Goal: Task Accomplishment & Management: Manage account settings

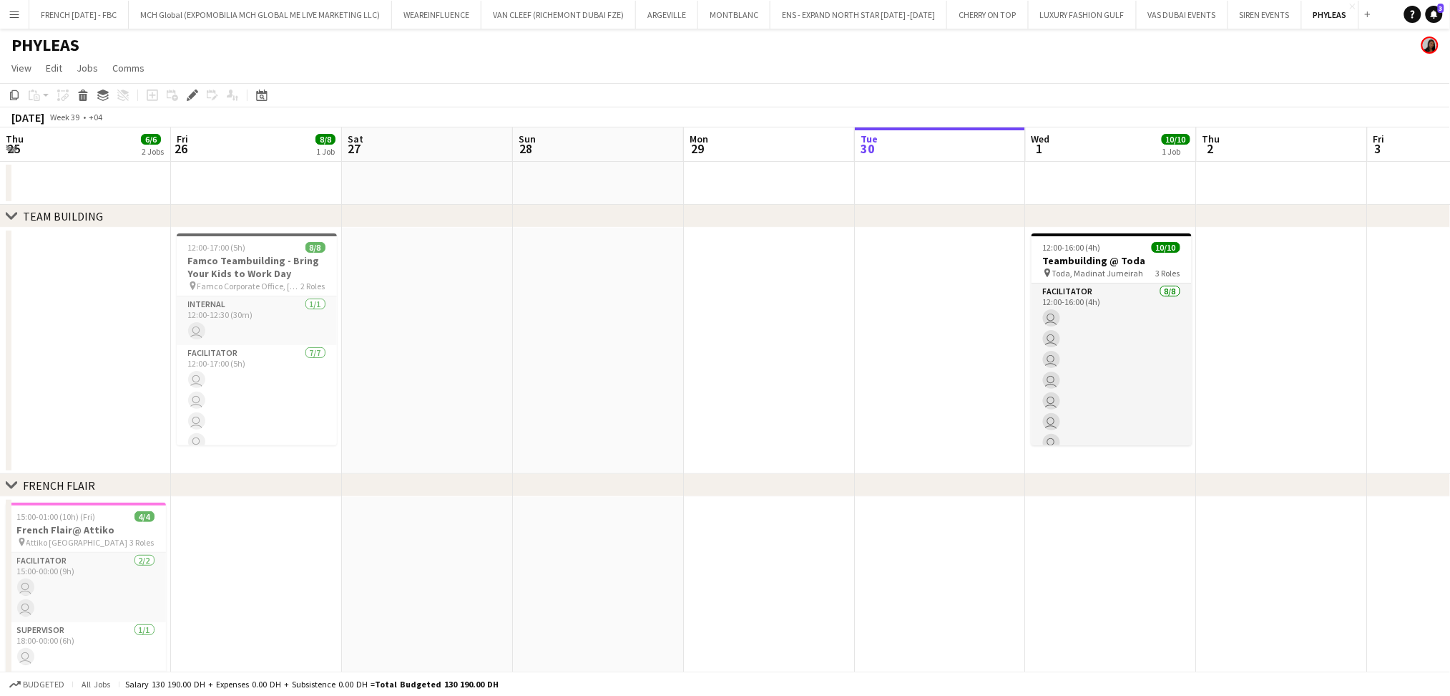
scroll to position [0, 492]
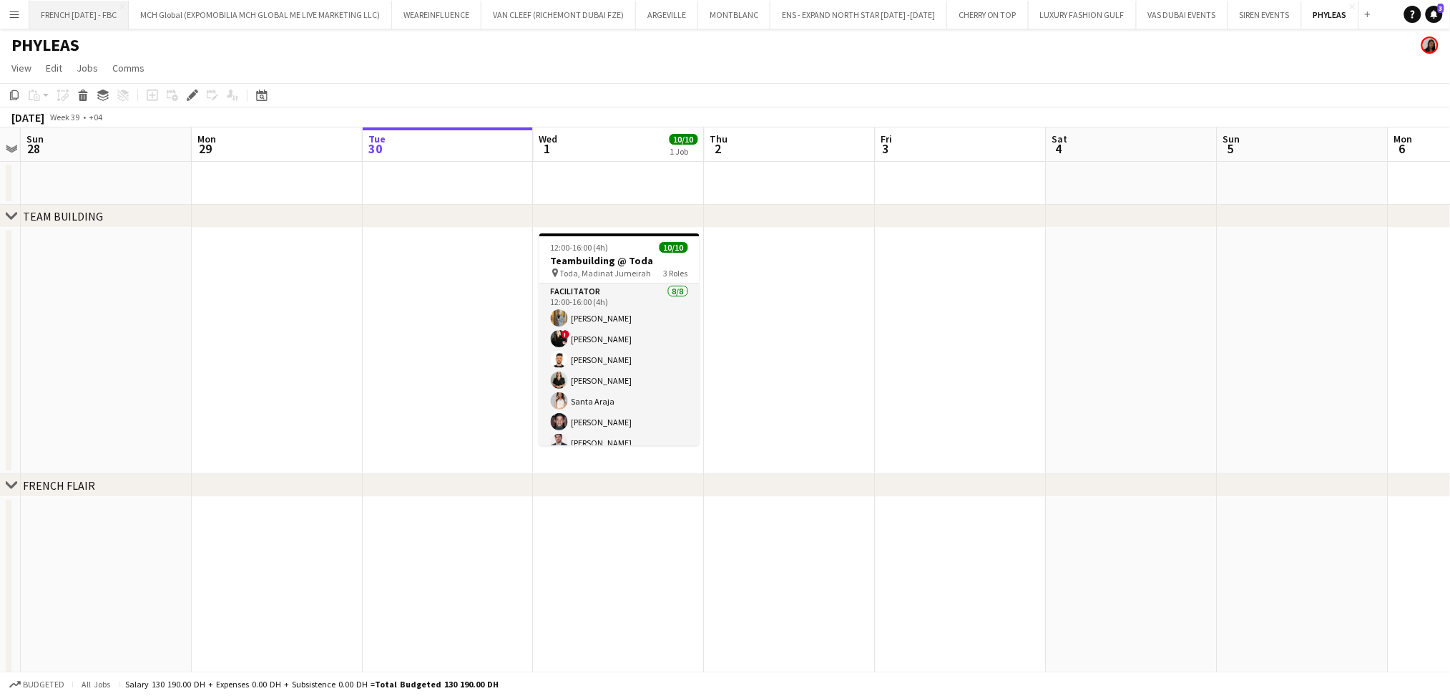
click at [83, 12] on button "FRENCH [DATE] - FBC Close" at bounding box center [78, 15] width 99 height 28
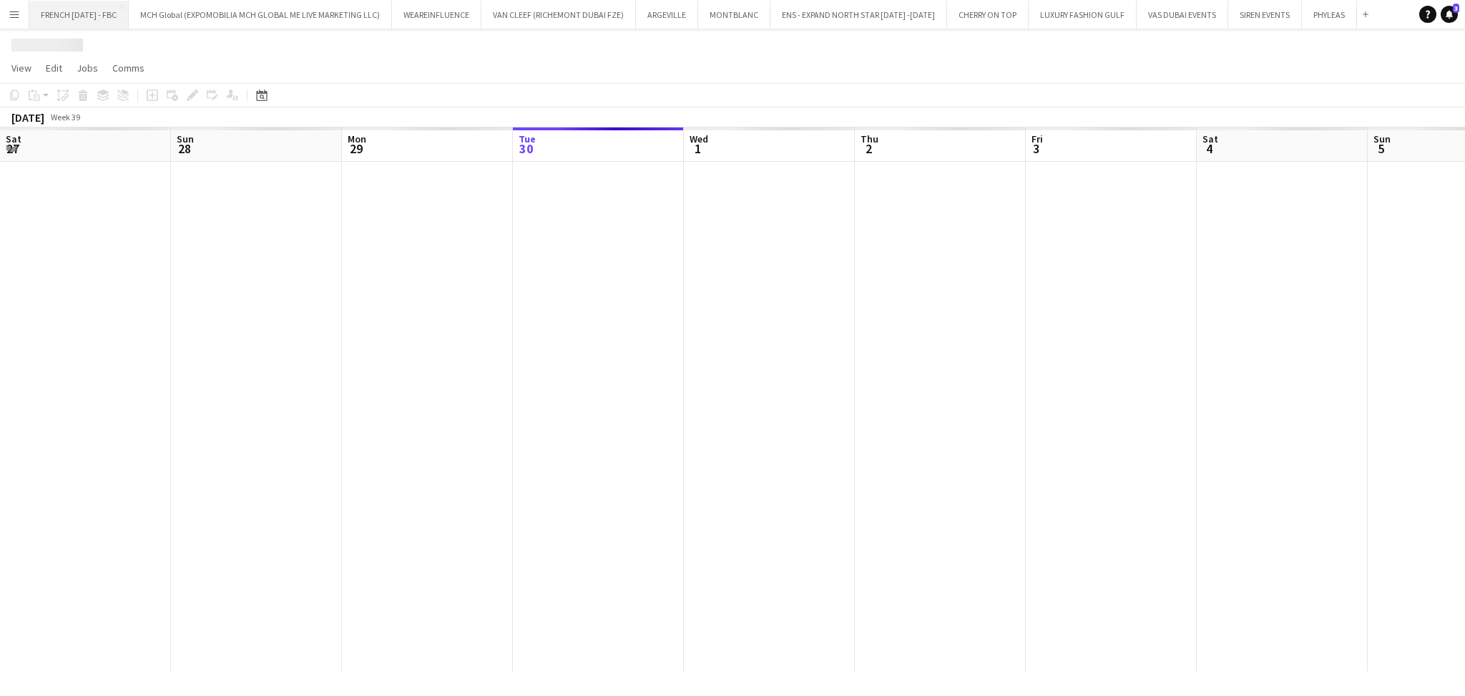
scroll to position [0, 341]
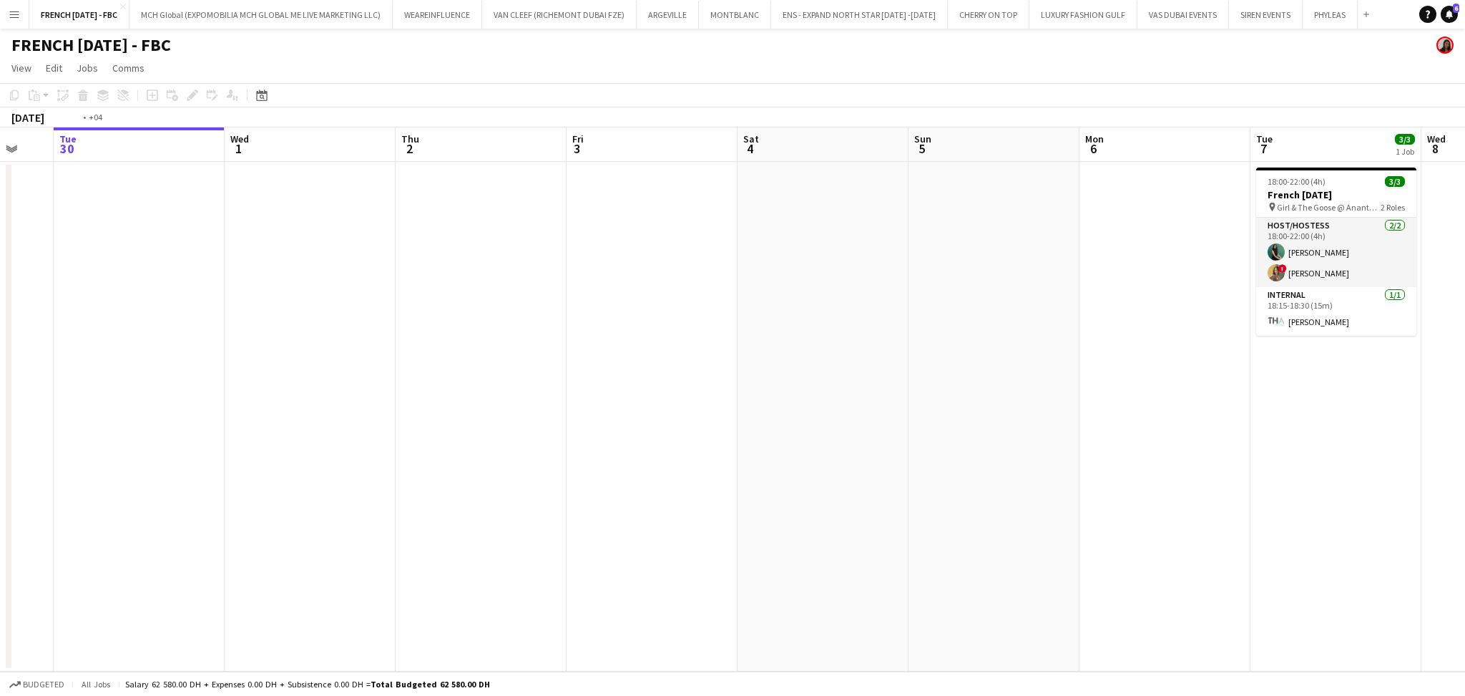
drag, startPoint x: 254, startPoint y: 376, endPoint x: 233, endPoint y: 376, distance: 21.5
click at [220, 376] on app-calendar-viewport "Sat 27 Sun 28 Mon 29 Tue 30 Wed 1 Thu 2 Fri 3 Sat 4 Sun 5 Mon 6 Tue 7 3/3 1 Job…" at bounding box center [732, 399] width 1465 height 544
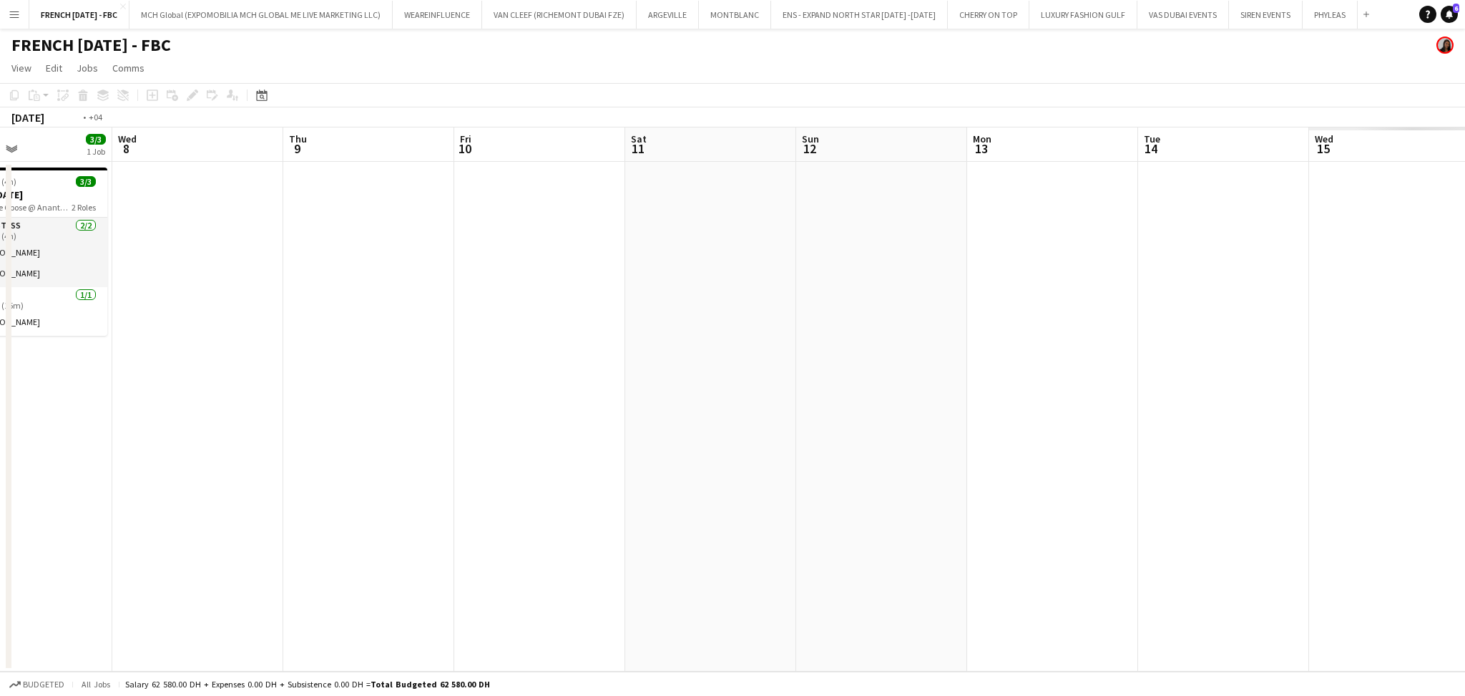
drag, startPoint x: 948, startPoint y: 423, endPoint x: 466, endPoint y: 418, distance: 482.3
click at [444, 419] on app-calendar-viewport "Fri 3 Sat 4 Sun 5 Mon 6 Tue 7 3/3 1 Job Wed 8 Thu 9 Fri 10 Sat 11 Sun 12 Mon 13…" at bounding box center [732, 399] width 1465 height 544
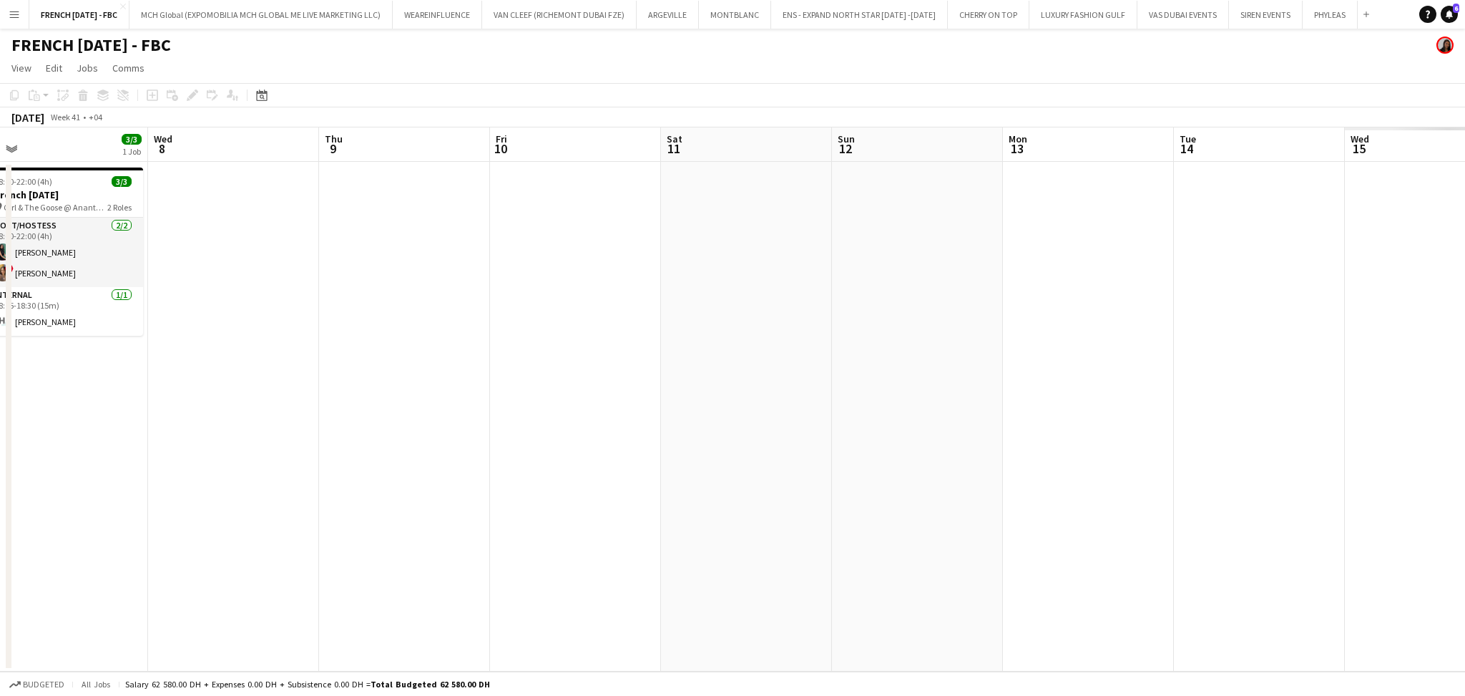
drag, startPoint x: 1219, startPoint y: 467, endPoint x: 366, endPoint y: 398, distance: 855.8
click at [366, 398] on app-calendar-viewport "Sun 5 Mon 6 Tue 7 3/3 1 Job Wed 8 Thu 9 Fri 10 Sat 11 Sun 12 Mon 13 Tue 14 Wed …" at bounding box center [732, 399] width 1465 height 544
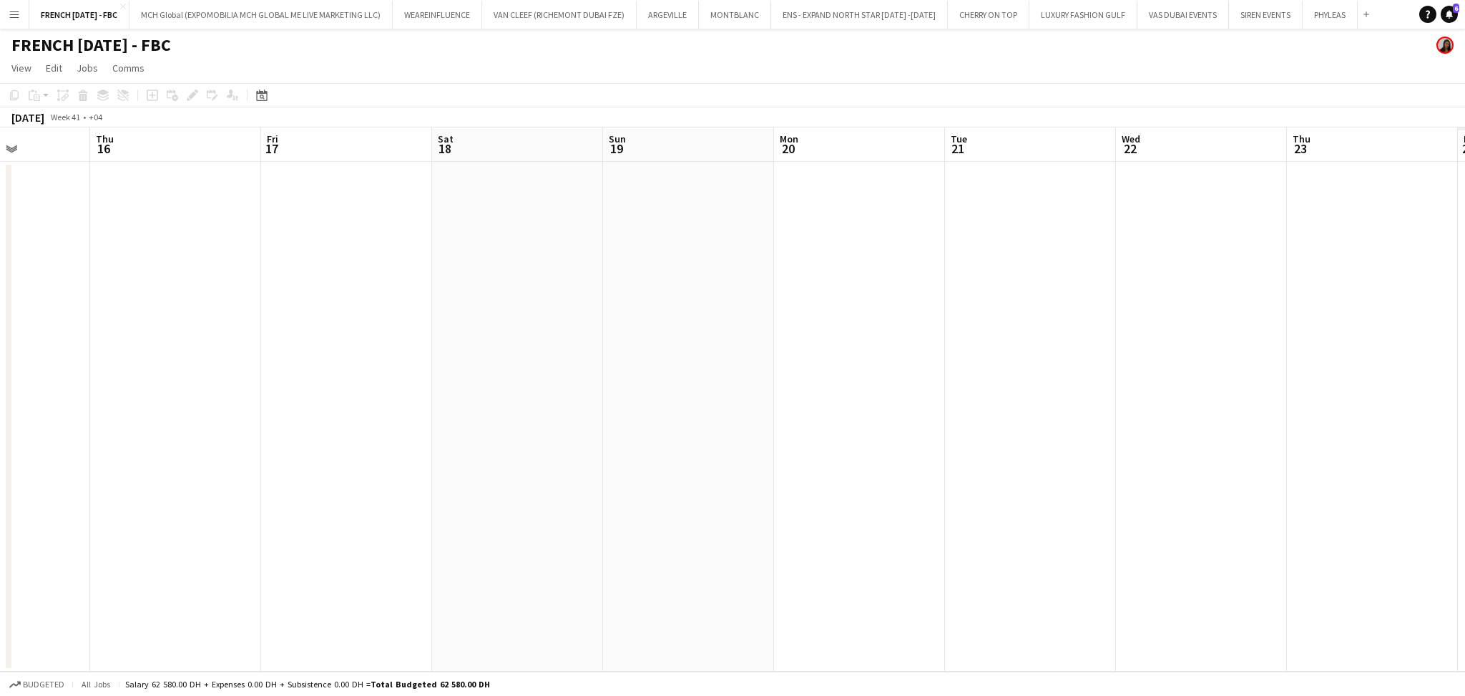
drag, startPoint x: 870, startPoint y: 438, endPoint x: 628, endPoint y: 442, distance: 242.6
click at [210, 396] on app-calendar-viewport "Sun 12 Mon 13 Tue 14 Wed 15 Thu 16 Fri 17 Sat 18 Sun 19 Mon 20 Tue 21 Wed 22 Th…" at bounding box center [732, 399] width 1465 height 544
drag, startPoint x: 836, startPoint y: 425, endPoint x: 324, endPoint y: 414, distance: 511.8
click at [324, 414] on app-calendar-viewport "Thu 16 Fri 17 Sat 18 Sun 19 Mon 20 Tue 21 Wed 22 Thu 23 Fri 24 Sat 25 Sun 26 Mo…" at bounding box center [732, 399] width 1465 height 544
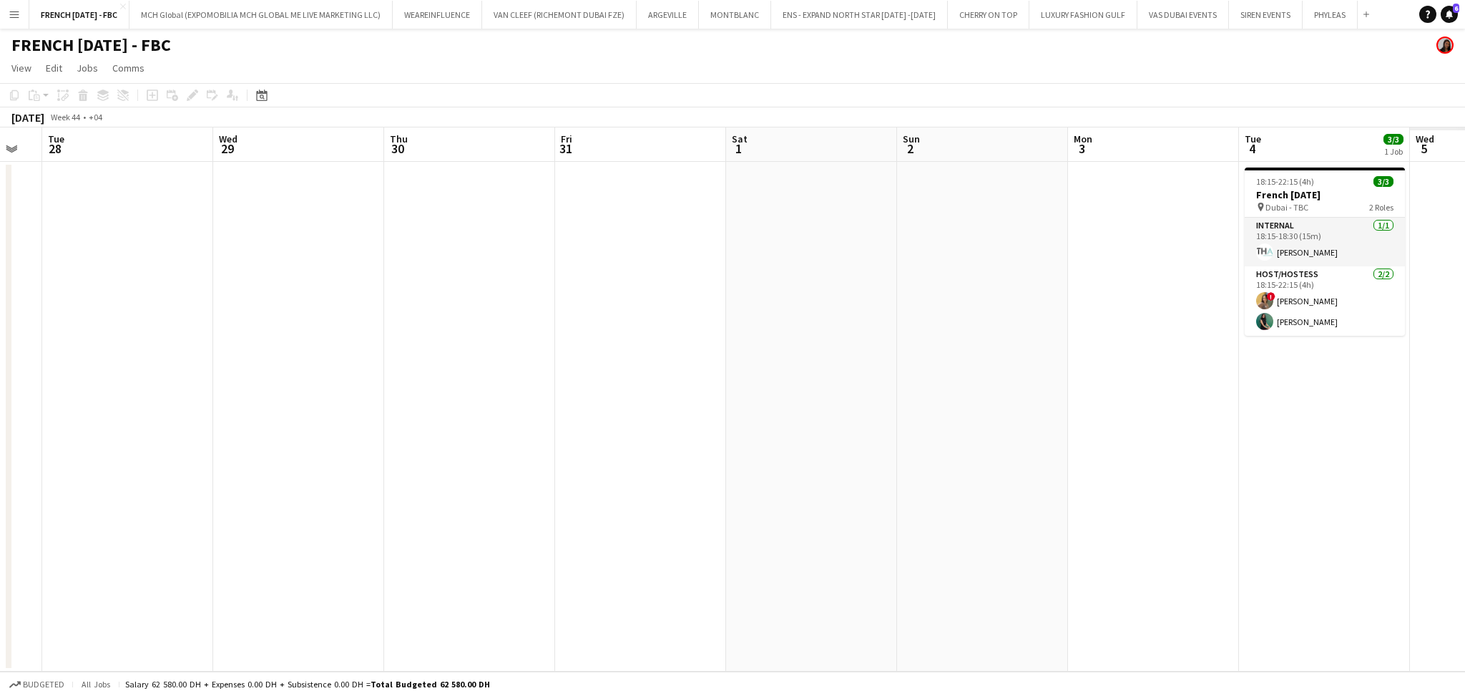
drag, startPoint x: 1218, startPoint y: 494, endPoint x: 347, endPoint y: 428, distance: 873.3
click at [347, 428] on app-calendar-viewport "Sat 25 Sun 26 Mon 27 Tue 28 Wed 29 Thu 30 Fri 31 Sat 1 Sun 2 Mon 3 Tue 4 3/3 1 …" at bounding box center [732, 399] width 1465 height 544
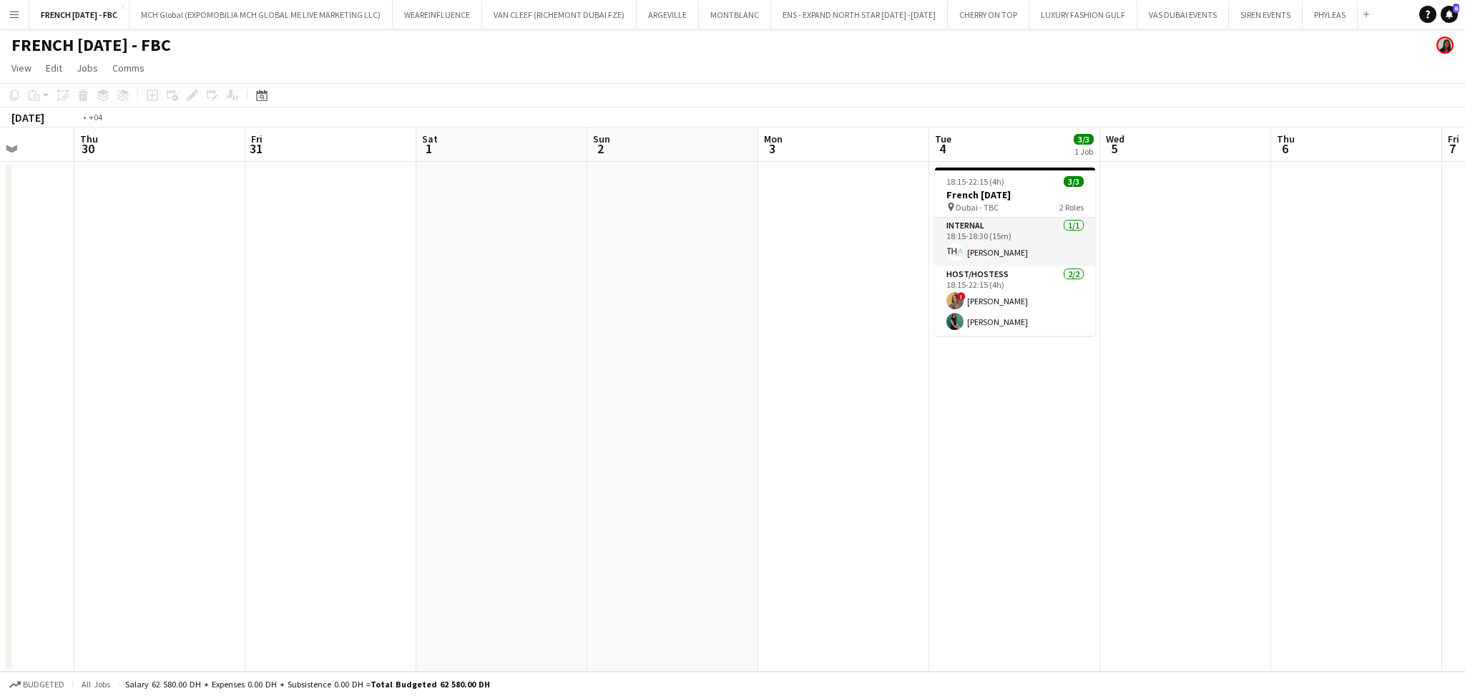
drag, startPoint x: 905, startPoint y: 472, endPoint x: 323, endPoint y: 476, distance: 582.5
click at [7, 444] on div "Mon 27 Tue 28 Wed 29 Thu 30 Fri 31 Sat 1 Sun 2 Mon 3 Tue 4 3/3 1 Job Wed 5 Thu …" at bounding box center [732, 399] width 1465 height 544
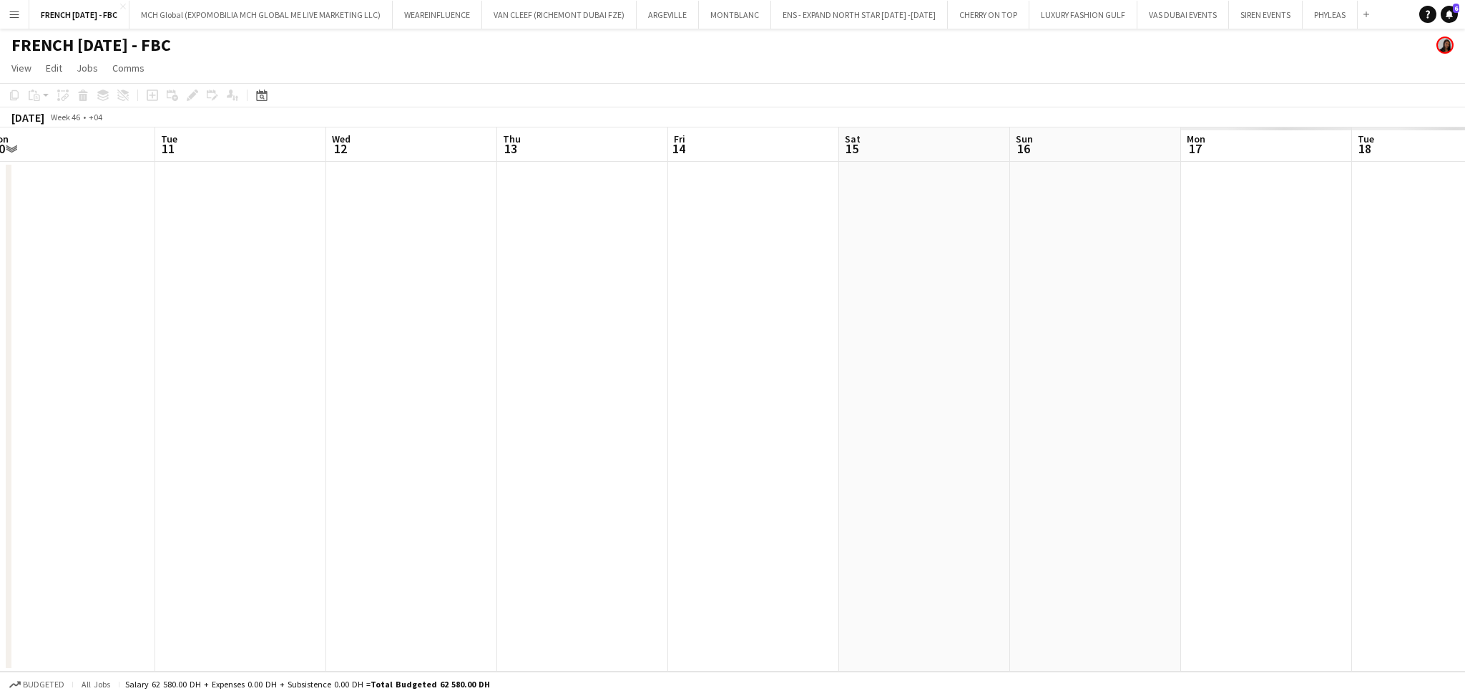
drag, startPoint x: 1186, startPoint y: 490, endPoint x: 384, endPoint y: 433, distance: 804.2
click at [376, 433] on app-calendar-viewport "Sat 8 Sun 9 Mon 10 Tue 11 Wed 12 Thu 13 Fri 14 Sat 15 Sun 16 Mon 17 Tue 18 Wed …" at bounding box center [732, 399] width 1465 height 544
drag, startPoint x: 1223, startPoint y: 522, endPoint x: 775, endPoint y: 475, distance: 450.4
click at [365, 423] on app-calendar-viewport "Sat 8 Sun 9 Mon 10 Tue 11 Wed 12 Thu 13 Fri 14 Sat 15 Sun 16 Mon 17 Tue 18 Wed …" at bounding box center [732, 399] width 1465 height 544
drag, startPoint x: 635, startPoint y: 457, endPoint x: 603, endPoint y: 457, distance: 31.5
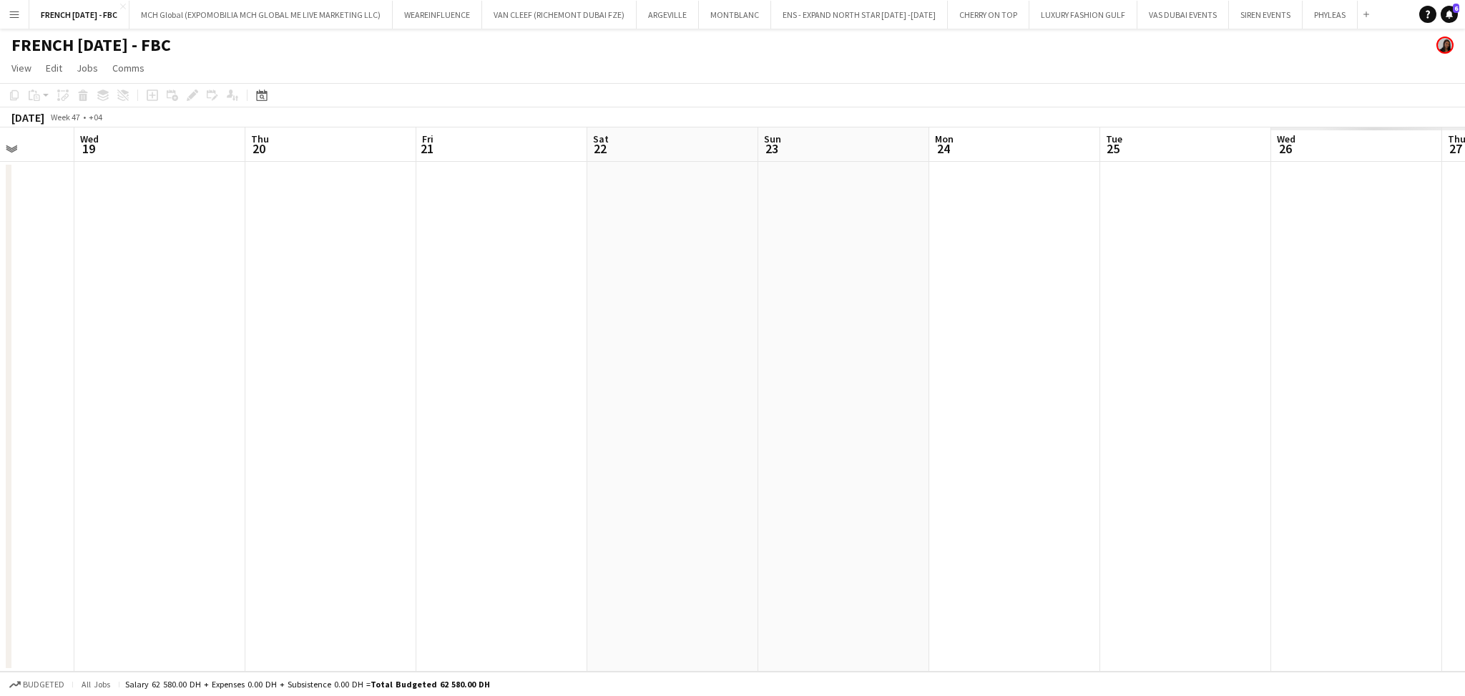
click at [603, 457] on app-calendar-viewport "Sun 16 Mon 17 Tue 18 Wed 19 Thu 20 Fri 21 Sat 22 Sun 23 Mon 24 Tue 25 Wed 26 Th…" at bounding box center [732, 399] width 1465 height 544
drag, startPoint x: 1028, startPoint y: 447, endPoint x: 255, endPoint y: 453, distance: 772.8
click at [255, 453] on app-calendar-viewport "Sun 16 Mon 17 Tue 18 Wed 19 Thu 20 Fri 21 Sat 22 Sun 23 Mon 24 Tue 25 Wed 26 Th…" at bounding box center [732, 399] width 1465 height 544
drag, startPoint x: 1050, startPoint y: 471, endPoint x: 1355, endPoint y: 464, distance: 304.2
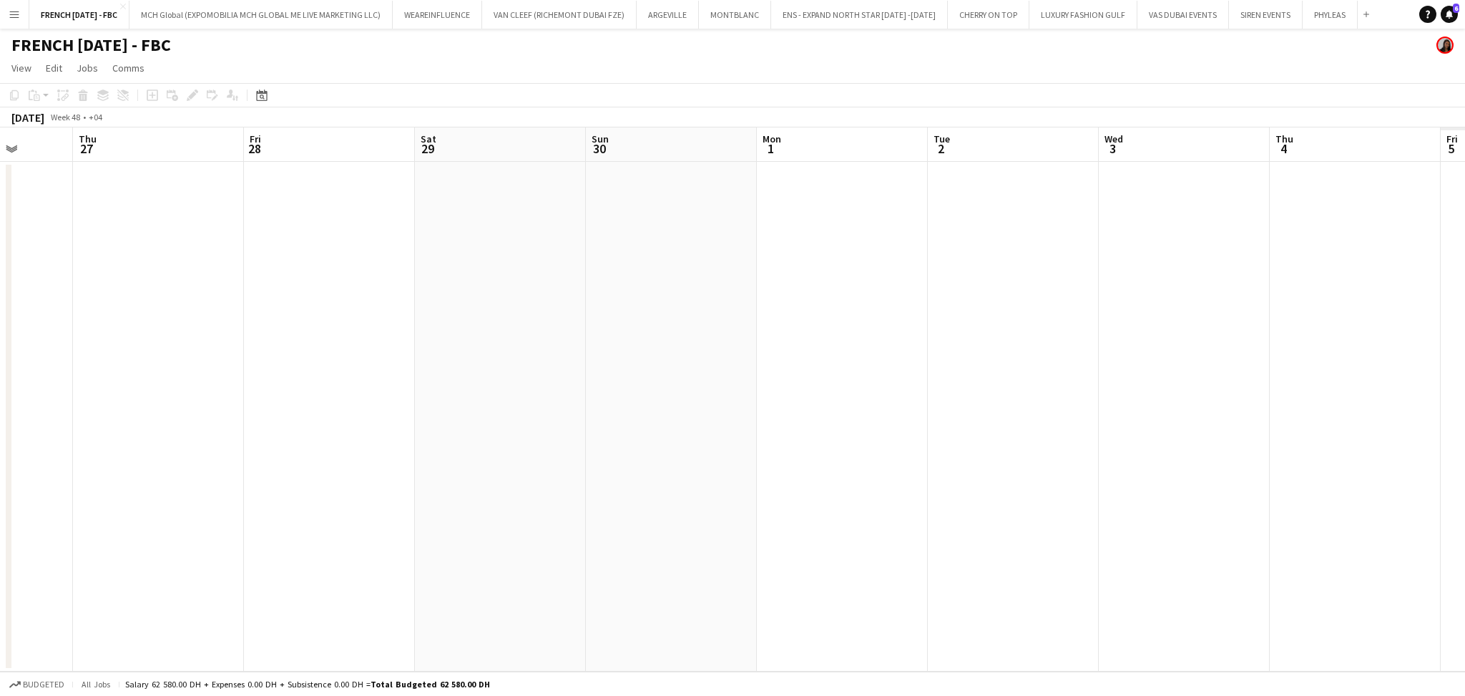
click at [664, 467] on app-calendar-viewport "Sun 23 Mon 24 Tue 25 Wed 26 Thu 27 Fri 28 Sat 29 Sun 30 Mon 1 Tue 2 Wed 3 Thu 4…" at bounding box center [732, 399] width 1465 height 544
drag, startPoint x: 1381, startPoint y: 462, endPoint x: 878, endPoint y: 462, distance: 503.0
click at [878, 462] on app-calendar-viewport "Sun 23 Mon 24 Tue 25 Wed 26 Thu 27 Fri 28 Sat 29 Sun 30 Mon 1 Tue 2 Wed 3 Thu 4…" at bounding box center [732, 399] width 1465 height 544
drag, startPoint x: 1009, startPoint y: 372, endPoint x: 284, endPoint y: 306, distance: 727.9
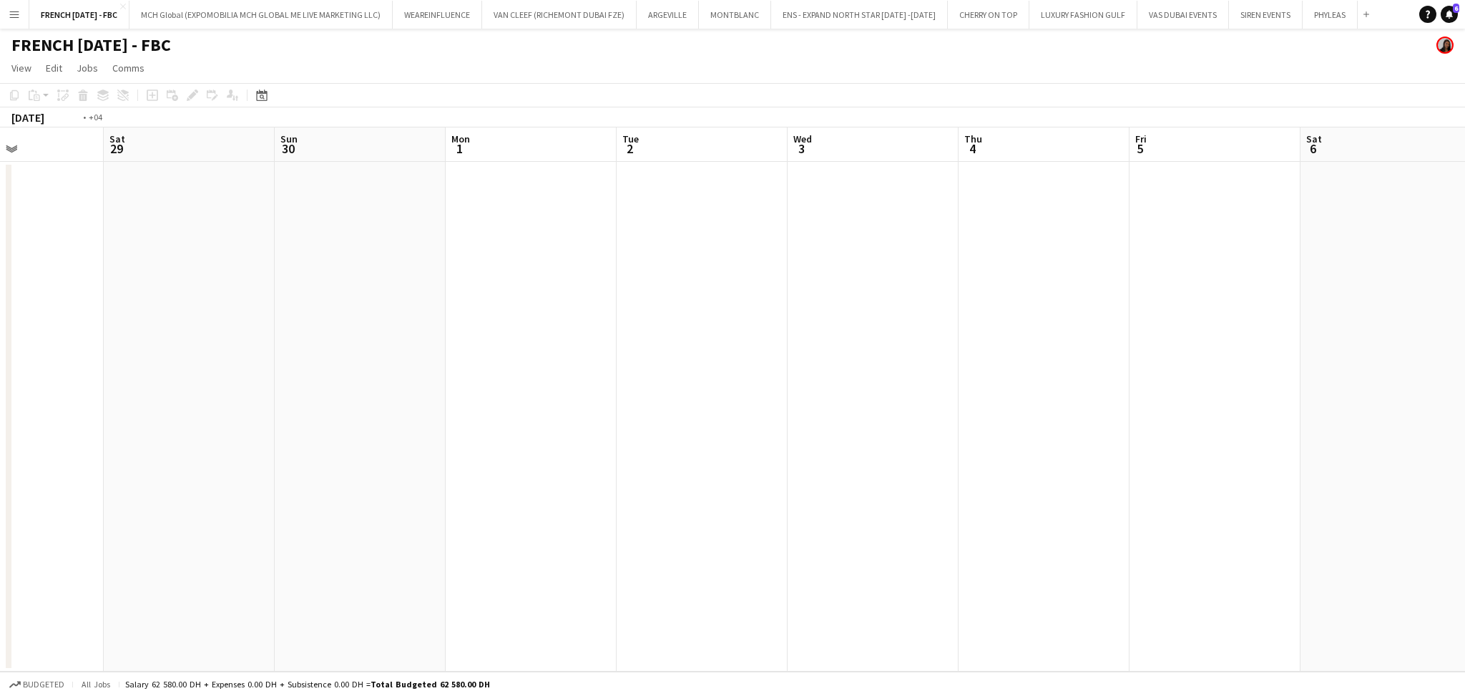
click at [265, 302] on app-calendar-viewport "Tue 25 Wed 26 Thu 27 Fri 28 Sat 29 Sun 30 Mon 1 Tue 2 Wed 3 Thu 4 Fri 5 Sat 6 S…" at bounding box center [732, 399] width 1465 height 544
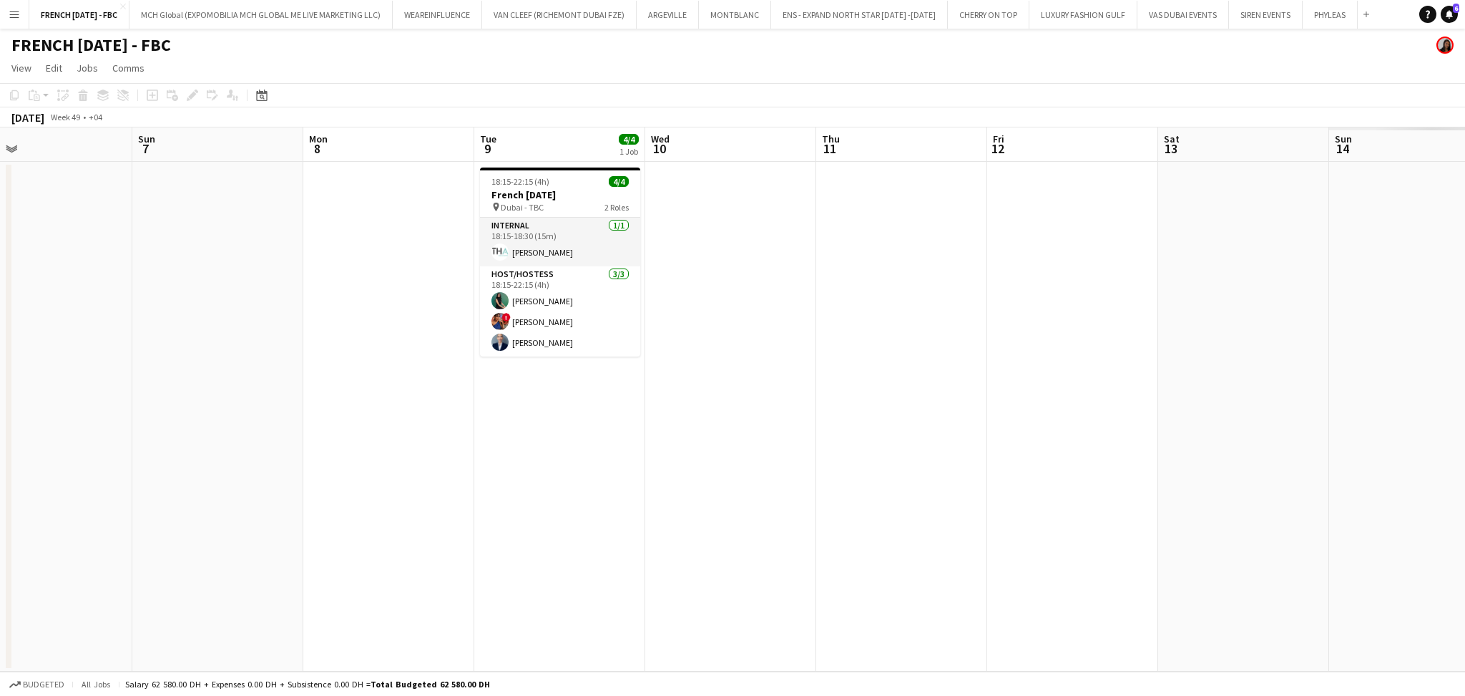
drag, startPoint x: 664, startPoint y: 313, endPoint x: 389, endPoint y: 320, distance: 274.9
click at [326, 309] on app-calendar-viewport "Wed 3 Thu 4 Fri 5 Sat 6 Sun 7 Mon 8 Tue 9 4/4 1 Job Wed 10 Thu 11 Fri 12 Sat 13…" at bounding box center [732, 399] width 1465 height 544
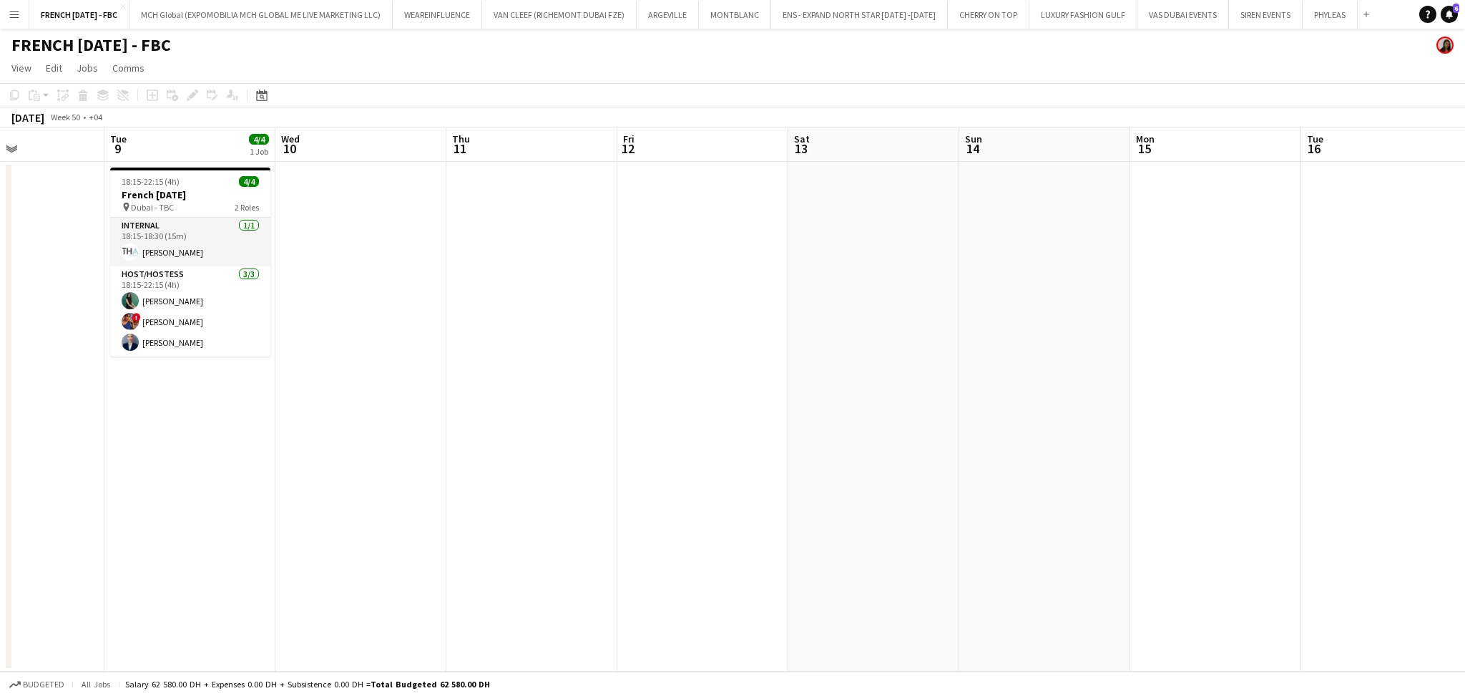
drag, startPoint x: 1170, startPoint y: 398, endPoint x: 1176, endPoint y: 430, distance: 32.7
click at [540, 424] on app-calendar-viewport "Sat 6 Sun 7 Mon 8 Tue 9 4/4 1 Job Wed 10 Thu 11 Fri 12 Sat 13 Sun 14 Mon 15 Tue…" at bounding box center [732, 399] width 1465 height 544
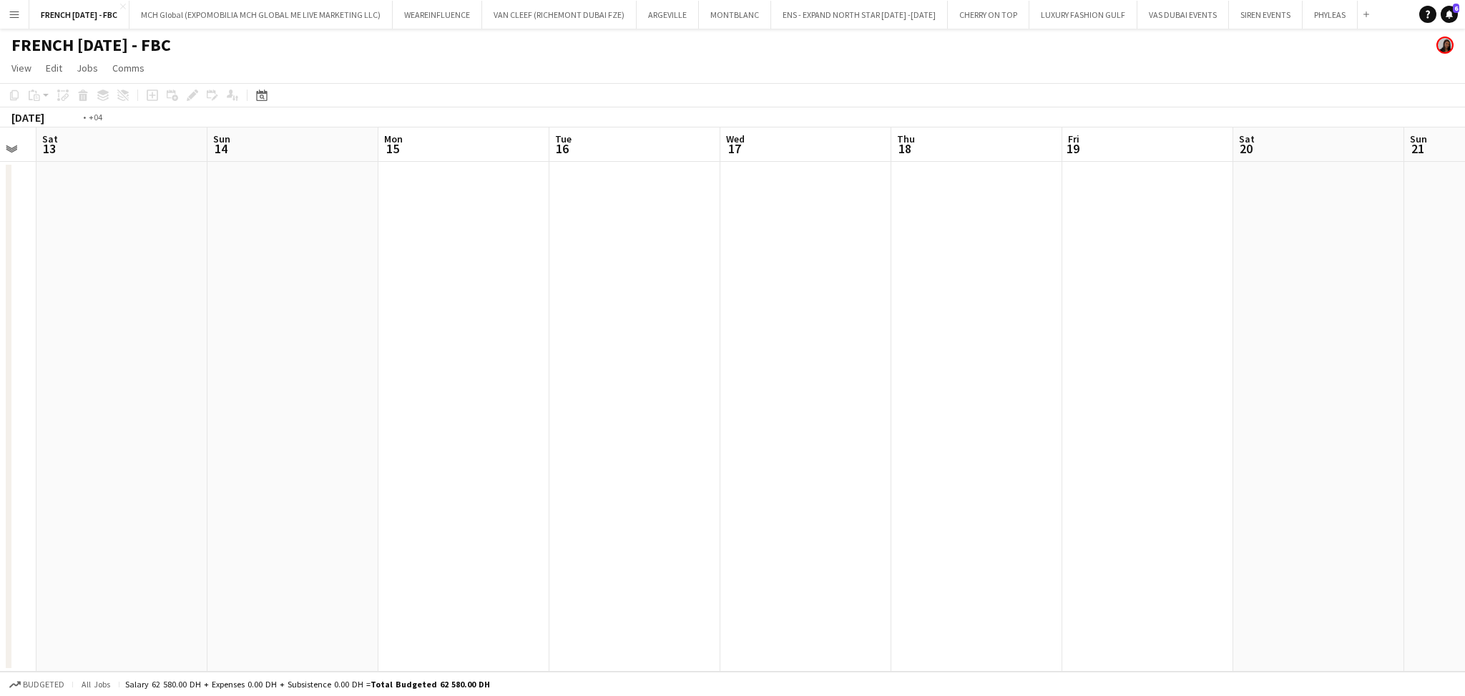
drag, startPoint x: 504, startPoint y: 423, endPoint x: 548, endPoint y: 422, distance: 43.7
click at [500, 422] on app-calendar-viewport "Tue 9 4/4 1 Job Wed 10 Thu 11 Fri 12 Sat 13 Sun 14 Mon 15 Tue 16 Wed 17 Thu 18 …" at bounding box center [732, 399] width 1465 height 544
drag, startPoint x: 334, startPoint y: 391, endPoint x: 1108, endPoint y: 395, distance: 774.3
click at [262, 388] on app-calendar-viewport "Thu 18 Fri 19 Sat 20 Sun 21 Mon 22 Tue 23 Wed 24 Thu 25 Fri 26 Sat 27 Sun 28 Mo…" at bounding box center [732, 399] width 1465 height 544
drag, startPoint x: 1088, startPoint y: 396, endPoint x: 1124, endPoint y: 399, distance: 36.6
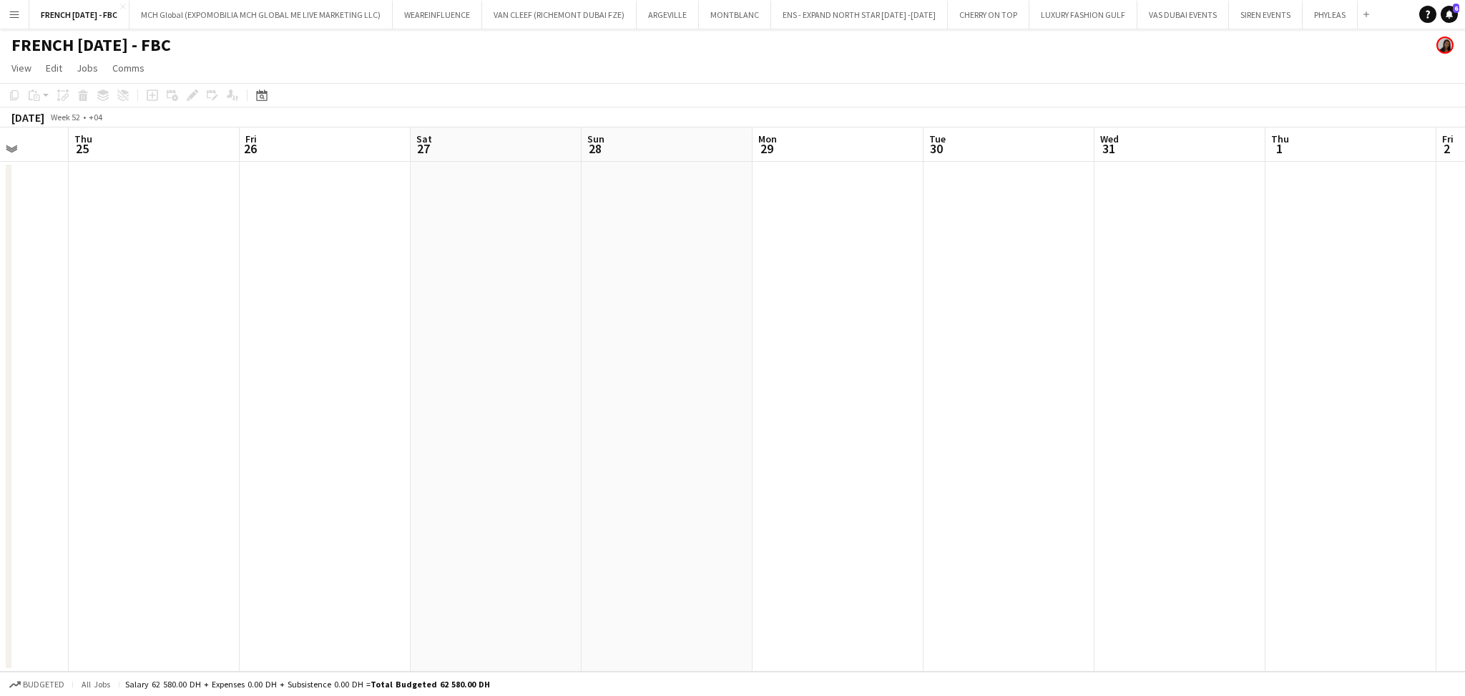
click at [547, 372] on app-calendar-viewport "Mon 22 Tue 23 Wed 24 Thu 25 Fri 26 Sat 27 Sun 28 Mon 29 Tue 30 Wed 31 Thu 1 Fri…" at bounding box center [732, 399] width 1465 height 544
drag, startPoint x: 566, startPoint y: 386, endPoint x: 394, endPoint y: 384, distance: 172.5
click at [385, 384] on app-calendar-viewport "Mon 22 Tue 23 Wed 24 Thu 25 Fri 26 Sat 27 Sun 28 Mon 29 Tue 30 Wed 31 Thu 1 Fri…" at bounding box center [732, 399] width 1465 height 544
drag, startPoint x: 959, startPoint y: 411, endPoint x: 937, endPoint y: 418, distance: 22.4
click at [189, 409] on app-calendar-viewport "Thu 1 Fri 2 Sat 3 Sun 4 Mon 5 Tue 6 Wed 7 Thu 8 Fri 9 Sat 10 Sun 11 Mon 12 Tue …" at bounding box center [732, 399] width 1465 height 544
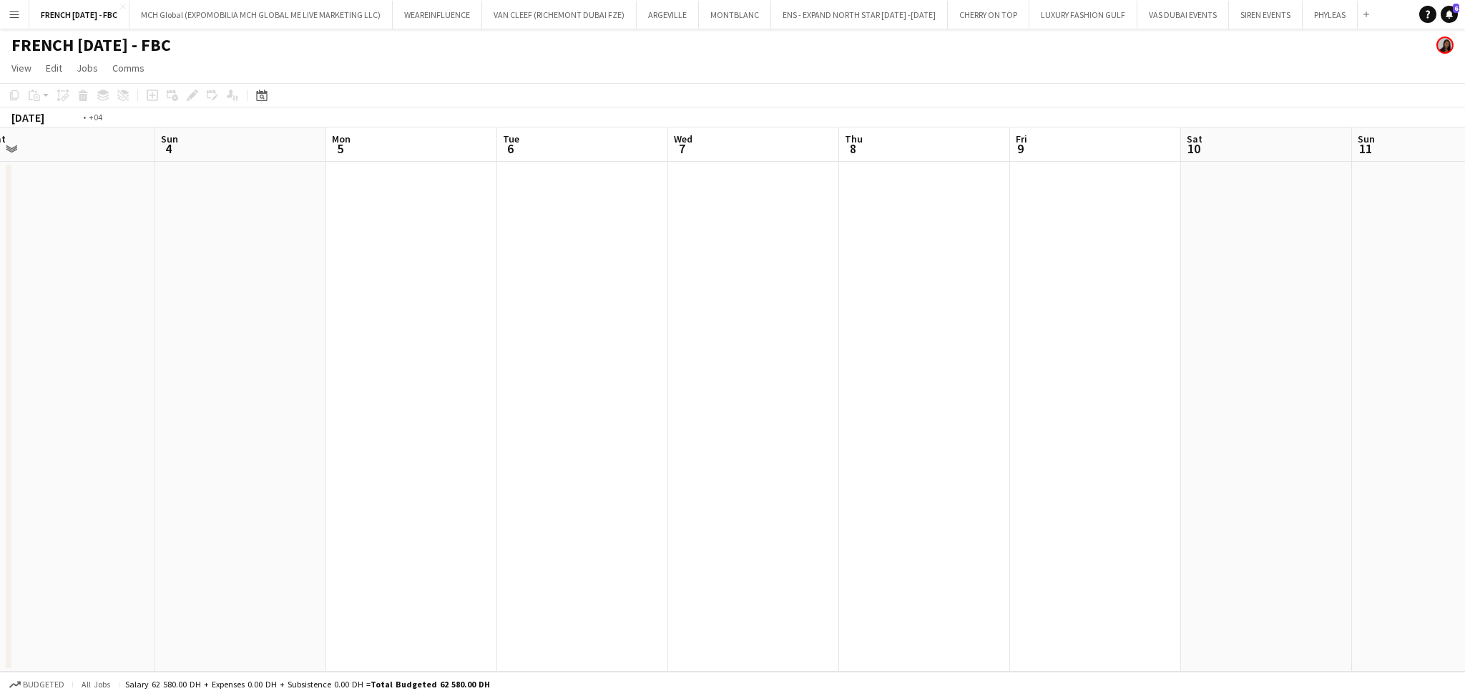
drag, startPoint x: 1148, startPoint y: 428, endPoint x: 370, endPoint y: 417, distance: 777.9
click at [199, 413] on app-calendar-viewport "Thu 1 Fri 2 Sat 3 Sun 4 Mon 5 Tue 6 Wed 7 Thu 8 Fri 9 Sat 10 Sun 11 Mon 12 Tue …" at bounding box center [732, 399] width 1465 height 544
drag, startPoint x: 842, startPoint y: 411, endPoint x: 230, endPoint y: 400, distance: 611.9
click at [187, 399] on app-calendar-viewport "Thu 8 Fri 9 Sat 10 Sun 11 Mon 12 Tue 13 Wed 14 Thu 15 Fri 16 Sat 17 Sun 18 Mon …" at bounding box center [732, 399] width 1465 height 544
drag, startPoint x: 495, startPoint y: 404, endPoint x: 451, endPoint y: 412, distance: 45.2
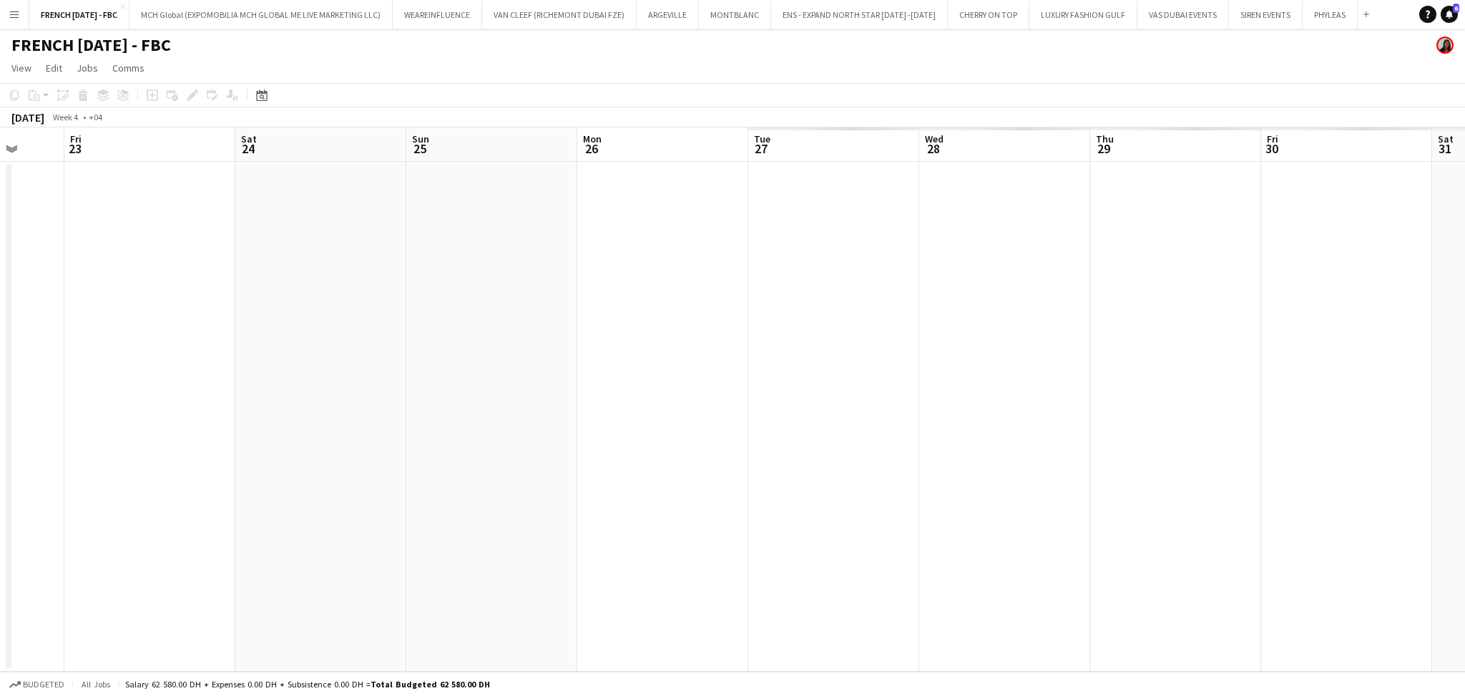
click at [317, 400] on app-calendar-viewport "Mon 19 Tue 20 Wed 21 Thu 22 Fri 23 Sat 24 Sun 25 Mon 26 Tue 27 Wed 28 Thu 29 Fr…" at bounding box center [732, 399] width 1465 height 544
drag, startPoint x: 398, startPoint y: 396, endPoint x: 281, endPoint y: 392, distance: 117.4
click at [261, 391] on app-calendar-viewport "Mon 26 Tue 27 Wed 28 Thu 29 Fri 30 Sat 31 Sun 1 Mon 2 Tue 3 Wed 4 Thu 5 Fri 6 S…" at bounding box center [732, 399] width 1465 height 544
drag, startPoint x: 535, startPoint y: 457, endPoint x: 97, endPoint y: 432, distance: 437.9
click at [88, 432] on app-calendar-viewport "Mon 2 Tue 3 Wed 4 Thu 5 Fri 6 Sat 7 Sun 8 Mon 9 Tue 10 Wed 11 Thu 12 Fri 13 Sat…" at bounding box center [732, 399] width 1465 height 544
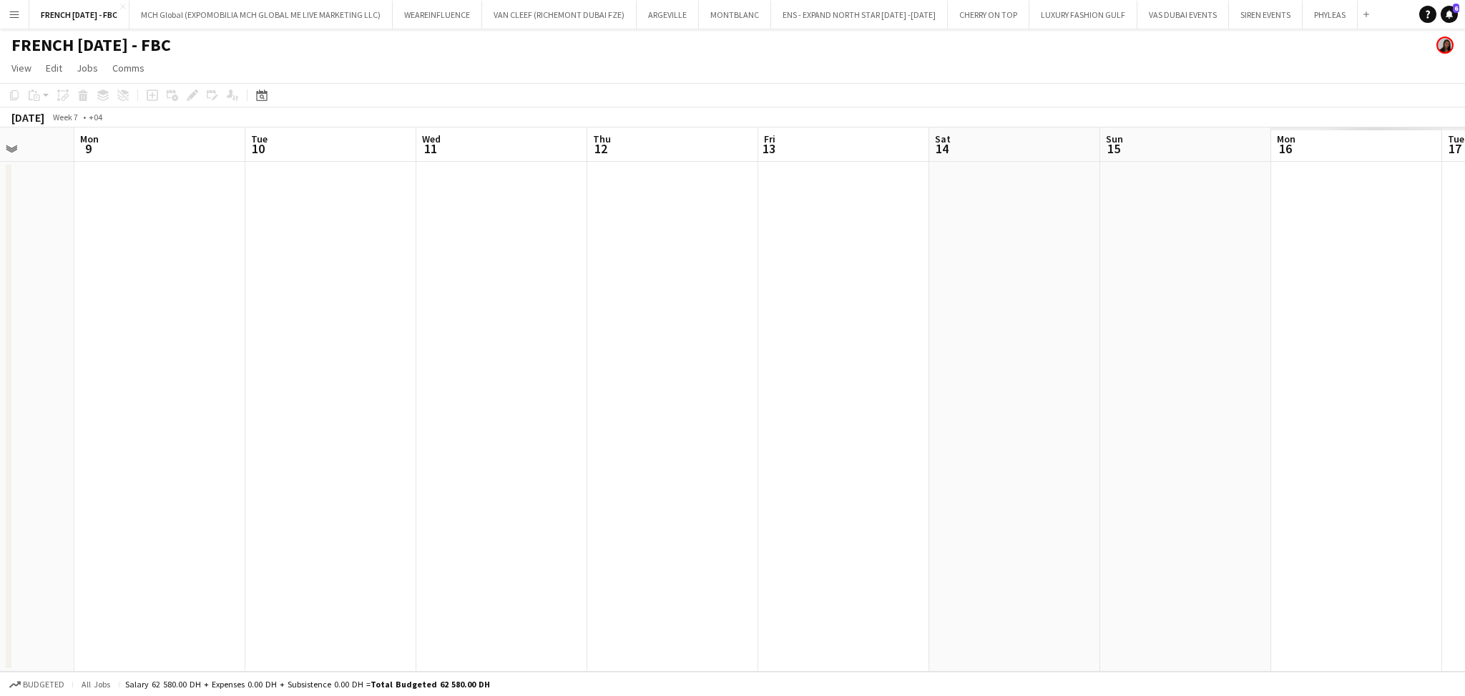
drag, startPoint x: 954, startPoint y: 469, endPoint x: 381, endPoint y: 444, distance: 573.7
click at [268, 438] on app-calendar-viewport "Fri 6 Sat 7 Sun 8 Mon 9 Tue 10 Wed 11 Thu 12 Fri 13 Sat 14 Sun 15 Mon 16 Tue 17…" at bounding box center [732, 399] width 1465 height 544
drag, startPoint x: 896, startPoint y: 449, endPoint x: 139, endPoint y: 383, distance: 759.9
click at [101, 380] on app-calendar-viewport "Tue 10 Wed 11 Thu 12 Fri 13 Sat 14 Sun 15 Mon 16 Tue 17 Wed 18 Thu 19 Fri 20 Sa…" at bounding box center [732, 399] width 1465 height 544
drag, startPoint x: 1289, startPoint y: 447, endPoint x: 63, endPoint y: 359, distance: 1228.9
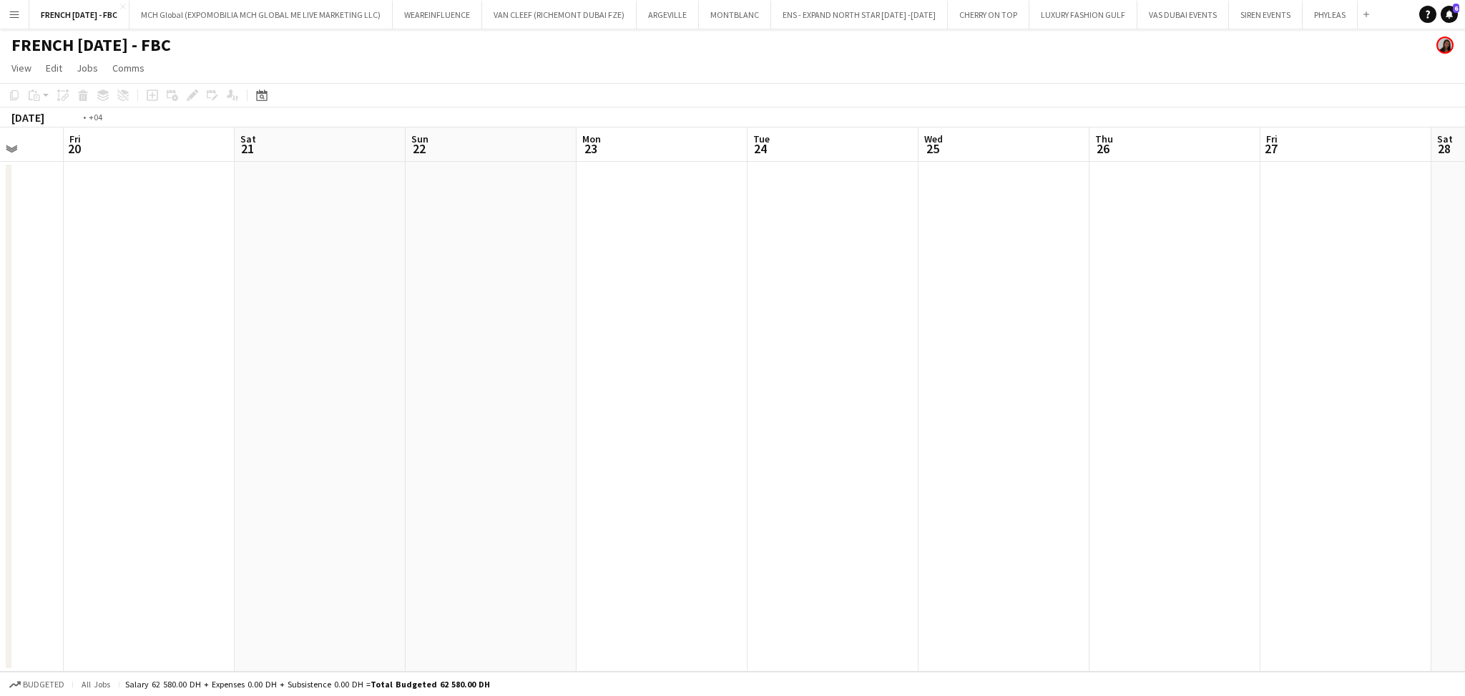
click at [53, 361] on app-calendar-viewport "Mon 16 Tue 17 Wed 18 Thu 19 Fri 20 Sat 21 Sun 22 Mon 23 Tue 24 Wed 25 Thu 26 Fr…" at bounding box center [732, 399] width 1465 height 544
drag, startPoint x: 1027, startPoint y: 404, endPoint x: 592, endPoint y: 426, distance: 434.9
click at [145, 387] on app-calendar-viewport "Sun 1 Mon 2 Tue 3 Wed 4 Thu 5 Fri 6 Sat 7 Sun 8 Mon 9 Tue 10 Wed 11 Thu 12 Fri …" at bounding box center [732, 399] width 1465 height 544
drag
click at [95, 373] on app-calendar-viewport "Sun 8 Mon 9 Tue 10 Wed 11 Thu 12 Fri 13 Sat 14 Sun 15 Mon 16 Tue 17 Wed 18 Thu …" at bounding box center [732, 399] width 1465 height 544
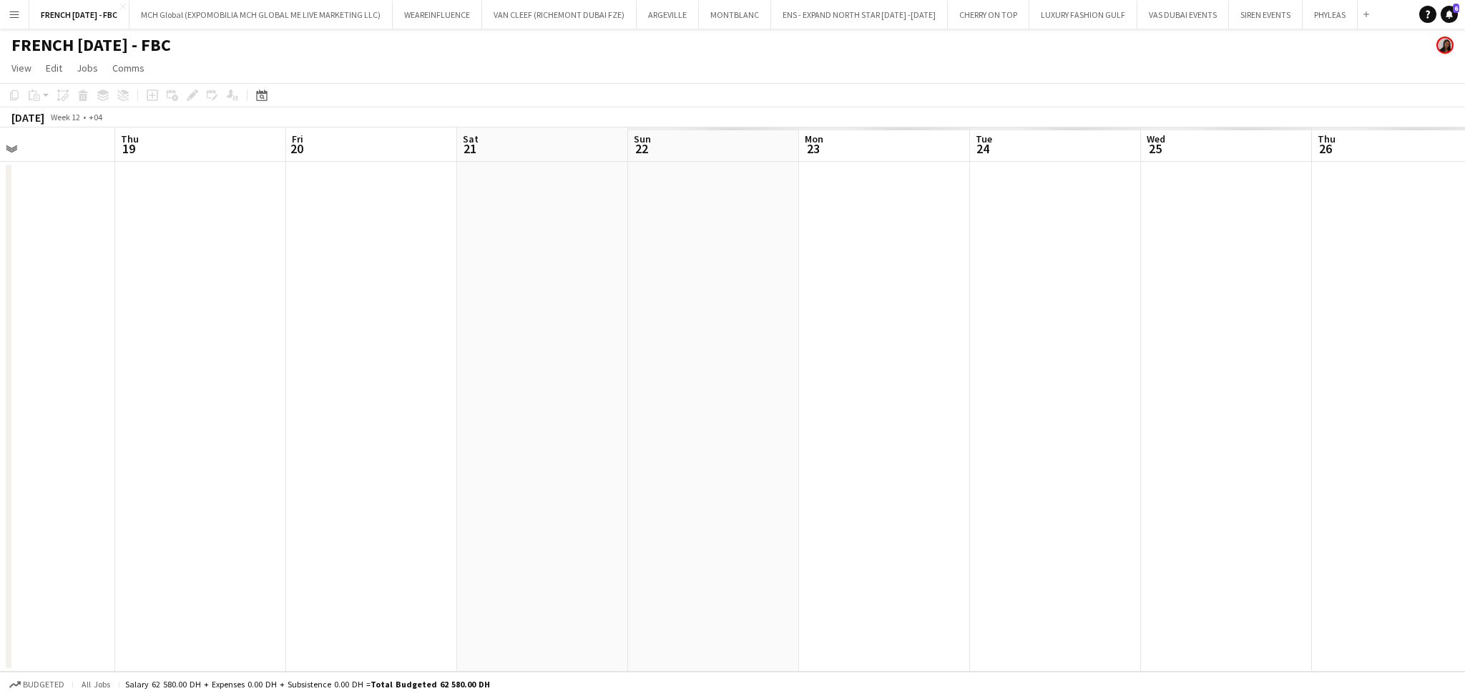
click at [177, 376] on app-calendar-viewport "Mon 16 Tue 17 Wed 18 Thu 19 Fri 20 Sat 21 Sun 22 Mon 23 Tue 24 Wed 25 Thu 26 Fr…" at bounding box center [732, 399] width 1465 height 544
click at [395, 364] on app-calendar-viewport "Sun 22 Mon 23 Tue 24 Wed 25 Thu 26 Fri 27 Sat 28 Sun 29 Mon 30 Tue 31 Wed 1 Thu…" at bounding box center [732, 399] width 1465 height 544
drag, startPoint x: 1199, startPoint y: 391, endPoint x: 857, endPoint y: 406, distance: 342.3
click at [857, 406] on app-calendar-viewport "Tue 24 Wed 25 Thu 26 Fri 27 Sat 28 Sun 29 Mon 30 Tue 31 Wed 1 Thu 2 Fri 3 Sat 4…" at bounding box center [732, 399] width 1465 height 544
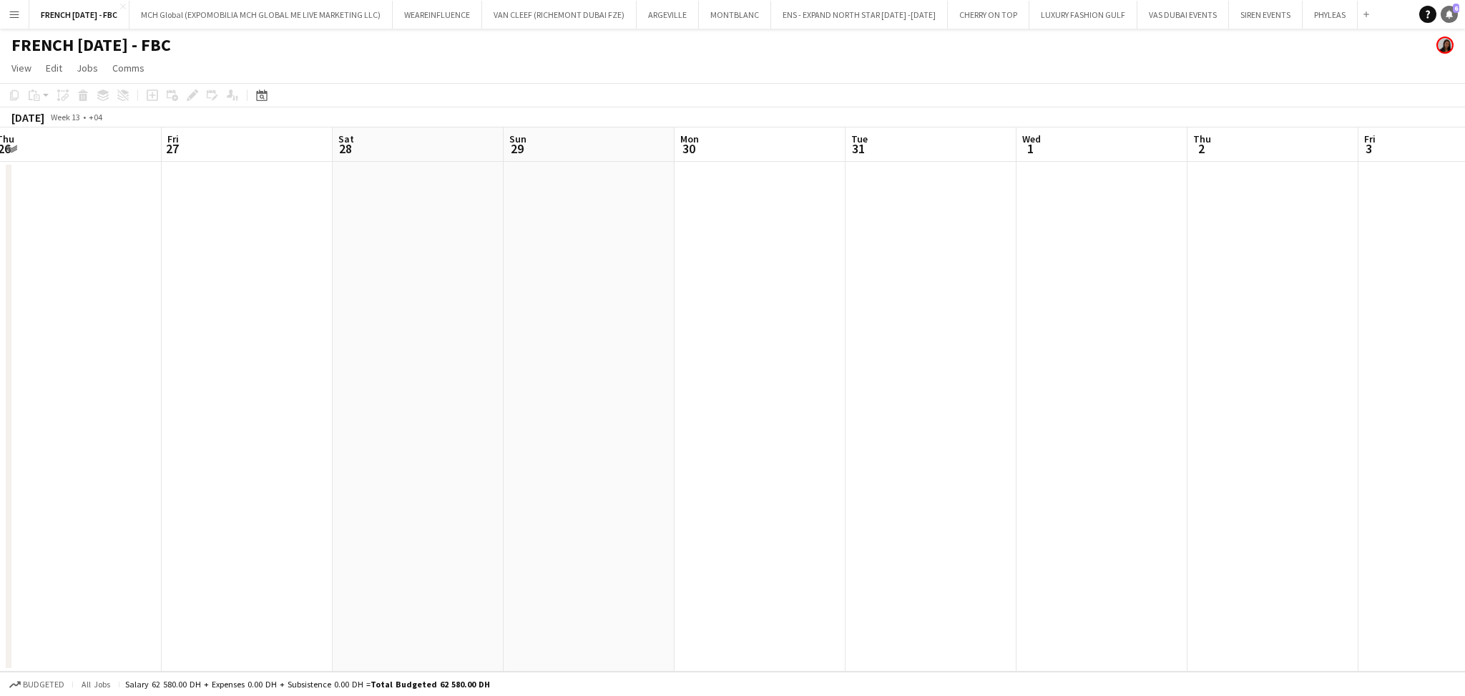
click at [1449, 14] on icon at bounding box center [1449, 13] width 7 height 7
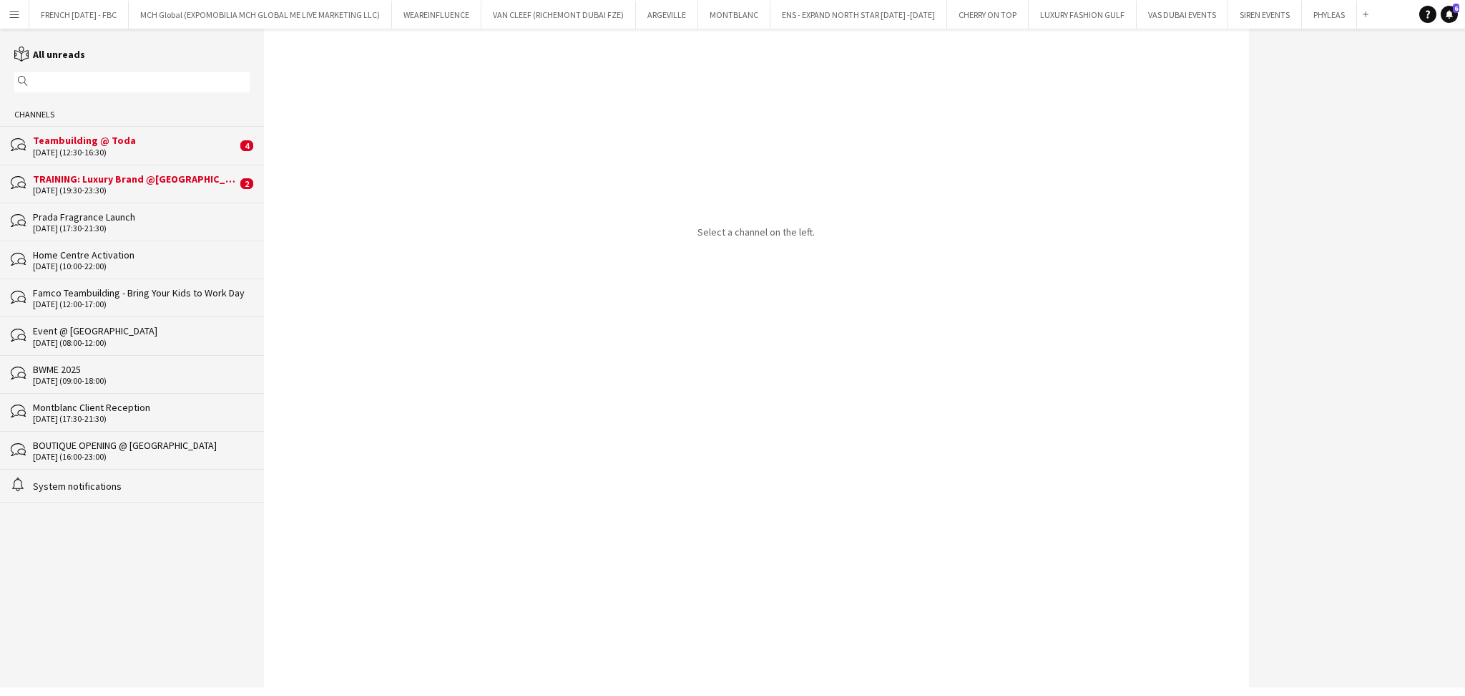
click at [147, 143] on div "Teambuilding @ Toda" at bounding box center [135, 140] width 204 height 13
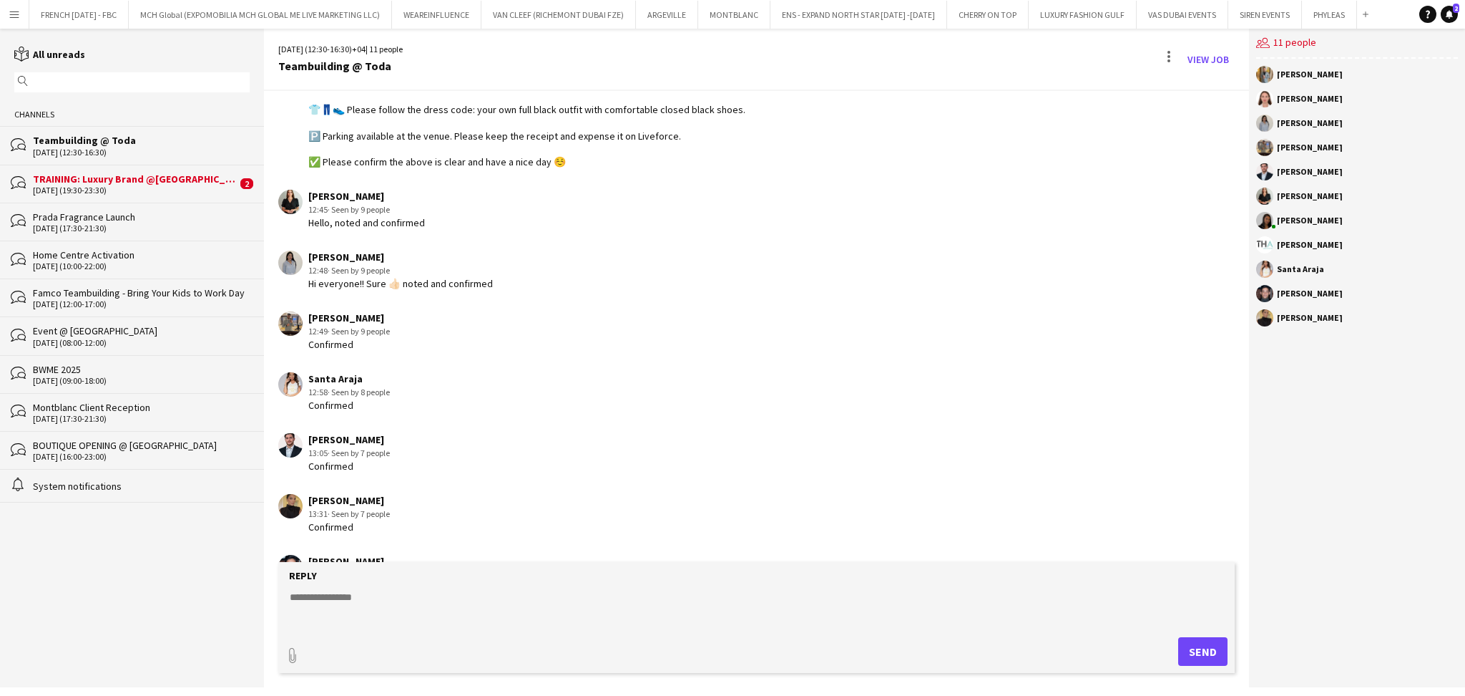
scroll to position [1278, 0]
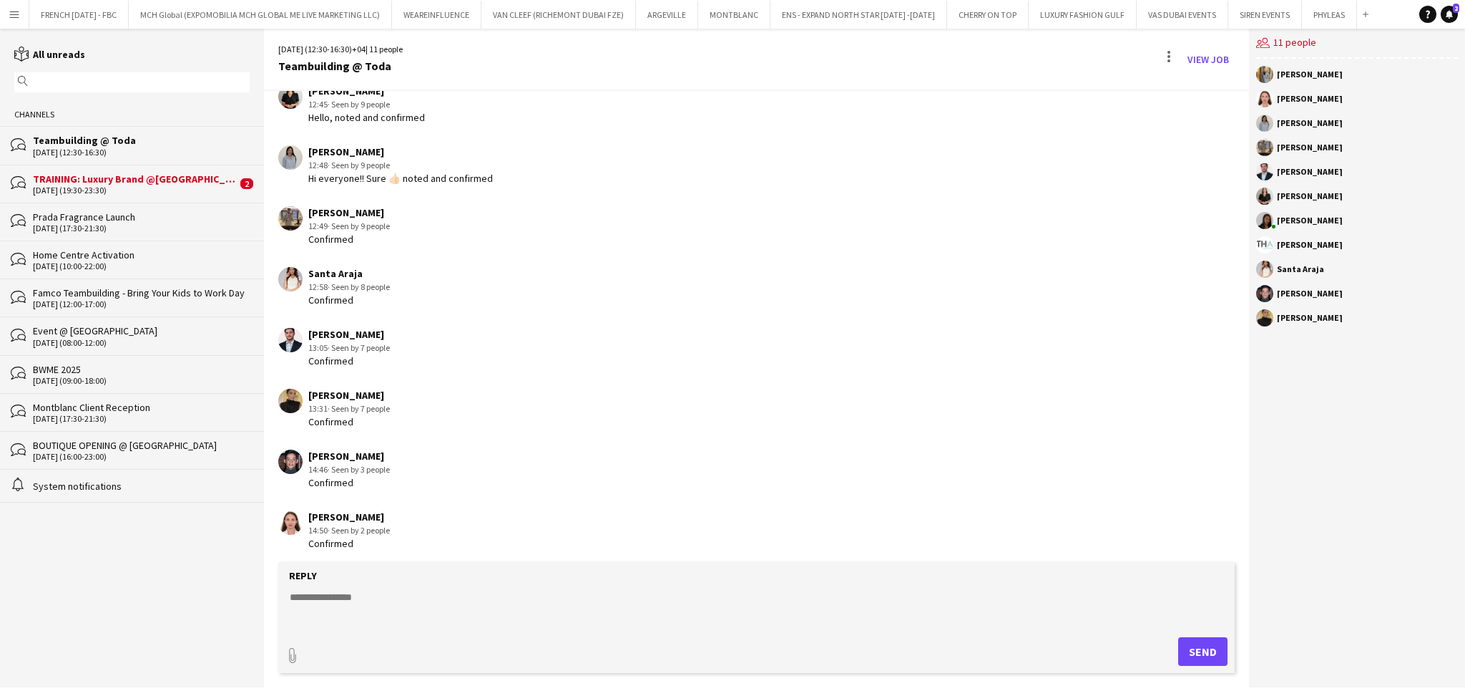
click at [138, 178] on div "TRAINING: Luxury Brand @[GEOGRAPHIC_DATA] Watch Week 2025" at bounding box center [135, 178] width 204 height 13
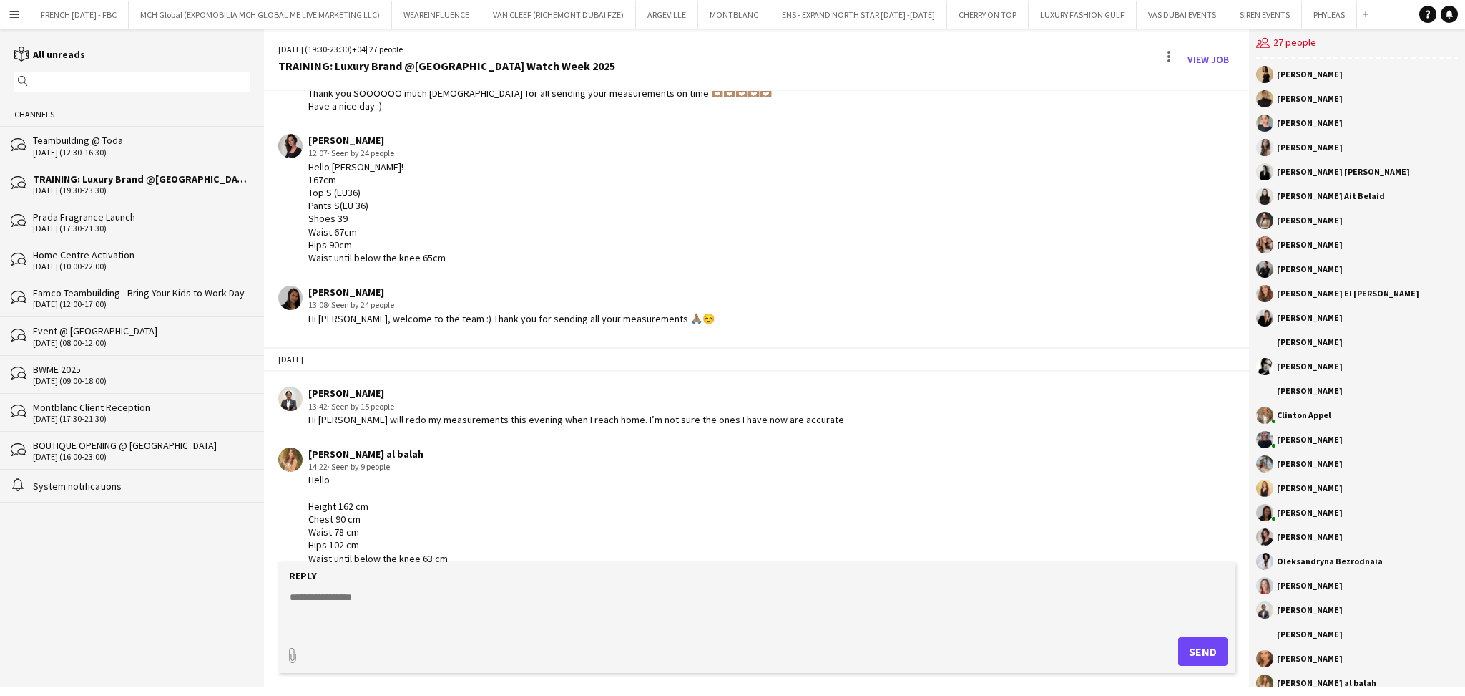
scroll to position [2668, 0]
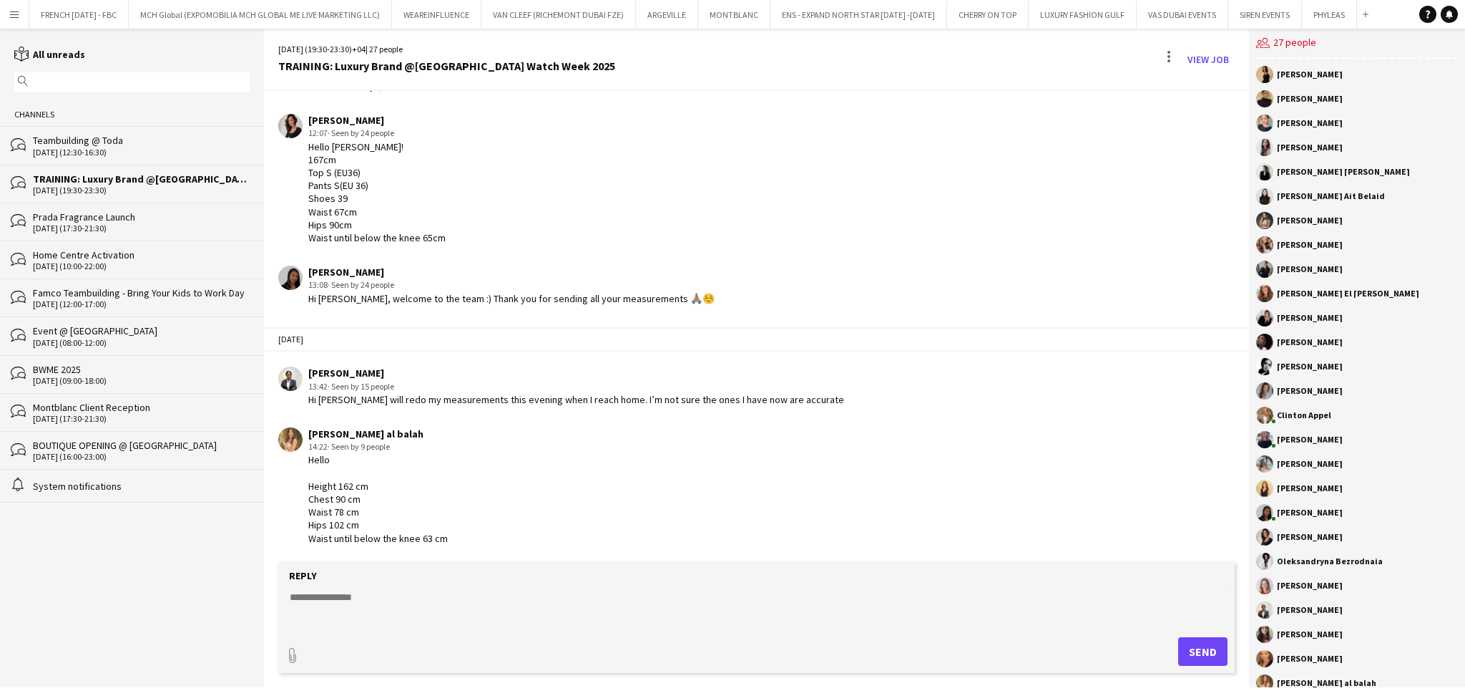
click at [577, 621] on textarea at bounding box center [759, 608] width 942 height 37
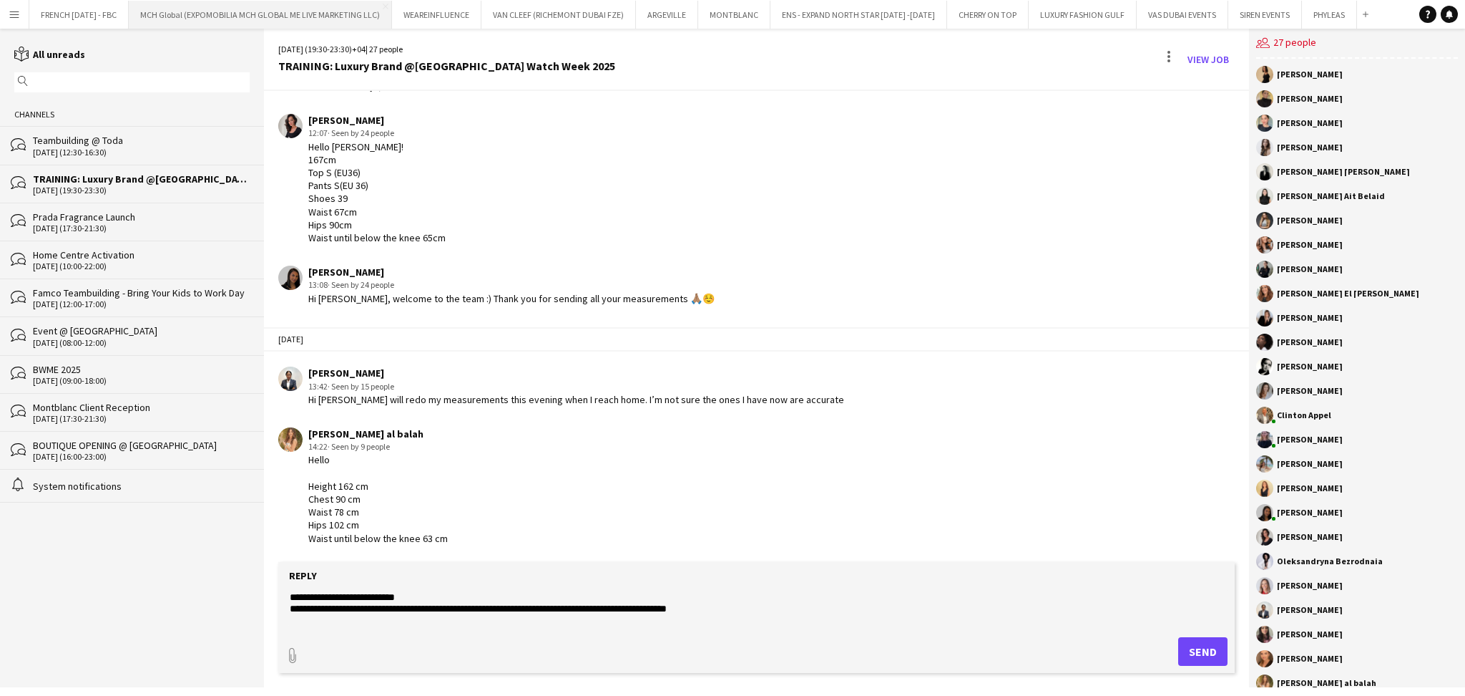
paste textarea "******"
type textarea "**********"
click at [1209, 656] on button "Send" at bounding box center [1203, 651] width 49 height 29
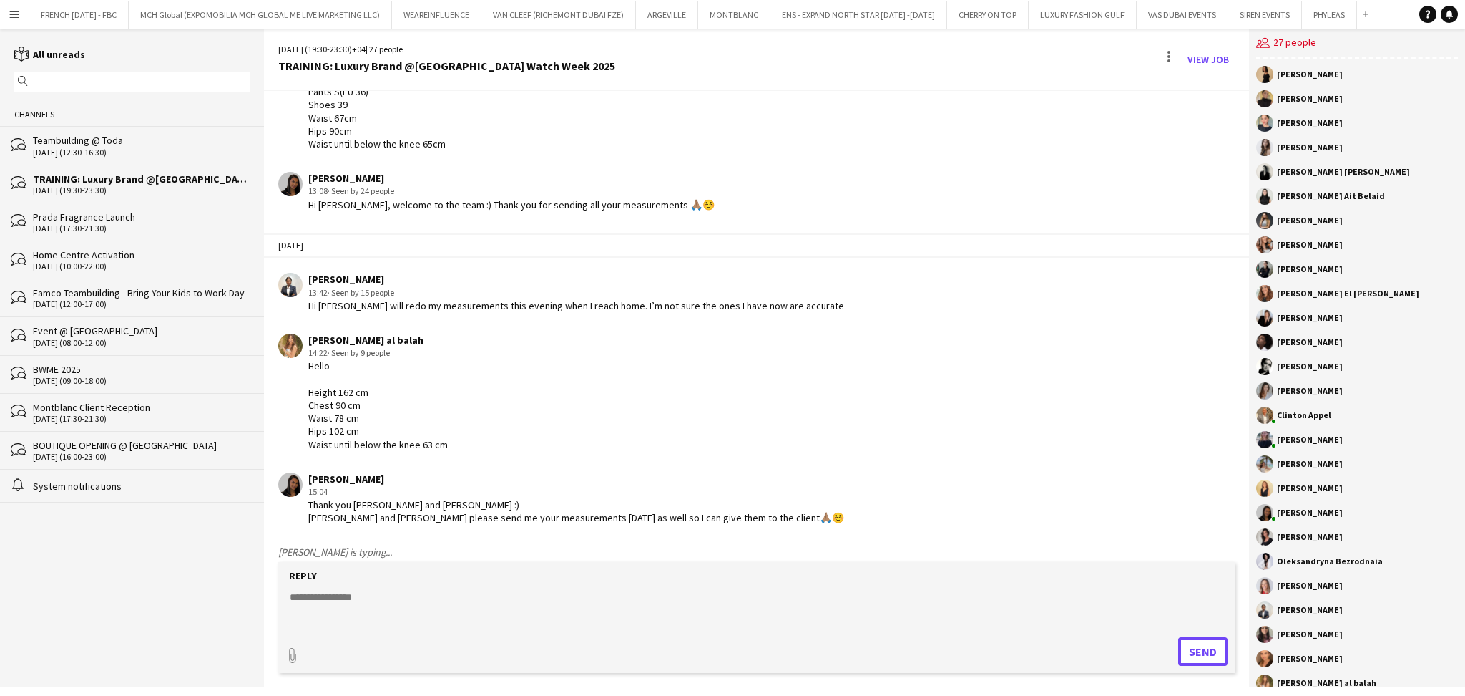
scroll to position [2741, 0]
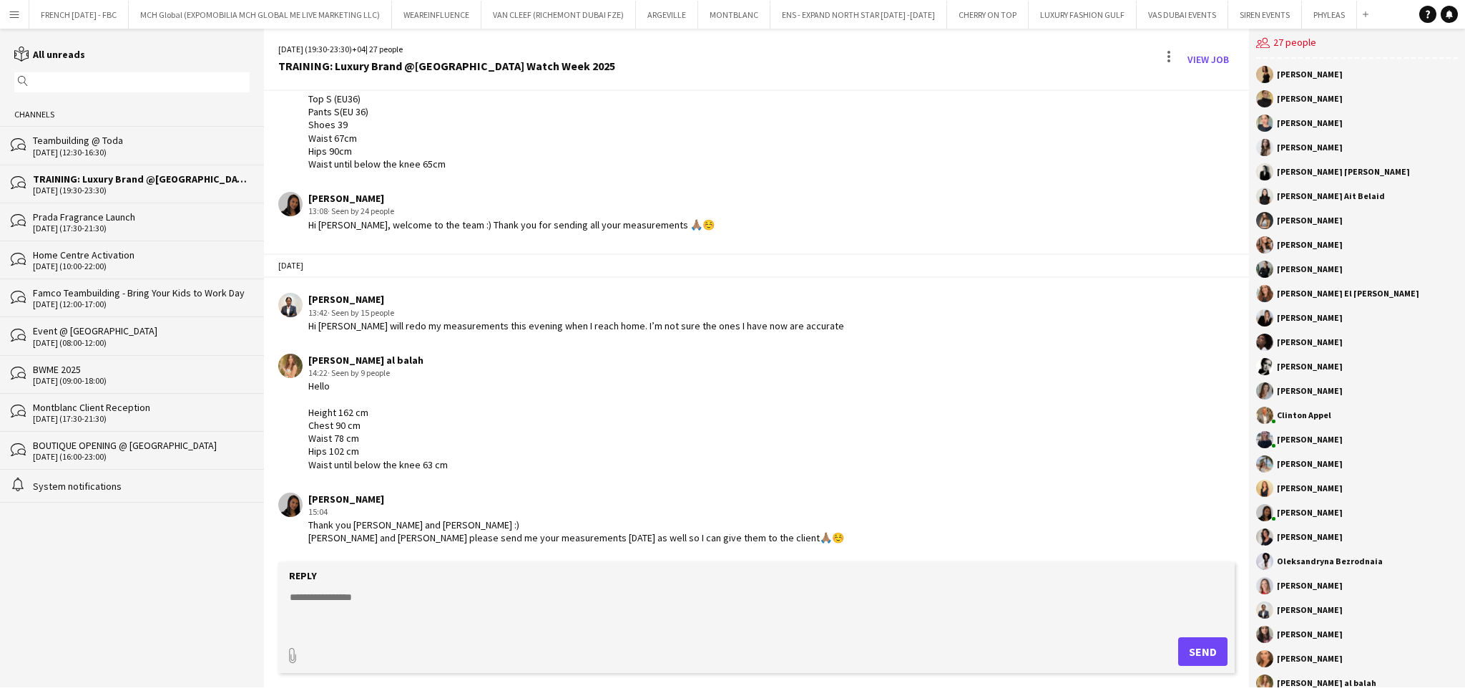
click at [1210, 45] on div "[DATE] (19:30-23:30) +04 | 27 people TRAINING: Luxury Brand @[GEOGRAPHIC_DATA] …" at bounding box center [756, 60] width 985 height 62
click at [1211, 49] on link "View Job" at bounding box center [1208, 59] width 53 height 23
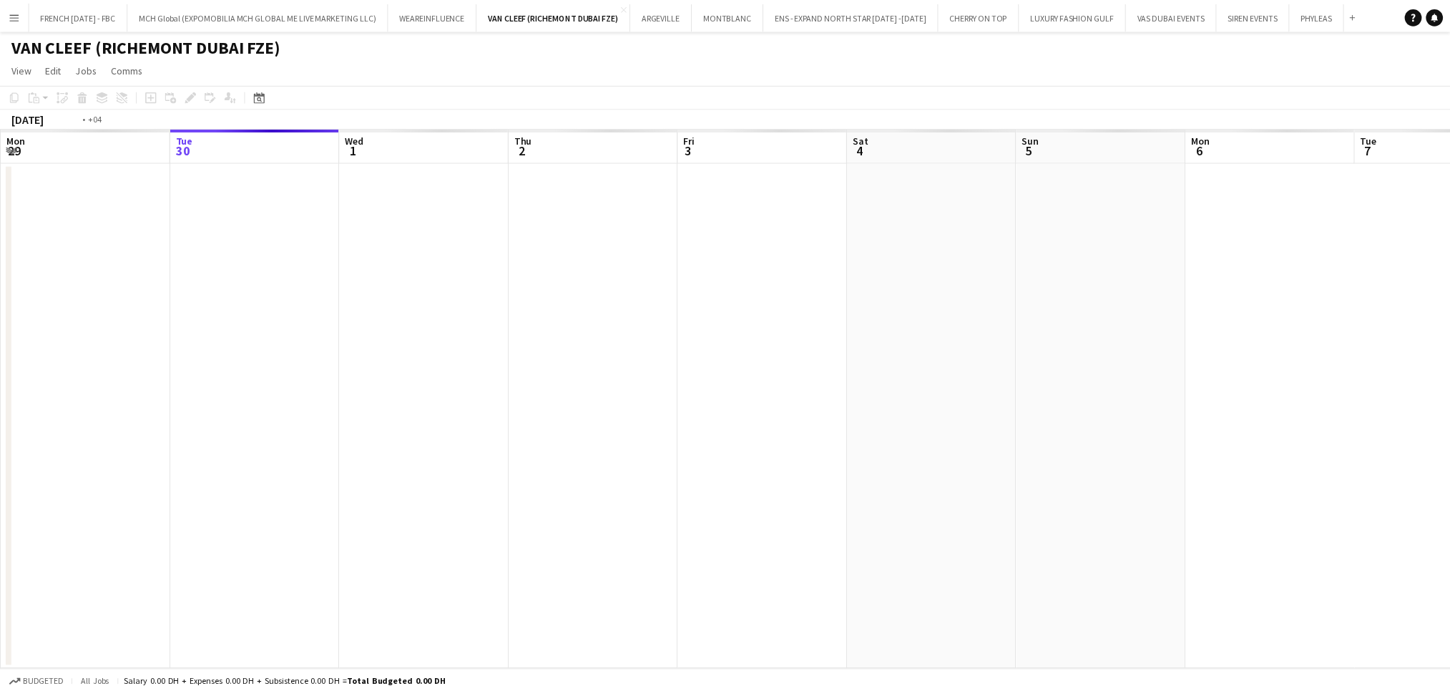
scroll to position [0, 492]
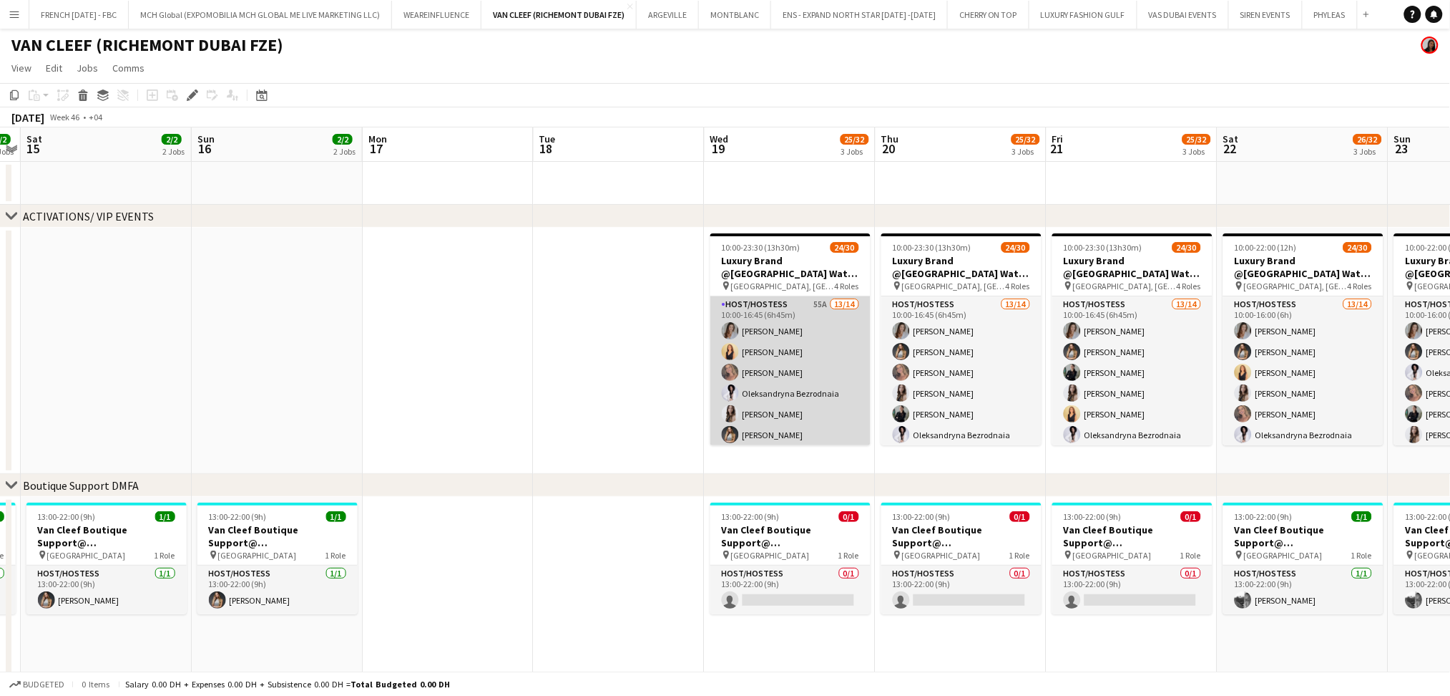
click at [832, 395] on app-card-role "Host/Hostess 55A 13/14 10:00-16:45 (6h45m) [PERSON_NAME] [PERSON_NAME] Pishkouh…" at bounding box center [791, 455] width 160 height 318
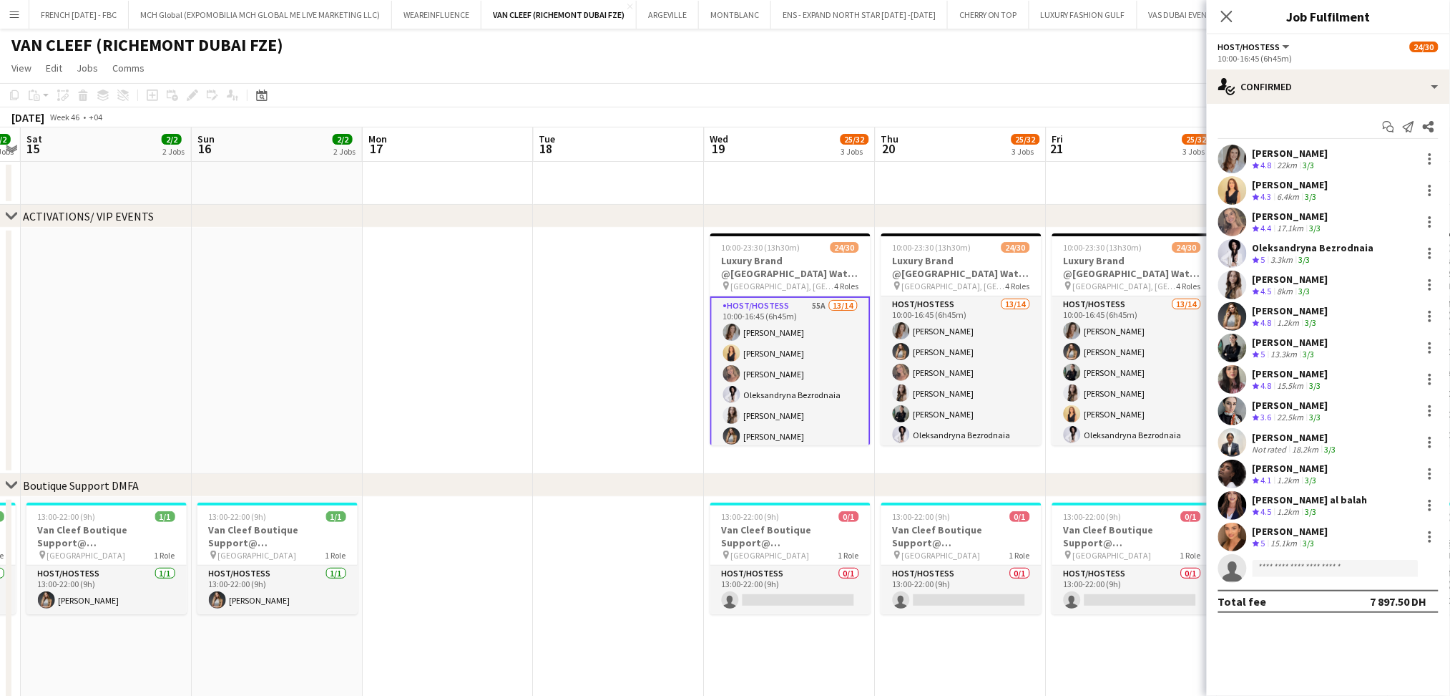
click at [1299, 208] on div "[PERSON_NAME] Crew rating 4.4 17.1km 3/3" at bounding box center [1328, 222] width 243 height 29
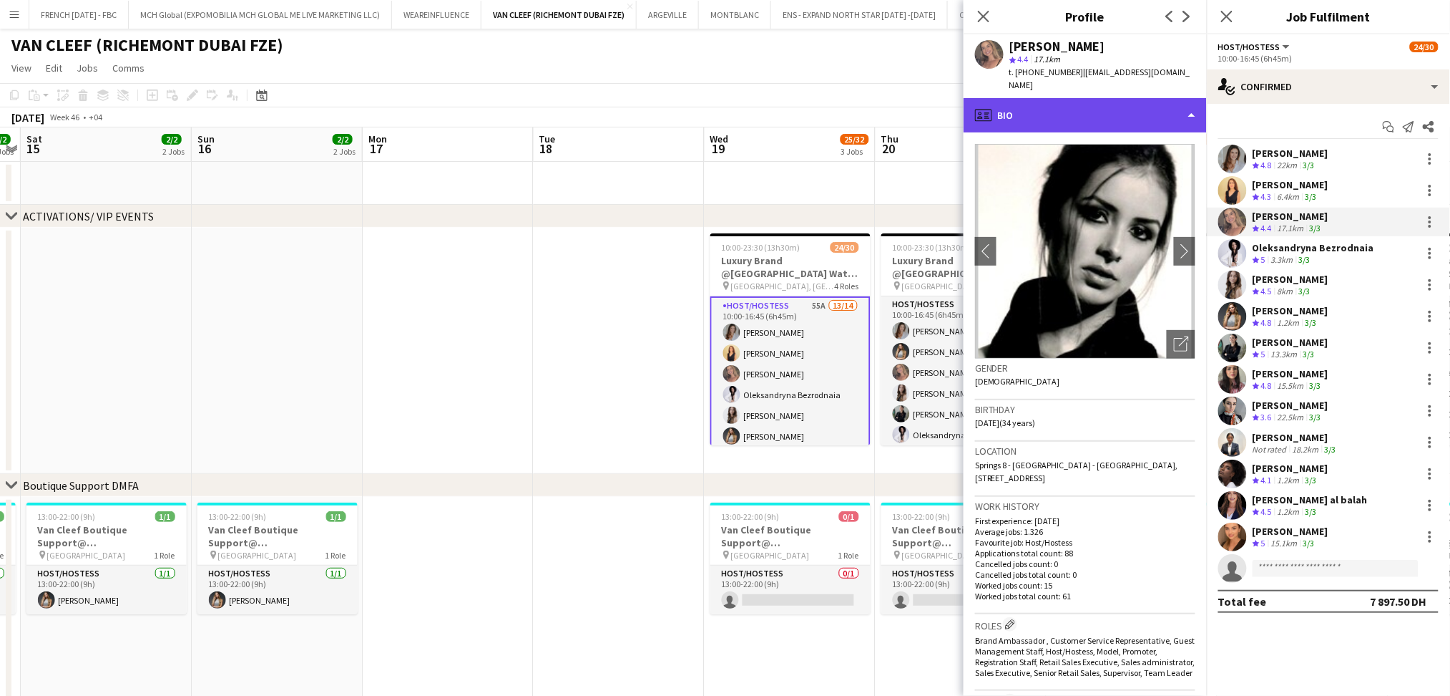
click at [1150, 110] on div "profile Bio" at bounding box center [1085, 115] width 243 height 34
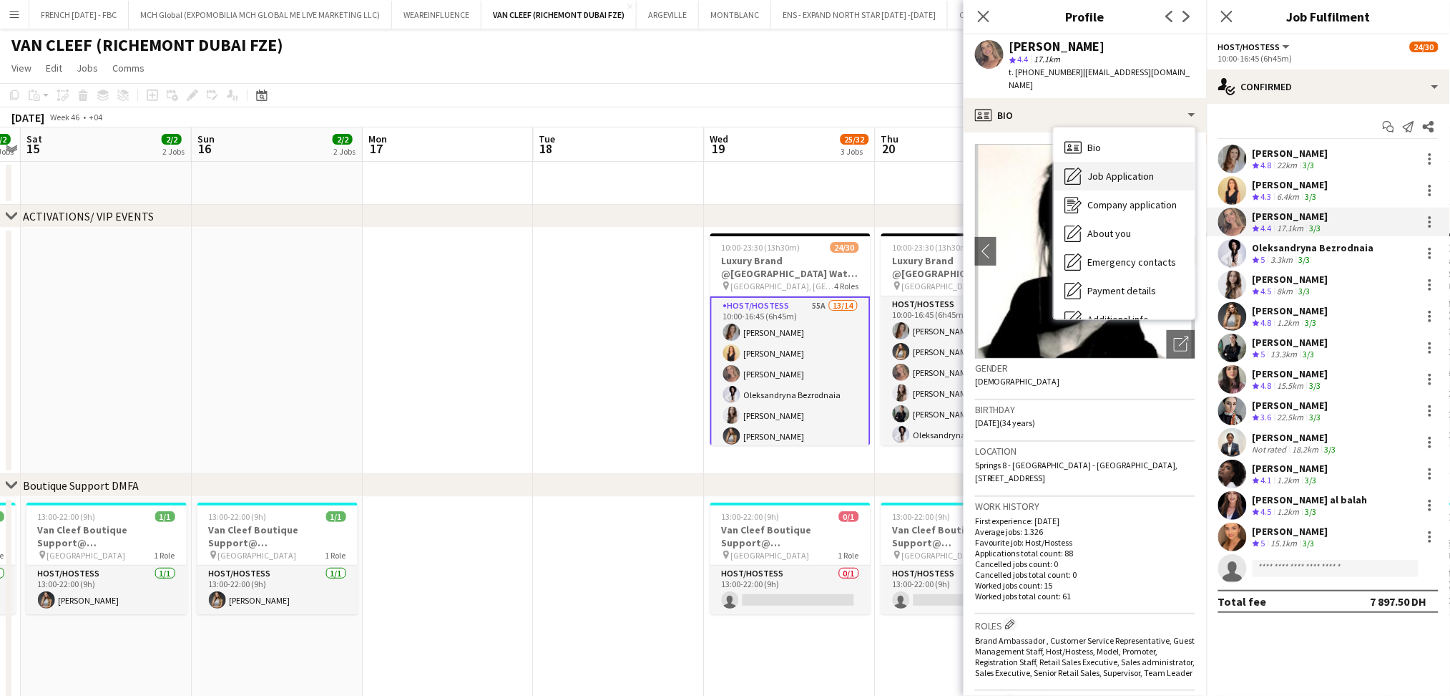
click at [1131, 170] on span "Job Application" at bounding box center [1121, 176] width 67 height 13
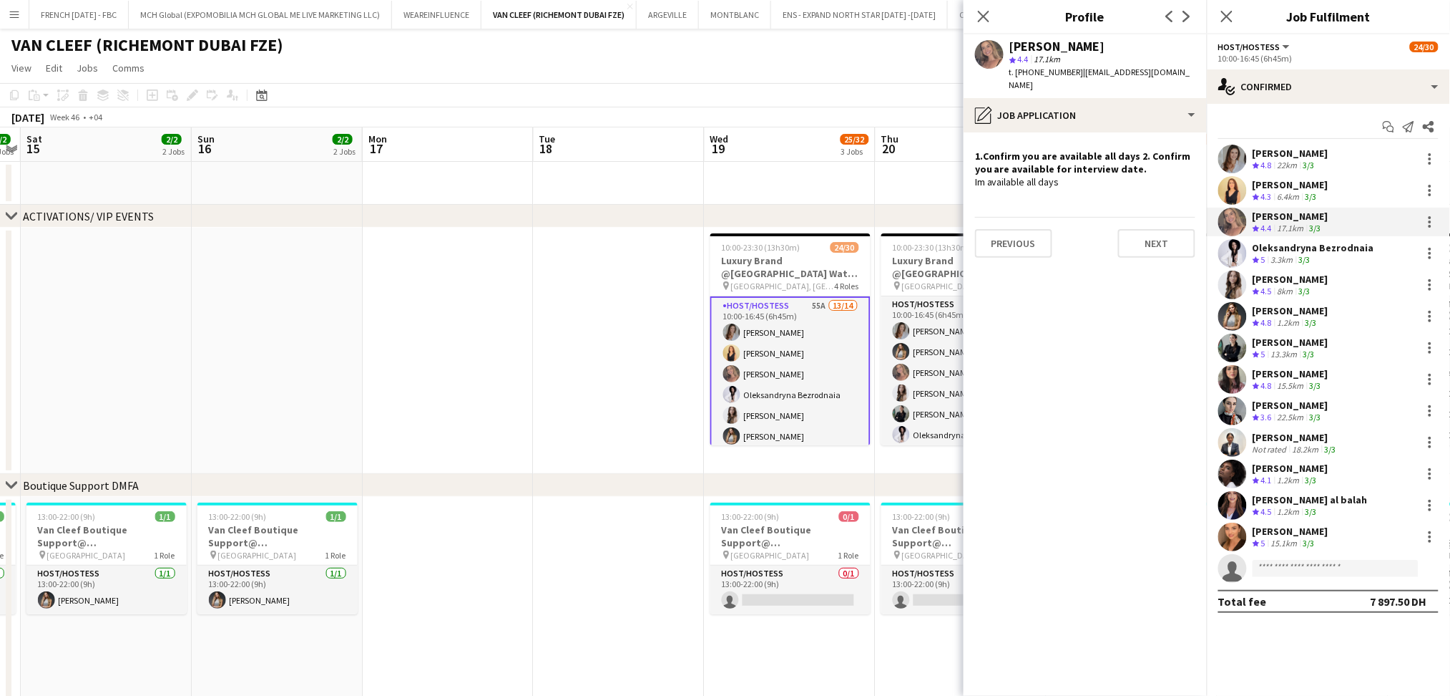
click at [1321, 253] on div "Oleksandryna Bezrodnaia" at bounding box center [1314, 247] width 122 height 13
click at [1309, 291] on app-skills-label "3/3" at bounding box center [1304, 291] width 11 height 11
click at [1307, 377] on div "[PERSON_NAME]" at bounding box center [1291, 373] width 76 height 13
click at [1304, 404] on div "[PERSON_NAME]" at bounding box center [1291, 405] width 76 height 13
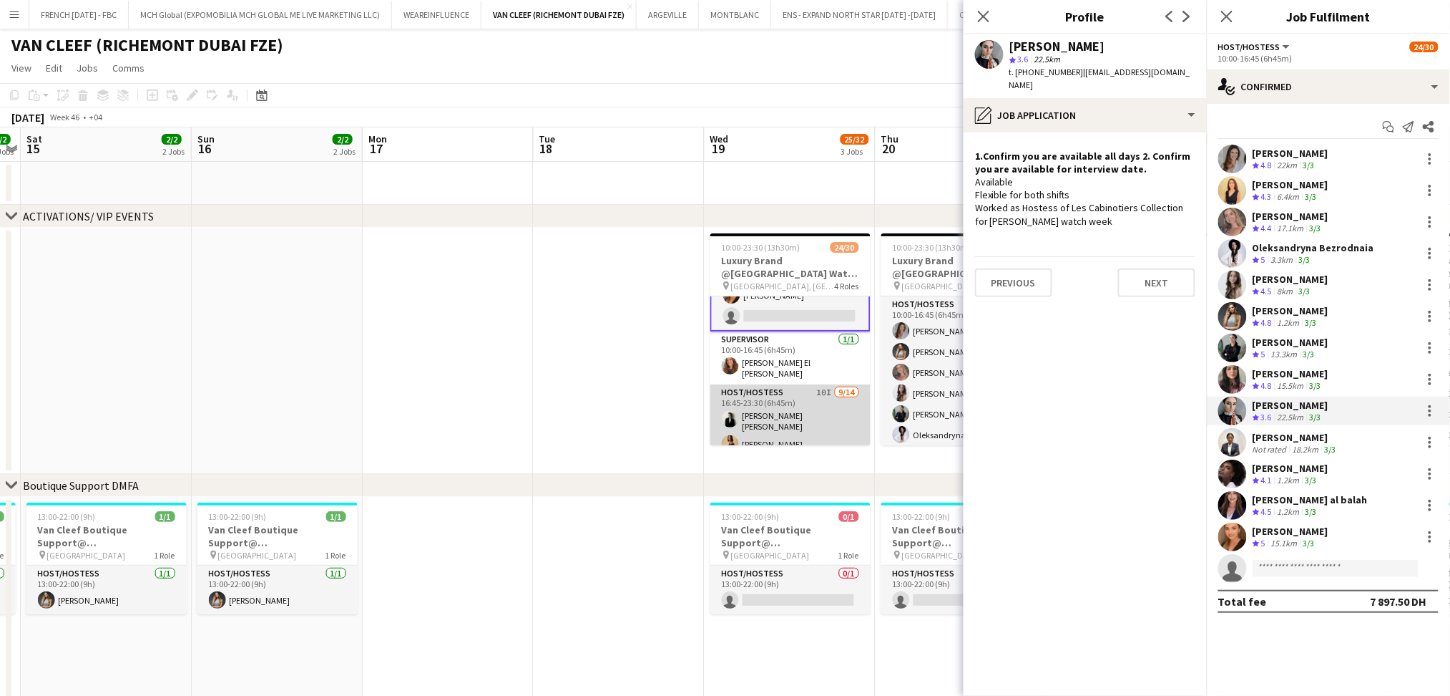
click at [825, 396] on app-card-role "Host/Hostess 10I [DATE] 16:45-23:30 (6h45m) [PERSON_NAME] [PERSON_NAME] [PERSON…" at bounding box center [791, 545] width 160 height 323
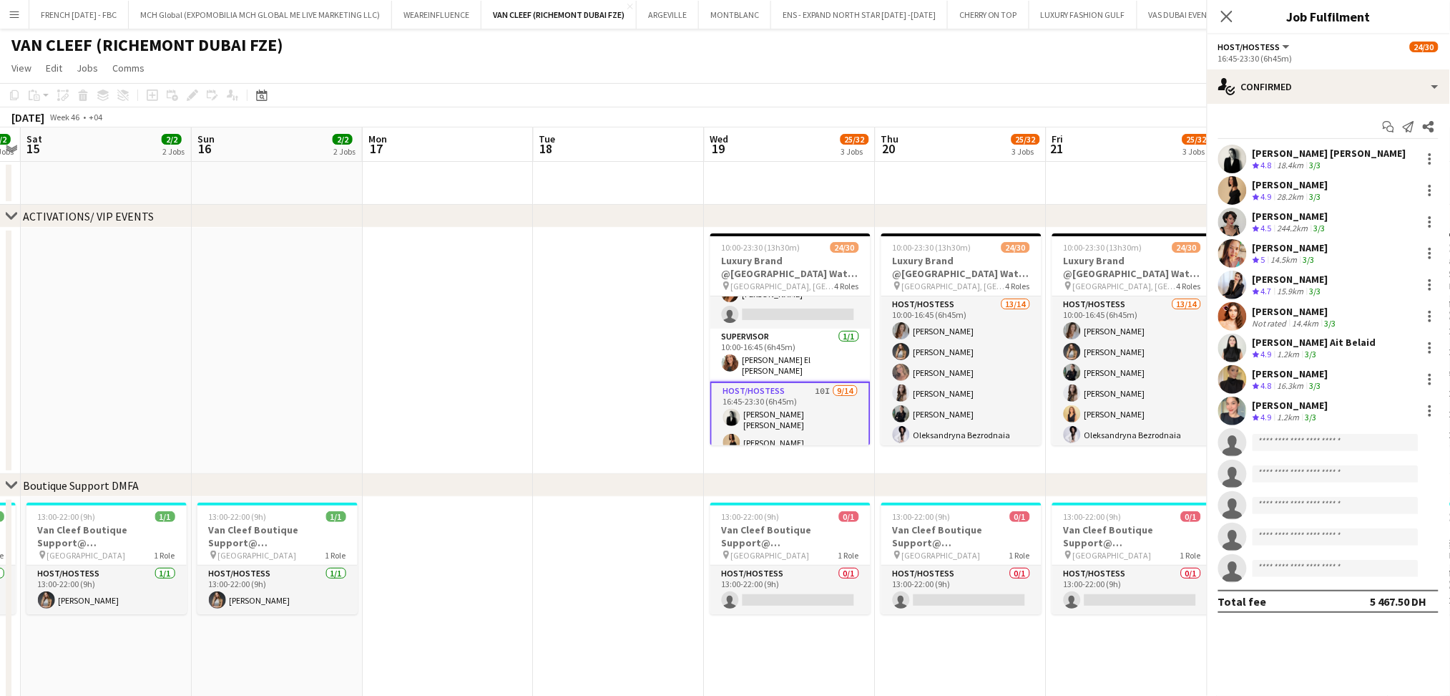
scroll to position [285, 0]
click at [1292, 262] on div "14.5km" at bounding box center [1285, 260] width 32 height 12
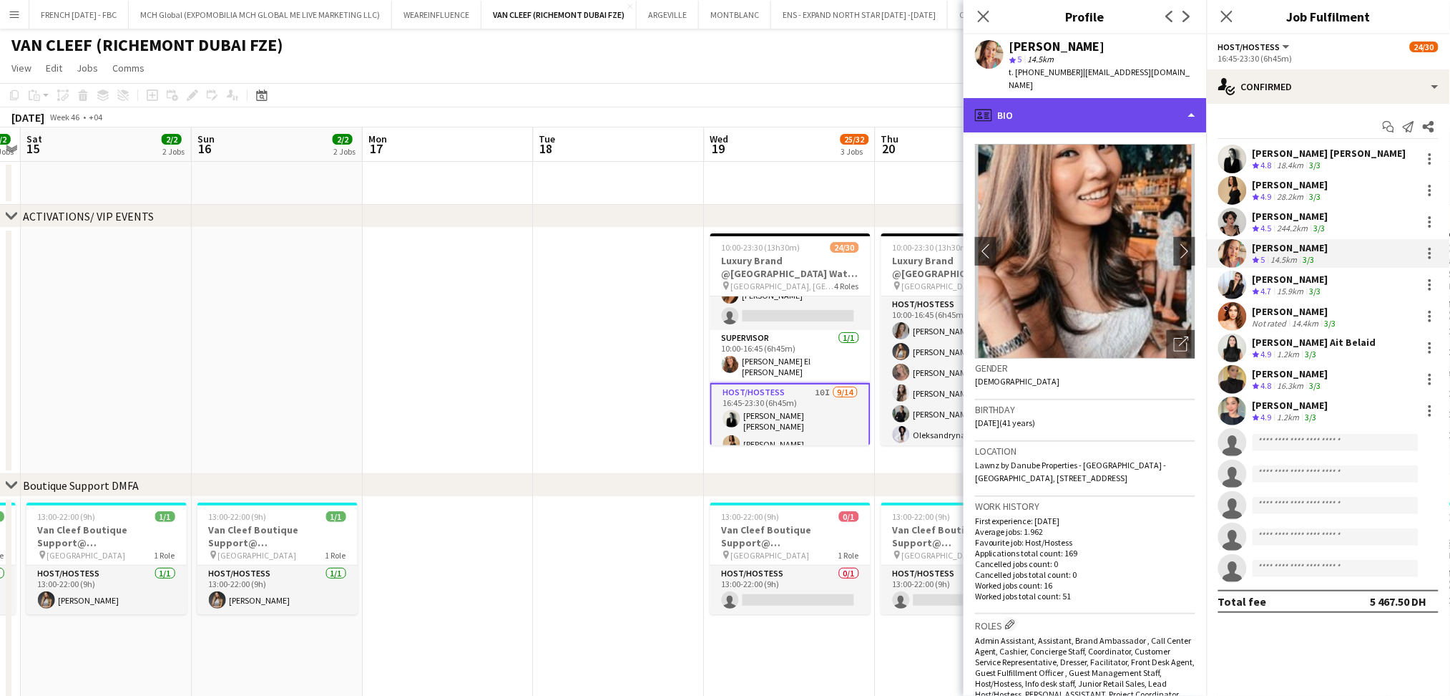
click at [1164, 109] on div "profile Bio" at bounding box center [1085, 115] width 243 height 34
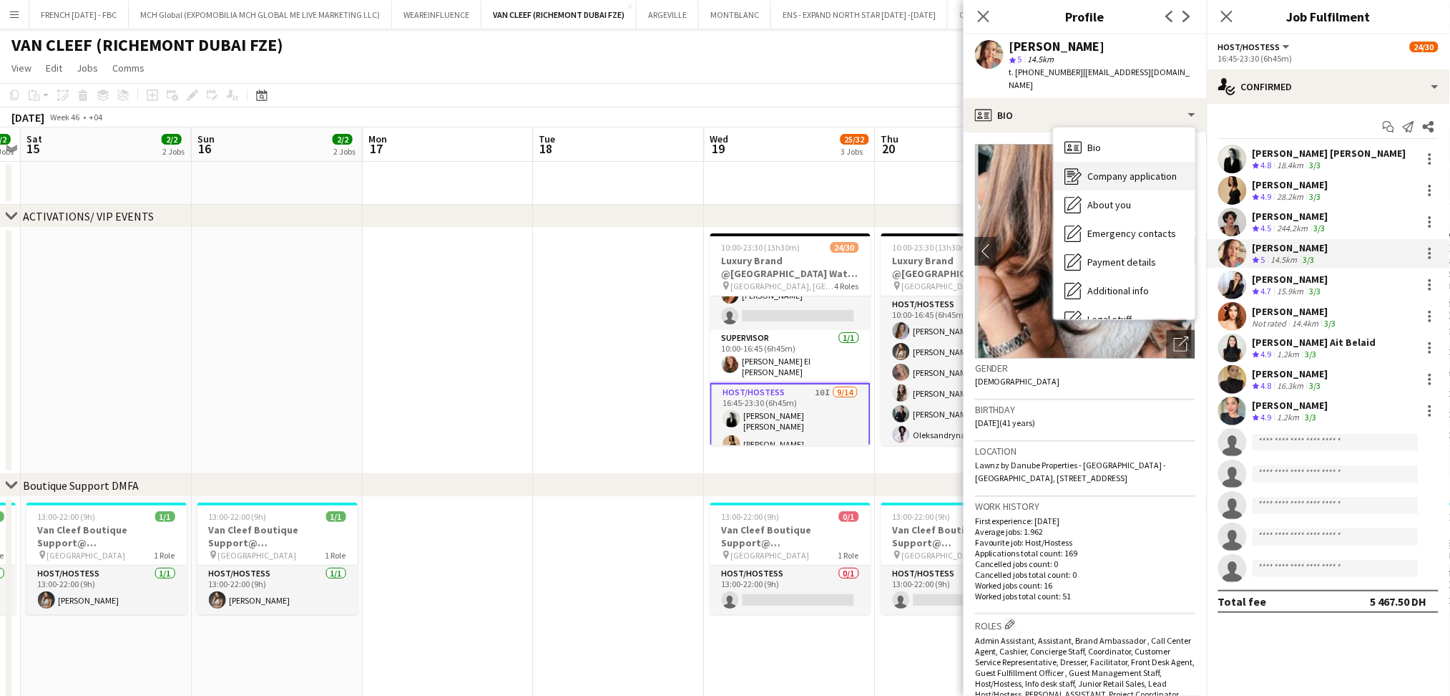
click at [1162, 170] on span "Company application" at bounding box center [1132, 176] width 89 height 13
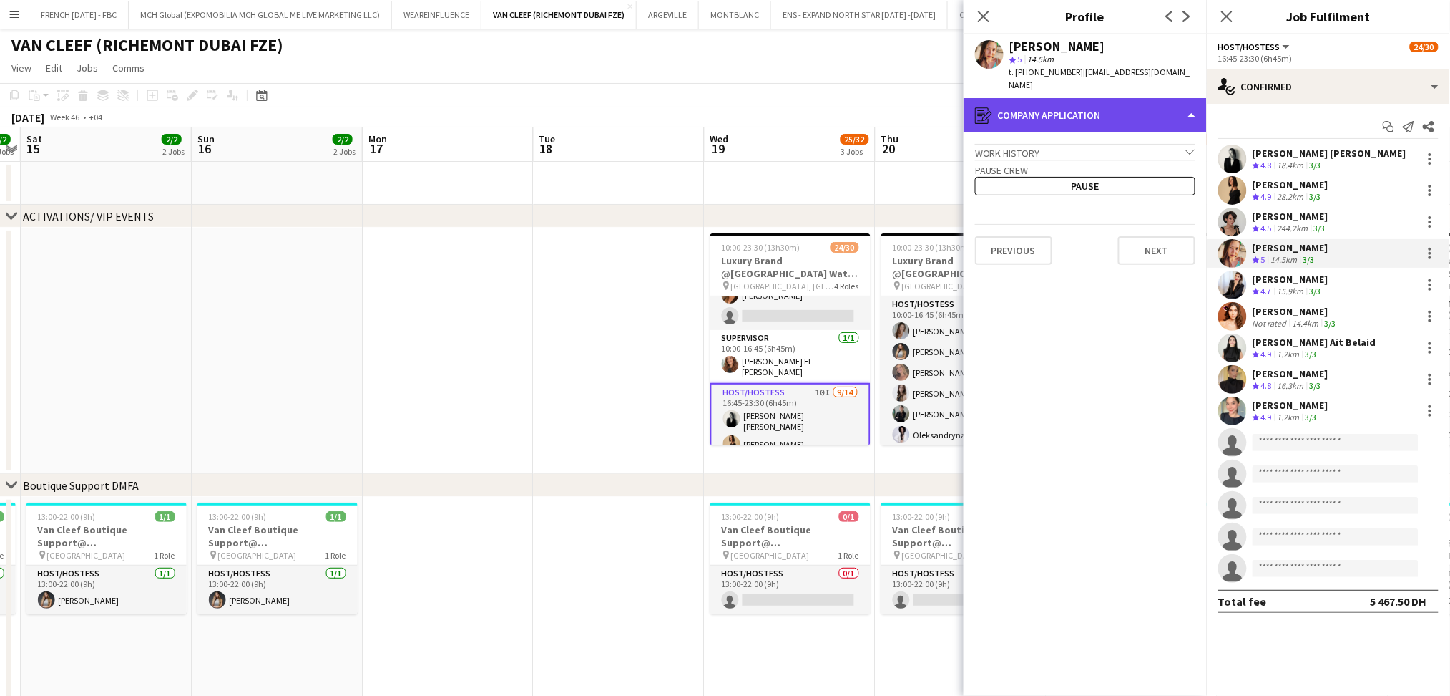
click at [1142, 104] on div "register Company application" at bounding box center [1085, 115] width 243 height 34
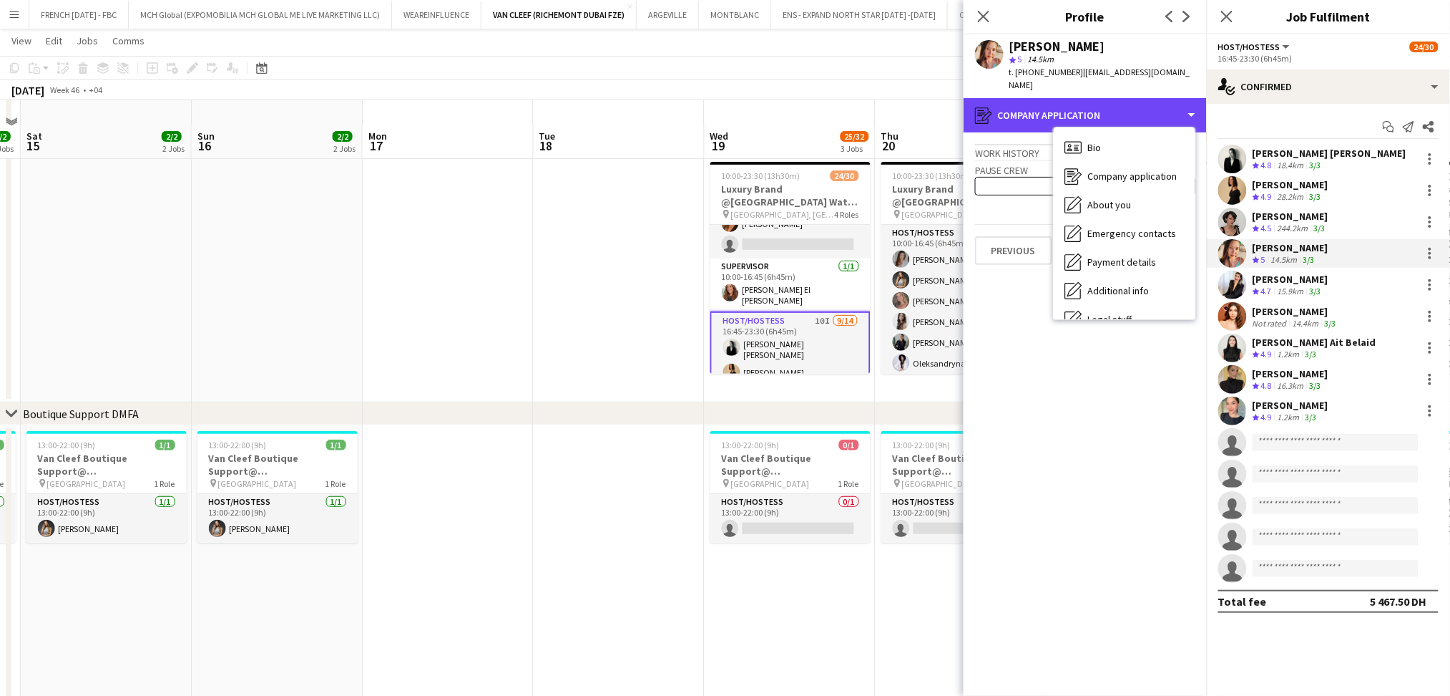
scroll to position [95, 0]
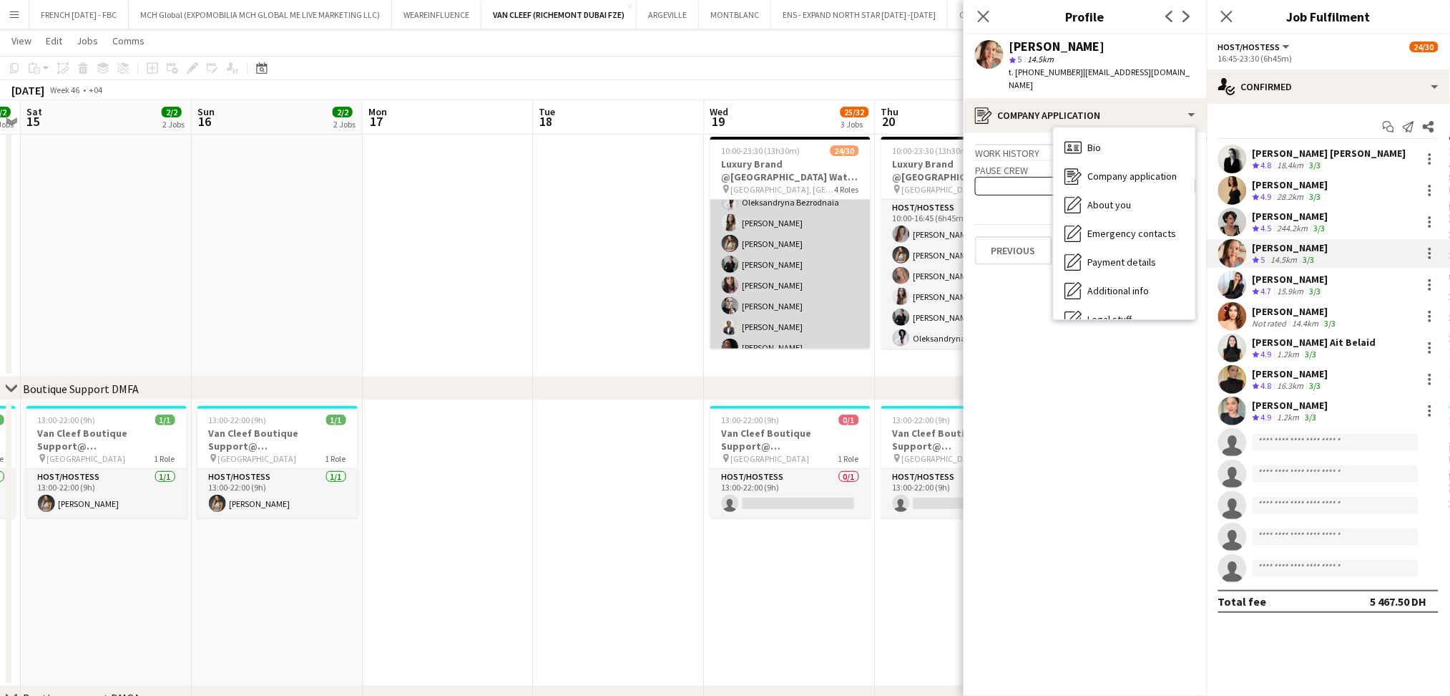
click at [806, 280] on app-card-role "Host/Hostess 55A 13/14 10:00-16:45 (6h45m) [PERSON_NAME] [PERSON_NAME] Pishkouh…" at bounding box center [791, 264] width 160 height 318
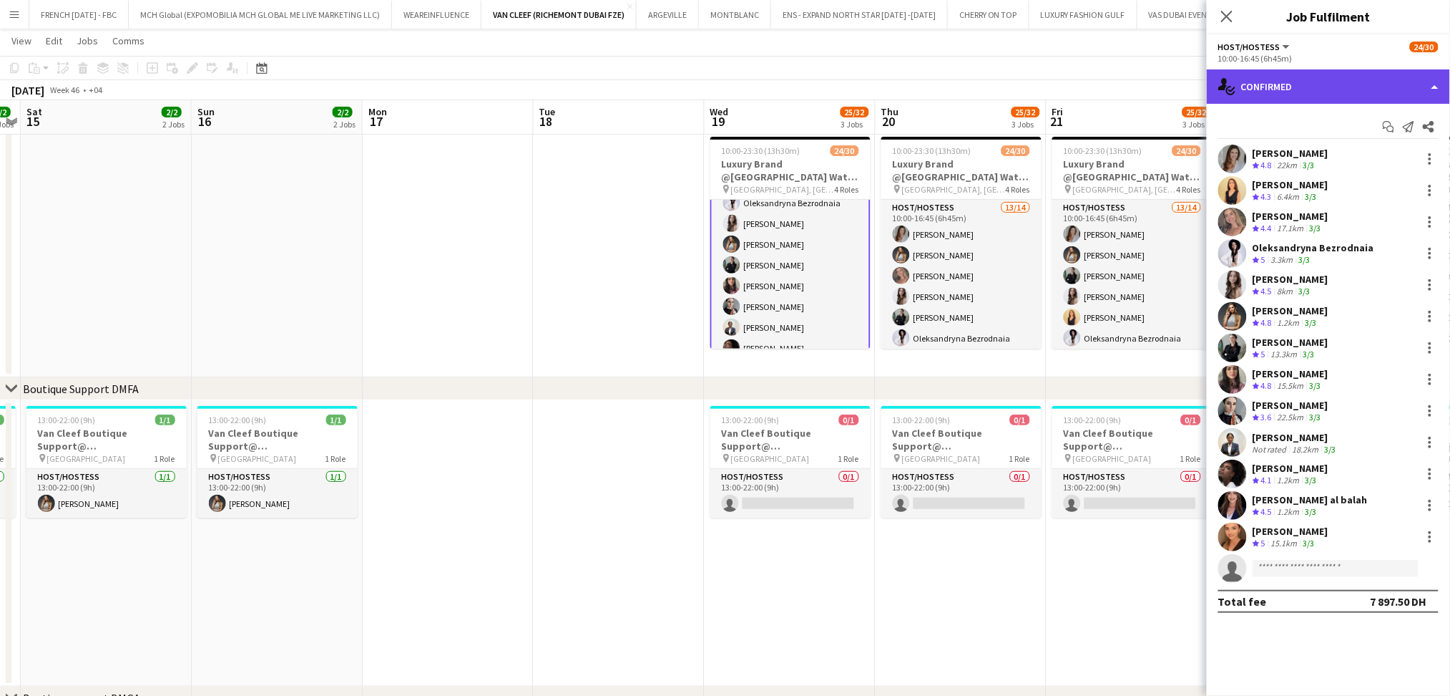
click at [1327, 102] on div "single-neutral-actions-check-2 Confirmed" at bounding box center [1328, 86] width 243 height 34
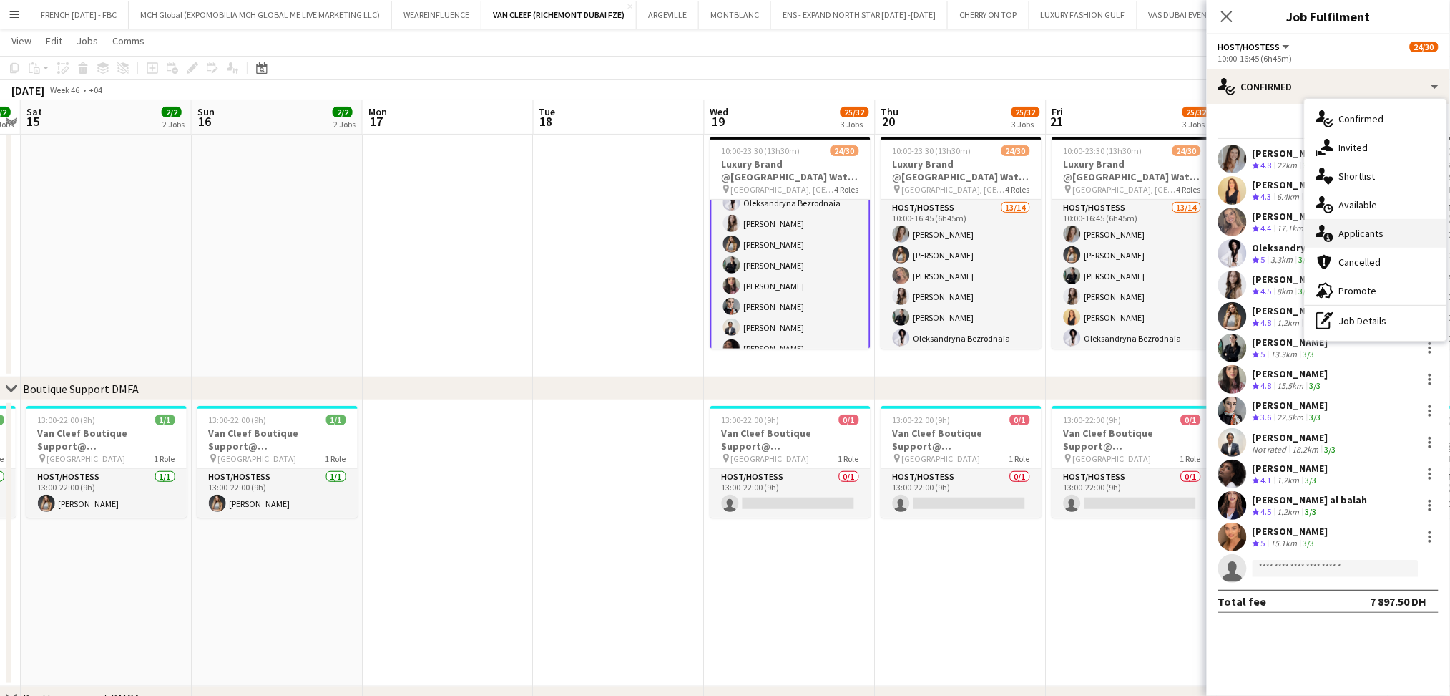
click at [1353, 240] on div "single-neutral-actions-information Applicants" at bounding box center [1376, 233] width 142 height 29
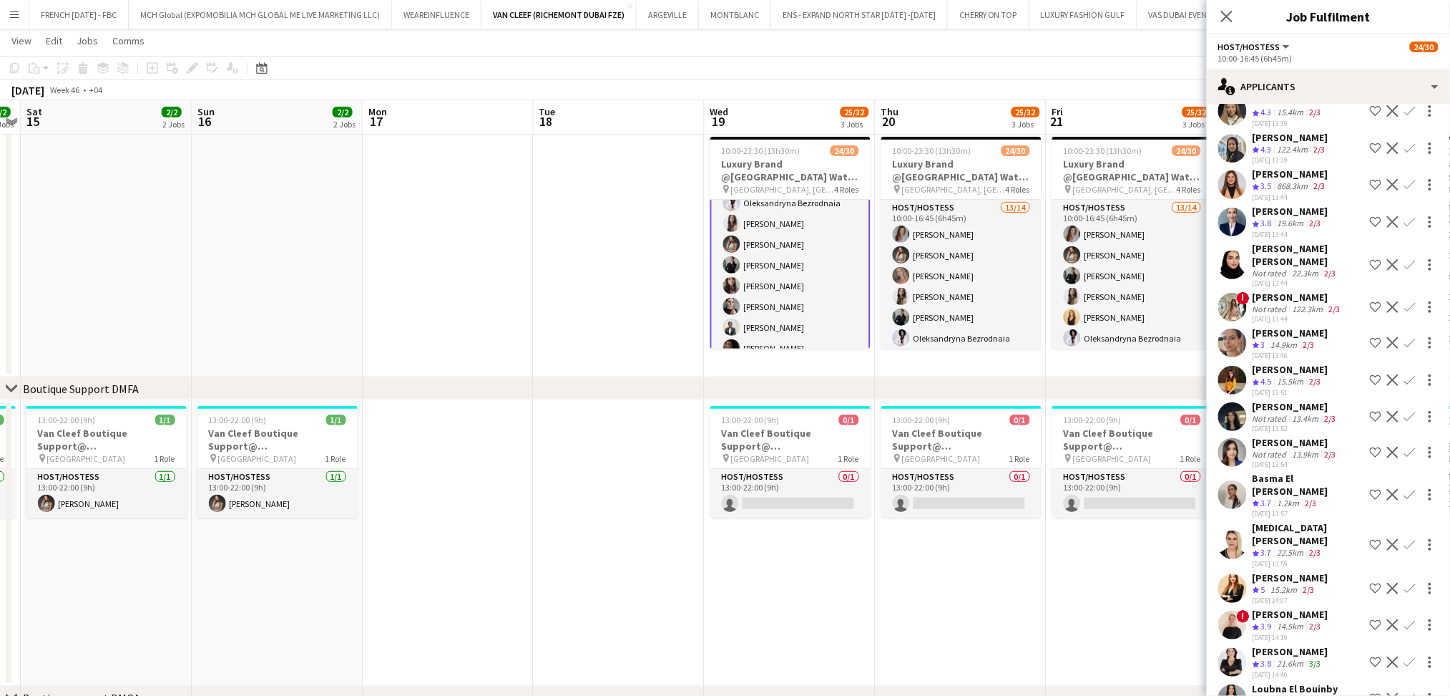
scroll to position [1476, 0]
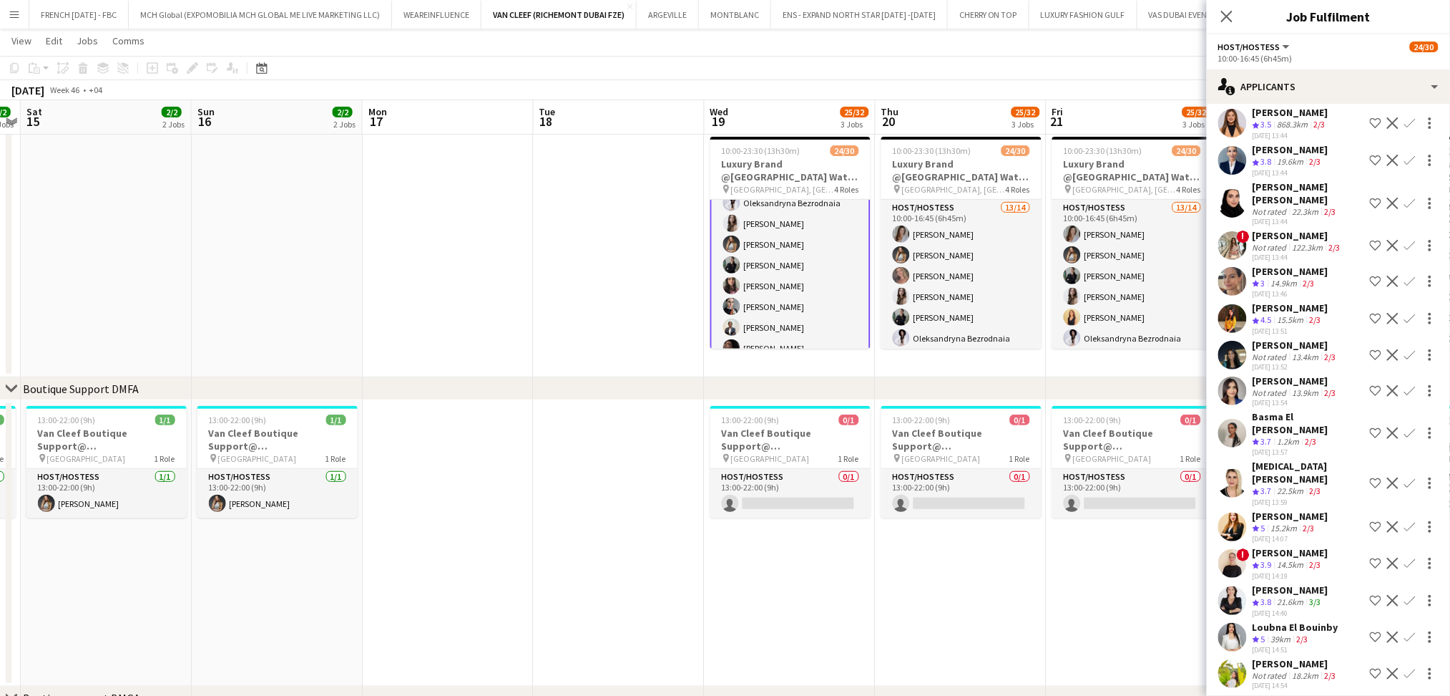
click at [817, 312] on app-card-role "Host/Hostess 55A 13/14 10:00-16:45 (6h45m) [PERSON_NAME] [PERSON_NAME] Pishkouh…" at bounding box center [791, 264] width 160 height 321
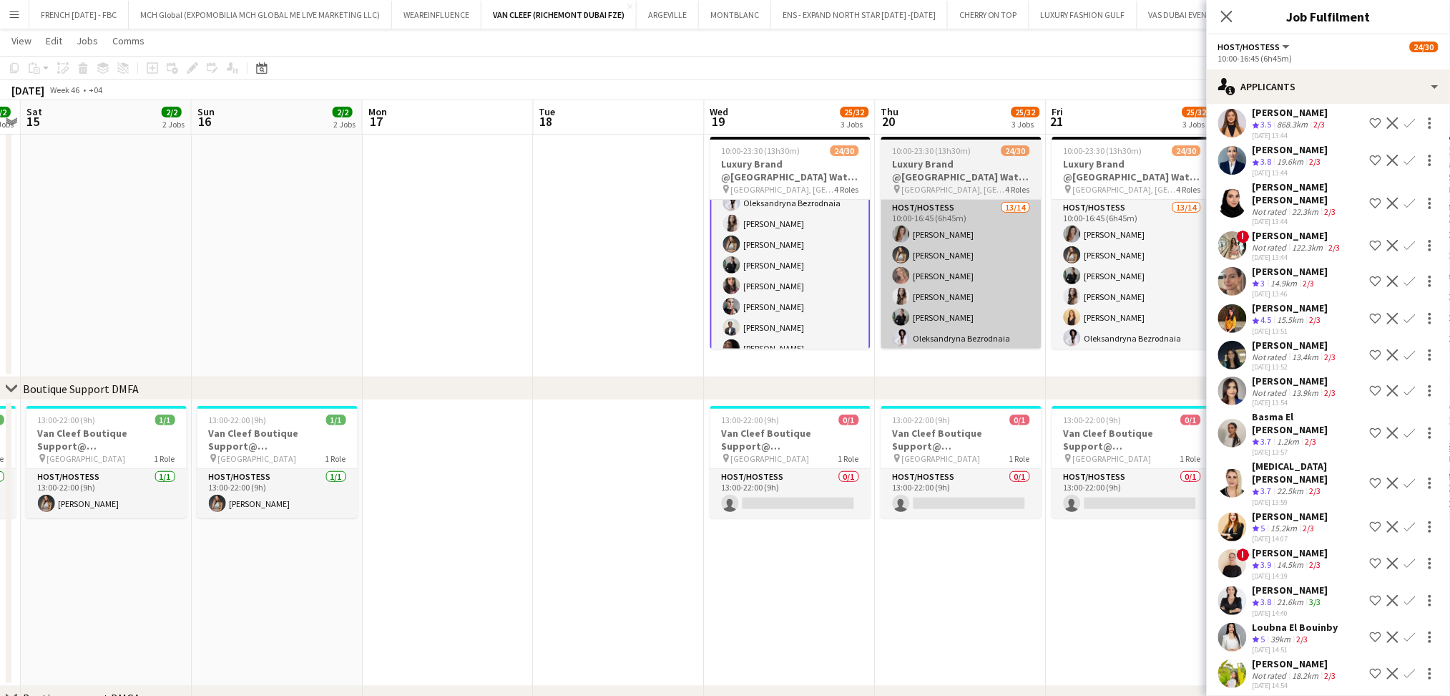
scroll to position [94, 0]
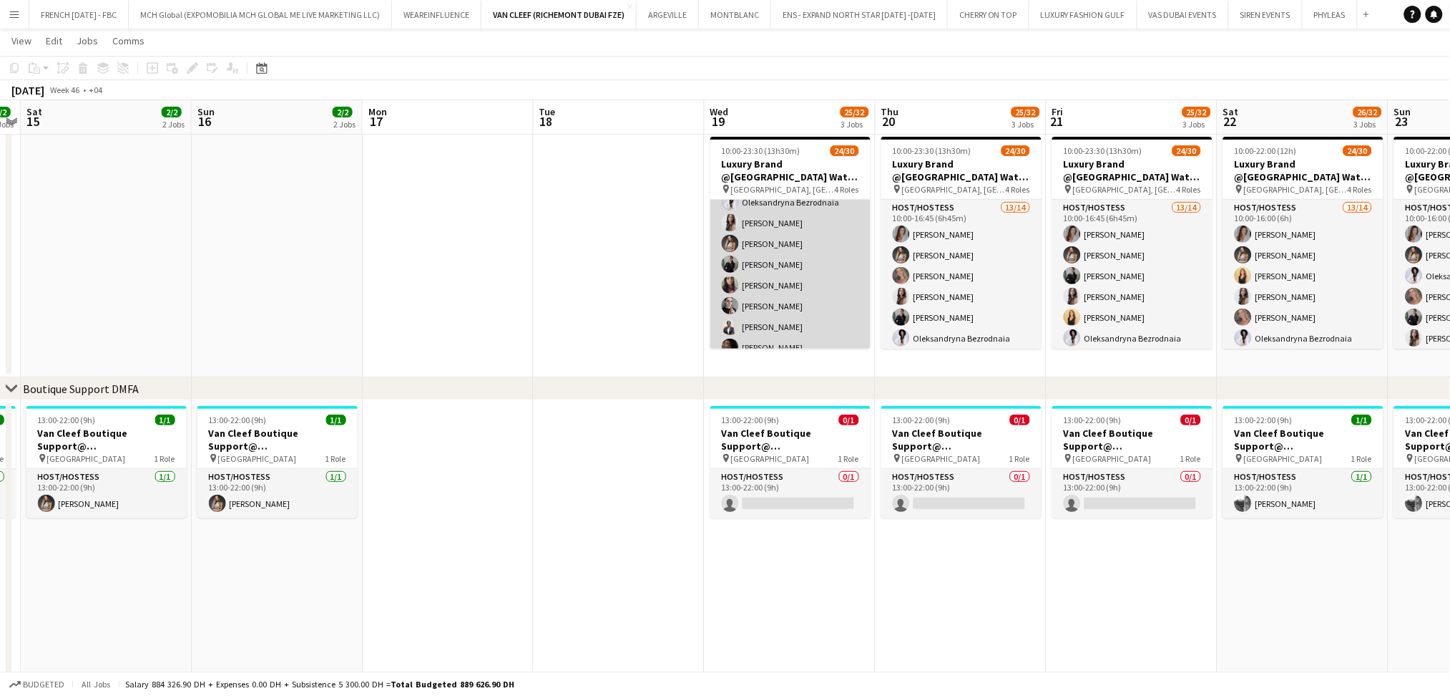
click at [790, 240] on app-card-role "Host/Hostess 55A 13/14 10:00-16:45 (6h45m) [PERSON_NAME] [PERSON_NAME] Pishkouh…" at bounding box center [791, 264] width 160 height 318
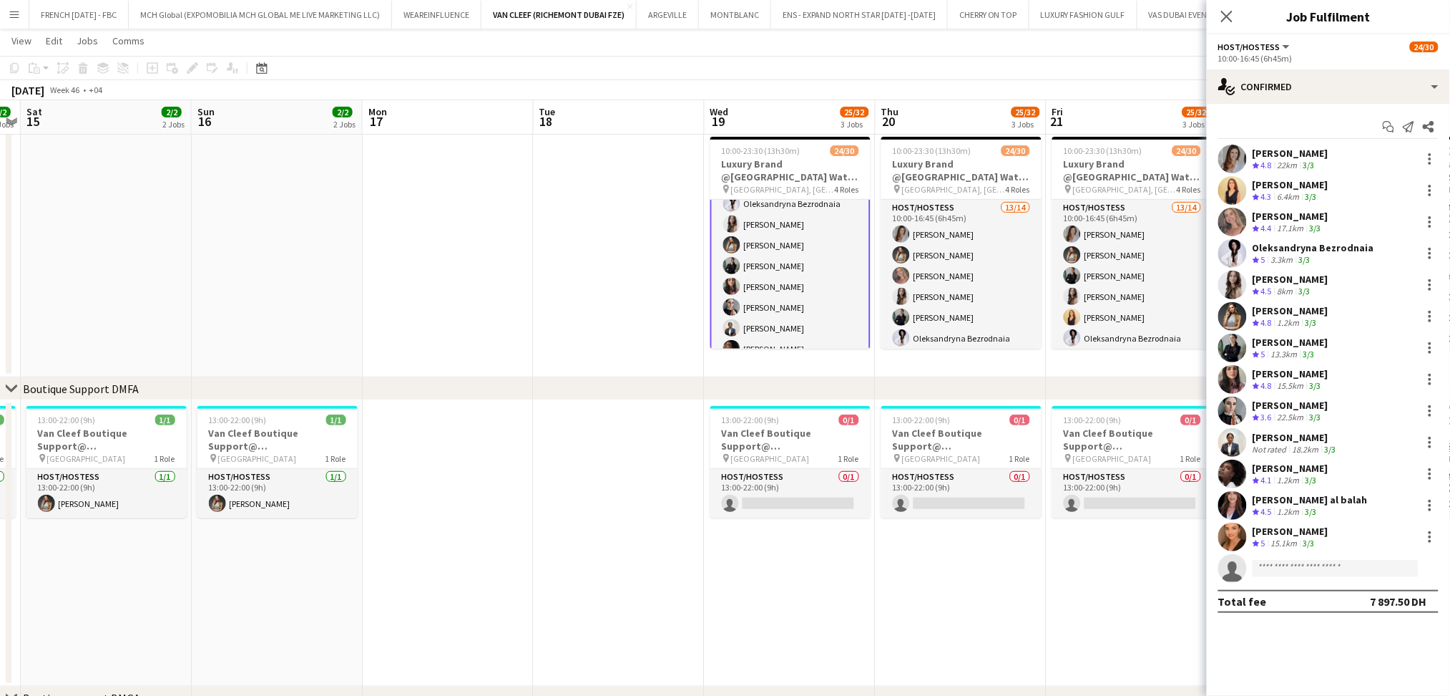
scroll to position [95, 0]
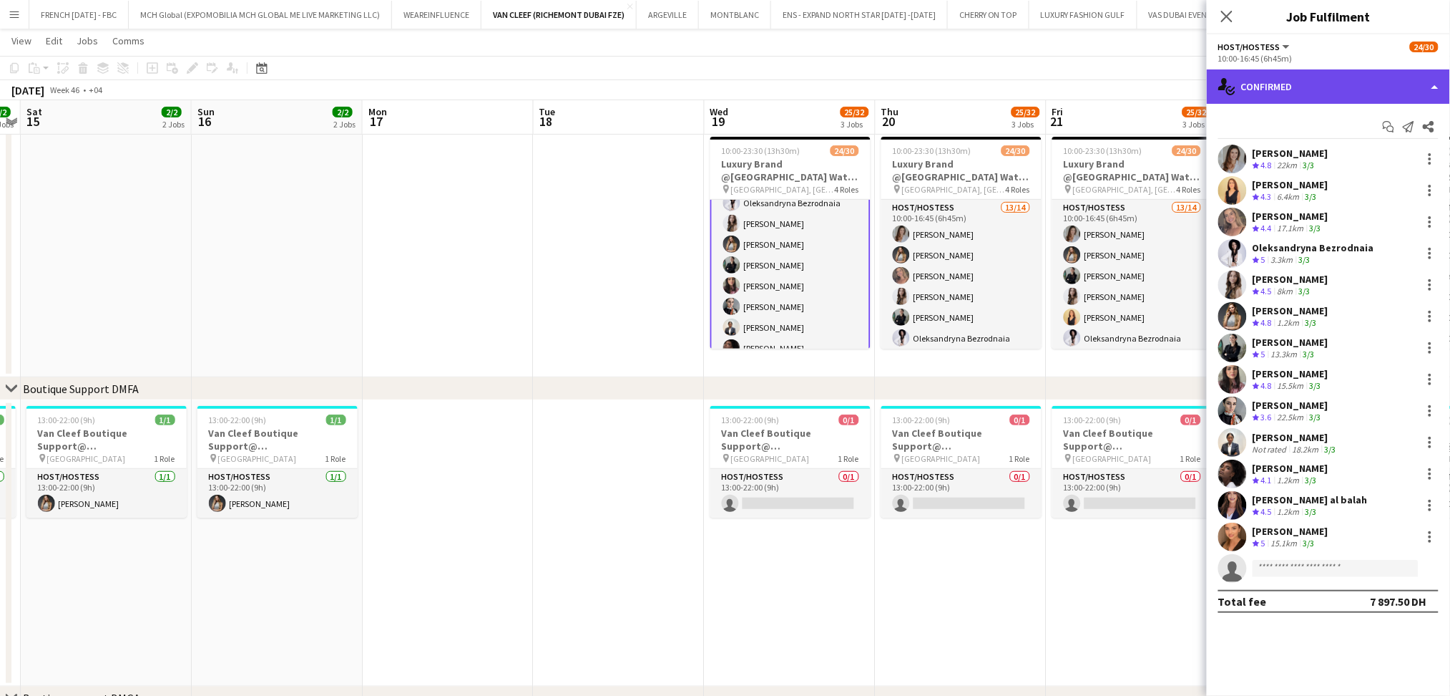
click at [1352, 87] on div "single-neutral-actions-check-2 Confirmed" at bounding box center [1328, 86] width 243 height 34
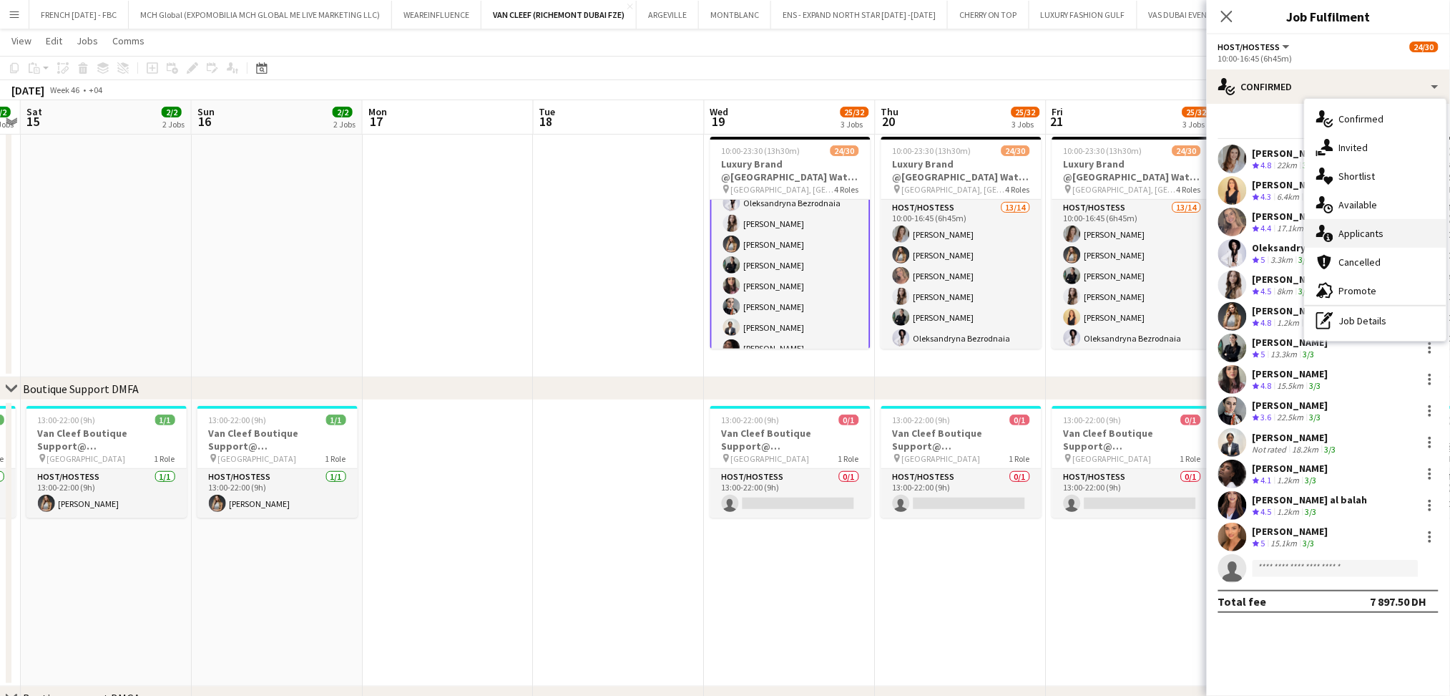
click at [1369, 243] on div "single-neutral-actions-information Applicants" at bounding box center [1376, 233] width 142 height 29
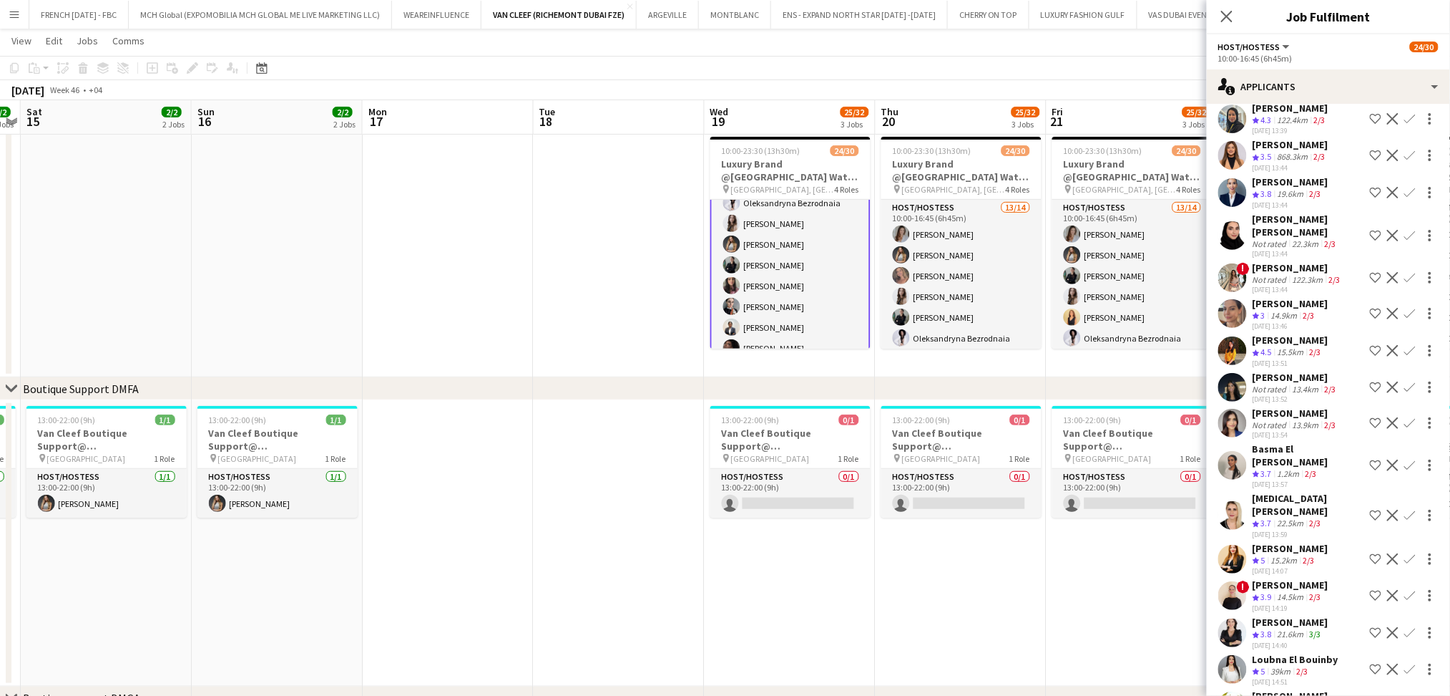
scroll to position [1476, 0]
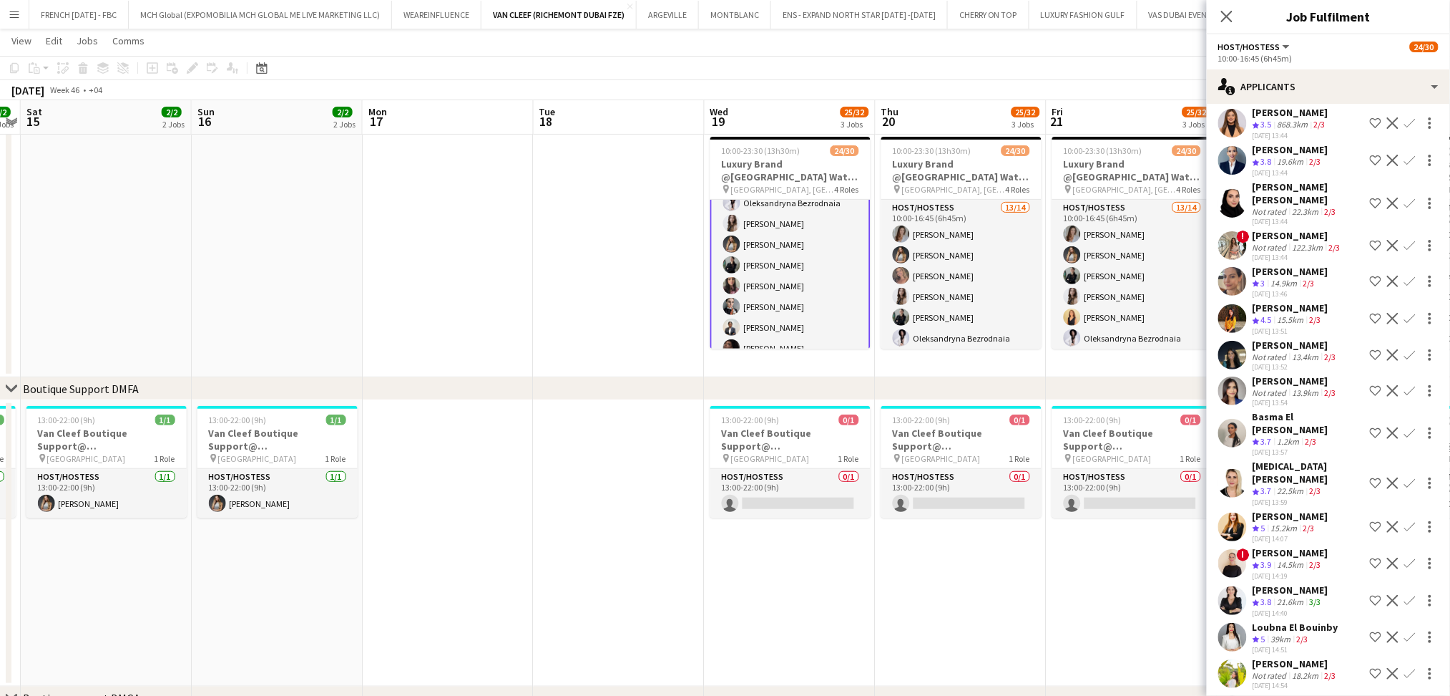
click at [1289, 693] on div "[PERSON_NAME]" at bounding box center [1291, 699] width 76 height 13
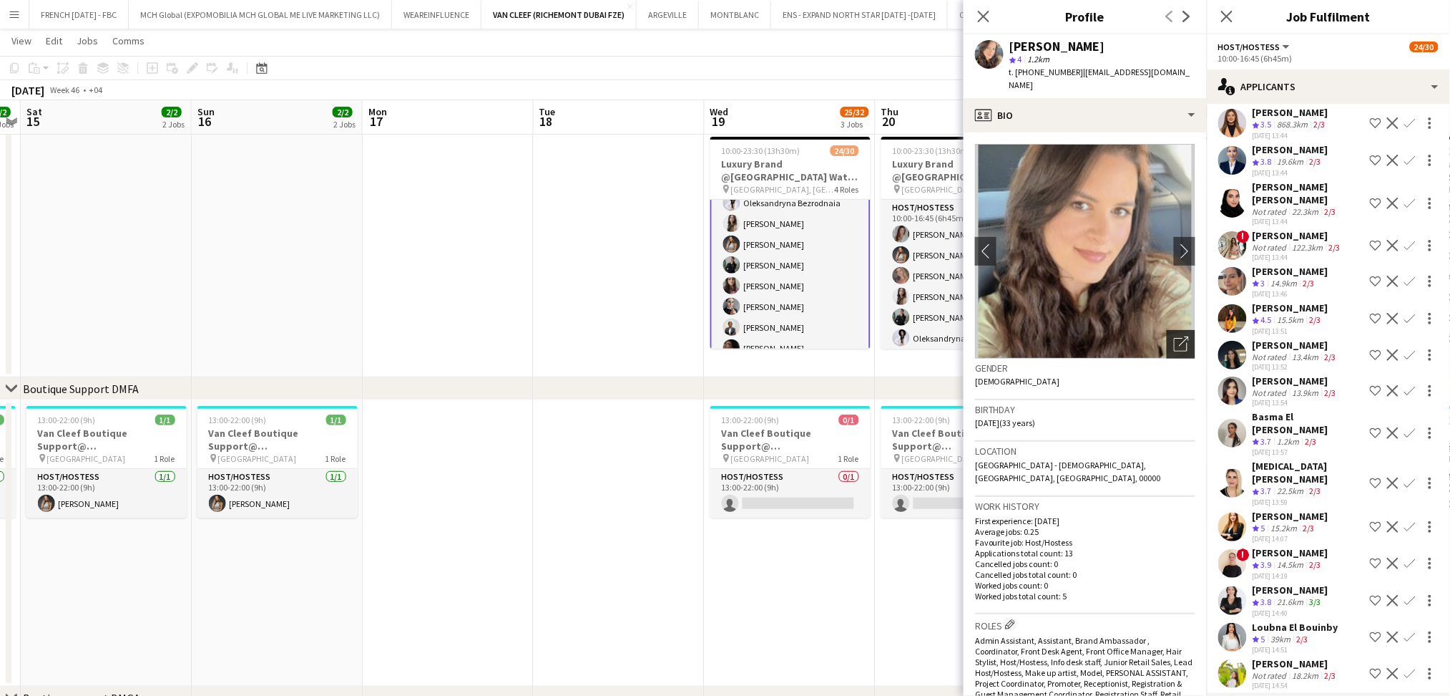
click at [1167, 330] on div "Open photos pop-in" at bounding box center [1181, 344] width 29 height 29
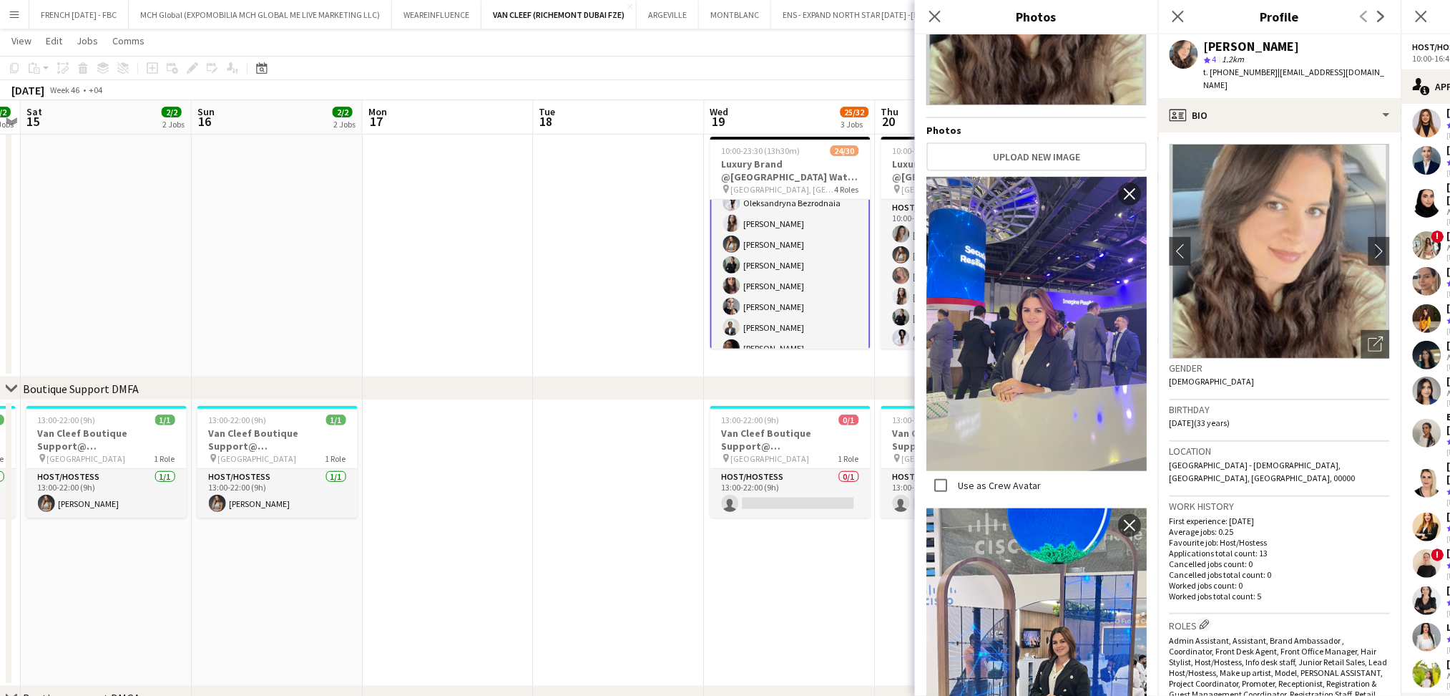
scroll to position [381, 0]
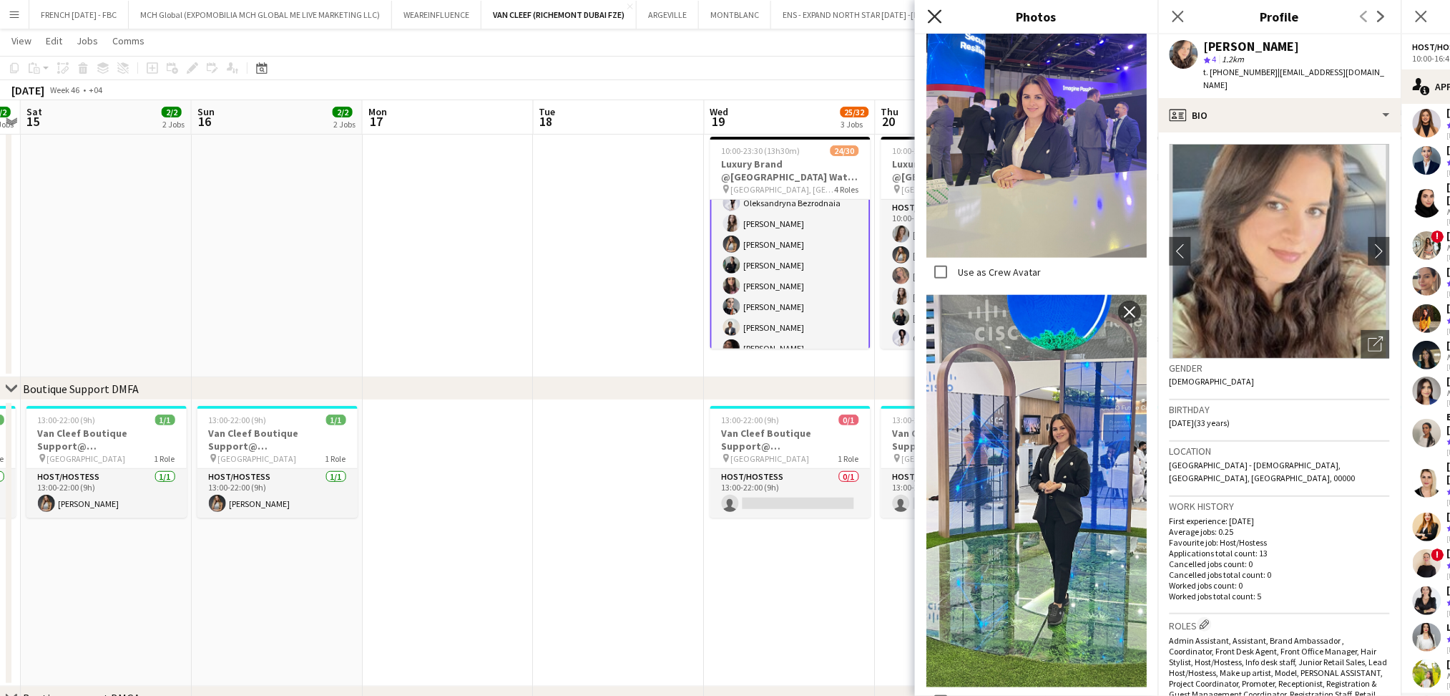
click at [940, 20] on icon "Close pop-in" at bounding box center [935, 16] width 14 height 14
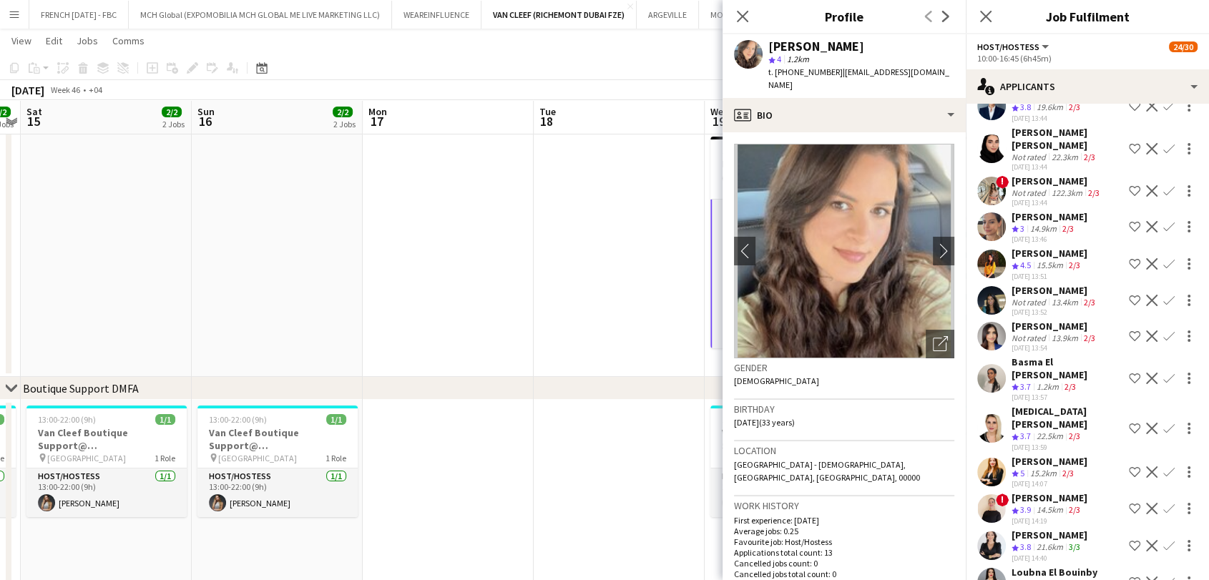
scroll to position [1567, 0]
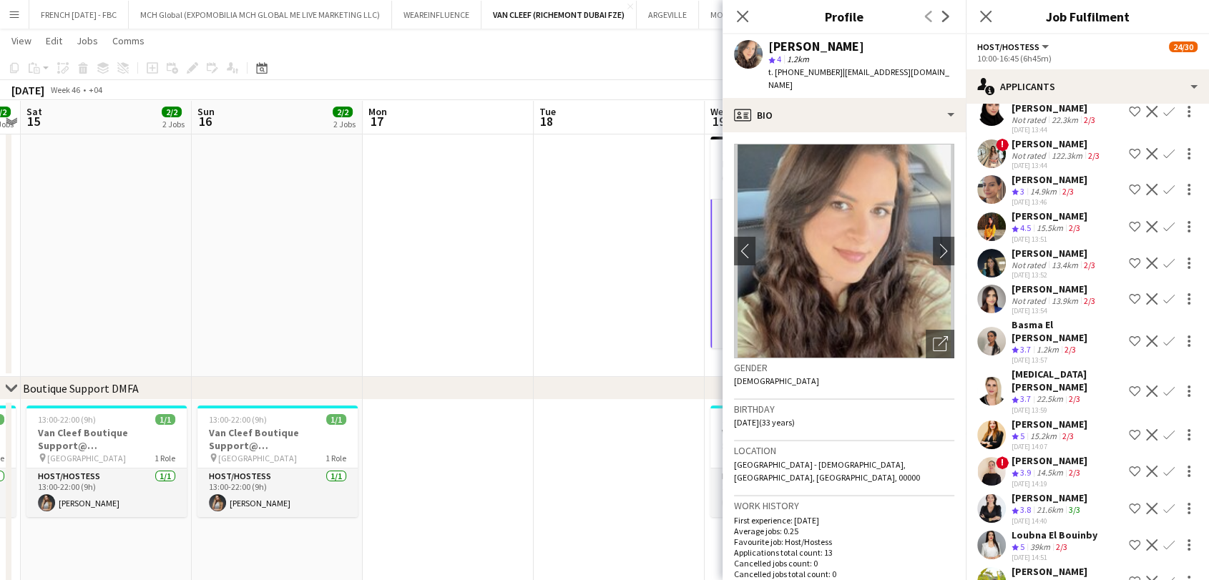
click at [1025, 578] on div "Not rated" at bounding box center [1030, 583] width 37 height 11
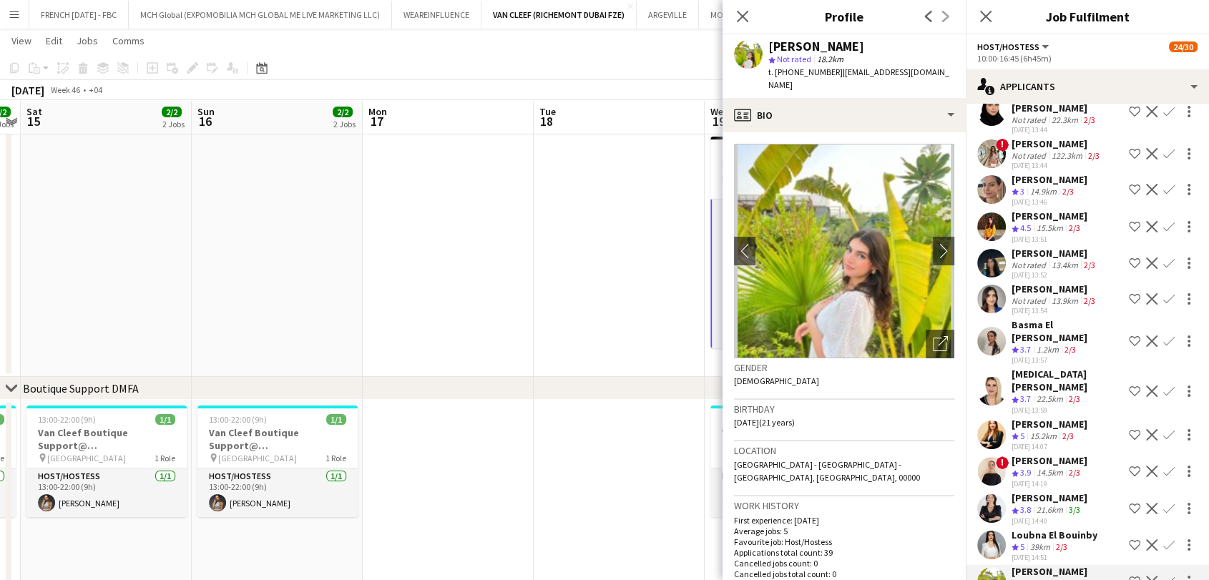
click at [1046, 542] on div "39km" at bounding box center [1041, 548] width 26 height 12
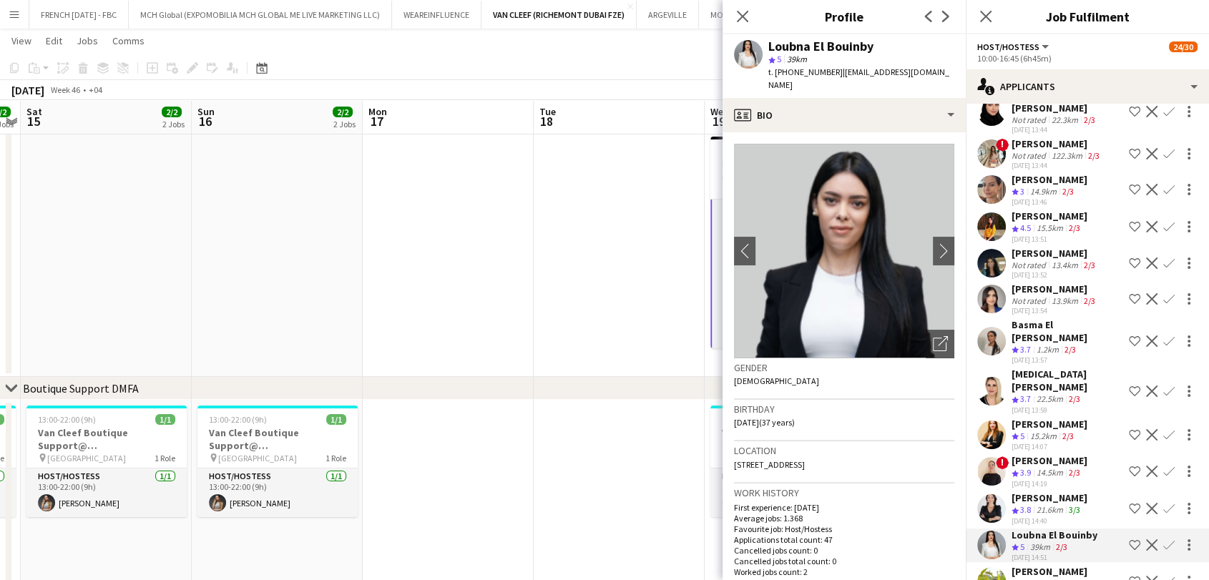
click at [1045, 517] on div "[DATE] 14:40" at bounding box center [1050, 521] width 76 height 9
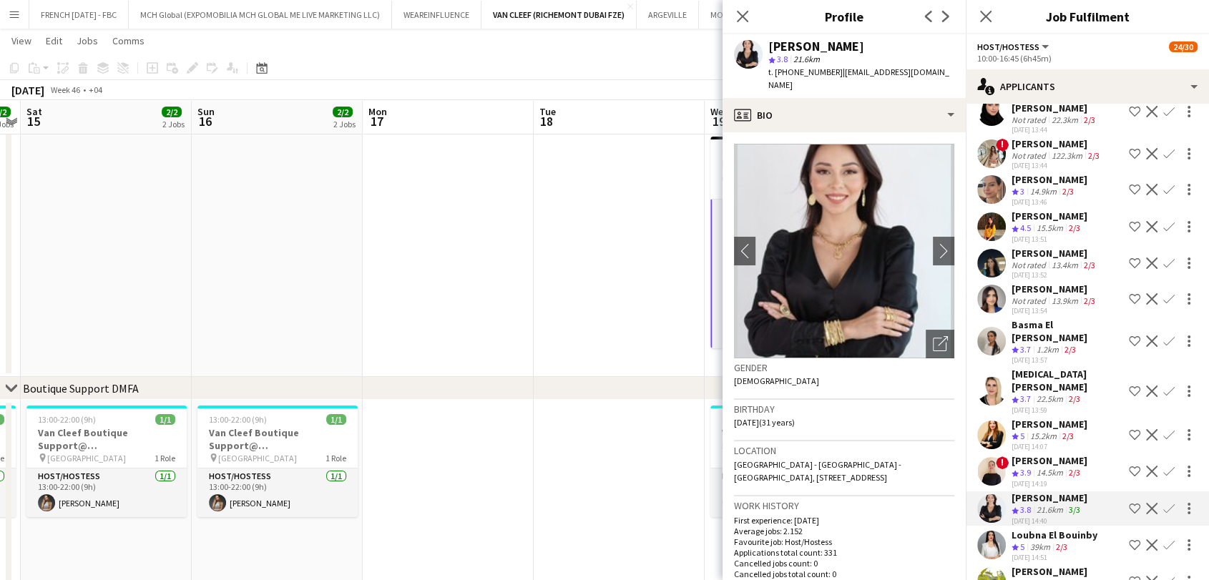
click at [1048, 467] on div "14.5km" at bounding box center [1050, 473] width 32 height 12
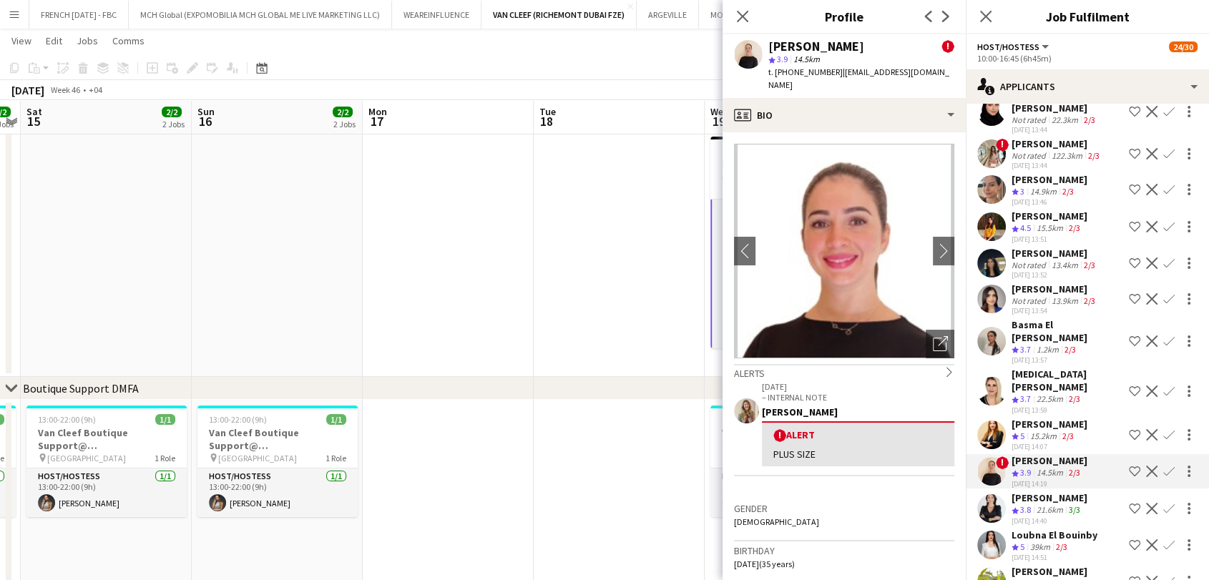
click at [1045, 431] on div "15.2km" at bounding box center [1044, 437] width 32 height 12
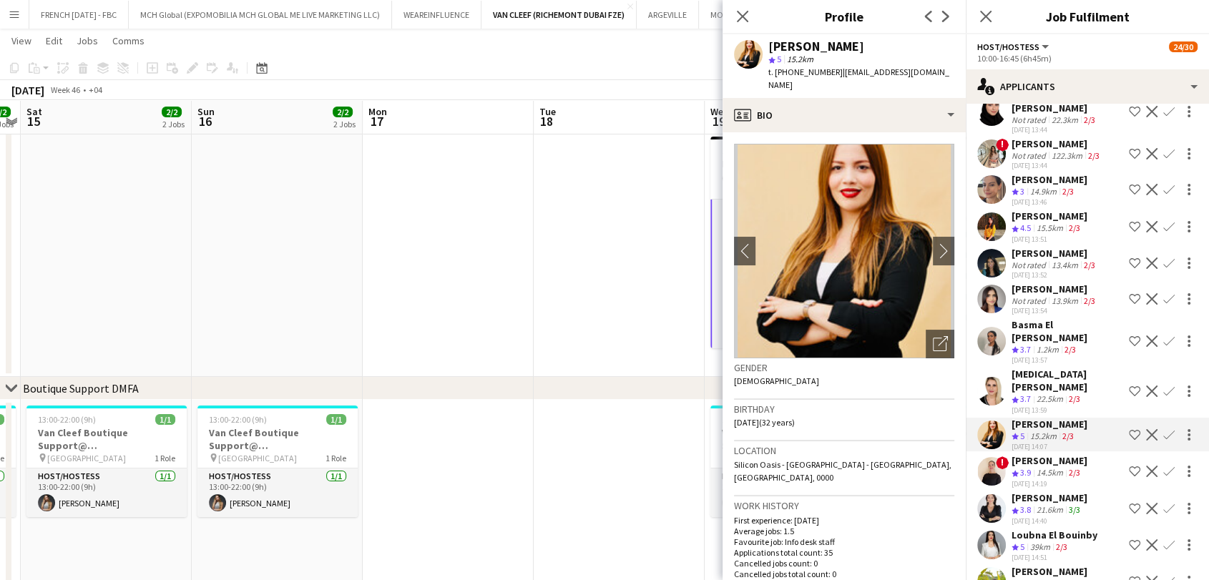
click at [1049, 394] on div "22.5km" at bounding box center [1050, 400] width 32 height 12
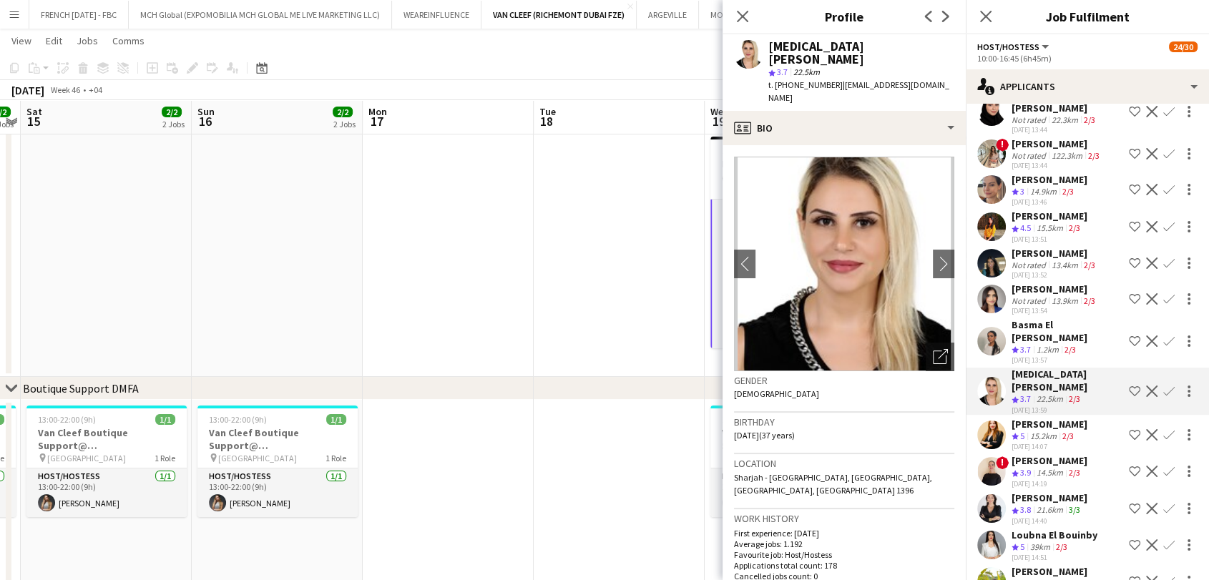
click at [1045, 356] on div "[DATE] 13:57" at bounding box center [1068, 360] width 112 height 9
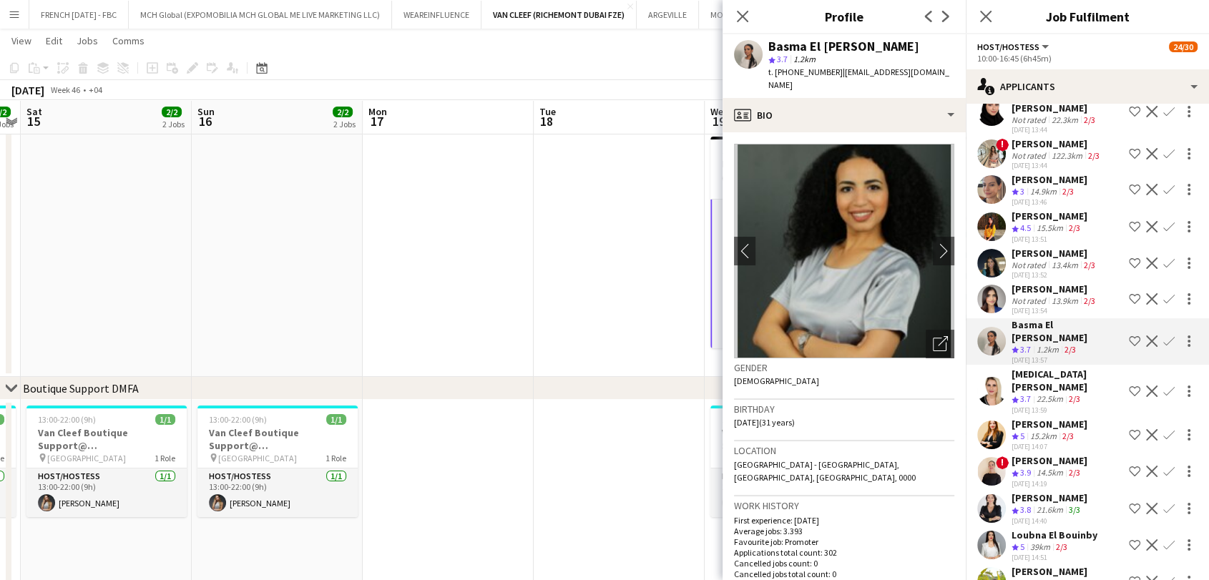
click at [1046, 296] on div "Not rated" at bounding box center [1030, 301] width 37 height 11
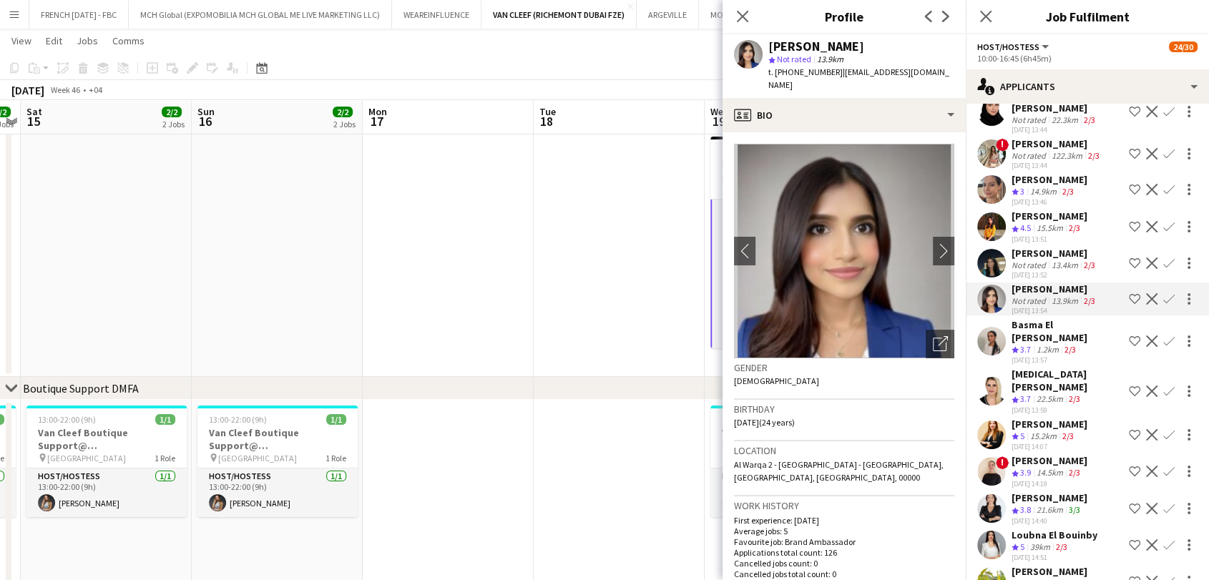
click at [1015, 247] on div "[PERSON_NAME]" at bounding box center [1055, 253] width 87 height 13
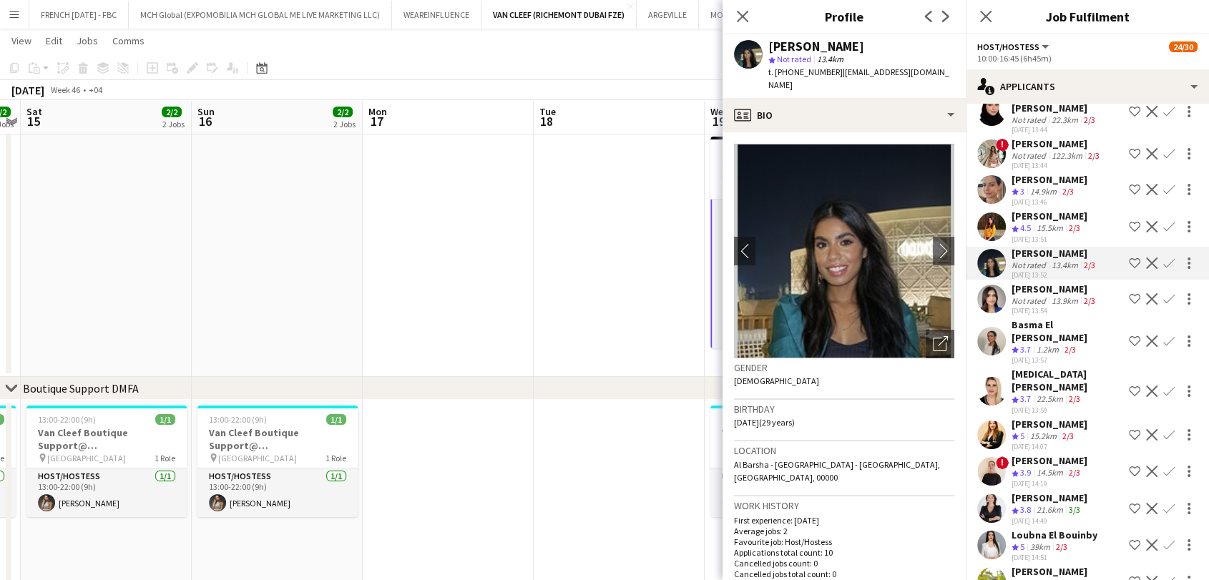
scroll to position [1488, 0]
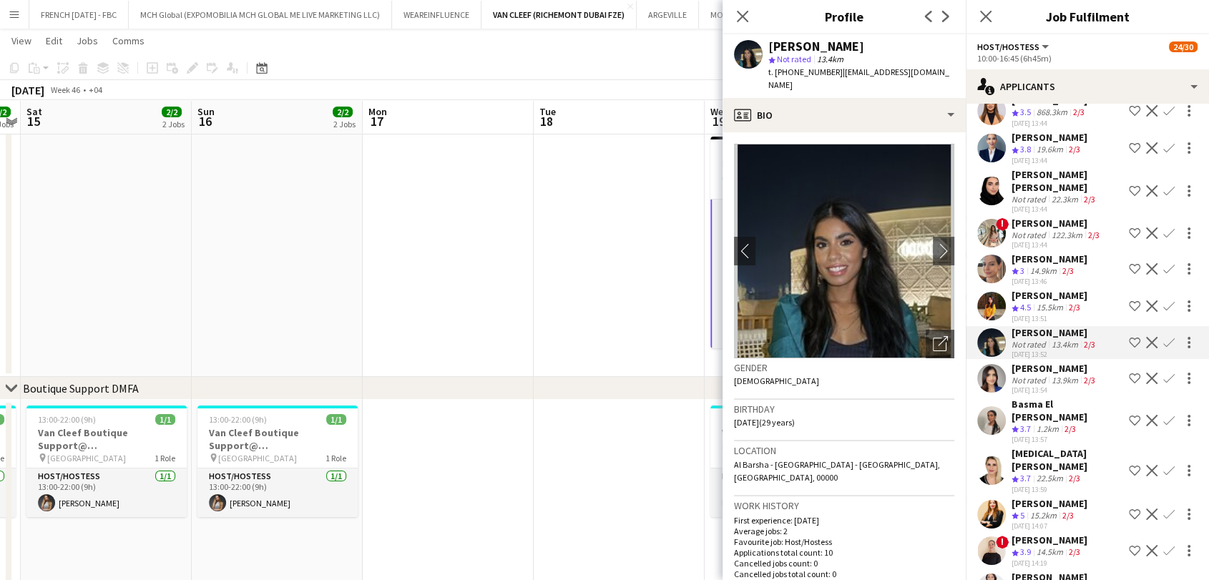
click at [1028, 302] on span "4.5" at bounding box center [1025, 307] width 11 height 11
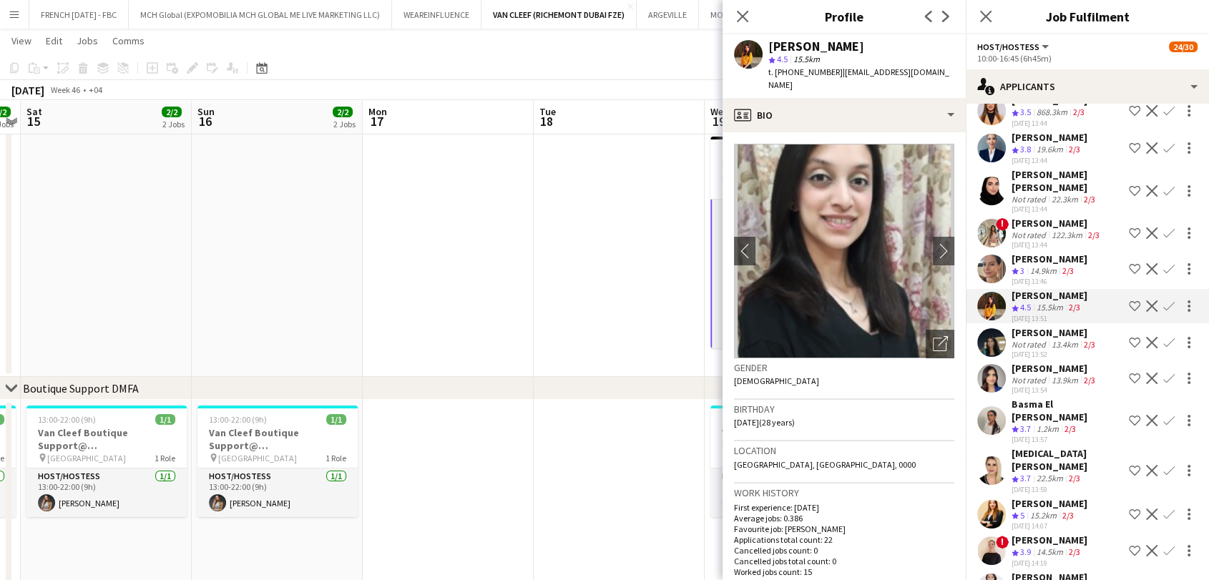
click at [1047, 326] on div "[PERSON_NAME]" at bounding box center [1055, 332] width 87 height 13
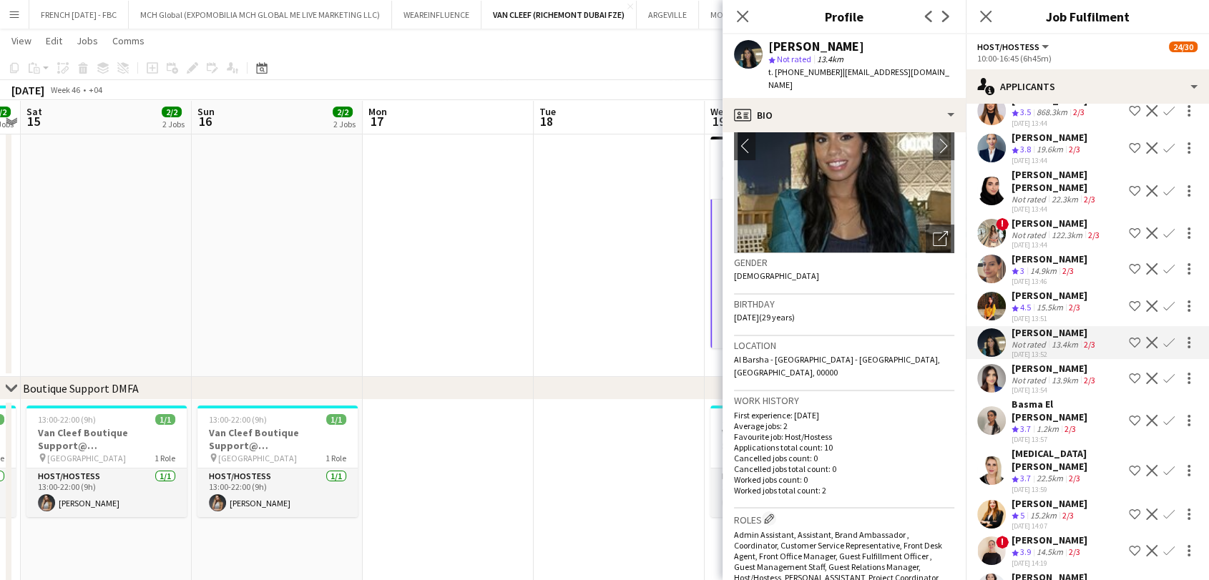
scroll to position [0, 0]
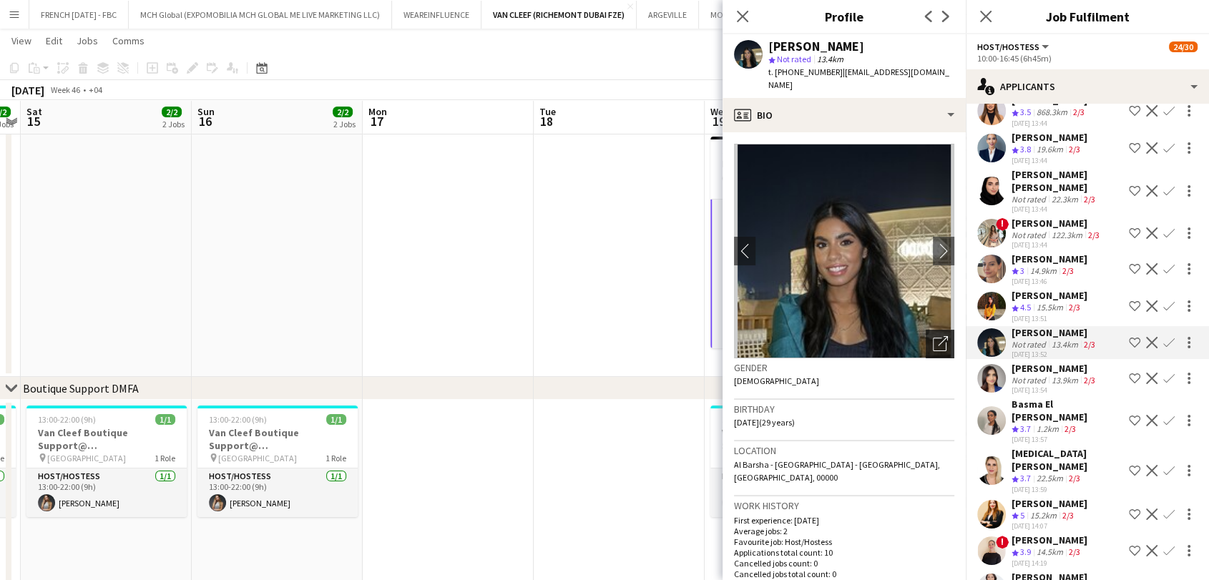
click at [933, 336] on icon "Open photos pop-in" at bounding box center [940, 343] width 15 height 15
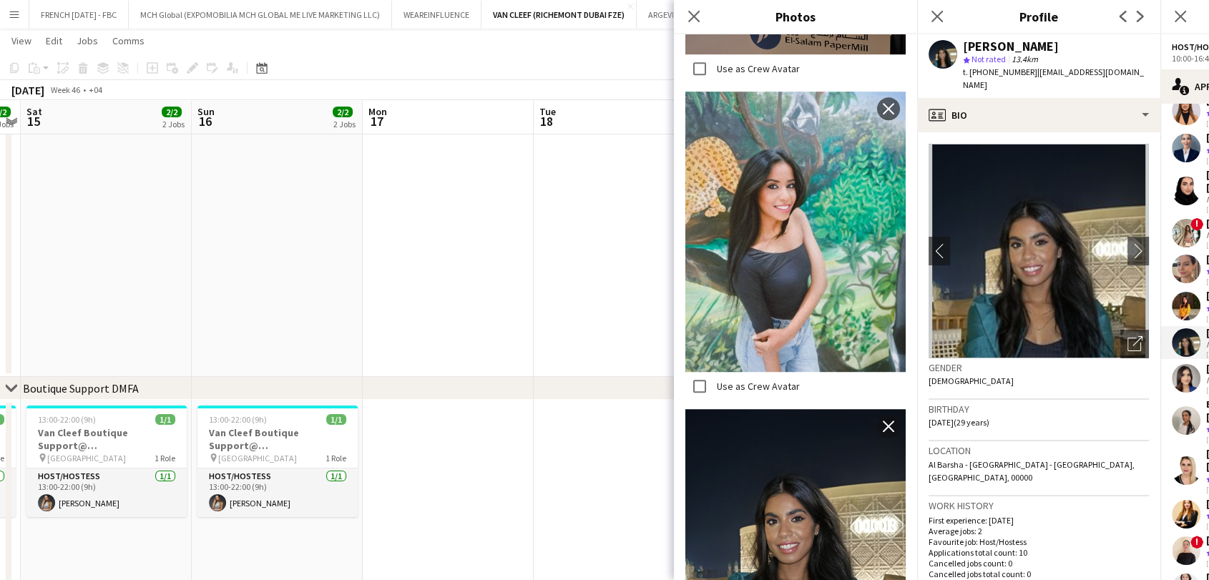
scroll to position [1033, 0]
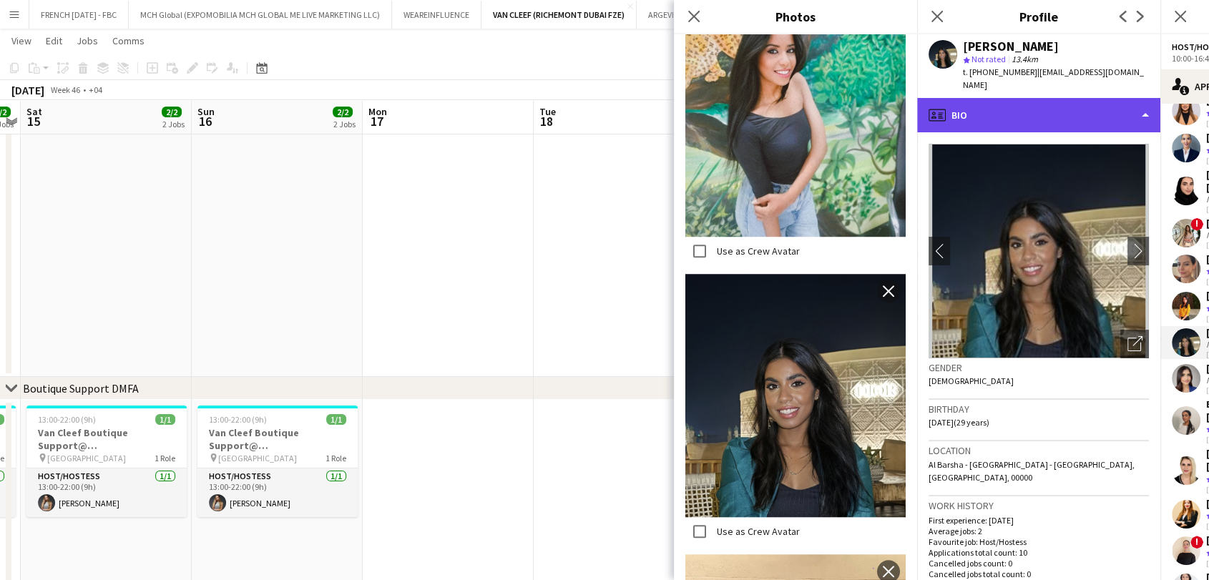
click at [1074, 104] on div "profile Bio" at bounding box center [1038, 115] width 243 height 34
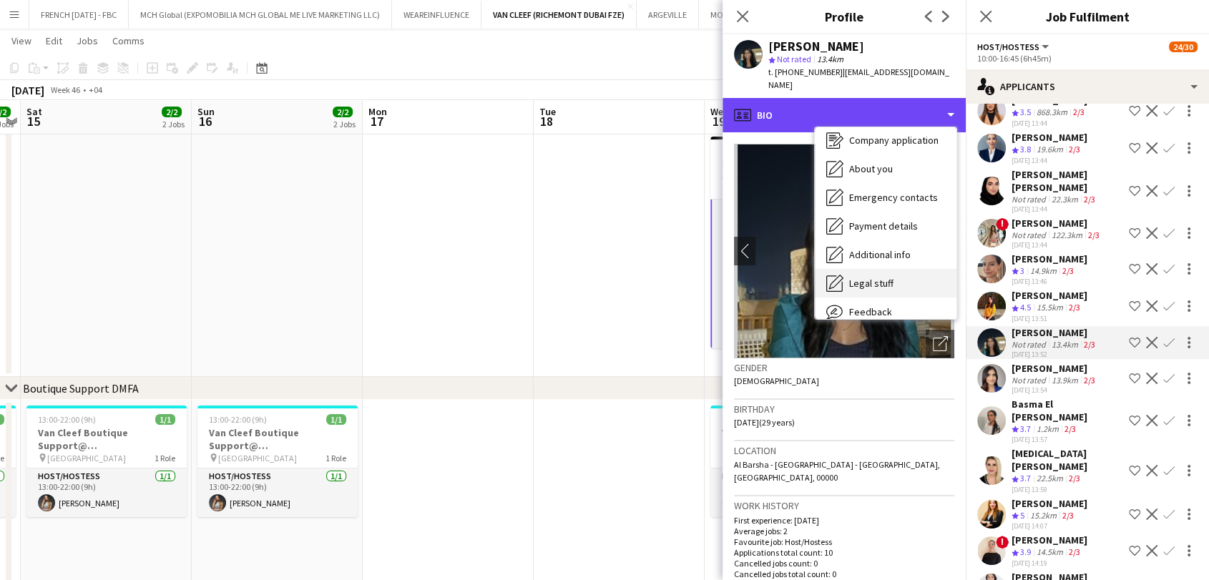
scroll to position [105, 0]
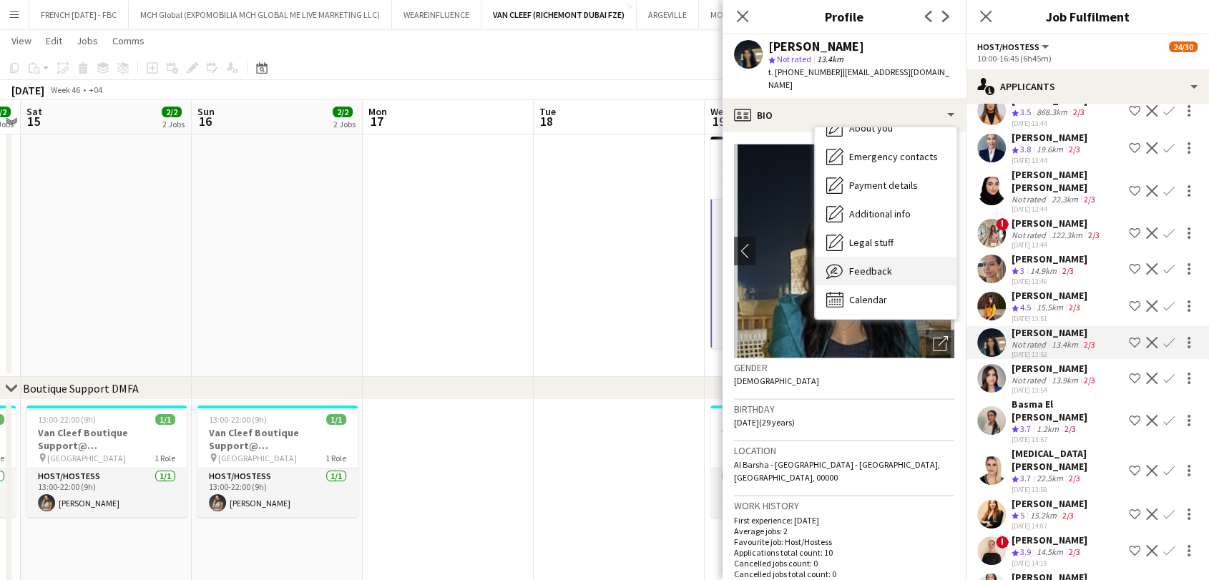
click at [899, 261] on div "Feedback Feedback" at bounding box center [886, 271] width 142 height 29
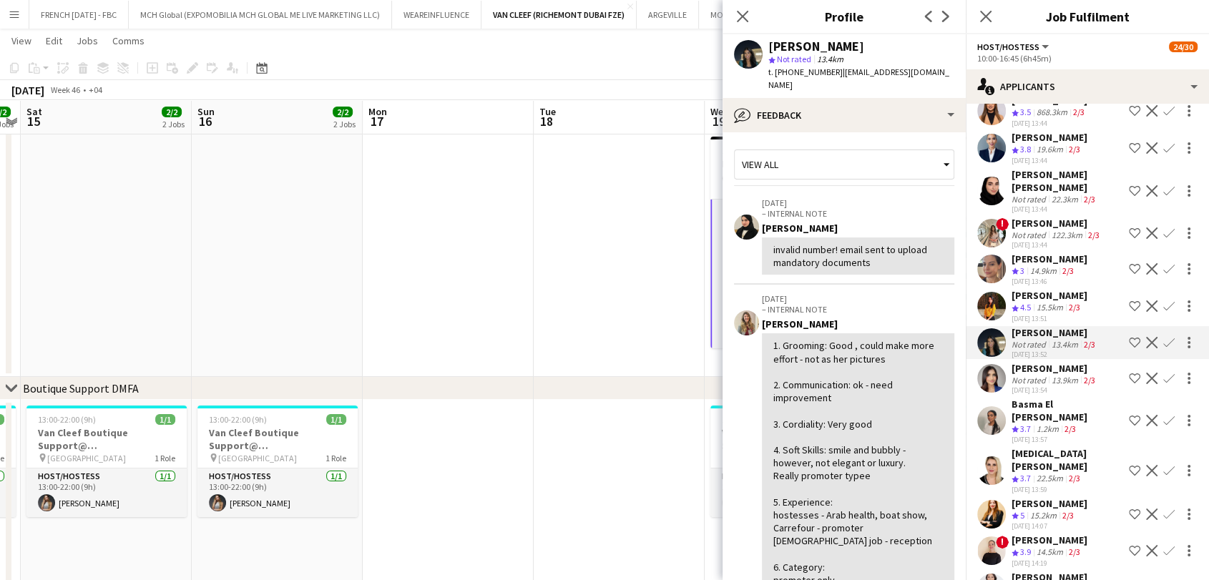
scroll to position [159, 0]
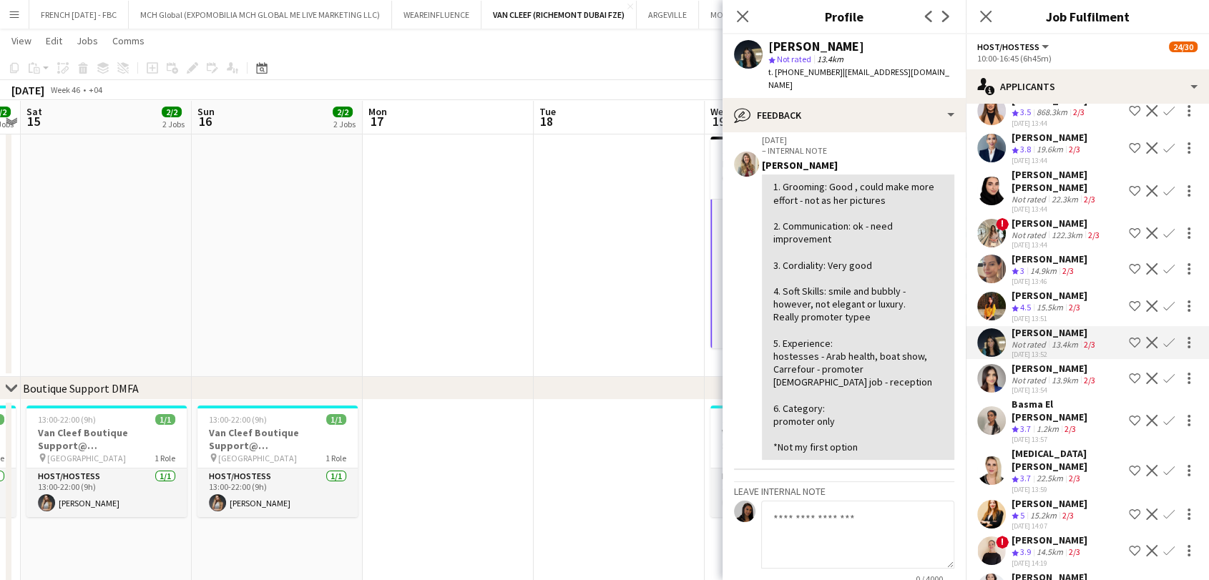
click at [1057, 302] on div "15.5km" at bounding box center [1050, 308] width 32 height 12
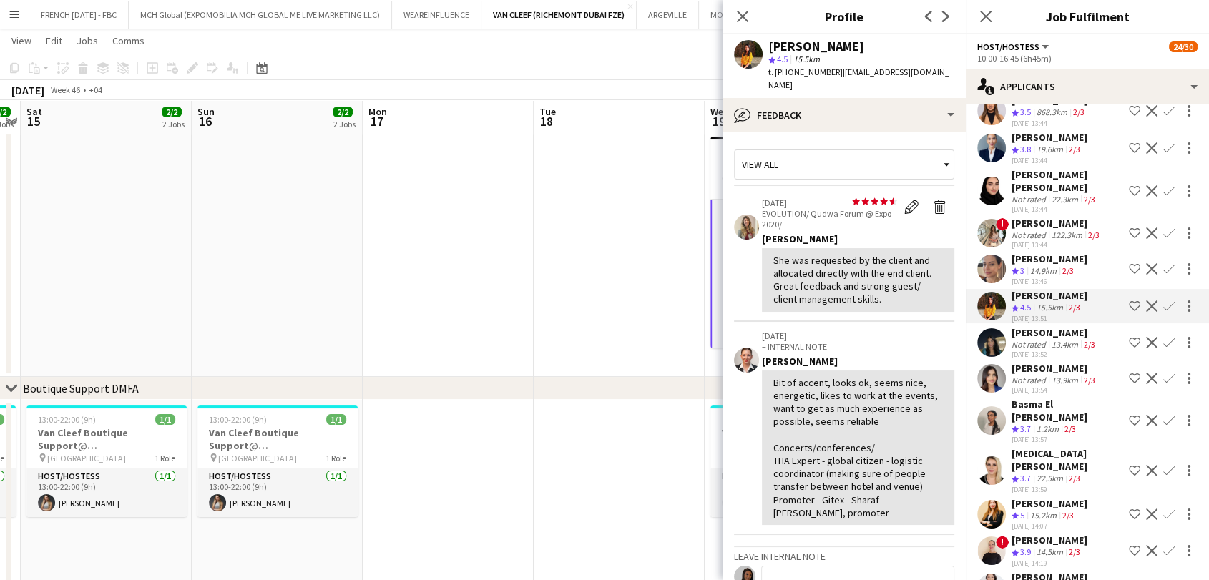
click at [1057, 302] on div "15.5km" at bounding box center [1050, 308] width 32 height 12
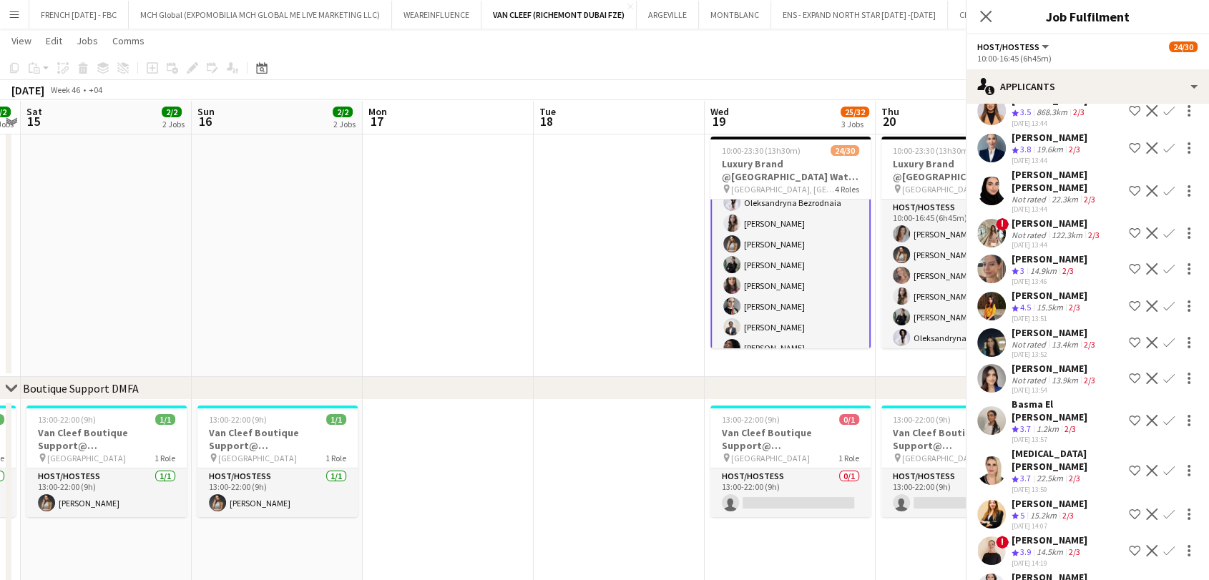
click at [1057, 302] on div "15.5km" at bounding box center [1050, 308] width 32 height 12
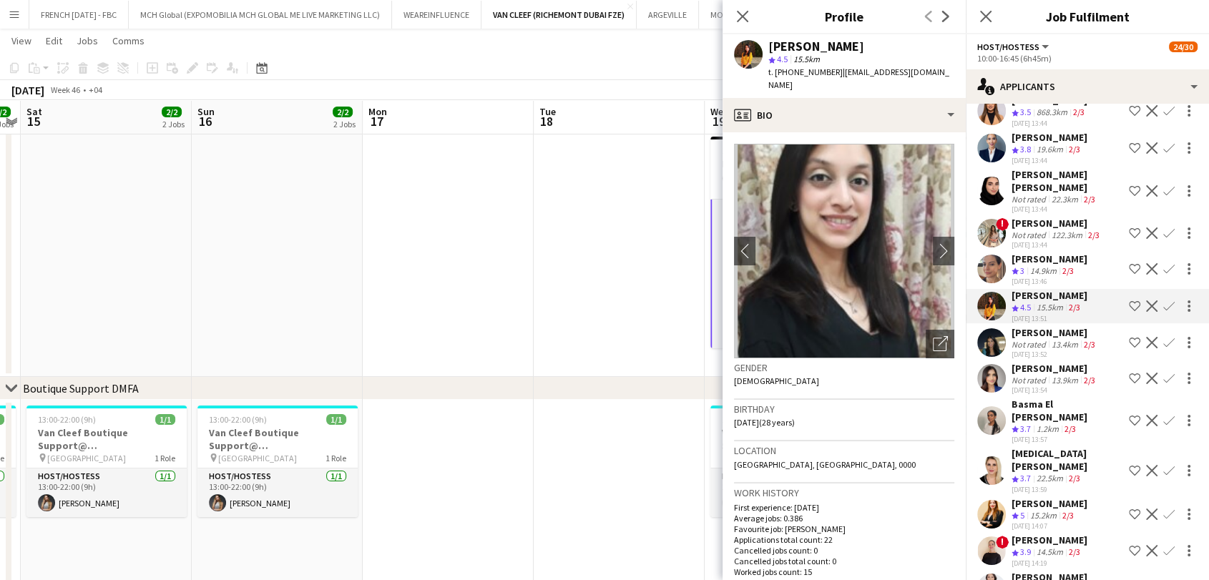
click at [1055, 265] on div "14.9km" at bounding box center [1044, 271] width 32 height 12
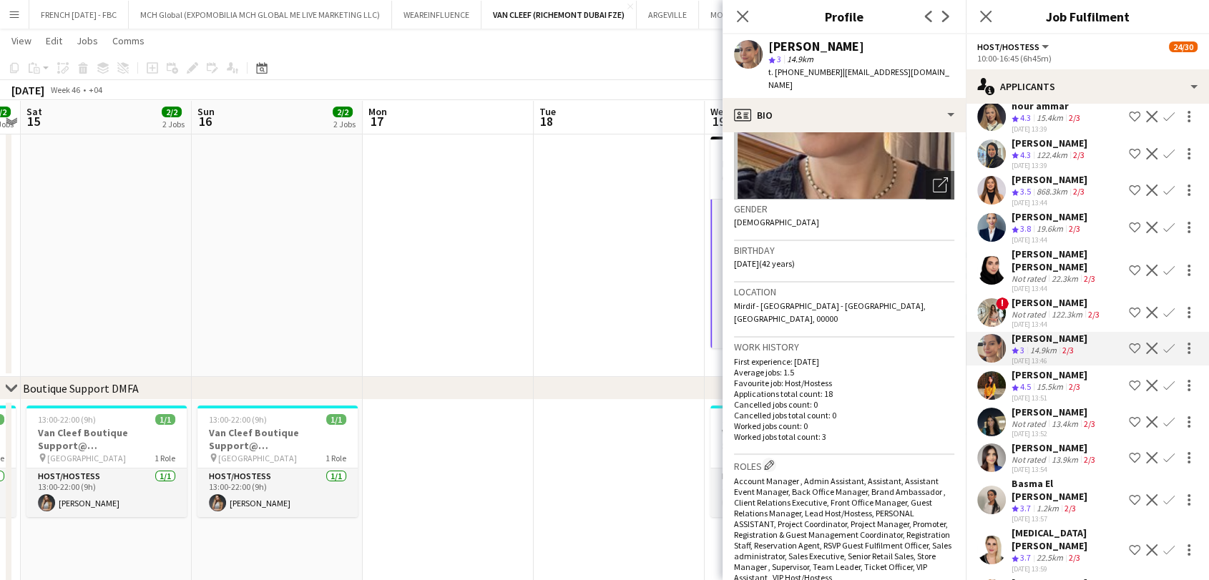
scroll to position [0, 0]
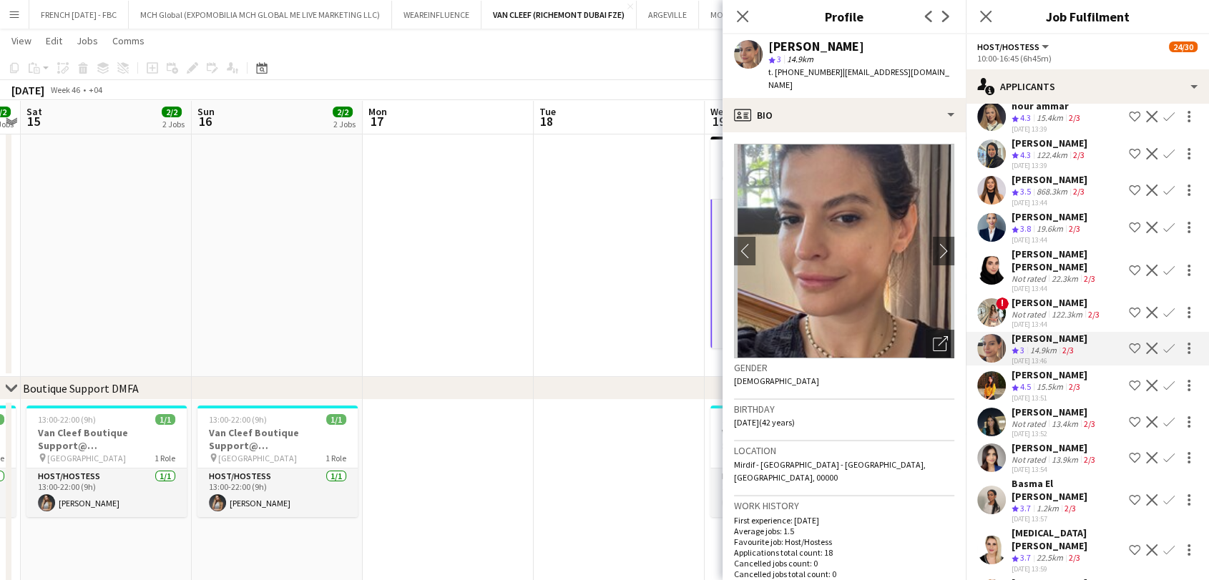
click at [1044, 320] on div "[DATE] 13:44" at bounding box center [1057, 324] width 91 height 9
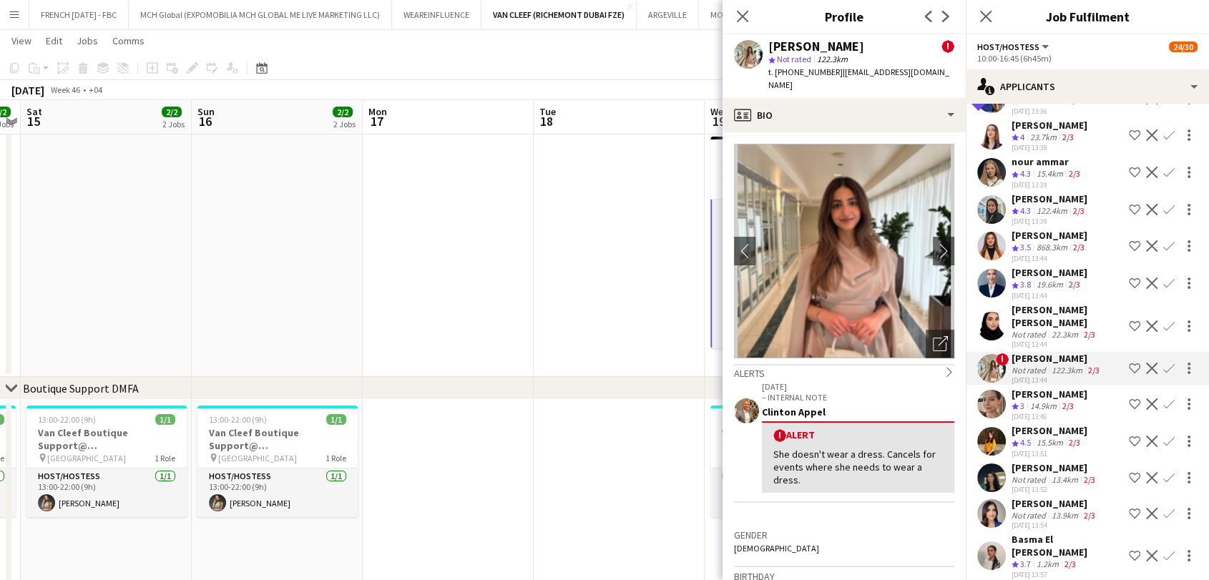
scroll to position [1328, 0]
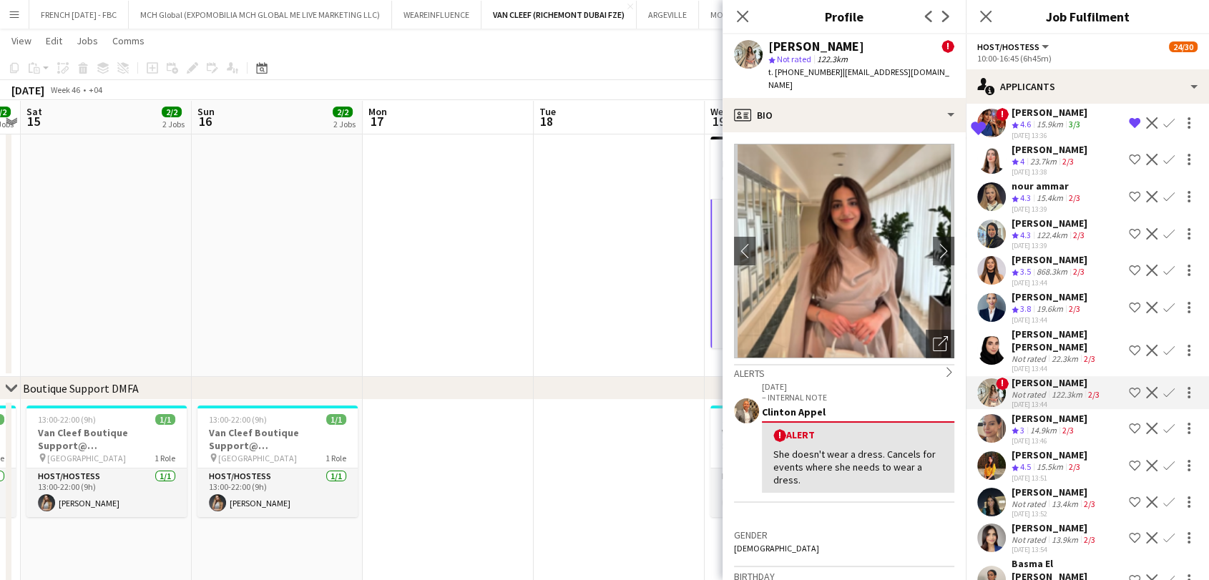
click at [1030, 291] on div "[PERSON_NAME]" at bounding box center [1050, 297] width 76 height 13
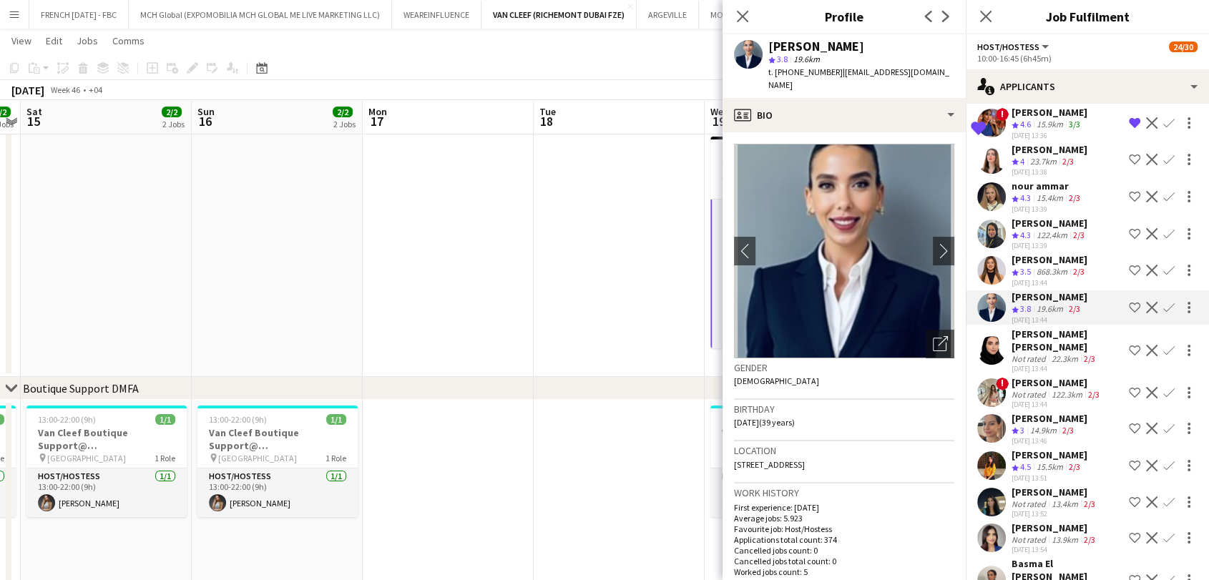
click at [1028, 364] on div "[DATE] 13:44" at bounding box center [1068, 368] width 112 height 9
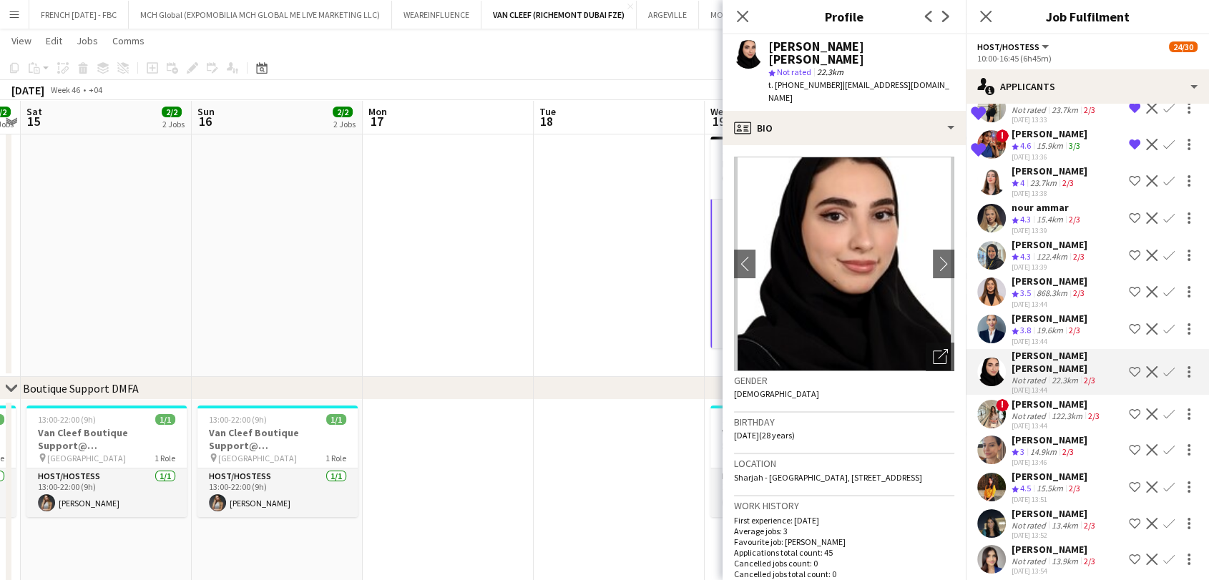
scroll to position [1249, 0]
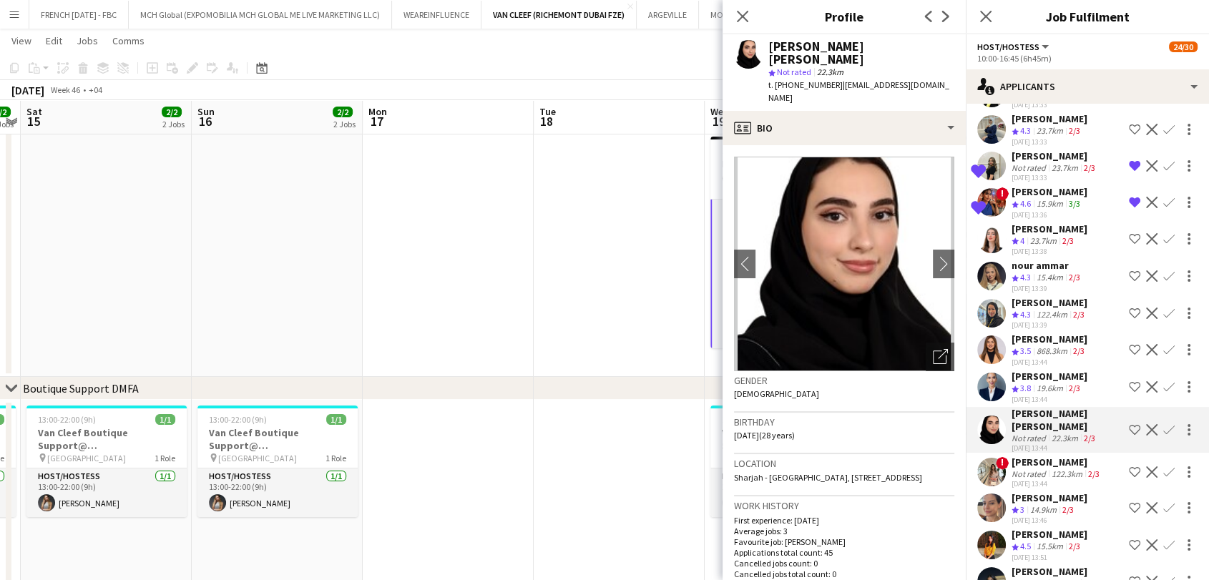
click at [1036, 296] on div "[PERSON_NAME]" at bounding box center [1050, 302] width 76 height 13
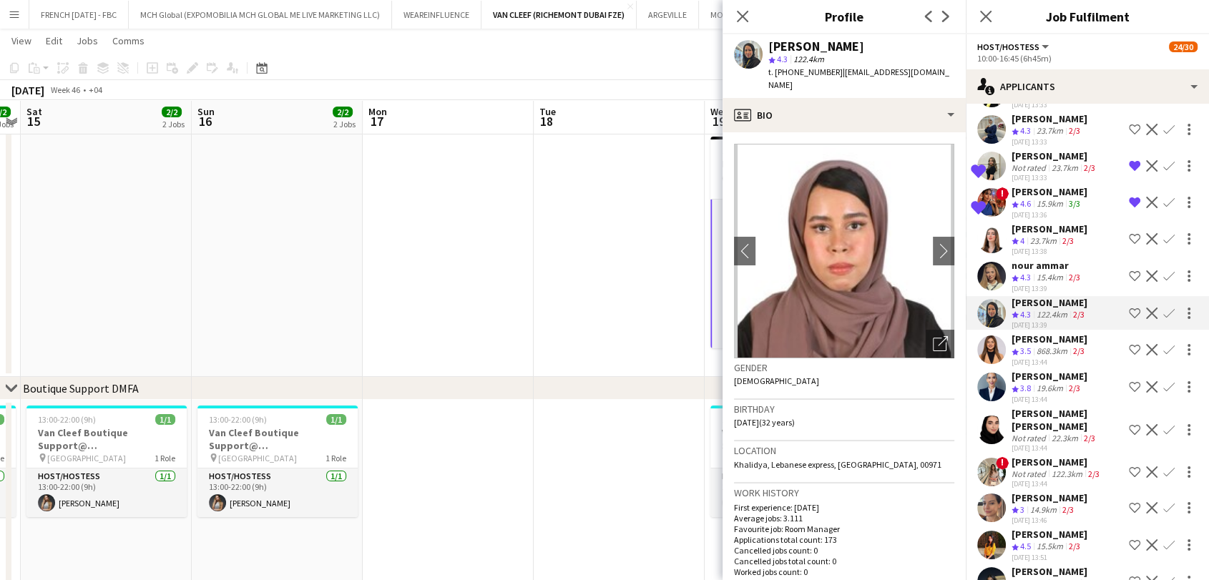
click at [1045, 259] on div "nour ammar" at bounding box center [1048, 265] width 72 height 13
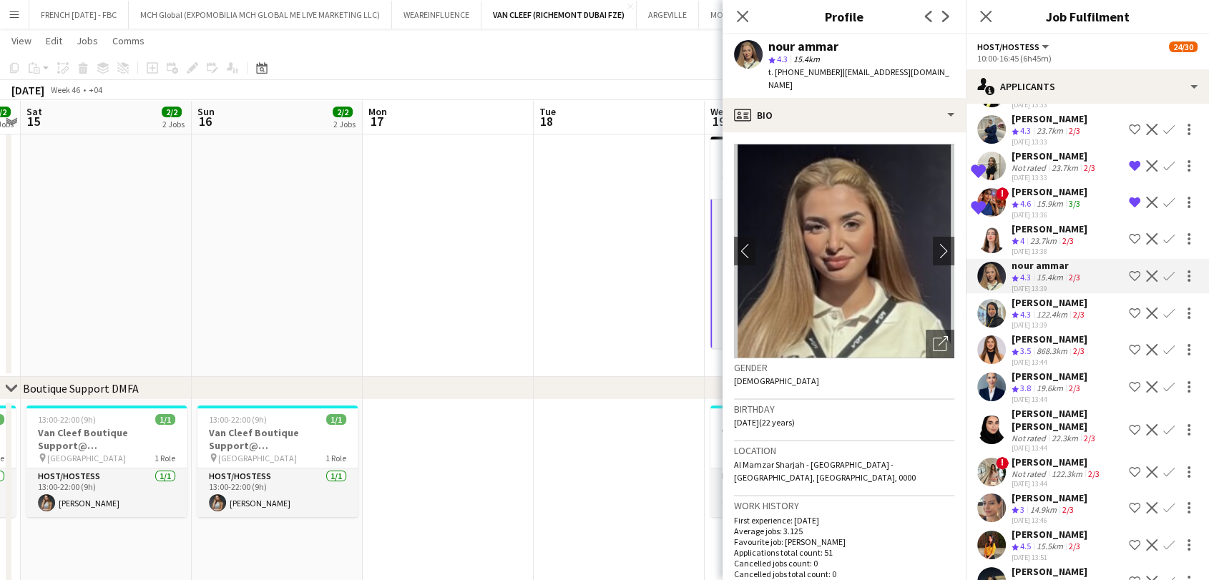
click at [1047, 235] on div "23.7km" at bounding box center [1044, 241] width 32 height 12
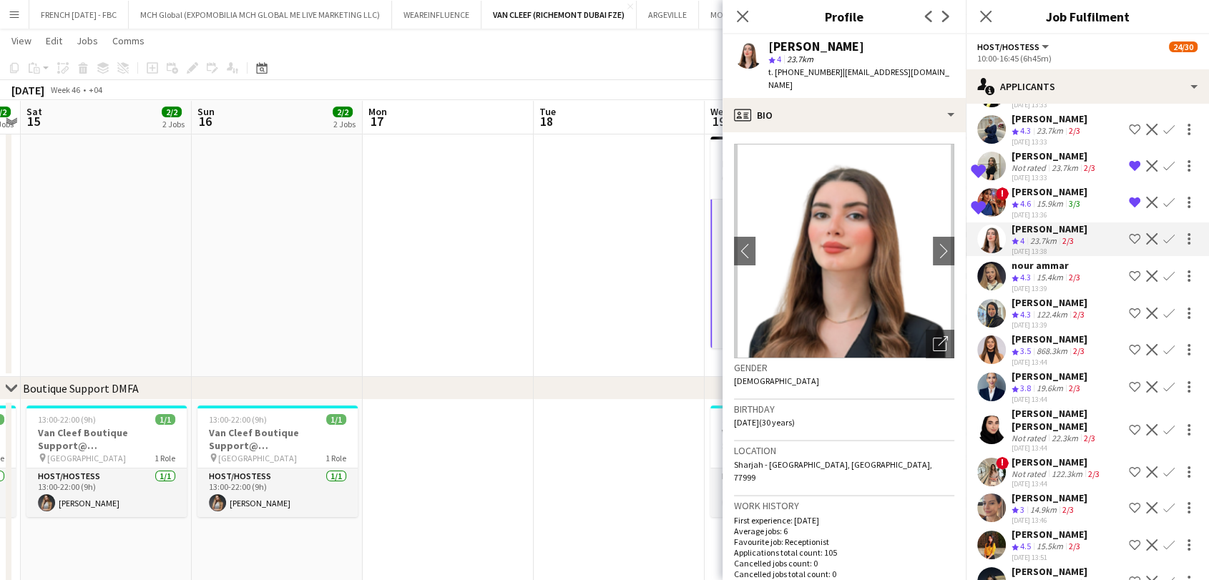
click at [1129, 233] on app-icon "Shortlist crew" at bounding box center [1134, 238] width 11 height 11
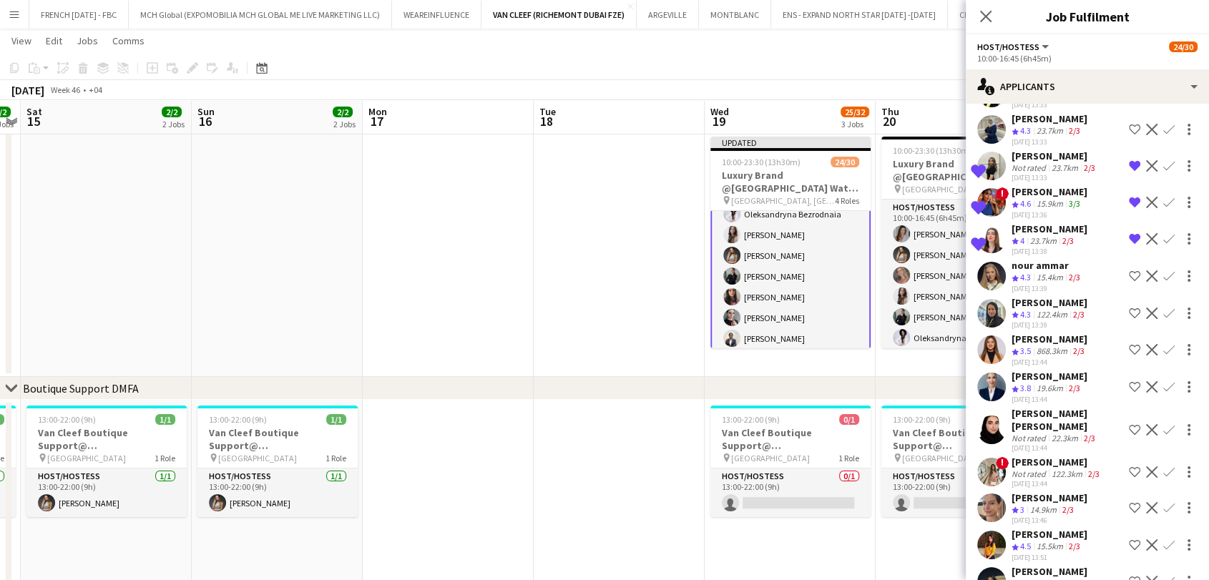
click at [1048, 223] on div "[PERSON_NAME]" at bounding box center [1050, 229] width 76 height 13
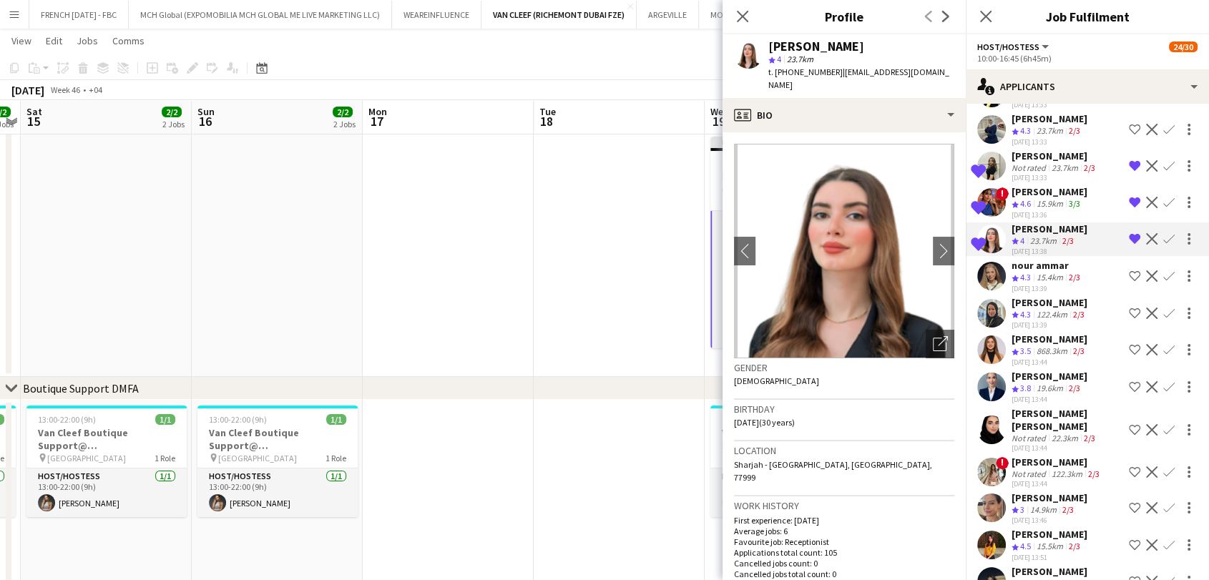
click at [1015, 272] on div "Crew rating 4.3" at bounding box center [1023, 278] width 22 height 12
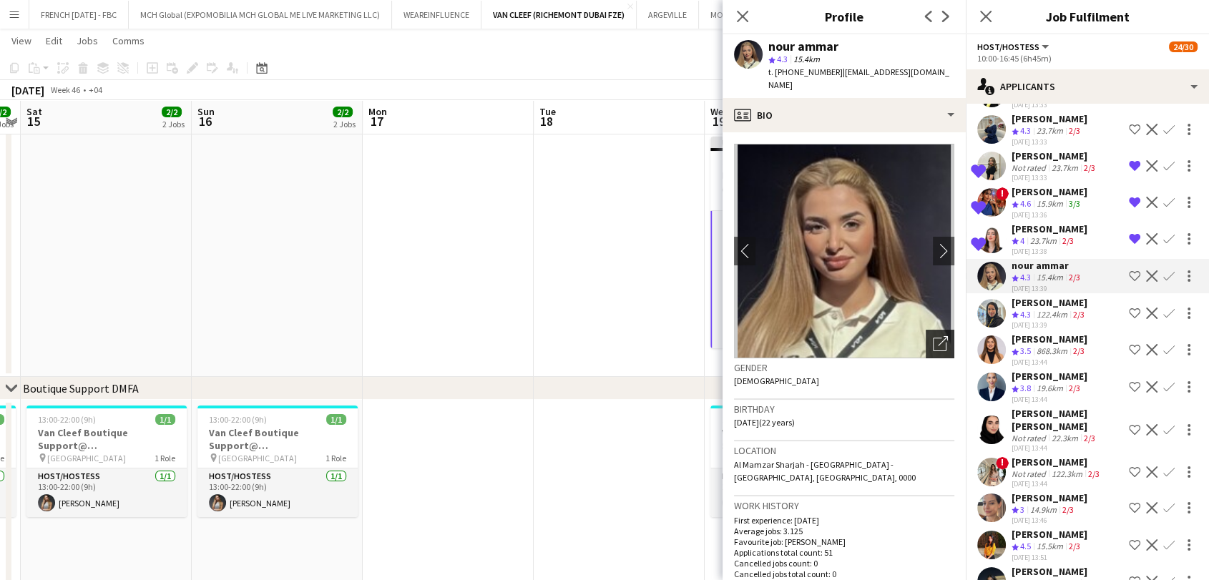
click at [933, 336] on icon "Open photos pop-in" at bounding box center [940, 343] width 15 height 15
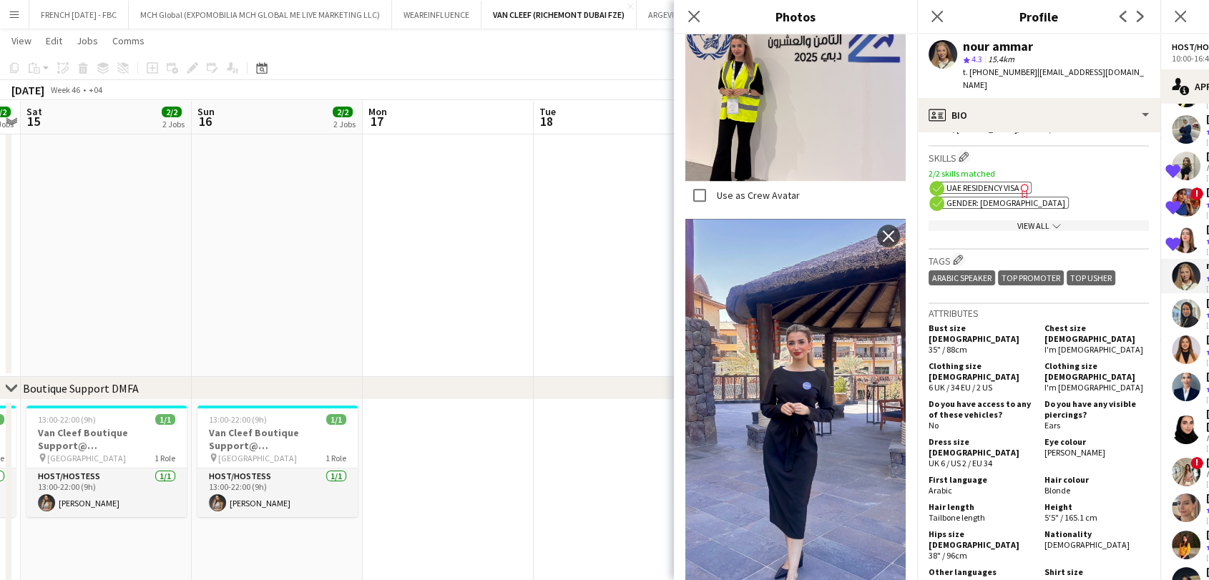
scroll to position [635, 0]
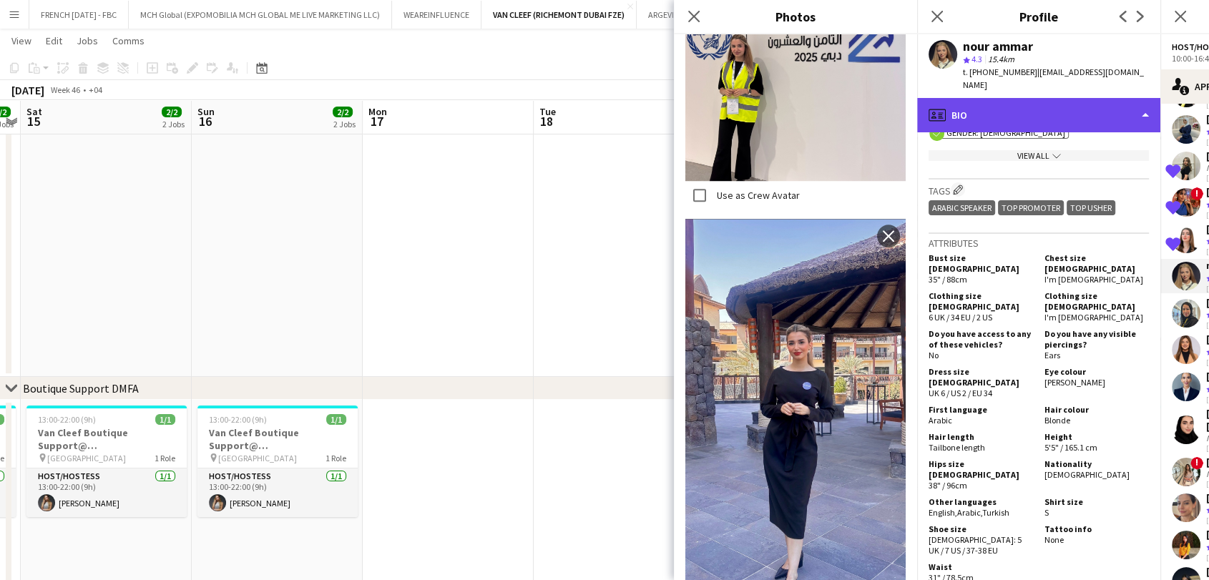
click at [1085, 108] on div "profile Bio" at bounding box center [1038, 115] width 243 height 34
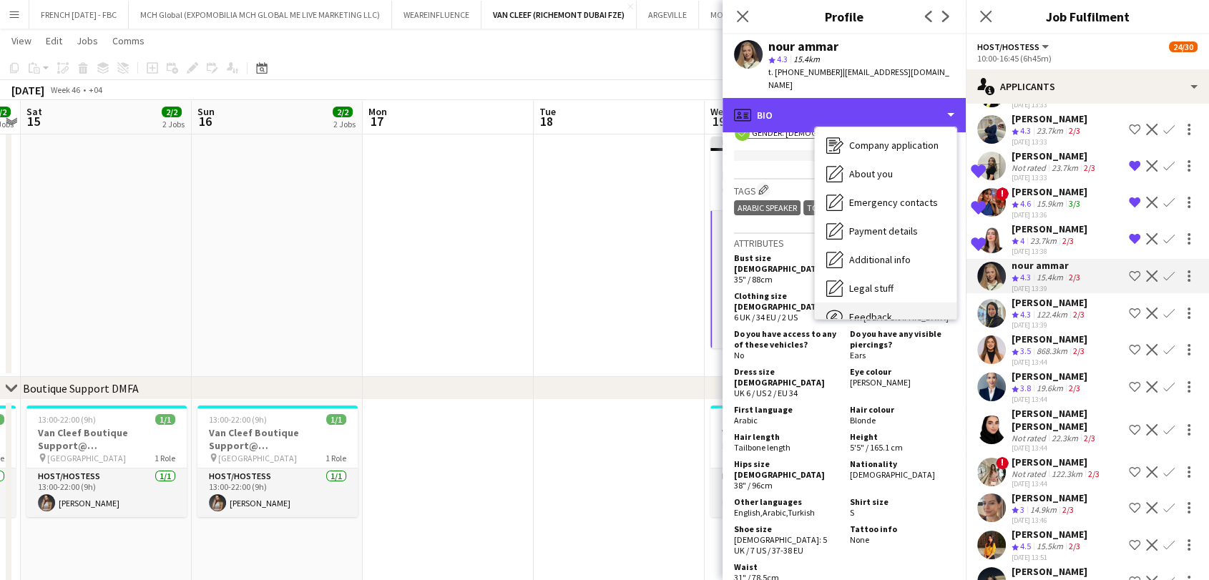
scroll to position [105, 0]
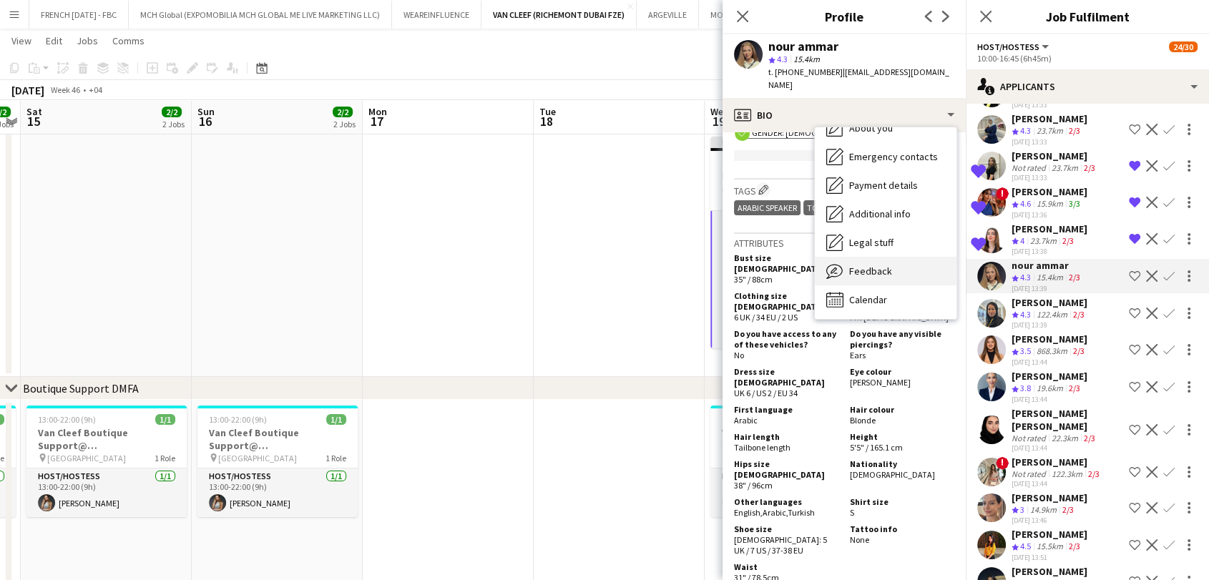
click at [897, 262] on div "Feedback Feedback" at bounding box center [886, 271] width 142 height 29
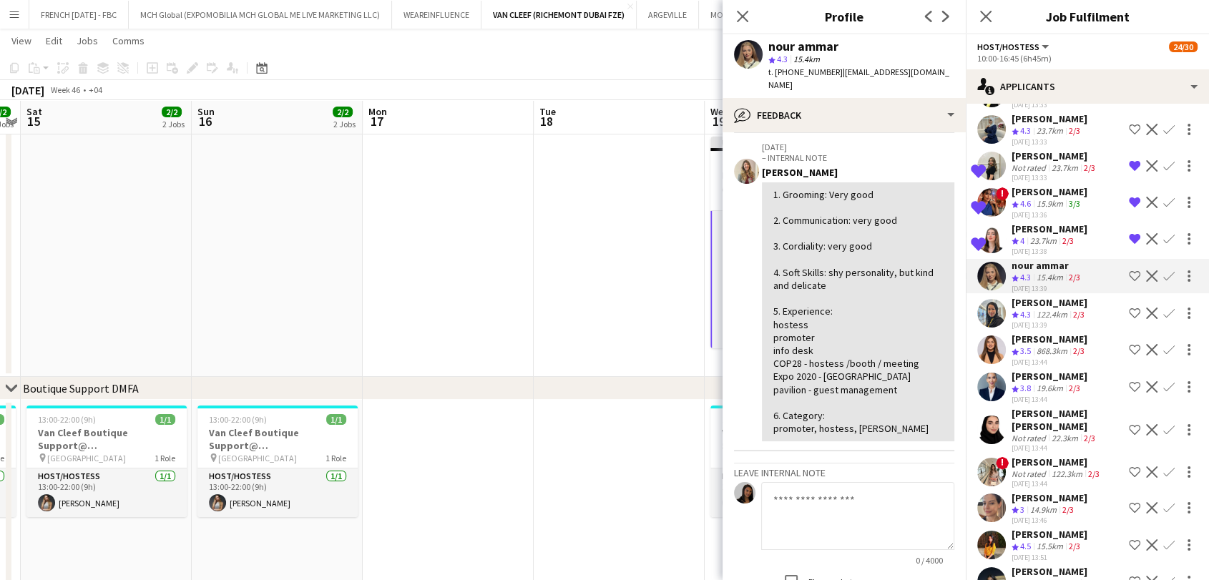
scroll to position [397, 0]
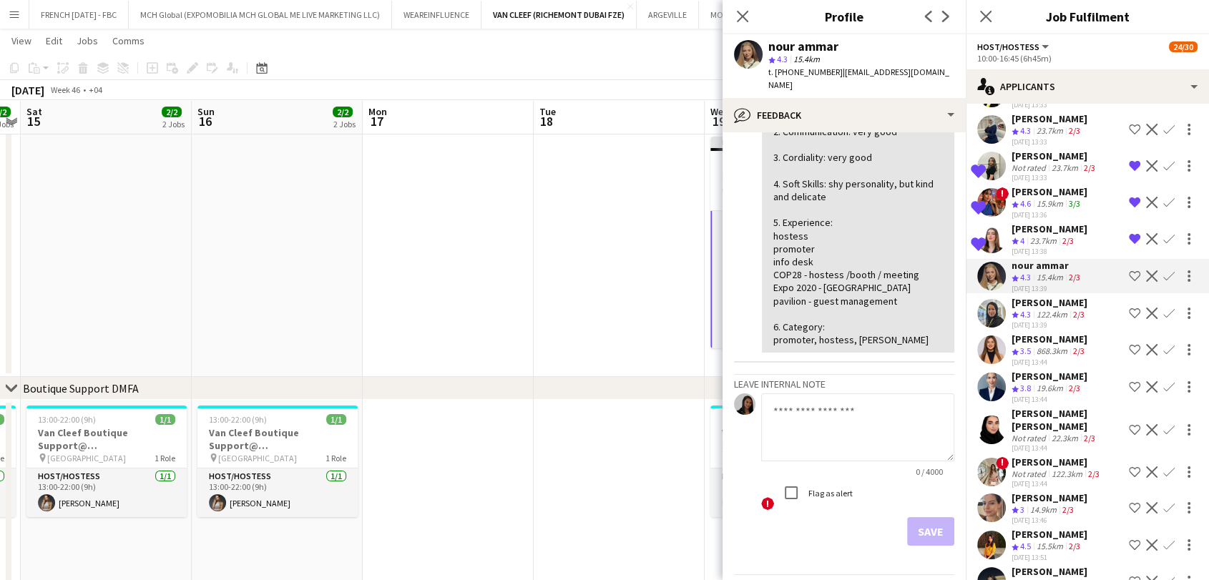
click at [1129, 270] on app-icon "Shortlist crew" at bounding box center [1134, 275] width 11 height 11
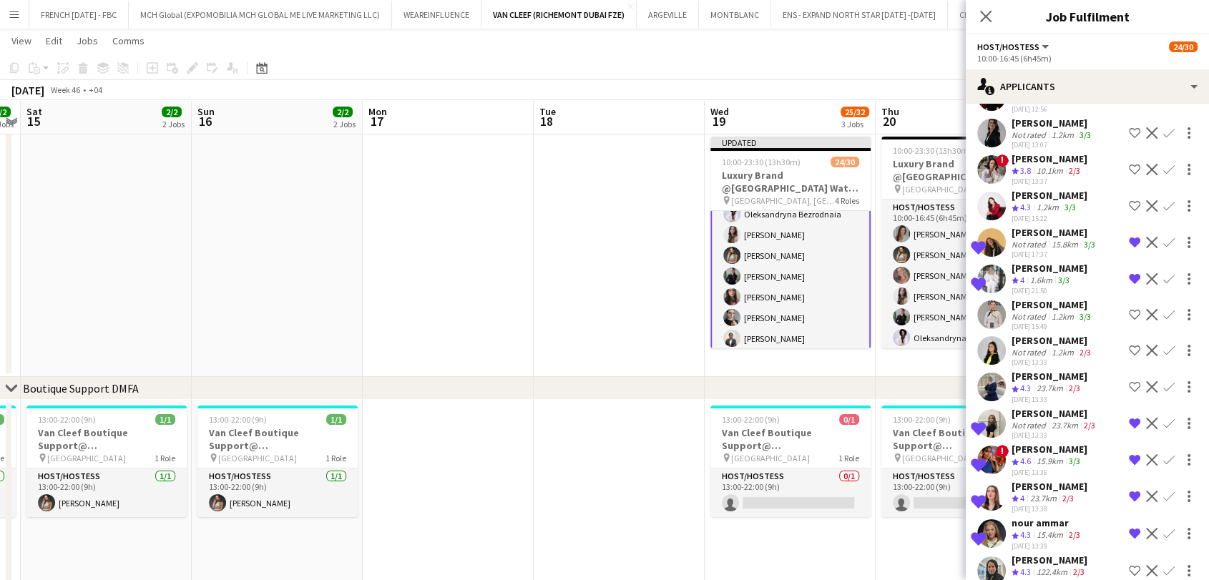
scroll to position [1090, 0]
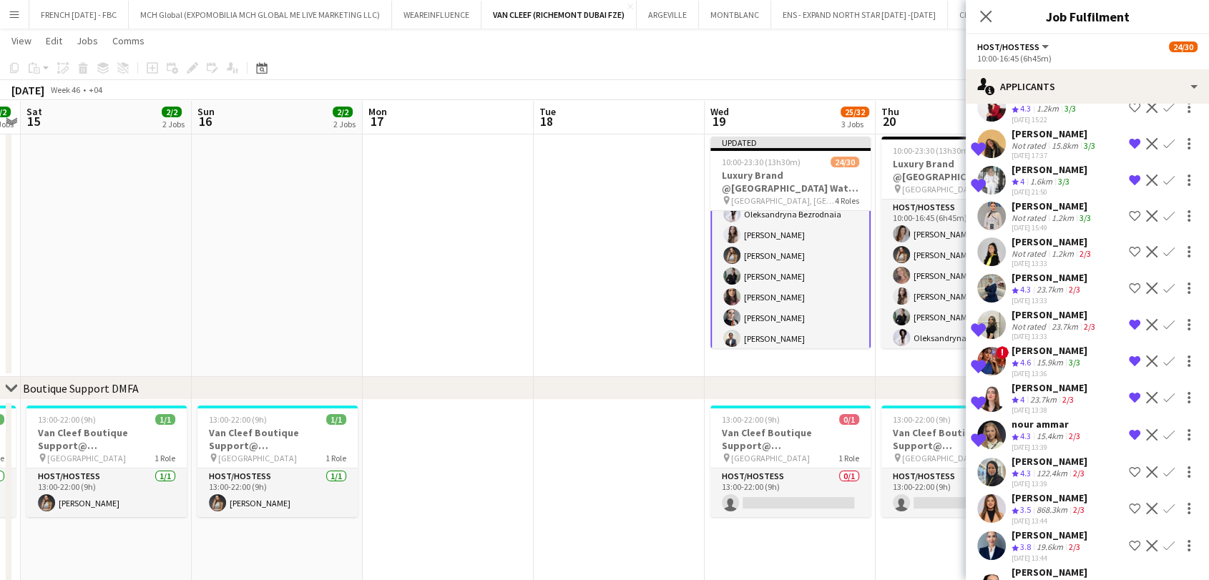
click at [1040, 284] on div "23.7km" at bounding box center [1050, 290] width 32 height 12
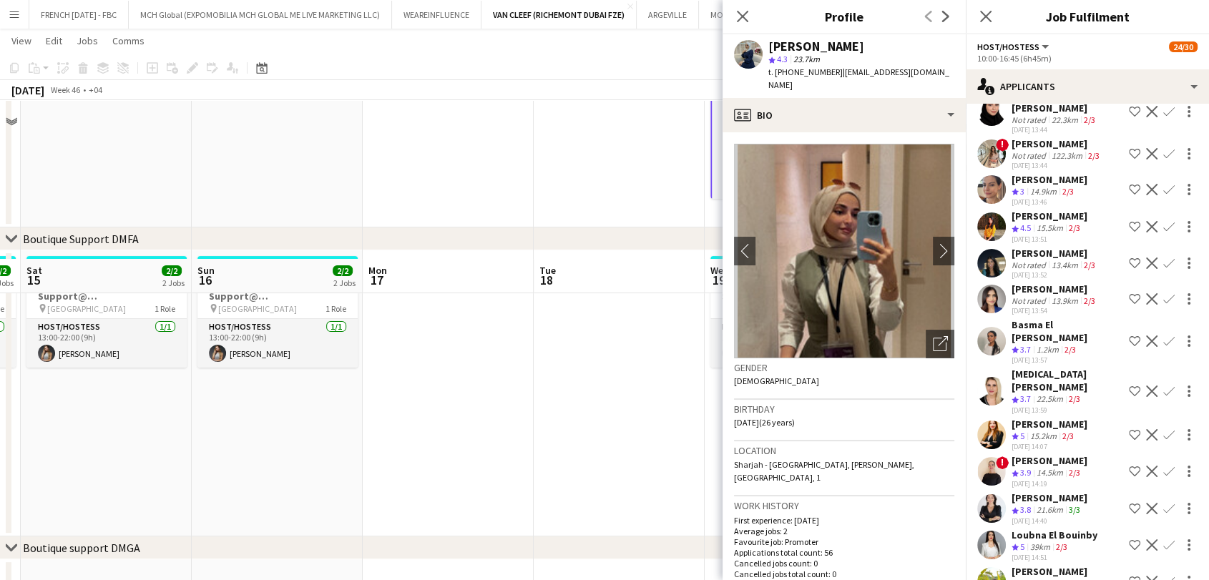
scroll to position [413, 0]
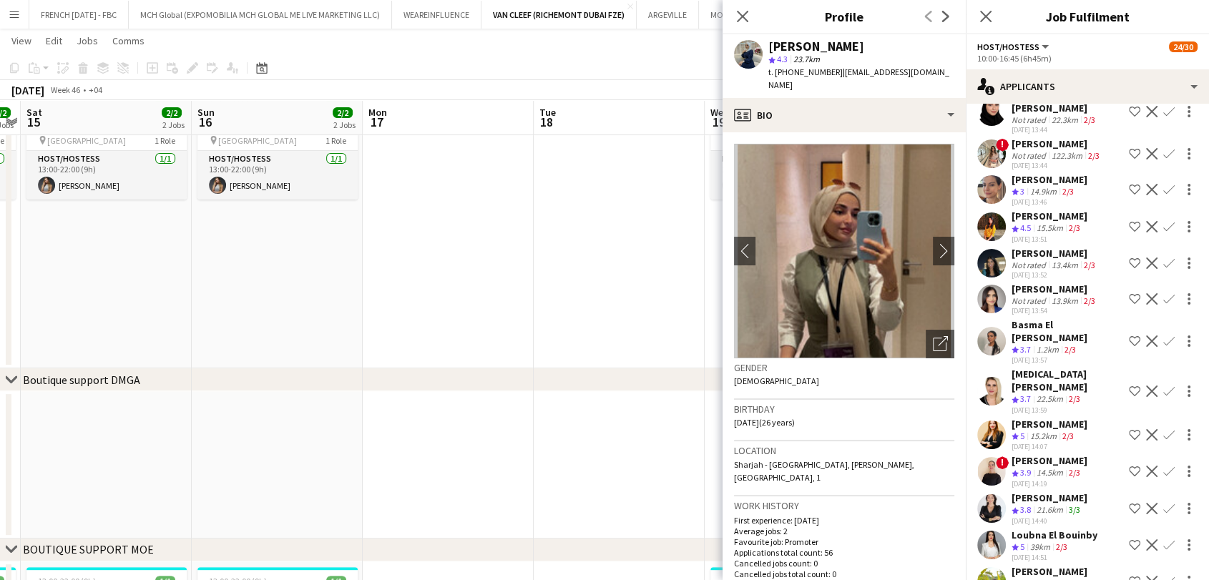
click at [1010, 529] on div "Loubna El Bouinby Crew rating 5 39km 2/3 [DATE] 14:51 Shortlist crew Decline Co…" at bounding box center [1087, 546] width 243 height 34
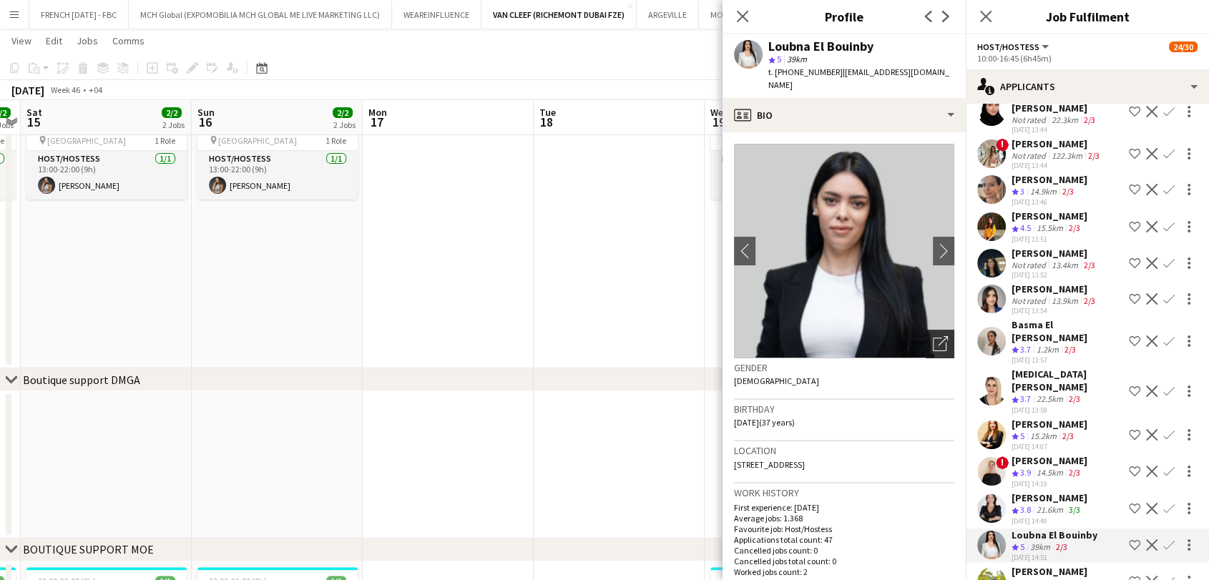
click at [937, 332] on div "Open photos pop-in" at bounding box center [940, 344] width 29 height 29
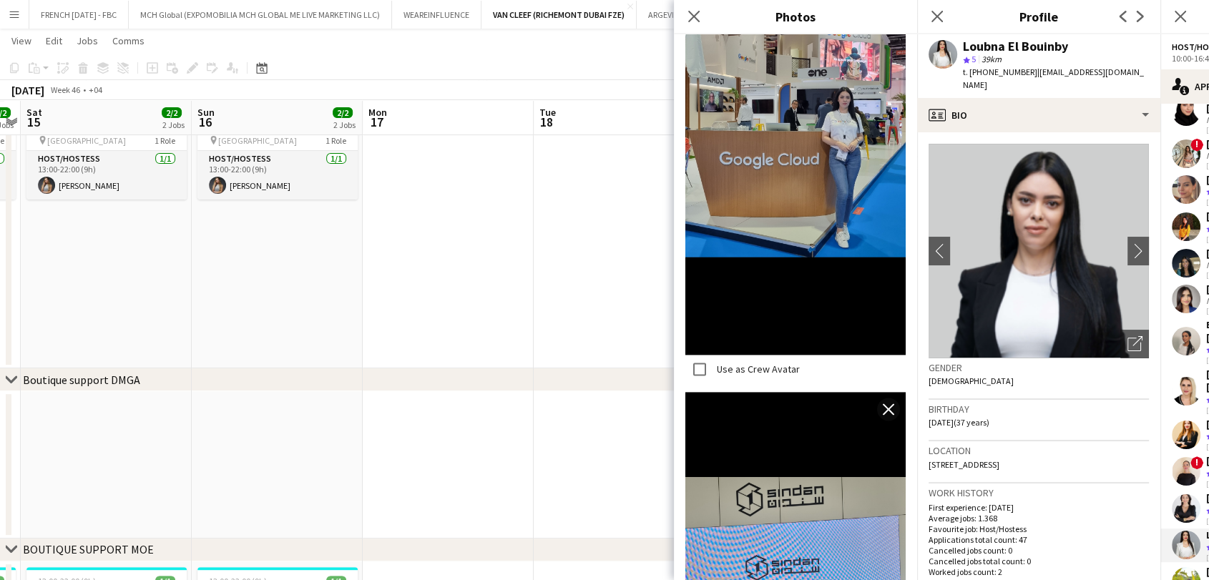
scroll to position [2121, 0]
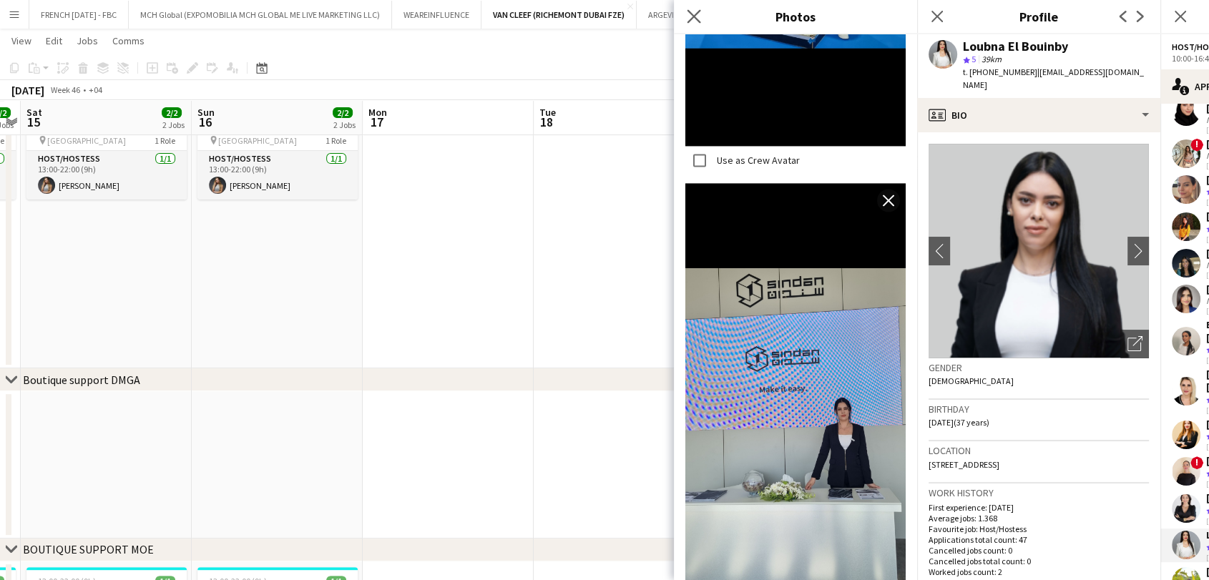
click at [700, 14] on icon "Close pop-in" at bounding box center [694, 16] width 14 height 14
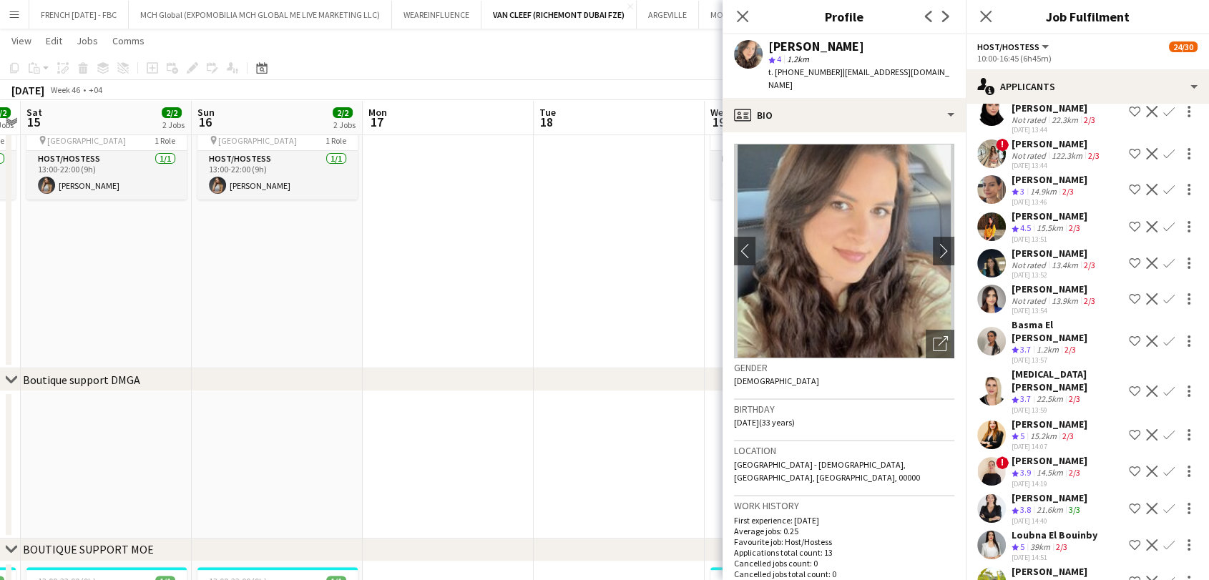
click at [1030, 542] on div "39km" at bounding box center [1041, 548] width 26 height 12
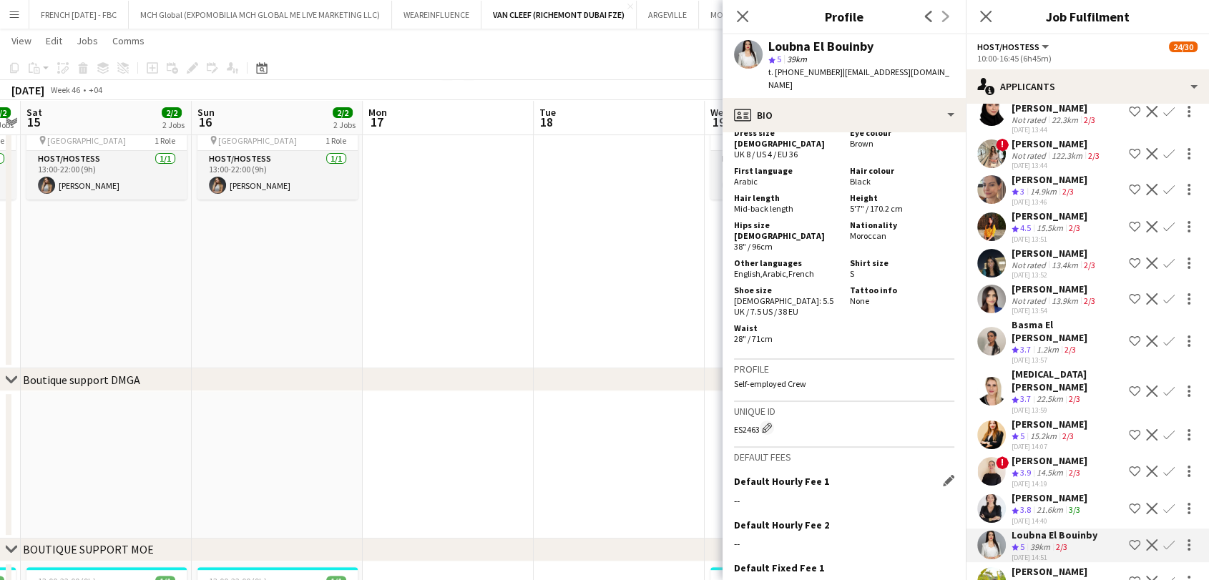
scroll to position [874, 0]
click at [1025, 565] on div "[PERSON_NAME]" at bounding box center [1055, 571] width 87 height 13
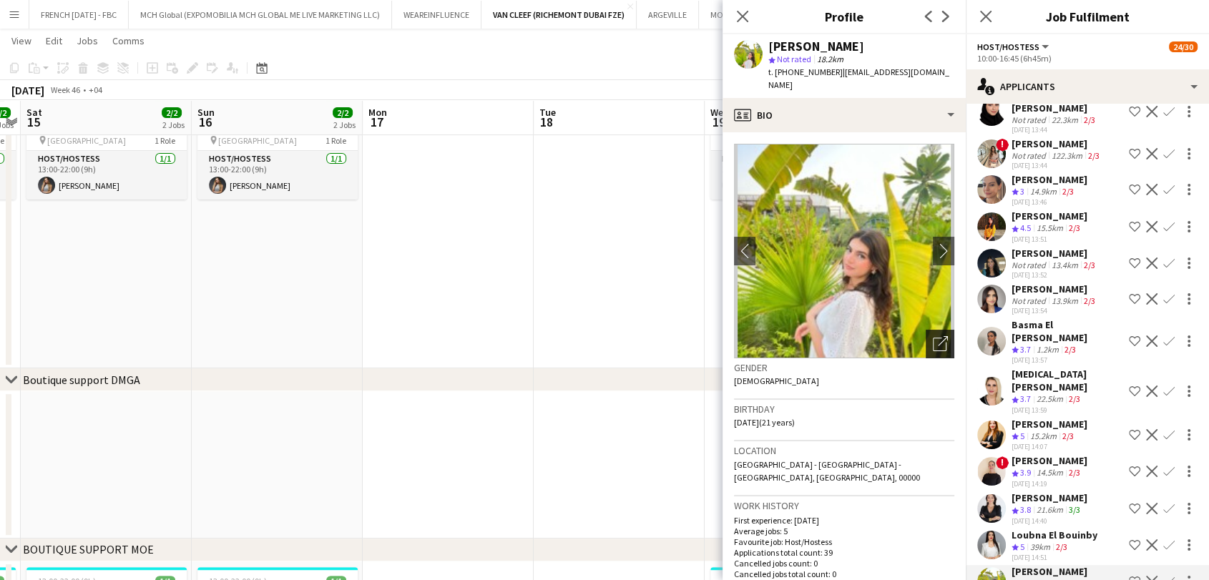
click at [936, 339] on div "Open photos pop-in" at bounding box center [940, 344] width 29 height 29
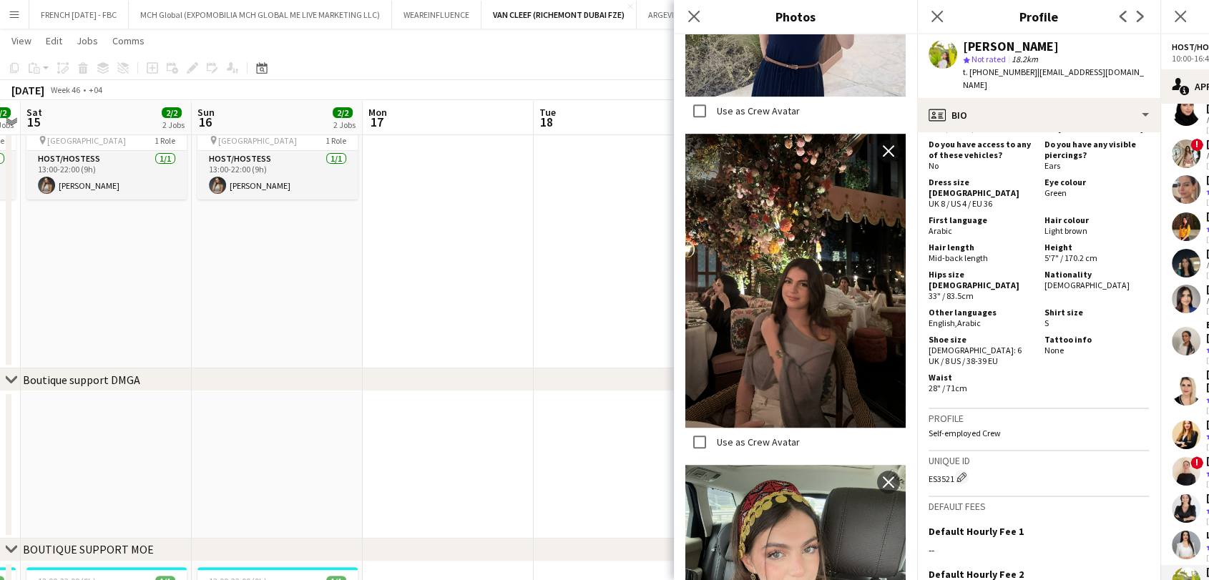
scroll to position [872, 0]
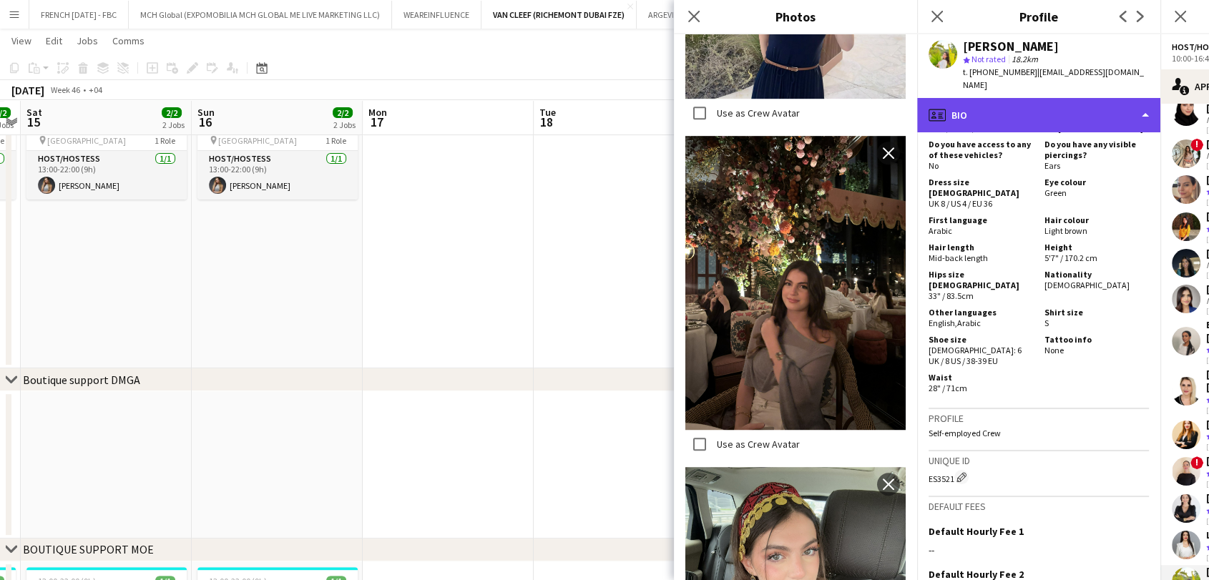
click at [1053, 104] on div "profile Bio" at bounding box center [1038, 115] width 243 height 34
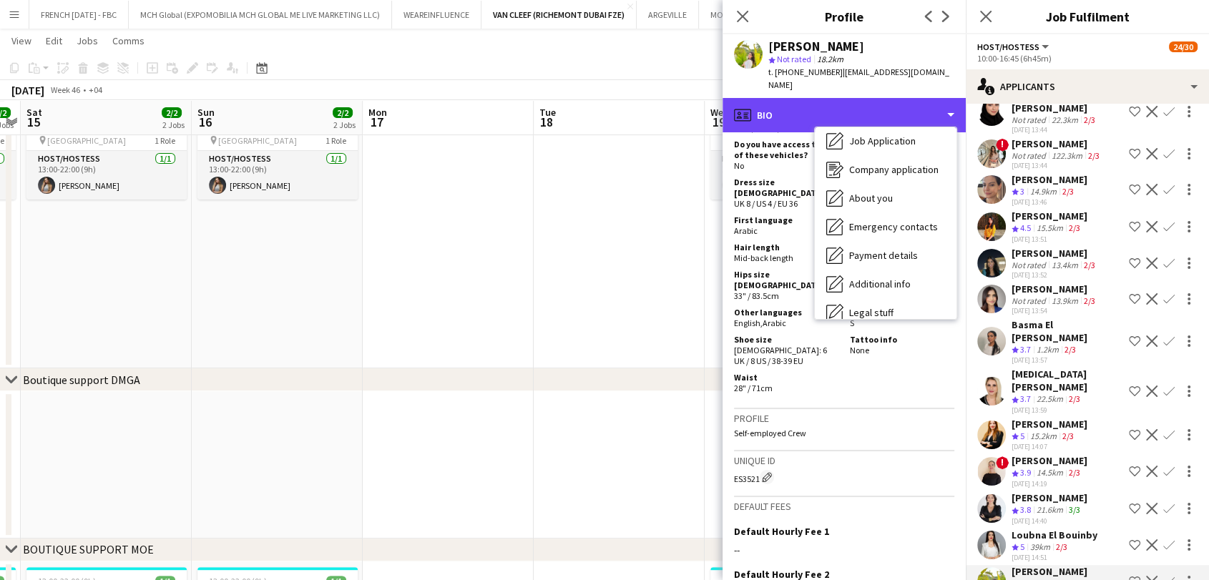
scroll to position [105, 0]
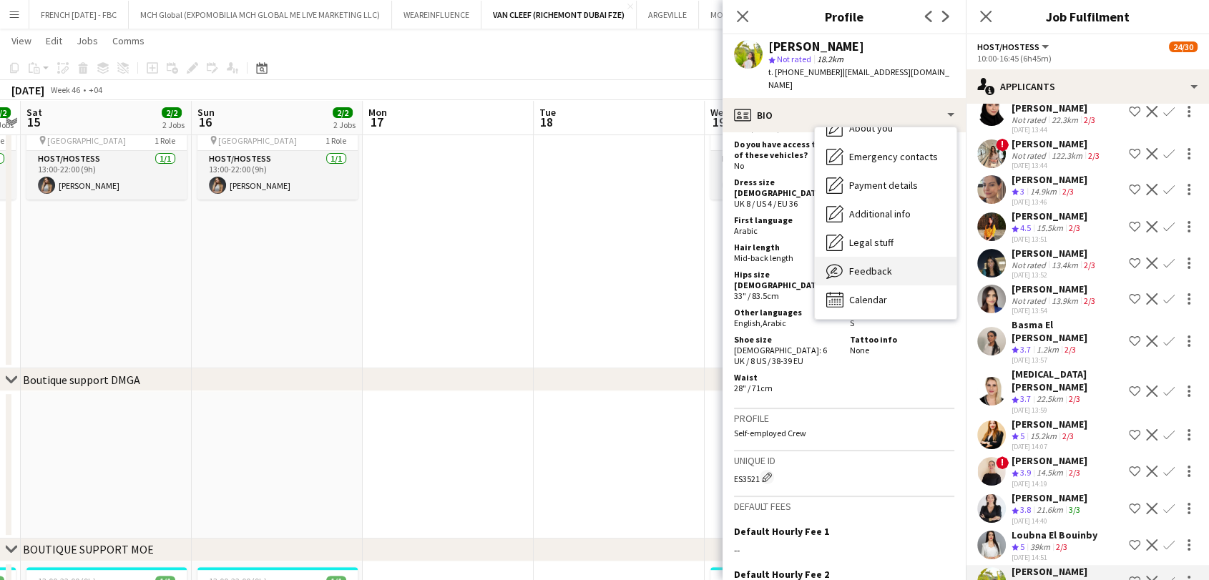
click at [873, 270] on div "Feedback Feedback" at bounding box center [886, 271] width 142 height 29
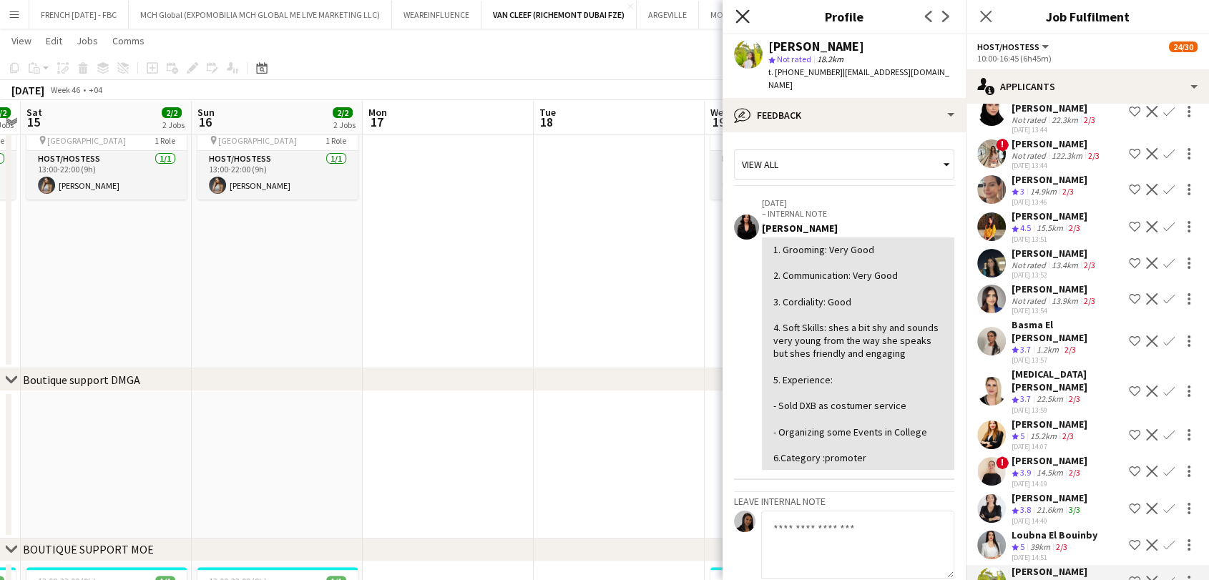
click at [746, 19] on icon at bounding box center [743, 16] width 14 height 14
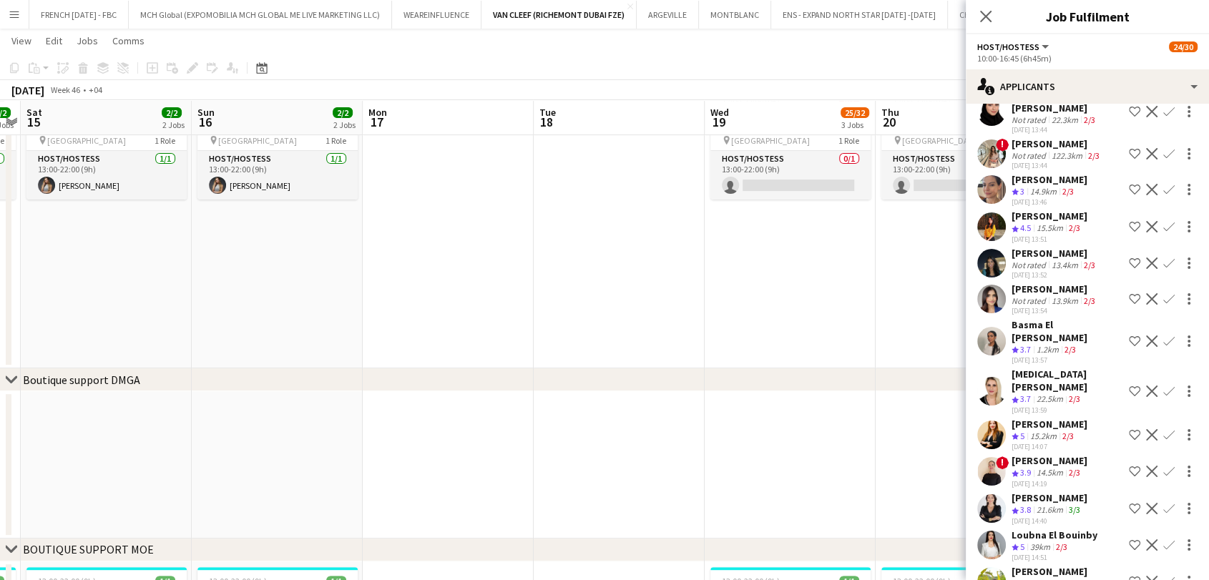
drag, startPoint x: 642, startPoint y: 230, endPoint x: 686, endPoint y: 237, distance: 44.2
click at [643, 230] on app-date-cell at bounding box center [619, 225] width 171 height 286
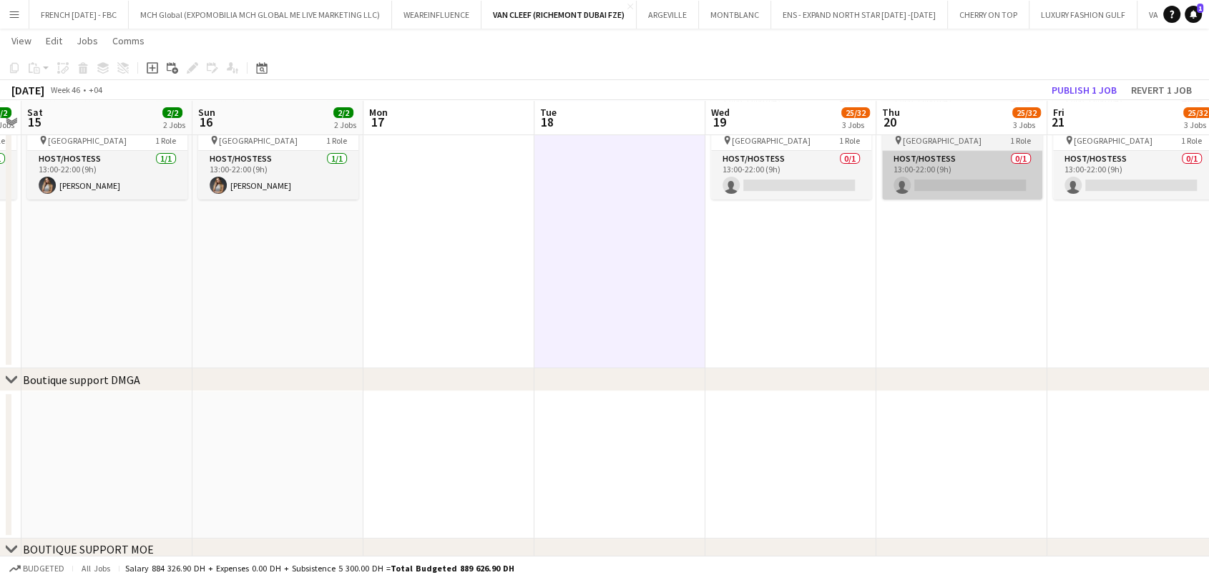
scroll to position [94, 0]
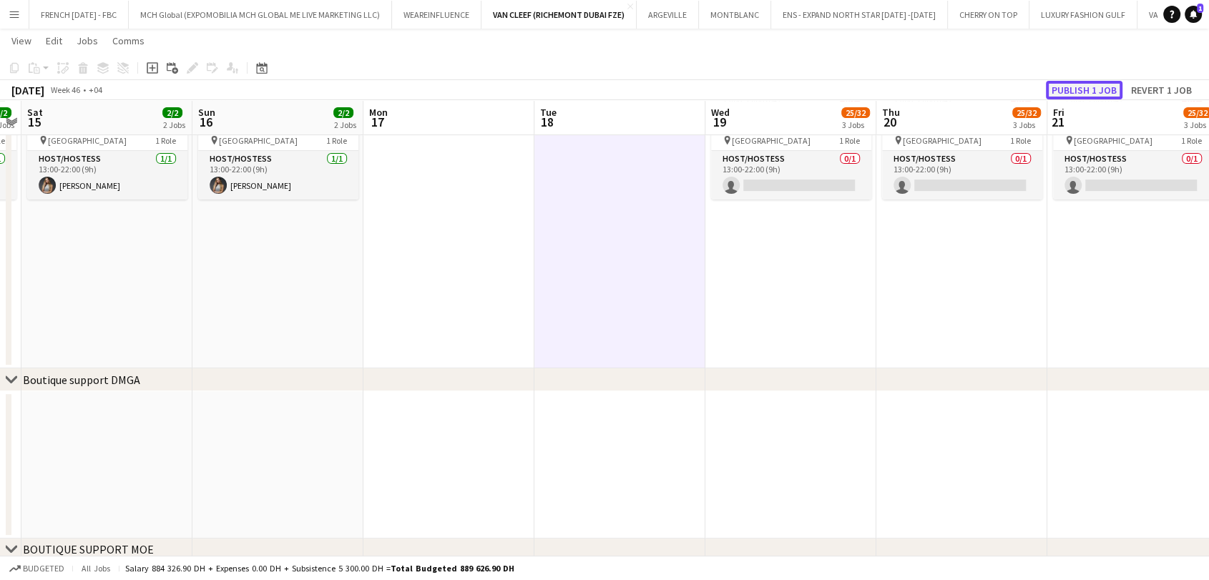
click at [1081, 93] on button "Publish 1 job" at bounding box center [1084, 90] width 77 height 19
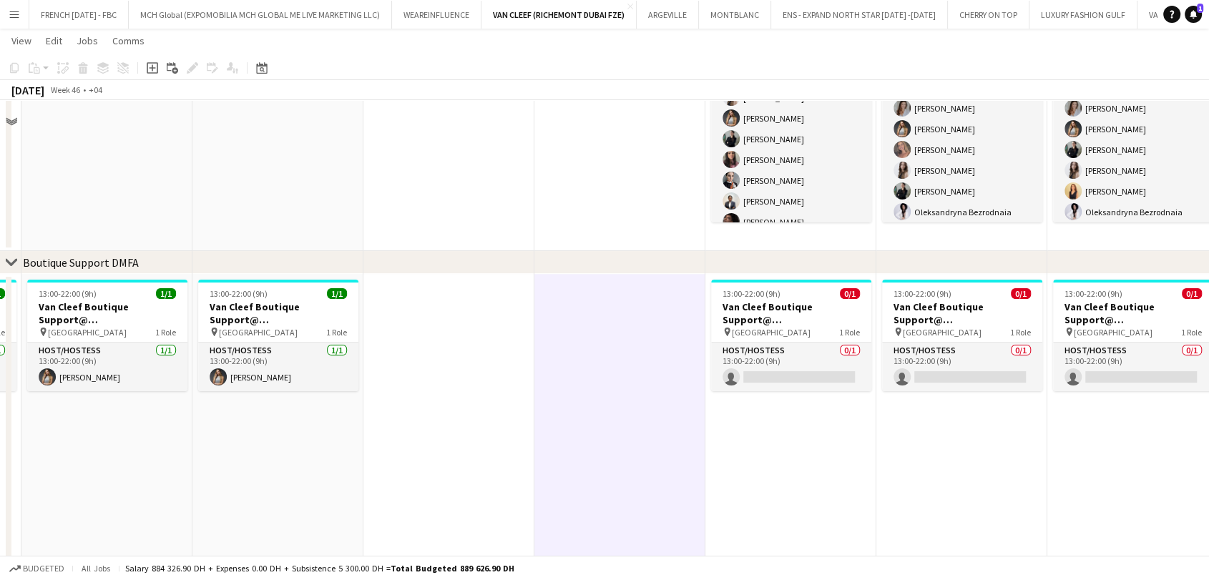
scroll to position [0, 0]
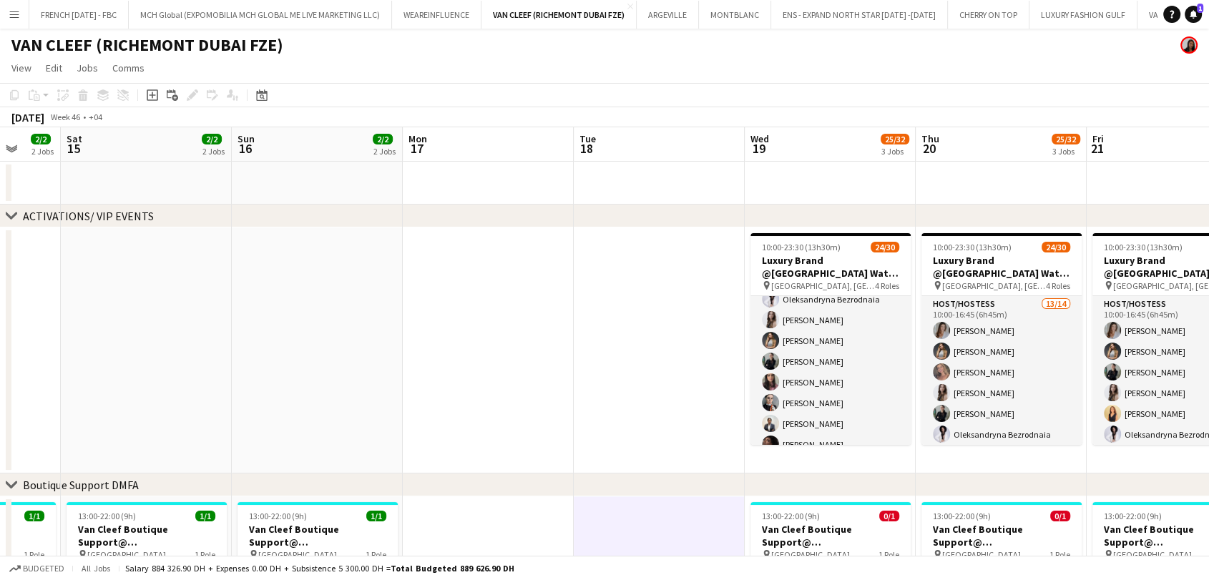
drag, startPoint x: 575, startPoint y: 374, endPoint x: 281, endPoint y: 361, distance: 295.1
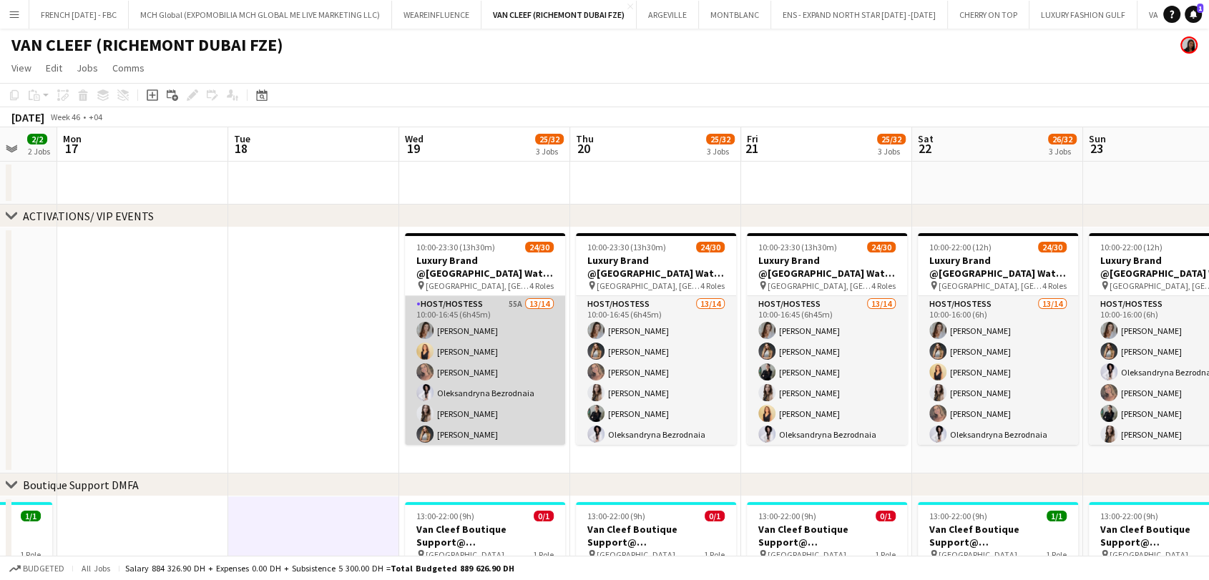
click at [514, 369] on app-card-role "Host/Hostess 55A 13/14 10:00-16:45 (6h45m) [PERSON_NAME] [PERSON_NAME] Pishkouh…" at bounding box center [485, 455] width 160 height 318
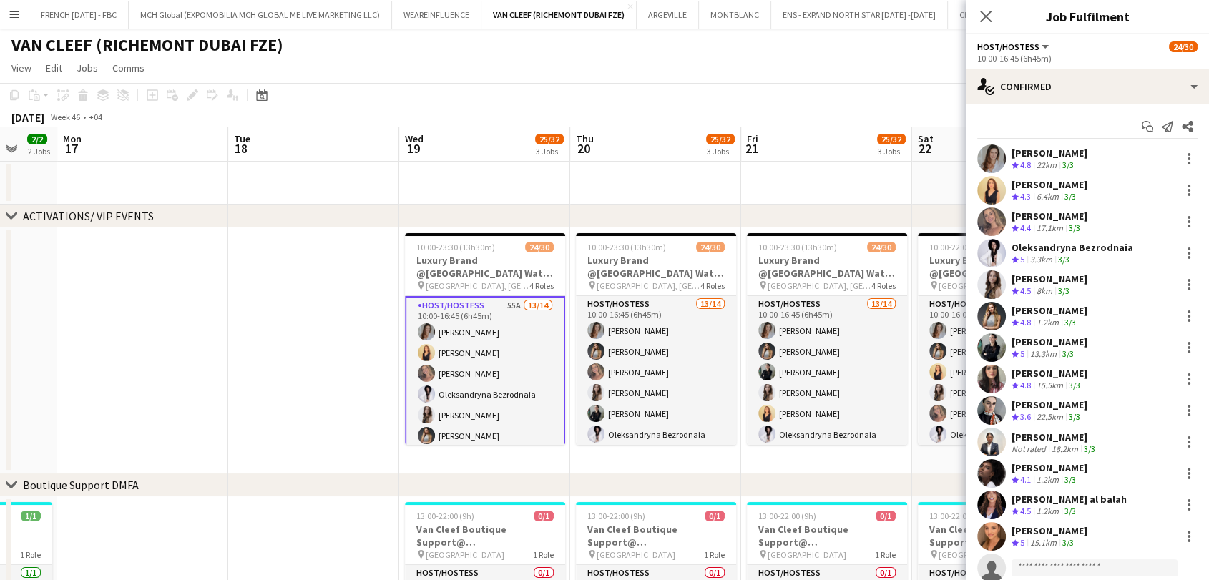
click at [1143, 163] on div "[PERSON_NAME] Crew rating 4.8 22km 3/3" at bounding box center [1087, 159] width 243 height 29
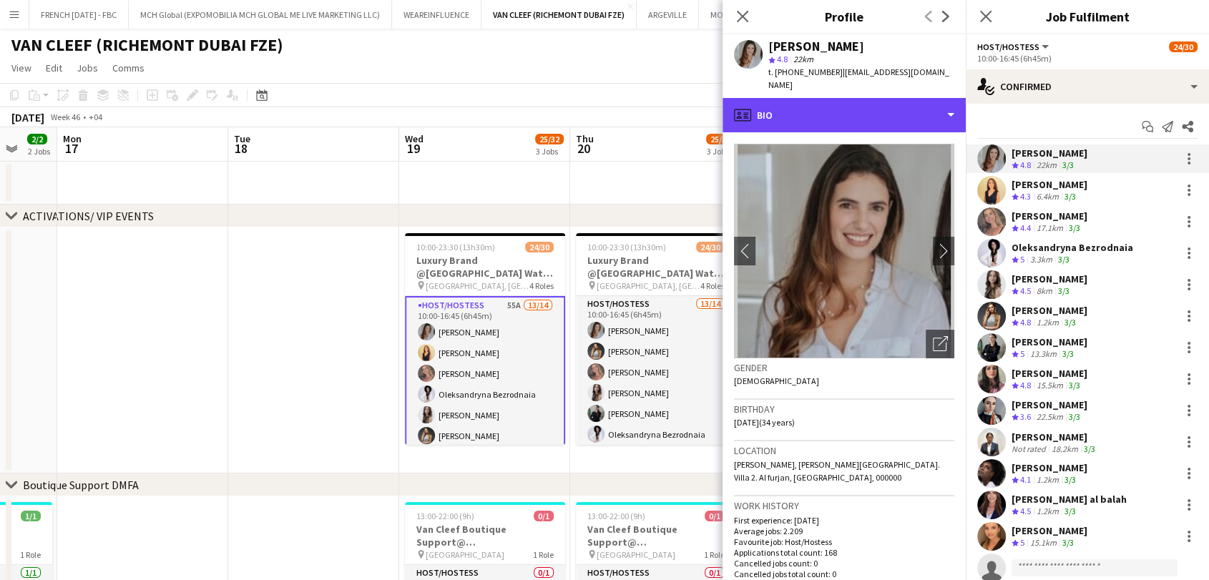
click at [910, 98] on div "profile Bio" at bounding box center [844, 115] width 243 height 34
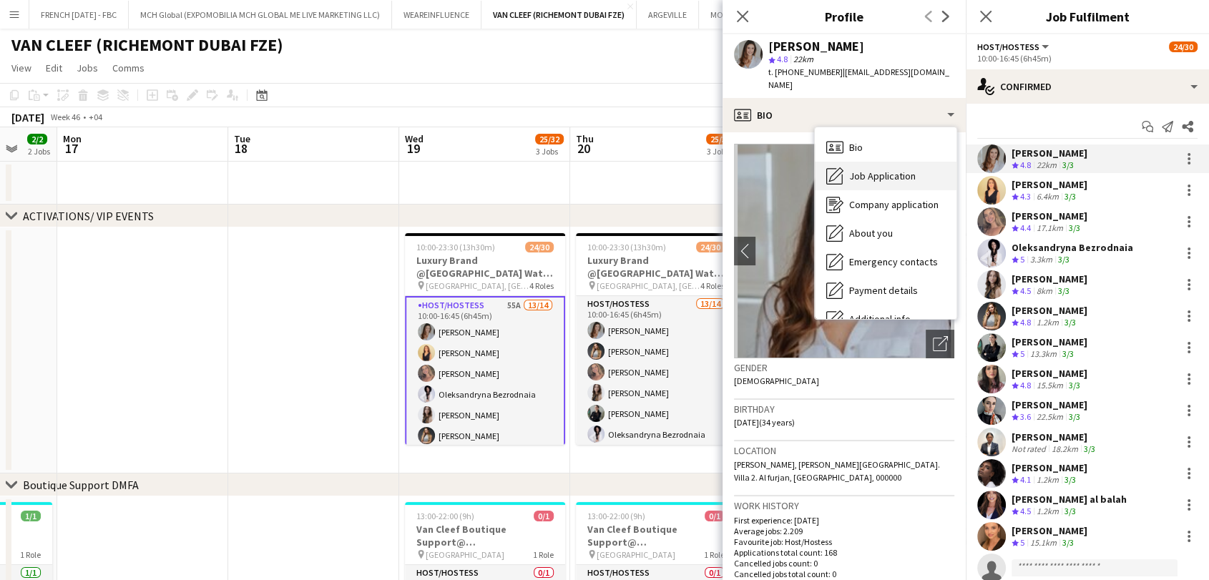
click at [903, 172] on div "Job Application Job Application" at bounding box center [886, 176] width 142 height 29
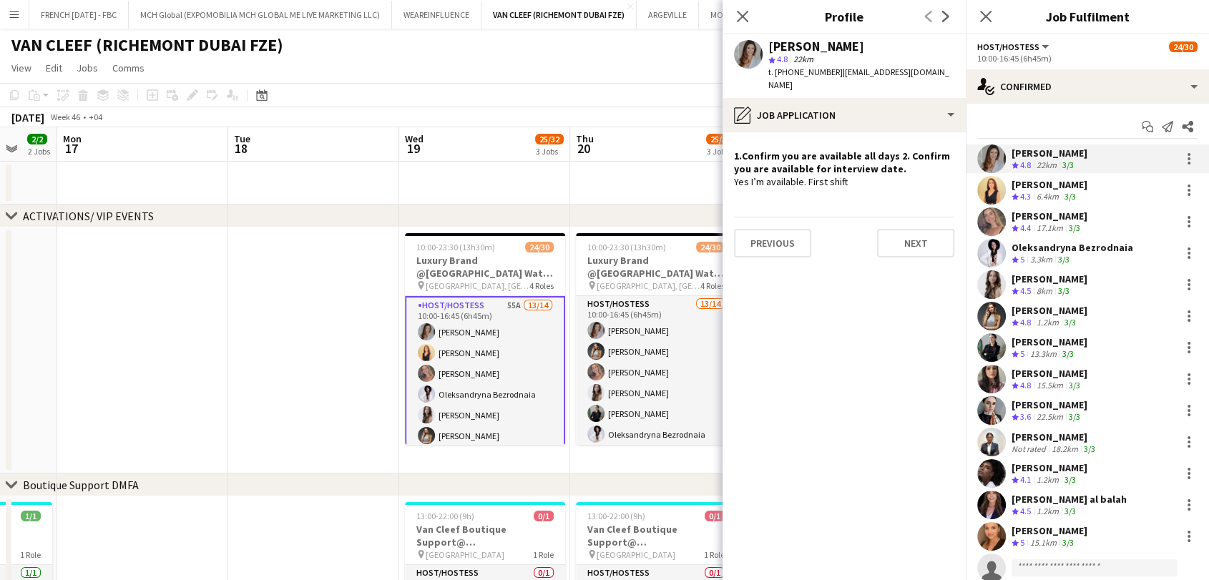
click at [1088, 193] on div "Crew rating 4.3 6.4km 3/3" at bounding box center [1050, 197] width 76 height 12
click at [1088, 211] on div "[PERSON_NAME] Crew rating 4.4 17.1km 3/3" at bounding box center [1087, 222] width 243 height 29
click at [1083, 248] on div "Oleksandryna Bezrodnaia" at bounding box center [1073, 247] width 122 height 13
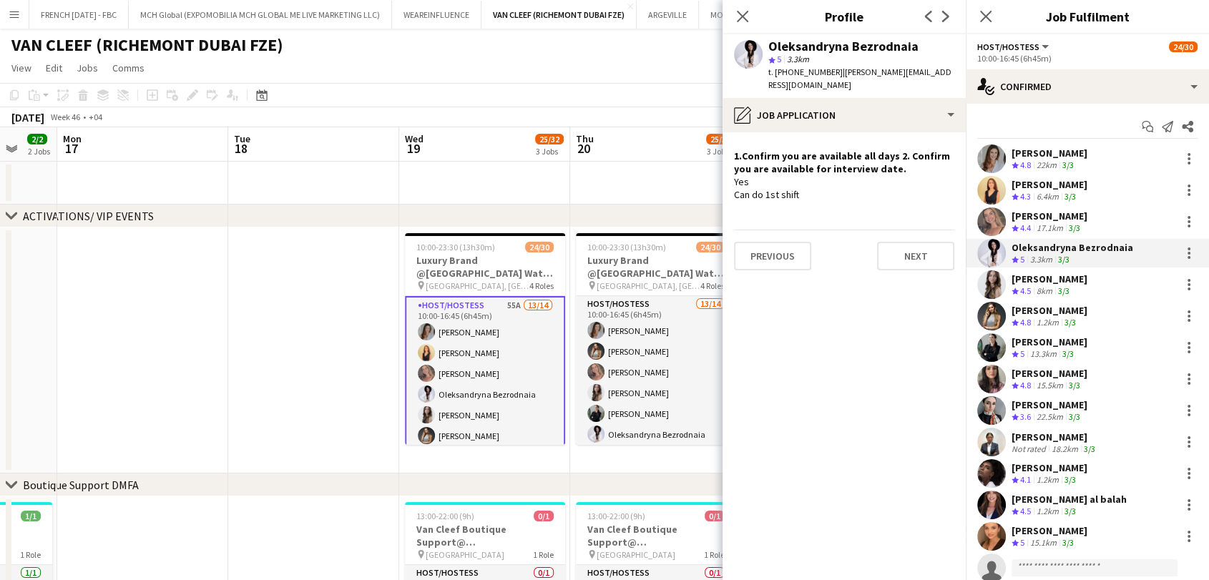
click at [1094, 297] on div "[PERSON_NAME] Crew rating 4.5 8km 3/3" at bounding box center [1087, 284] width 243 height 29
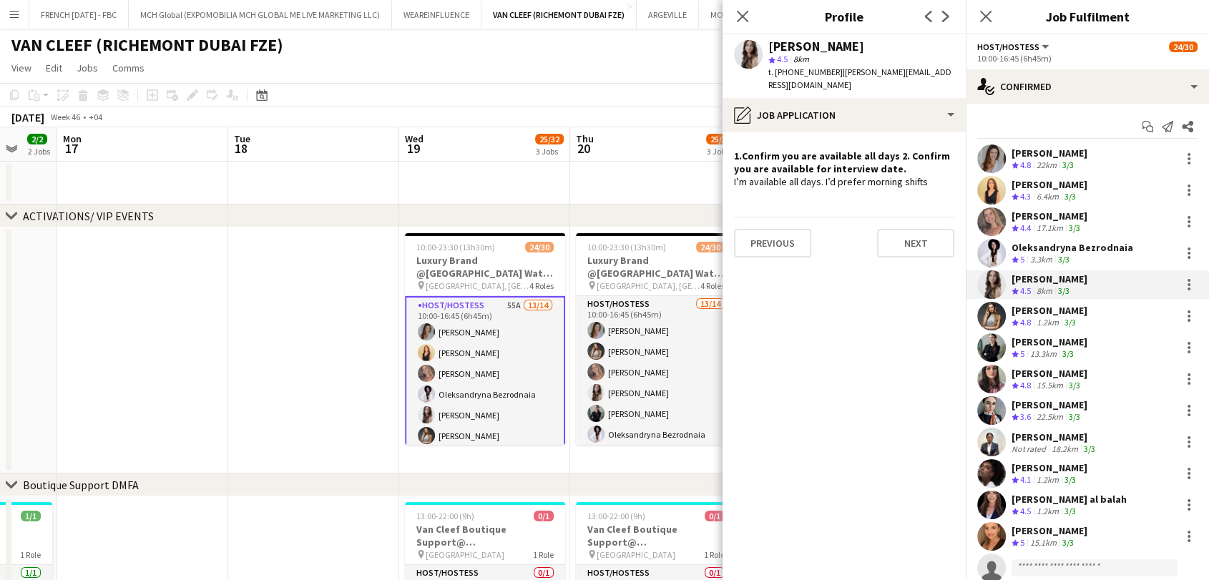
click at [1079, 324] on div "3/3" at bounding box center [1070, 323] width 17 height 12
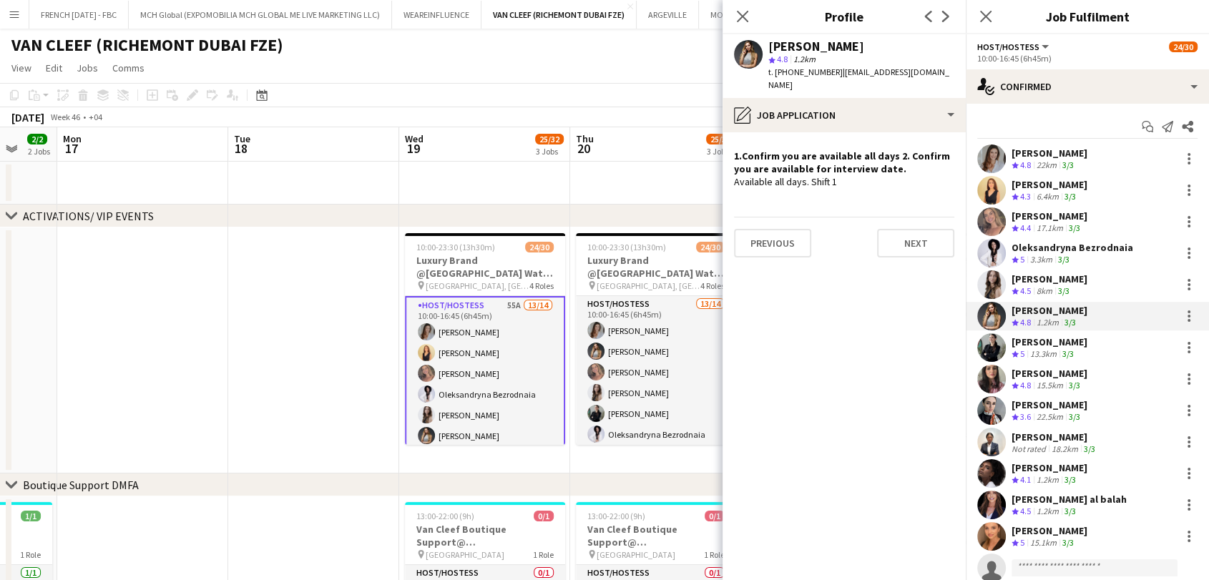
click at [1086, 352] on div "Crew rating 5 13.3km 3/3" at bounding box center [1050, 354] width 76 height 12
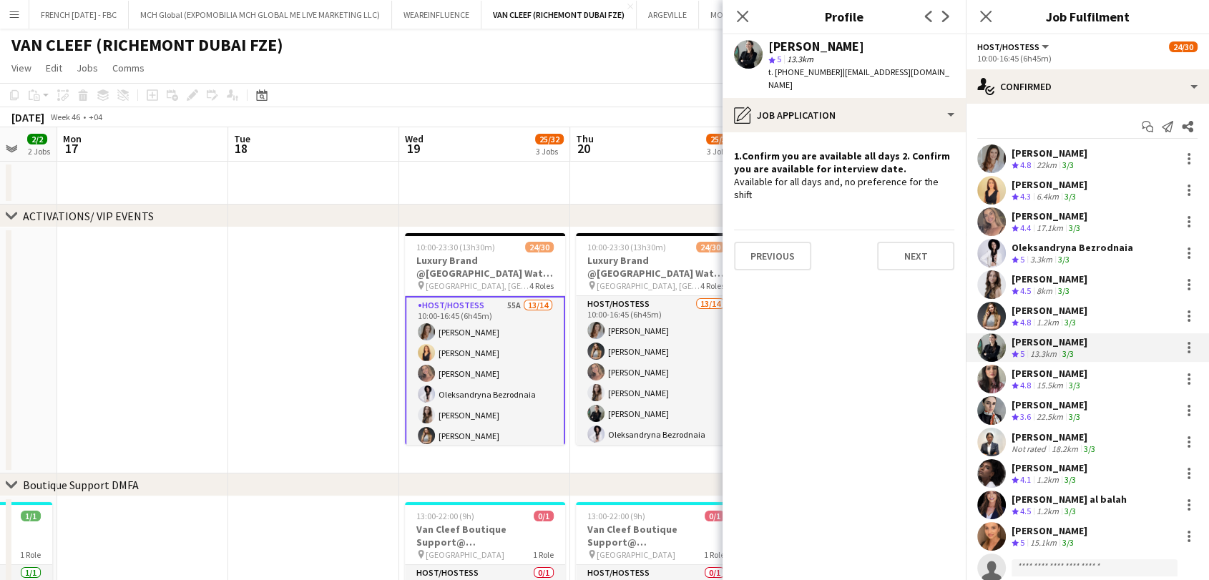
click at [1104, 379] on div "[PERSON_NAME] Crew rating 4.8 15.5km 3/3" at bounding box center [1087, 379] width 243 height 29
click at [1096, 405] on div "[PERSON_NAME] Crew rating 3.6 22.5km 3/3" at bounding box center [1087, 410] width 243 height 29
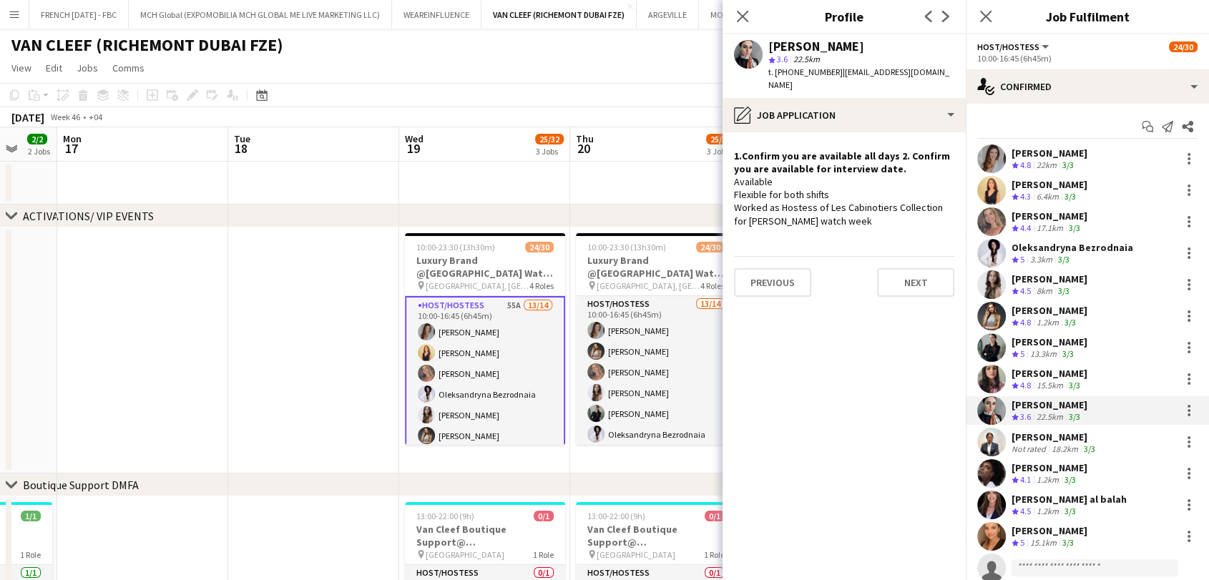
click at [1093, 434] on div "[PERSON_NAME]" at bounding box center [1055, 437] width 87 height 13
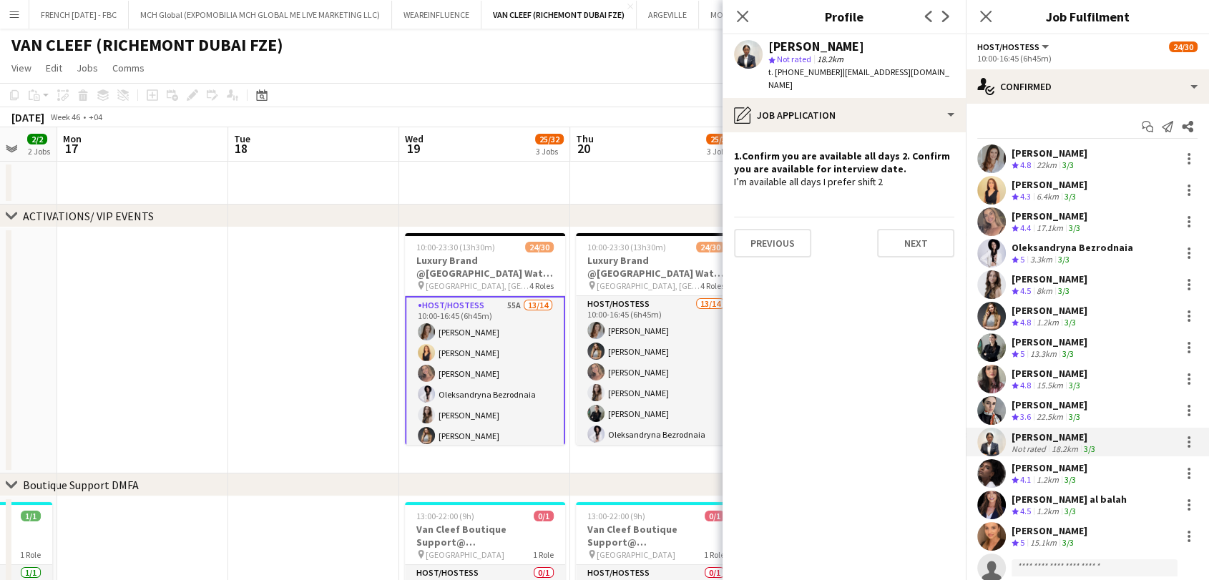
click at [1092, 465] on div "[PERSON_NAME] Crew rating 4.1 1.2km 3/3" at bounding box center [1087, 473] width 243 height 29
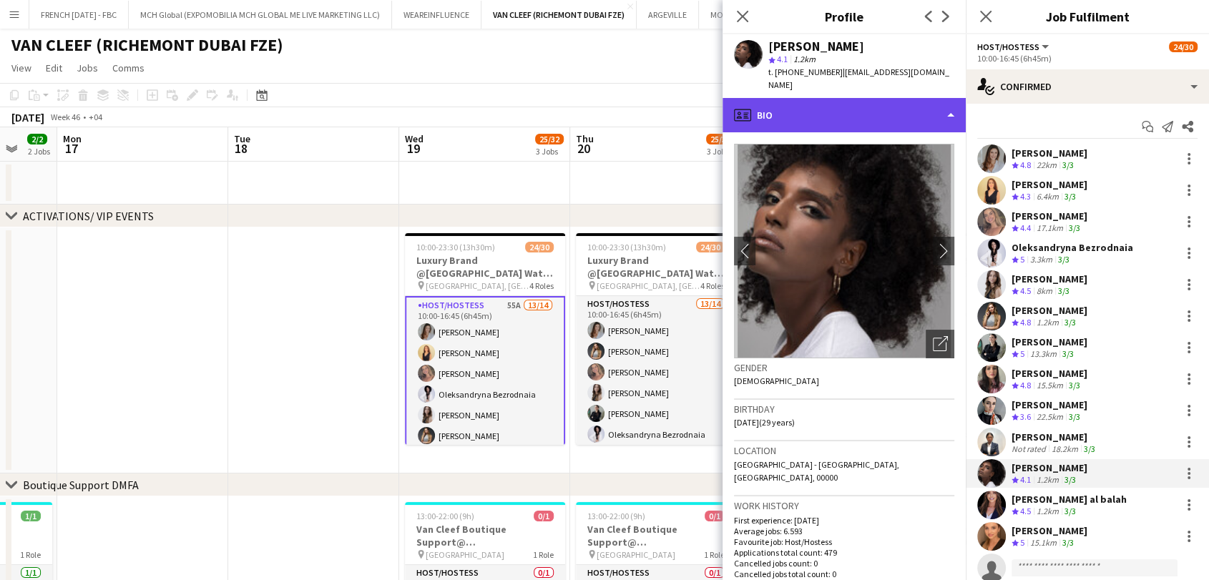
click at [934, 98] on div "profile Bio" at bounding box center [844, 115] width 243 height 34
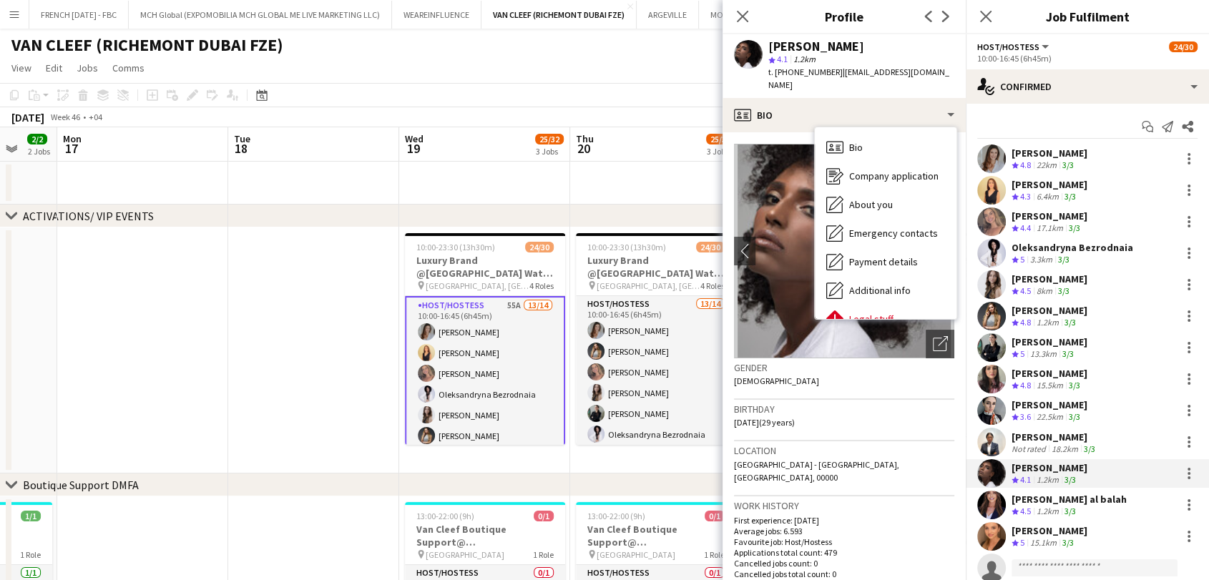
click at [1073, 493] on div "[PERSON_NAME] al balah" at bounding box center [1069, 499] width 115 height 13
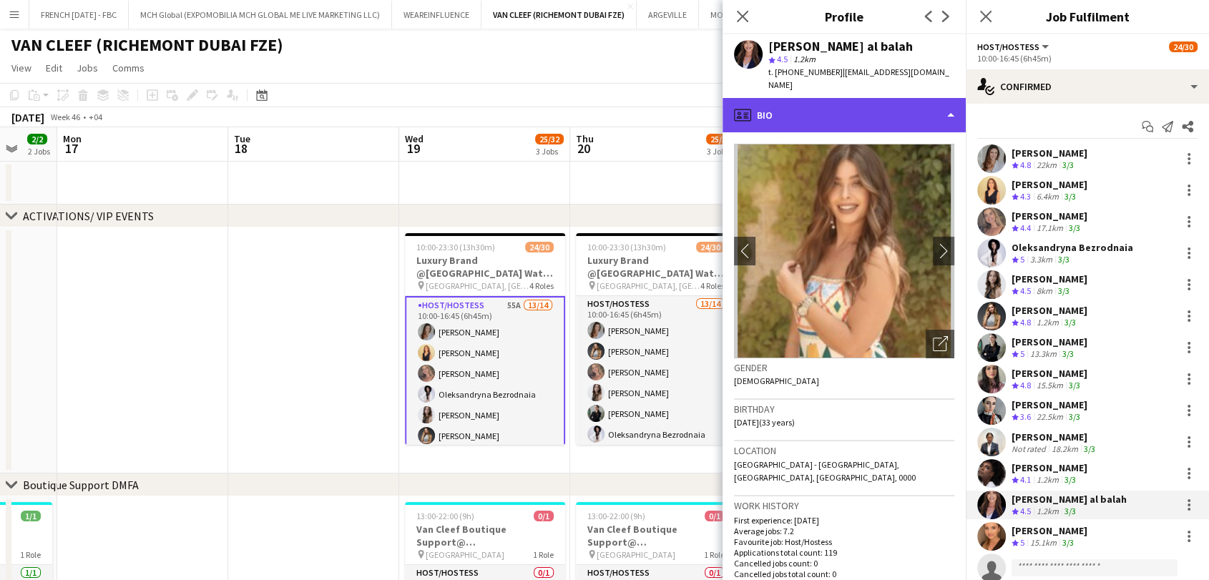
click at [890, 116] on div "profile Bio" at bounding box center [844, 115] width 243 height 34
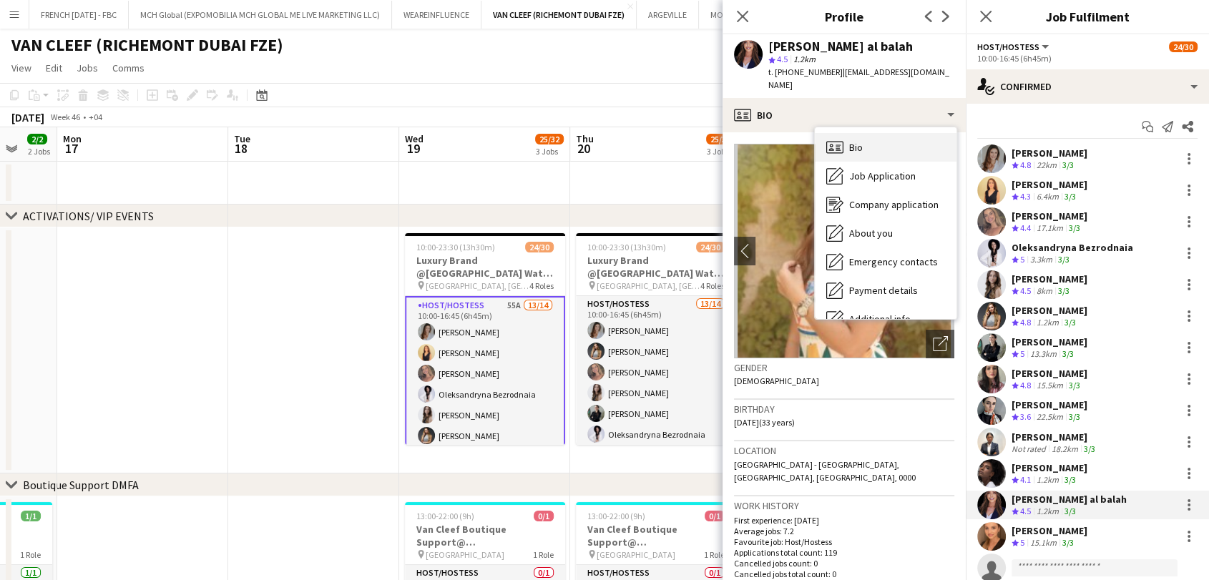
click at [897, 145] on div "Bio Bio" at bounding box center [886, 147] width 142 height 29
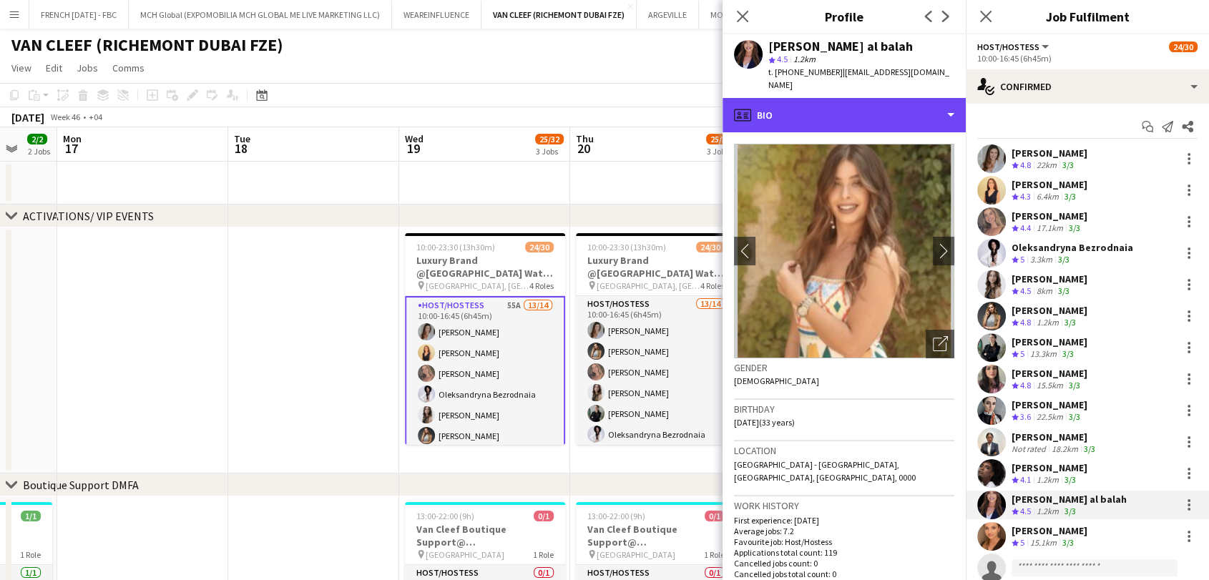
drag, startPoint x: 900, startPoint y: 110, endPoint x: 921, endPoint y: 172, distance: 65.6
click at [901, 112] on div "profile Bio" at bounding box center [844, 115] width 243 height 34
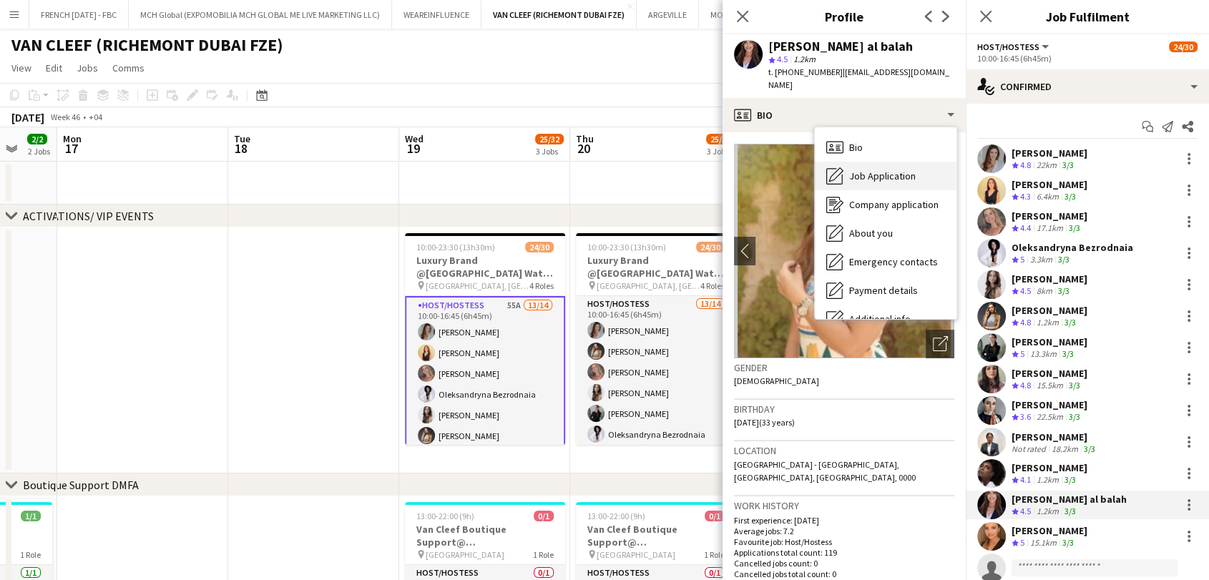
click at [922, 170] on div "Job Application Job Application" at bounding box center [886, 176] width 142 height 29
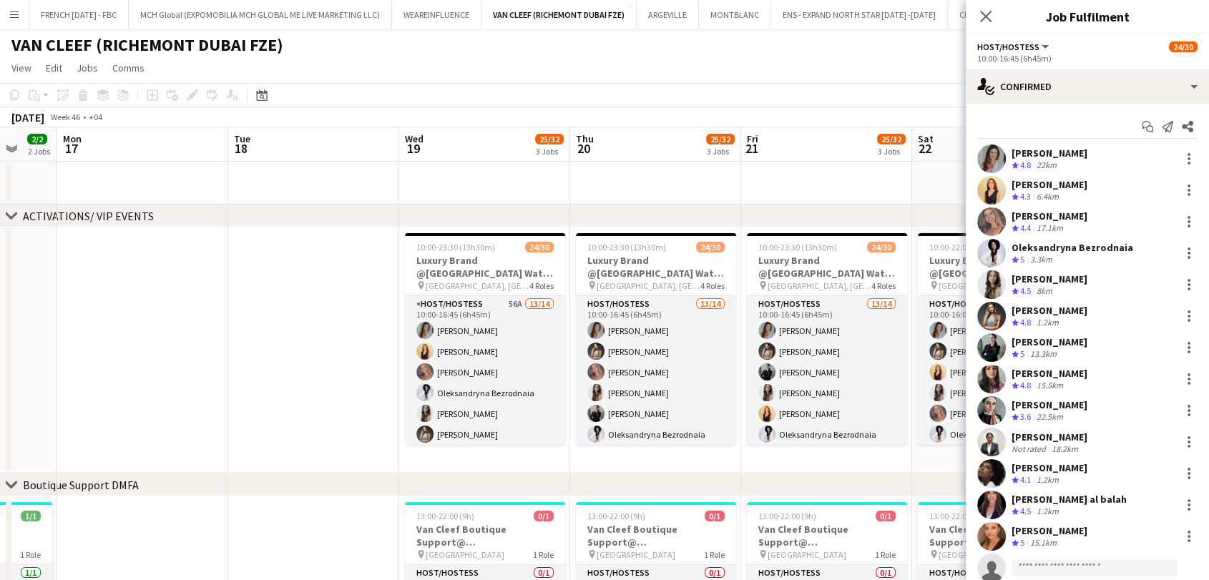
click at [1092, 508] on div "Crew rating 4.5 1.2km" at bounding box center [1069, 512] width 115 height 12
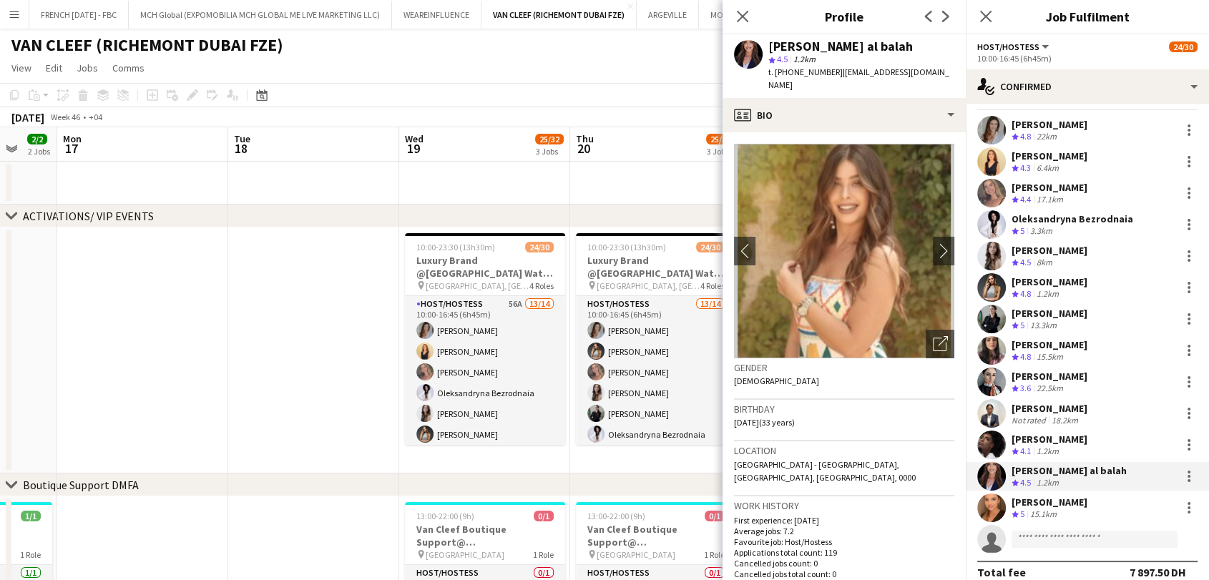
scroll to position [44, 0]
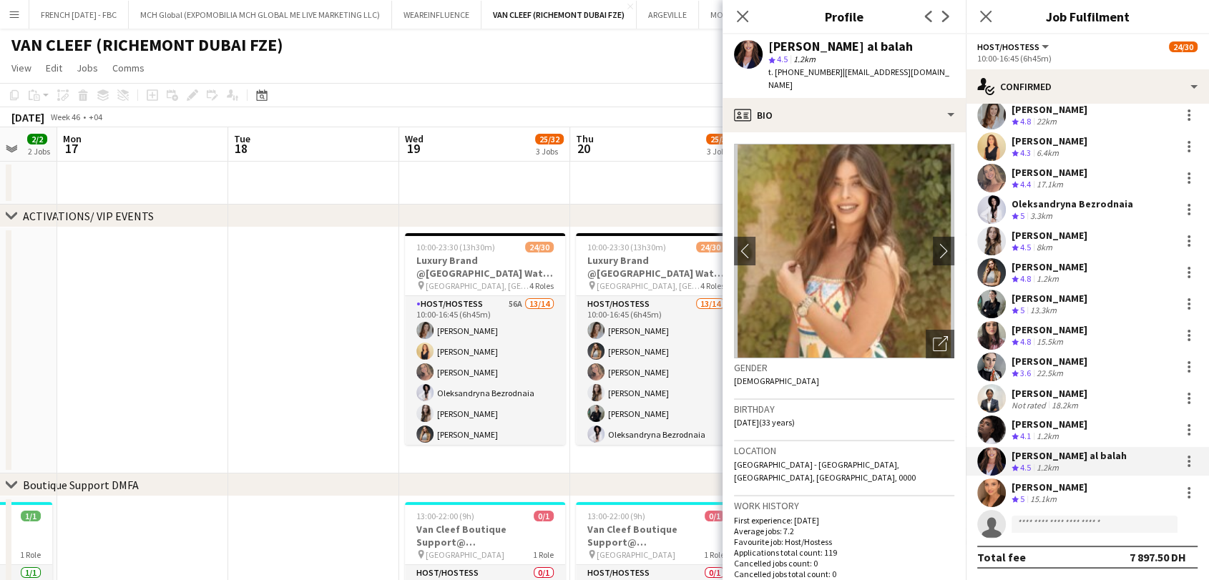
click at [1085, 495] on div "Crew rating 5 15.1km" at bounding box center [1050, 500] width 76 height 12
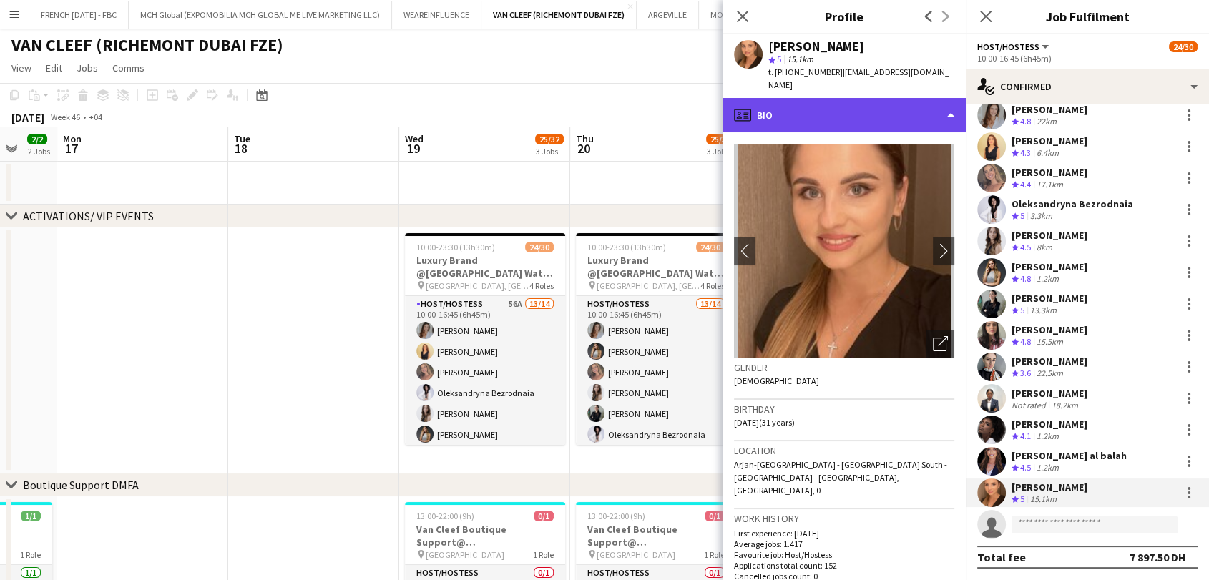
click at [831, 122] on div "profile Bio" at bounding box center [844, 115] width 243 height 34
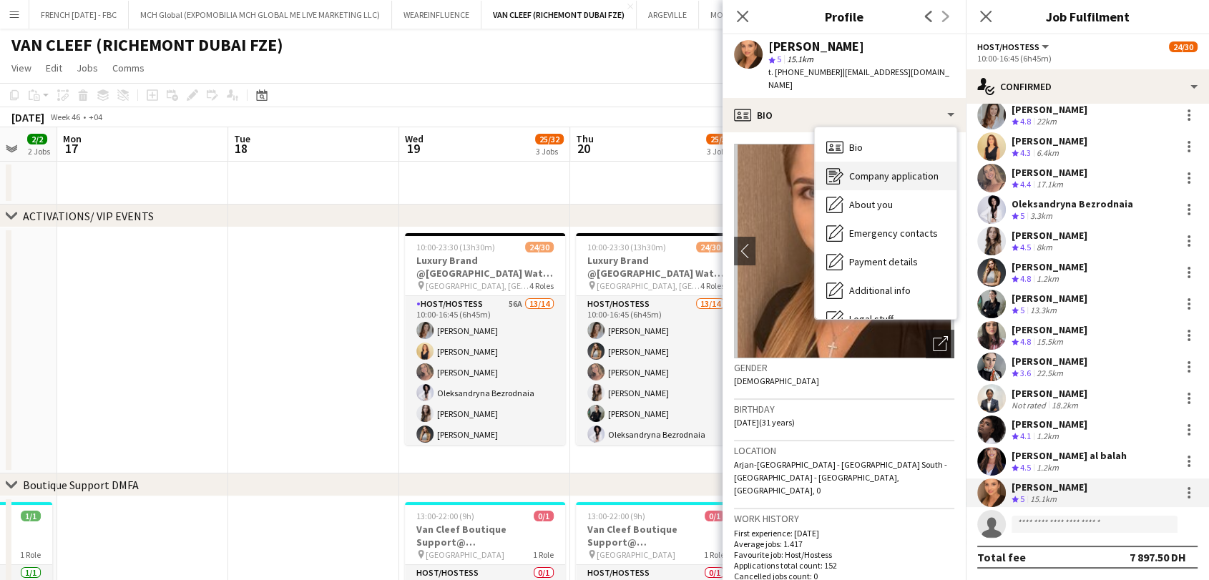
click at [904, 178] on span "Company application" at bounding box center [893, 176] width 89 height 13
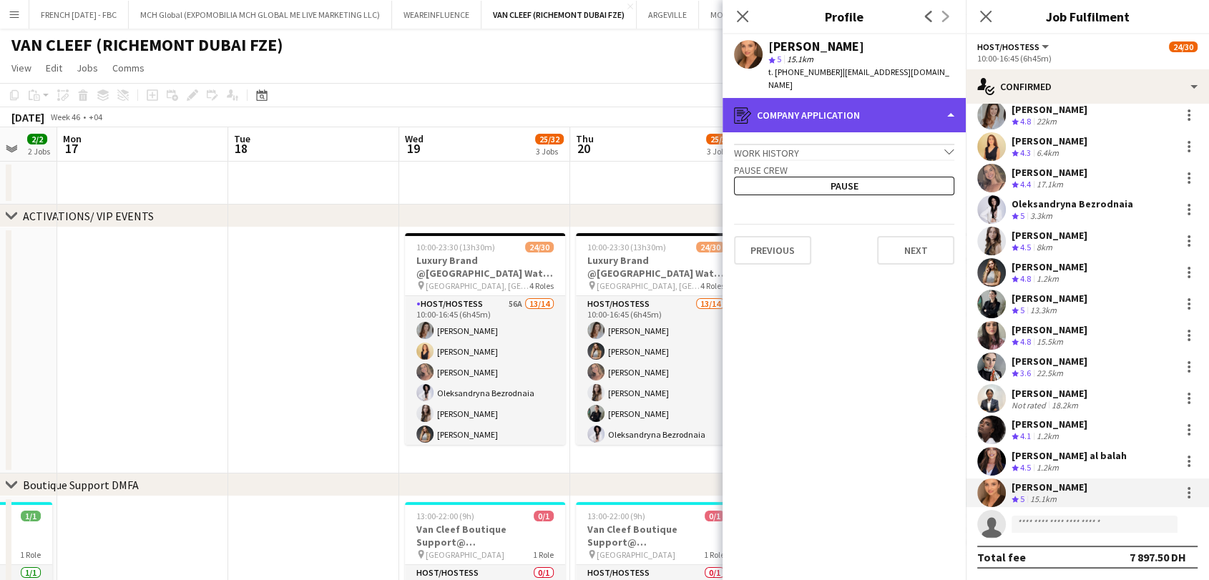
click at [889, 117] on div "register Company application" at bounding box center [844, 115] width 243 height 34
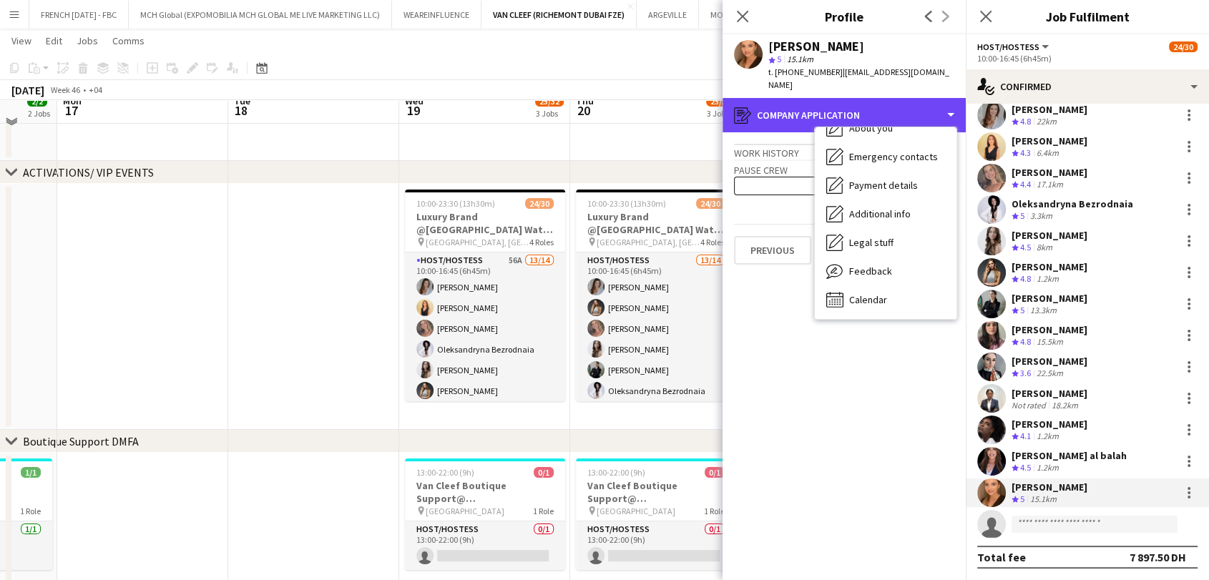
scroll to position [79, 0]
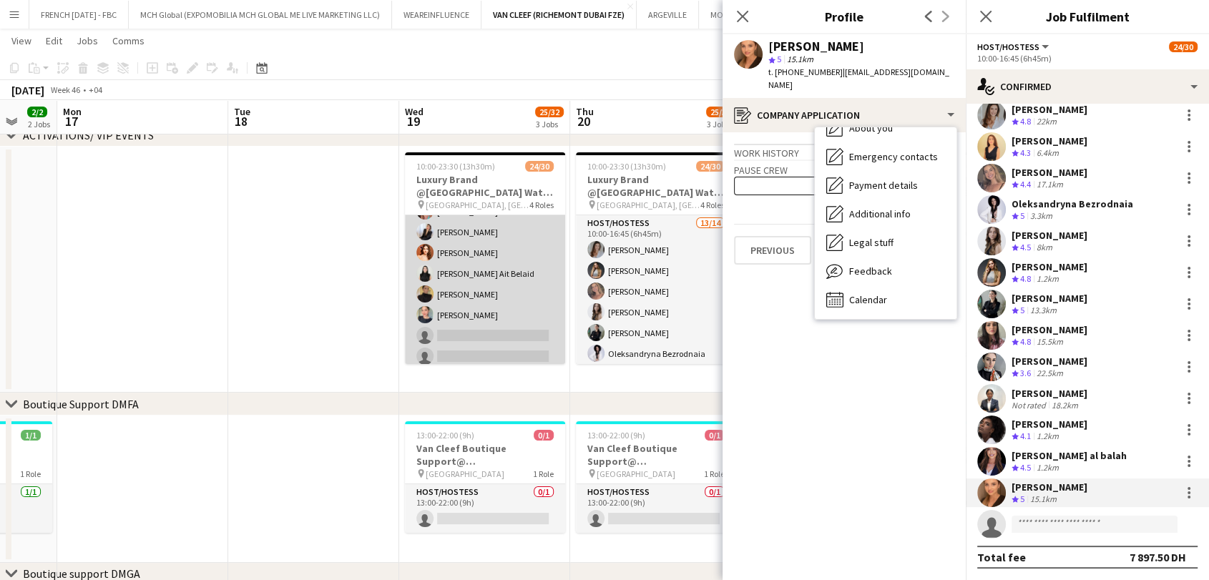
click at [510, 276] on app-card-role "Host/Hostess 10I [DATE] 16:45-23:30 (6h45m) [PERSON_NAME] [PERSON_NAME] [PERSON…" at bounding box center [485, 271] width 160 height 323
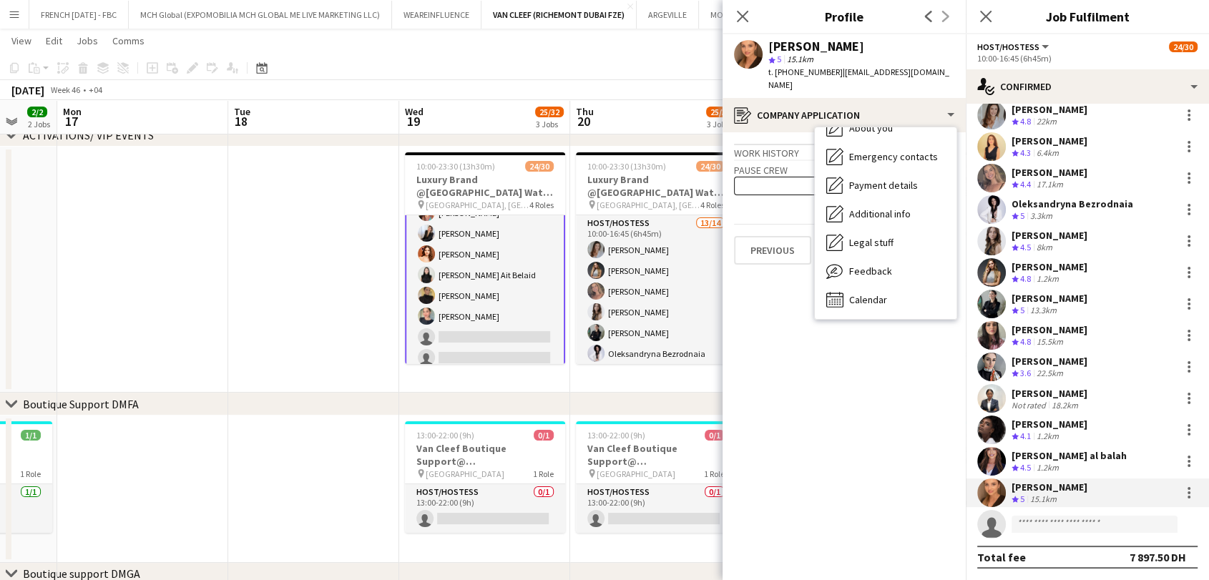
scroll to position [478, 0]
click at [499, 273] on app-card-role "Host/Hostess 10I [DATE] 16:45-23:30 (6h45m) [PERSON_NAME] [PERSON_NAME] [PERSON…" at bounding box center [485, 272] width 160 height 326
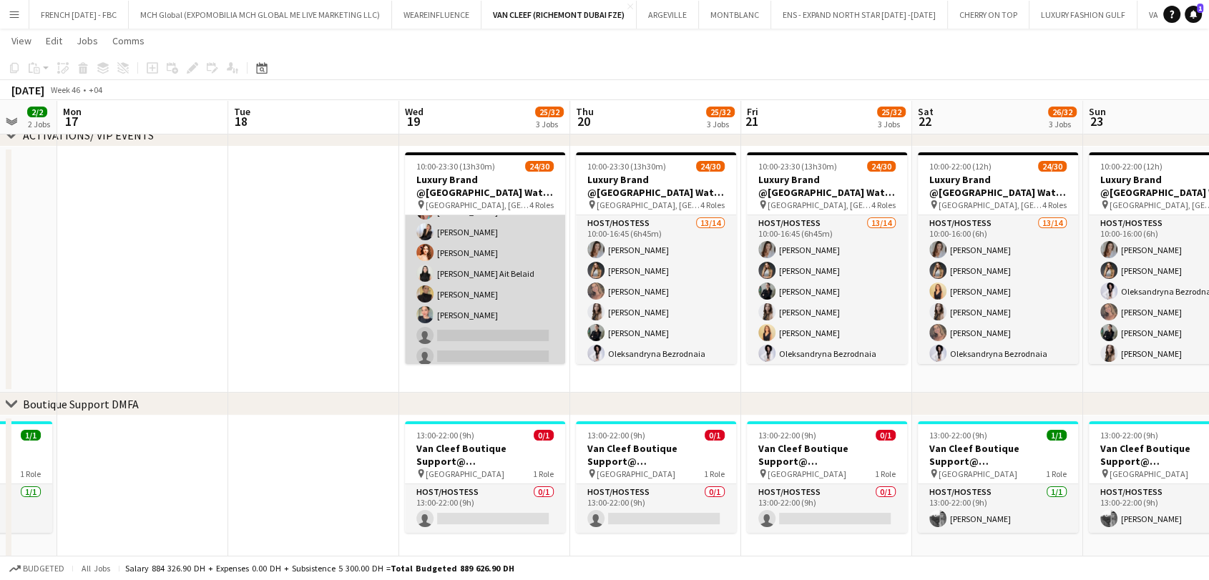
click at [499, 273] on app-card-role "Host/Hostess 10I [DATE] 16:45-23:30 (6h45m) [PERSON_NAME] [PERSON_NAME] [PERSON…" at bounding box center [485, 271] width 160 height 323
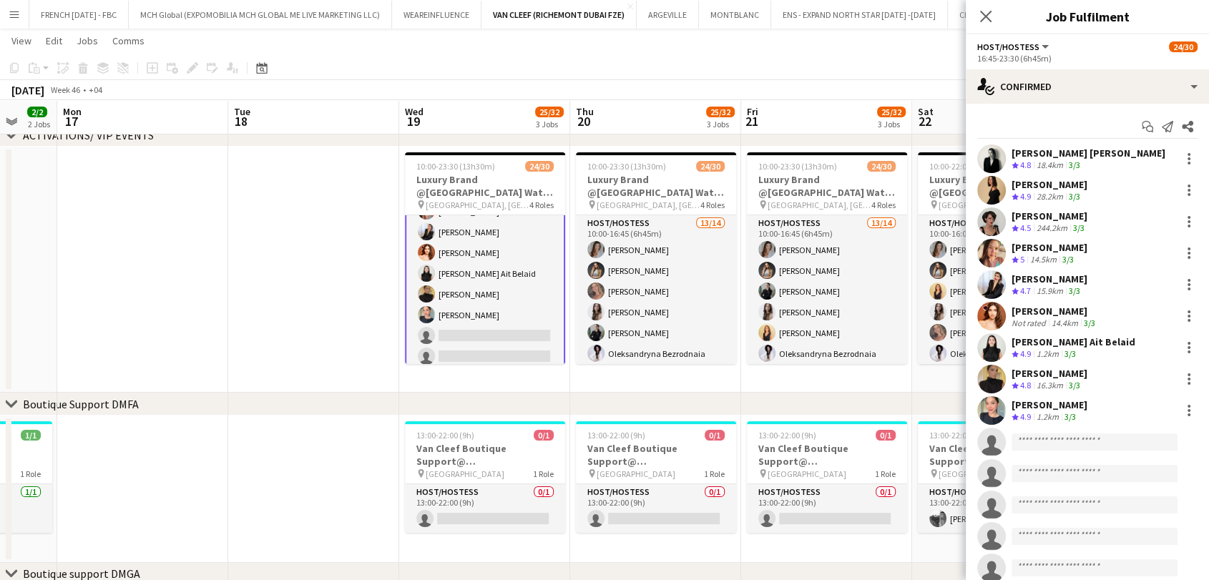
click at [1117, 152] on div "[PERSON_NAME] [PERSON_NAME] Crew rating 4.8 18.4km 3/3" at bounding box center [1087, 159] width 243 height 29
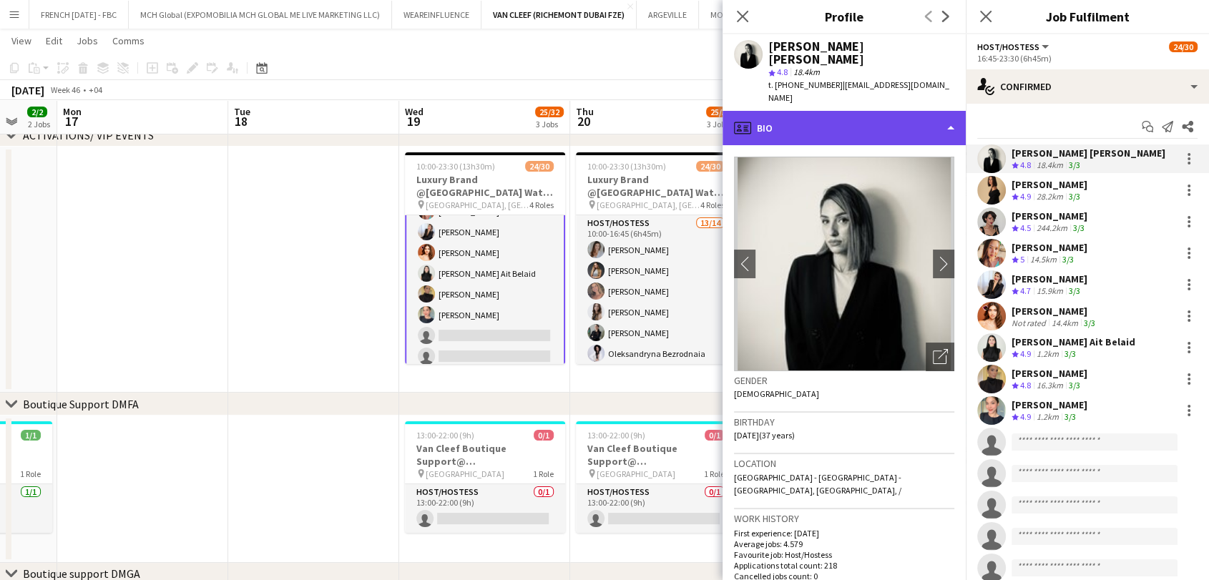
click at [882, 111] on div "profile Bio" at bounding box center [844, 128] width 243 height 34
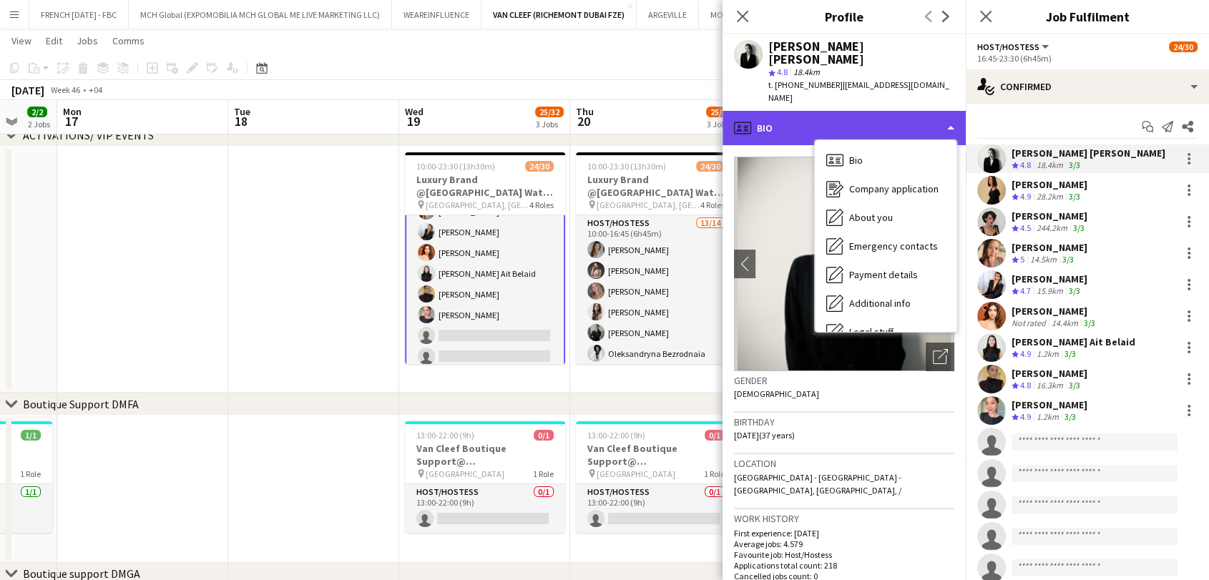
click at [882, 111] on div "profile Bio" at bounding box center [844, 128] width 243 height 34
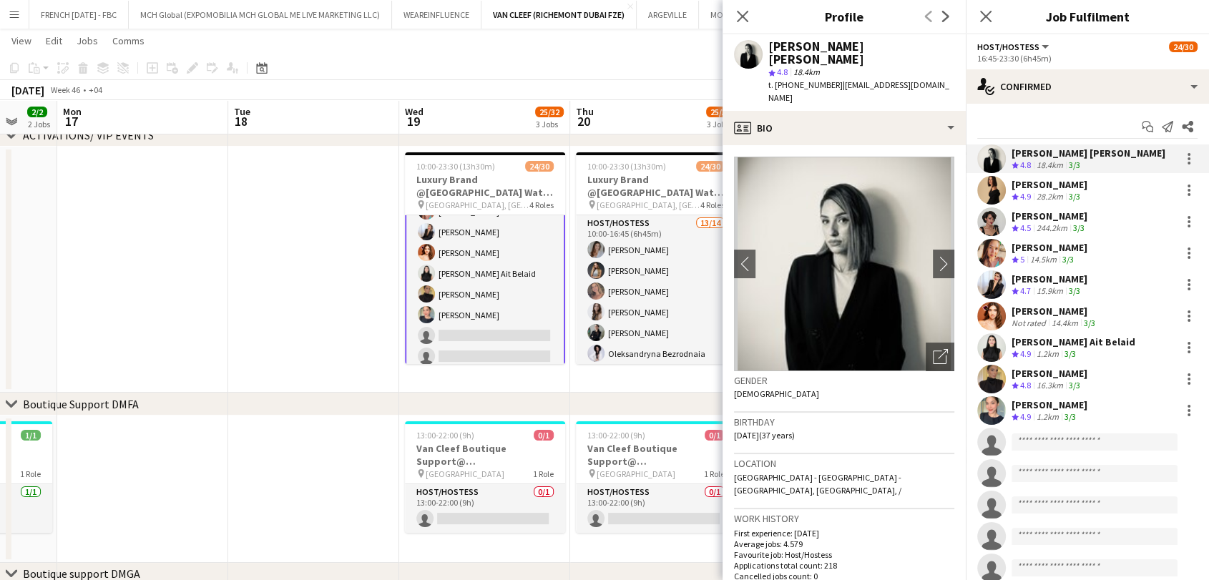
click at [1054, 181] on div "[PERSON_NAME]" at bounding box center [1050, 184] width 76 height 13
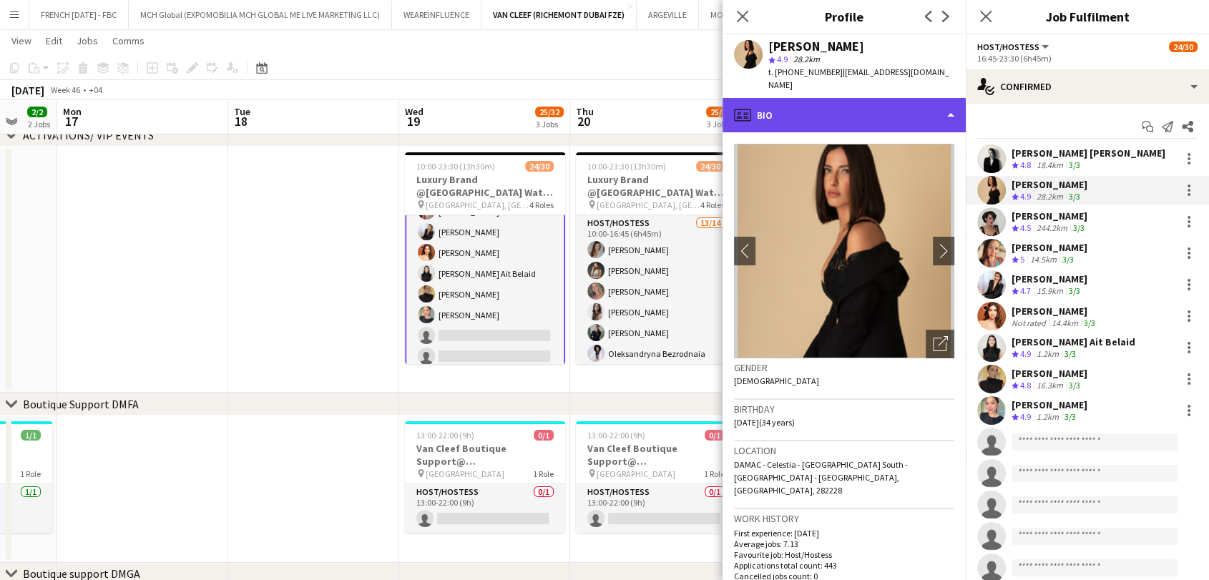
click at [876, 98] on div "profile Bio" at bounding box center [844, 115] width 243 height 34
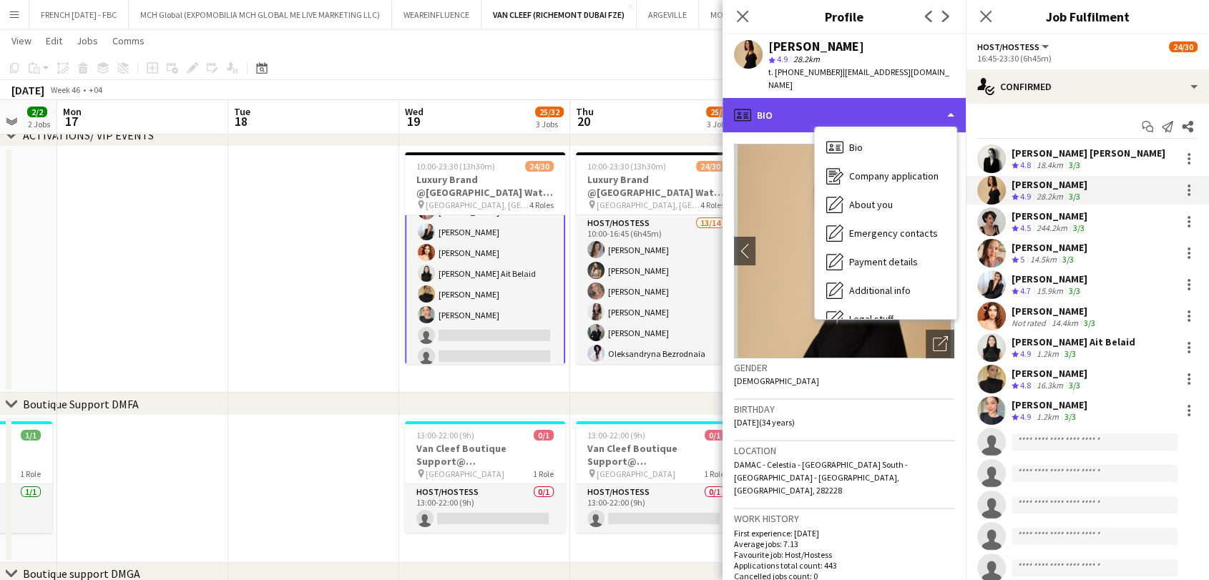
click at [894, 104] on div "profile Bio" at bounding box center [844, 115] width 243 height 34
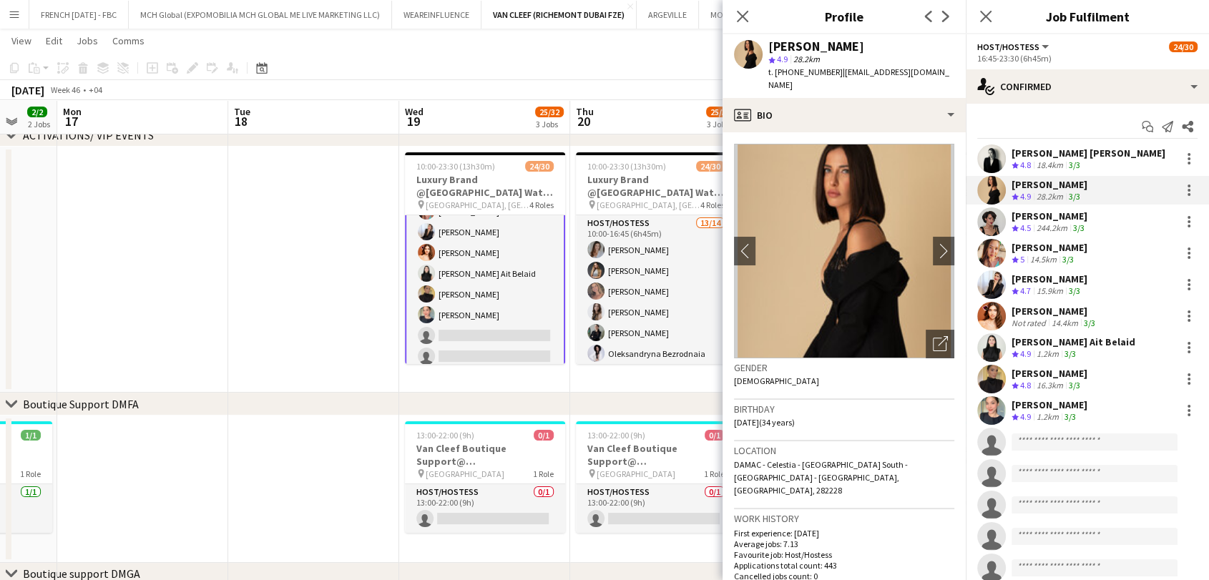
click at [1030, 213] on div "[PERSON_NAME]" at bounding box center [1050, 216] width 76 height 13
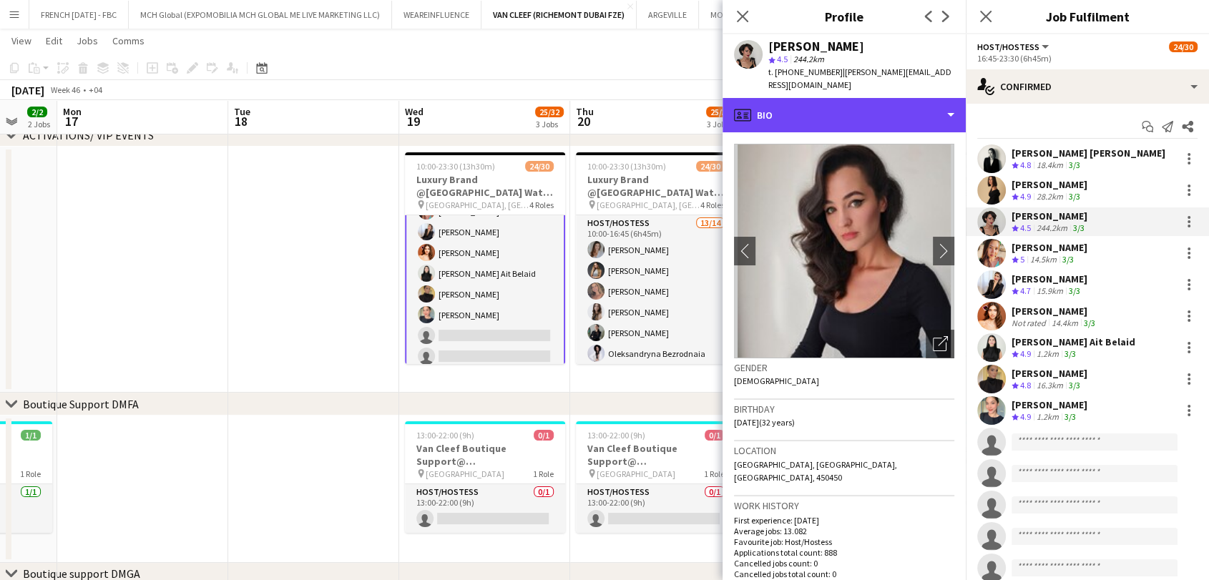
click at [901, 104] on div "profile Bio" at bounding box center [844, 115] width 243 height 34
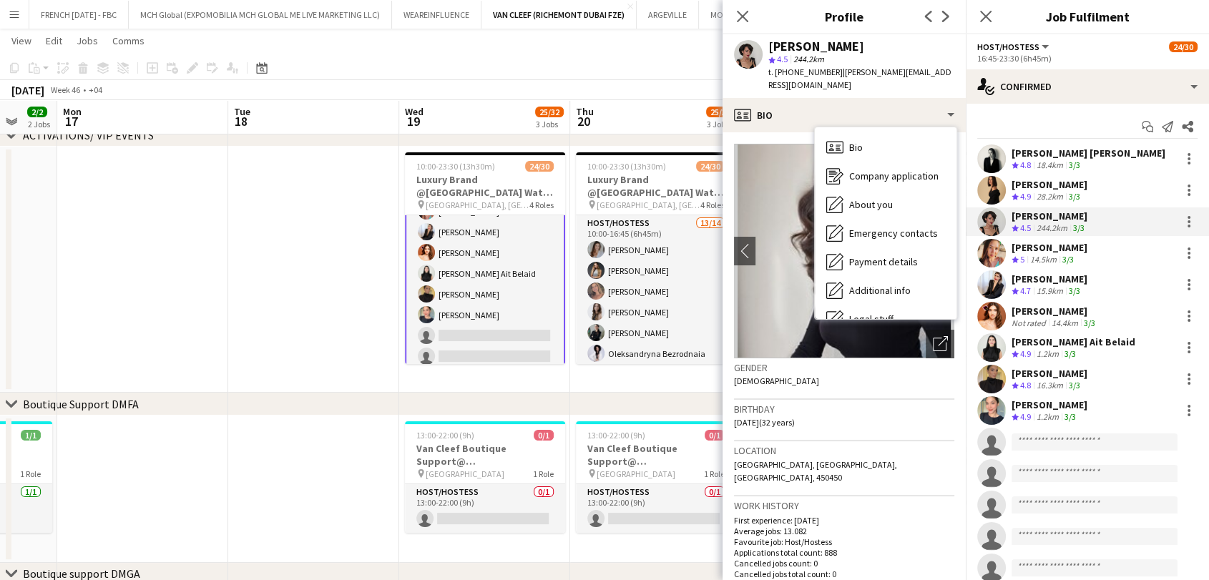
click at [1048, 255] on div "14.5km" at bounding box center [1044, 260] width 32 height 12
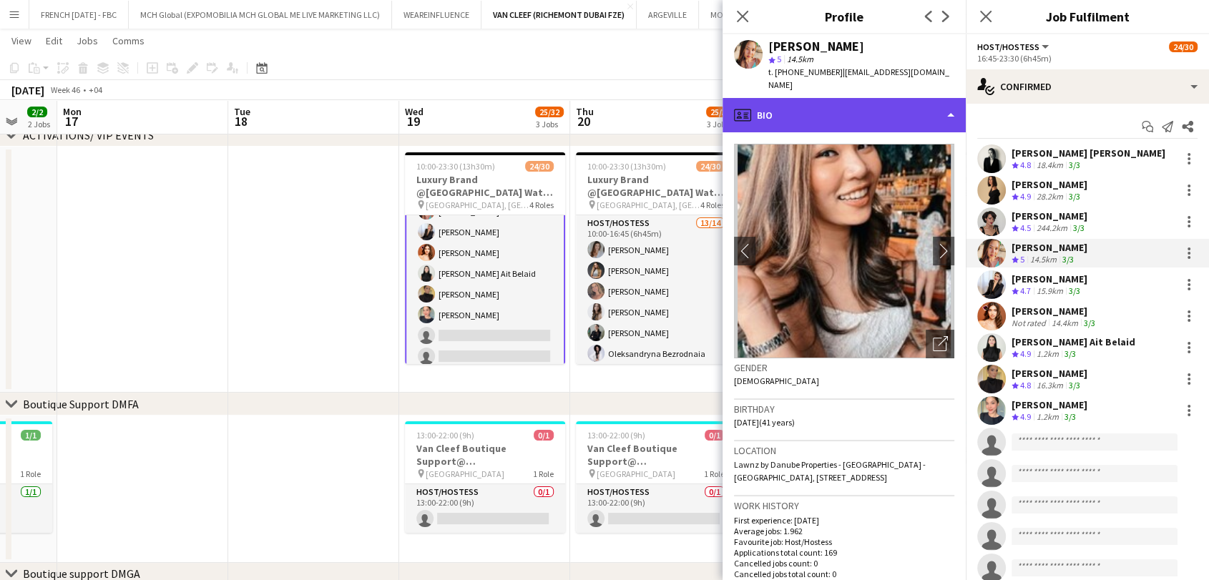
click at [908, 117] on div "profile Bio" at bounding box center [844, 115] width 243 height 34
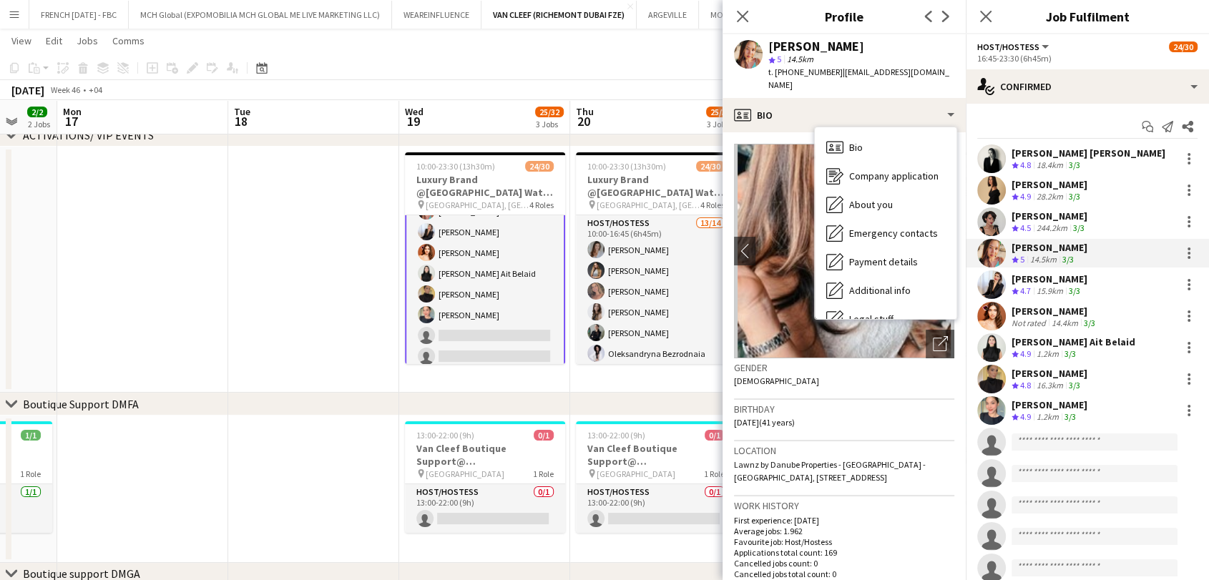
click at [1034, 289] on div "Crew rating 4.7" at bounding box center [1023, 292] width 22 height 12
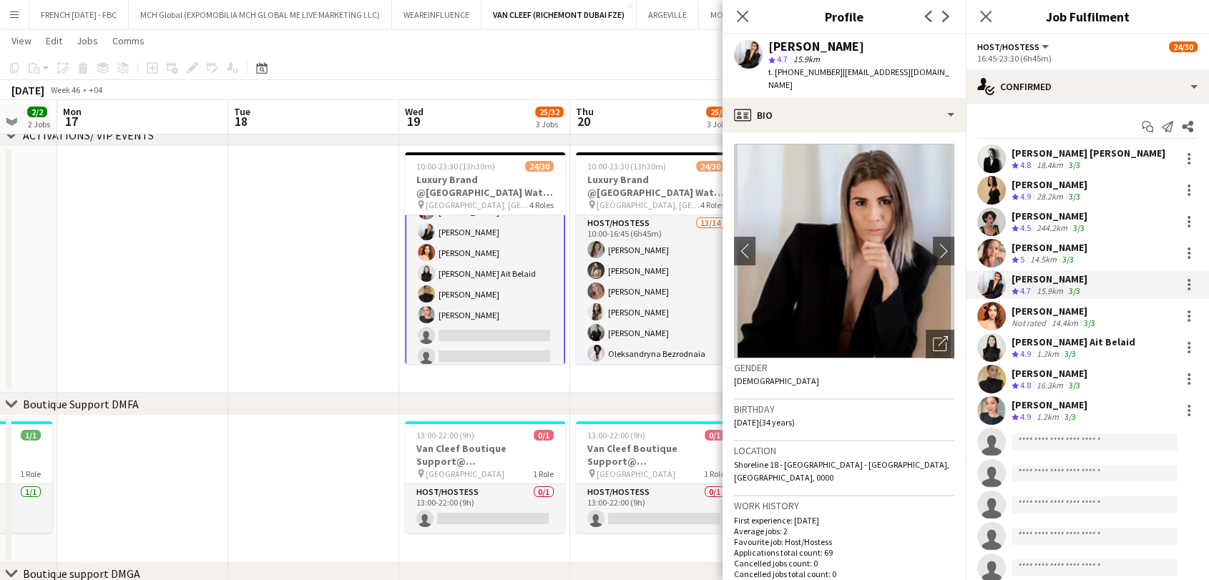
click at [909, 132] on app-crew-profile-bio "chevron-left chevron-right Open photos pop-in Gender [DEMOGRAPHIC_DATA] Birthda…" at bounding box center [844, 356] width 243 height 448
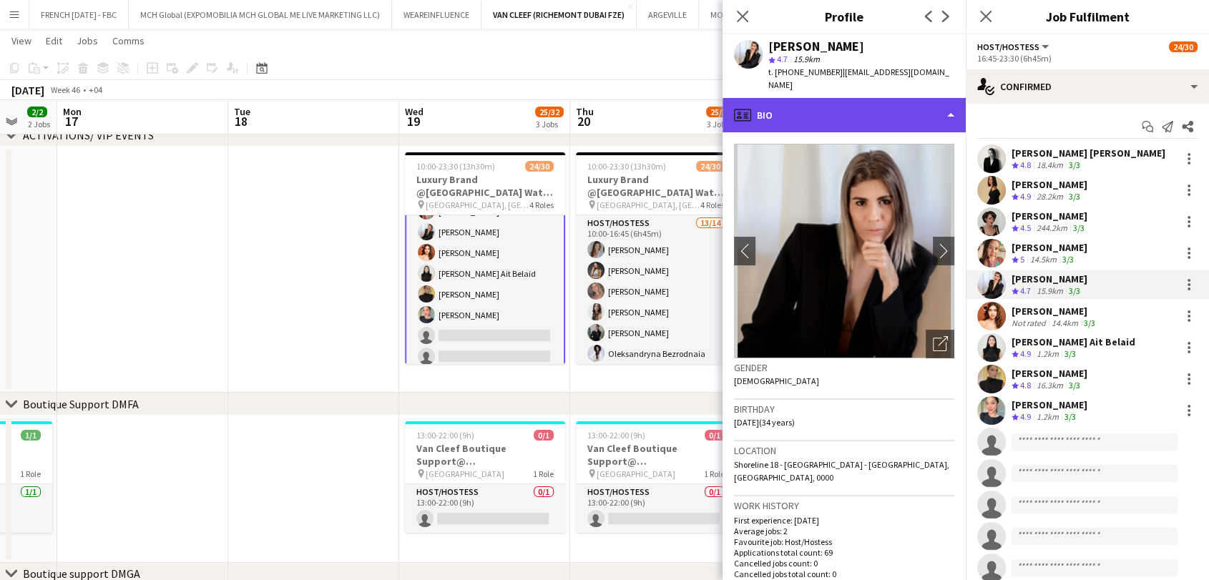
click at [910, 108] on div "profile Bio" at bounding box center [844, 115] width 243 height 34
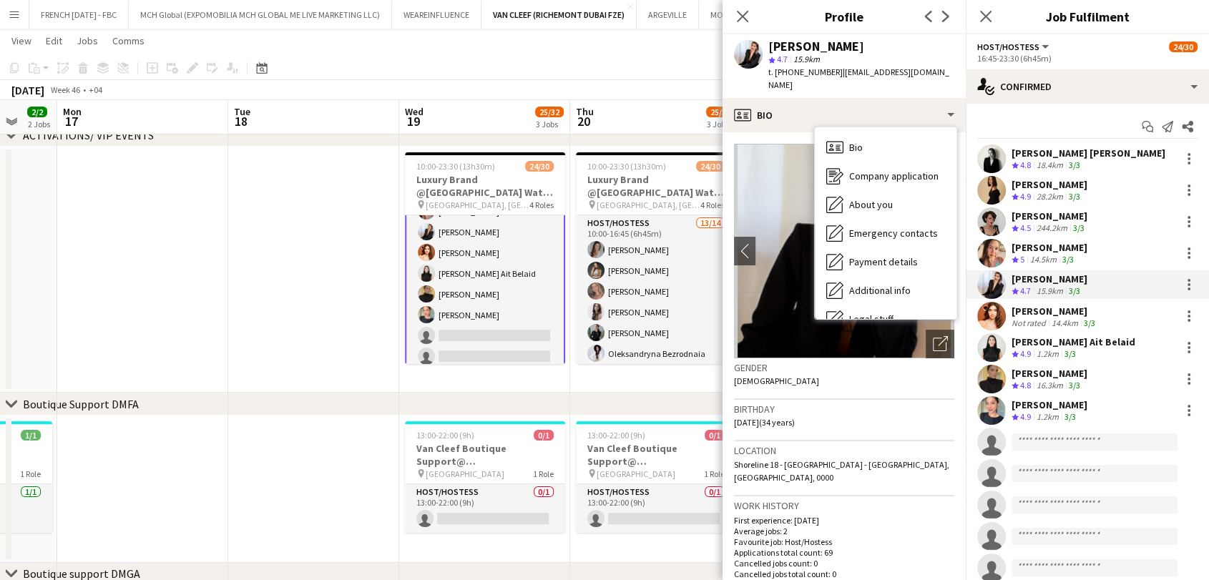
click at [1081, 396] on div "[PERSON_NAME] Crew rating 4.9 1.2km 3/3" at bounding box center [1087, 410] width 243 height 29
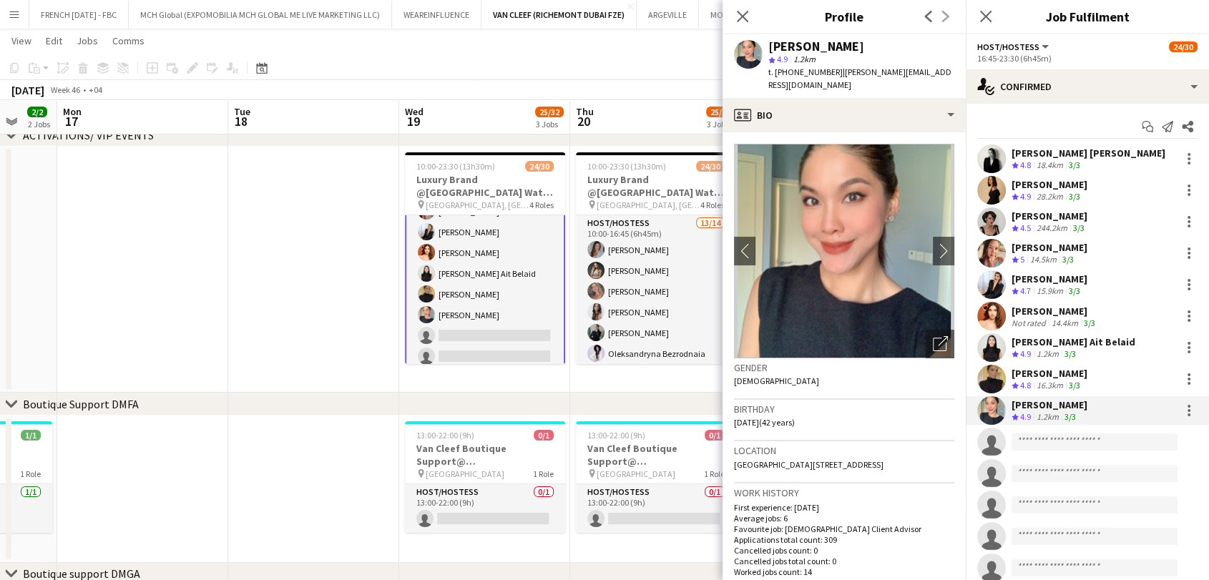
click at [296, 260] on app-date-cell at bounding box center [313, 270] width 171 height 246
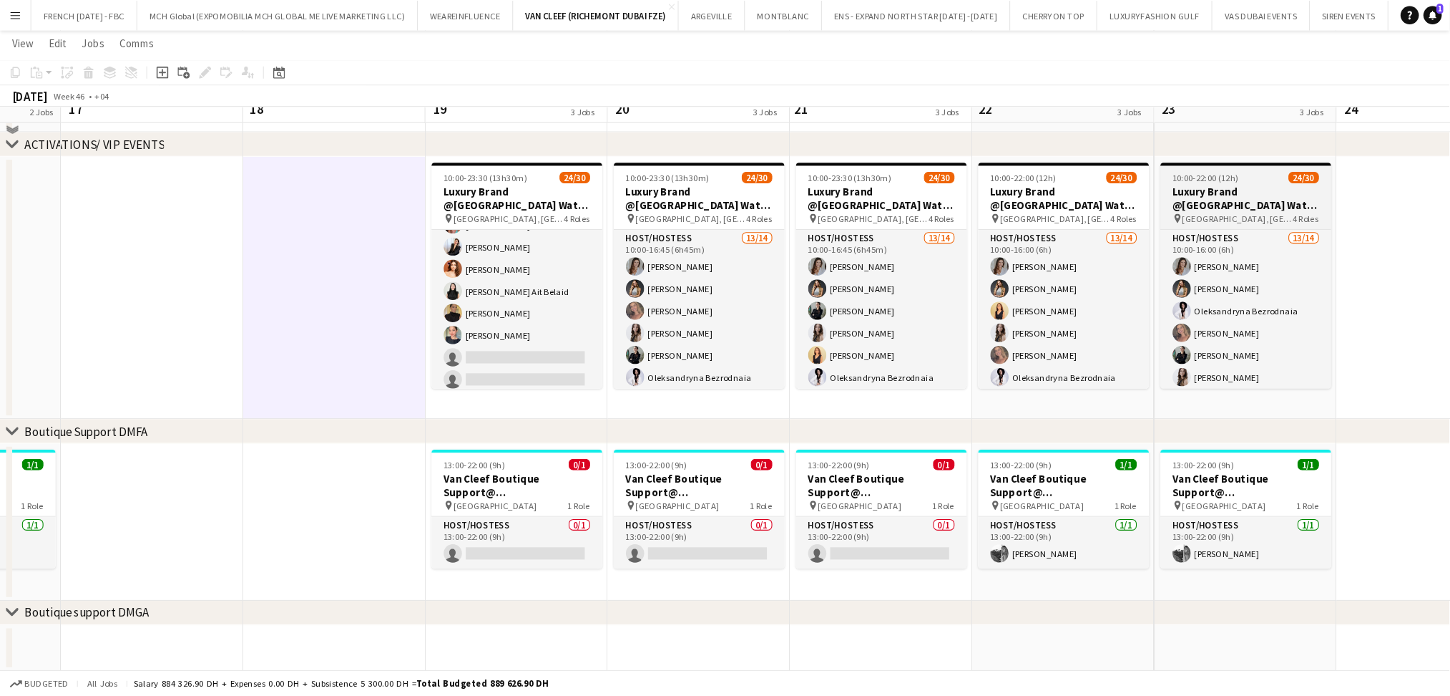
scroll to position [0, 0]
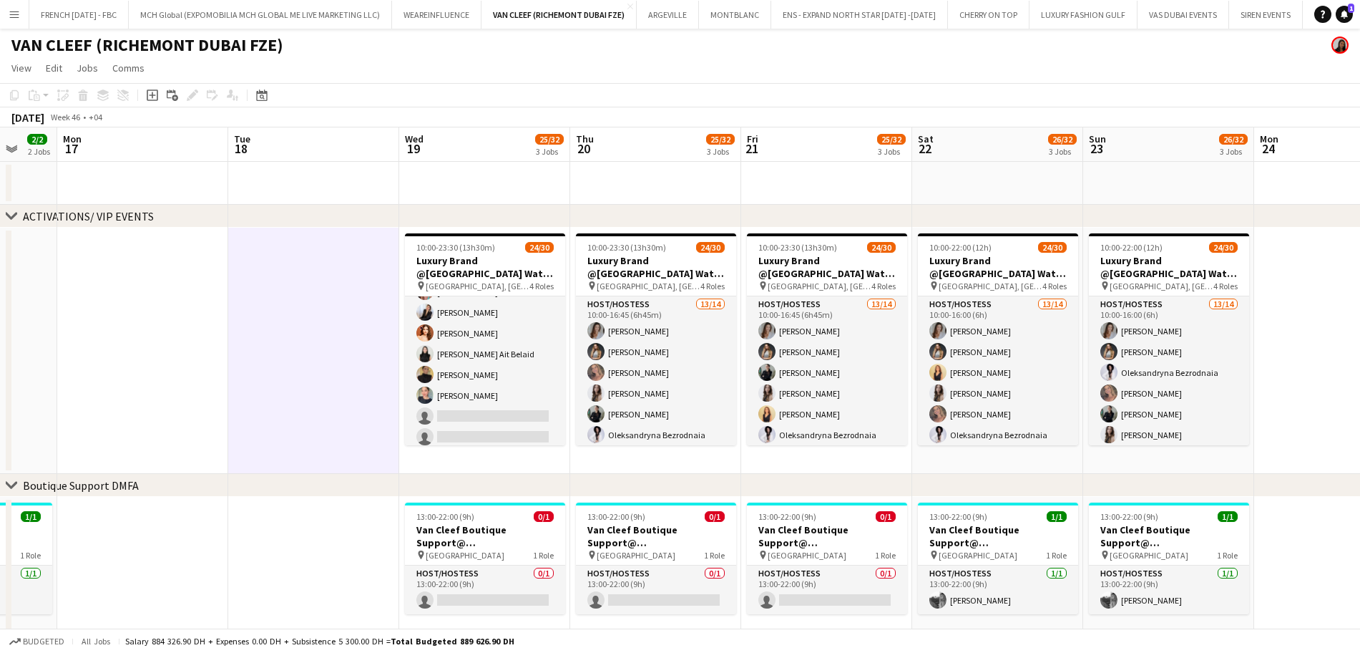
click at [1206, 80] on app-page-menu "View Day view expanded Day view collapsed Month view Date picker Jump to [DATE]…" at bounding box center [680, 69] width 1360 height 27
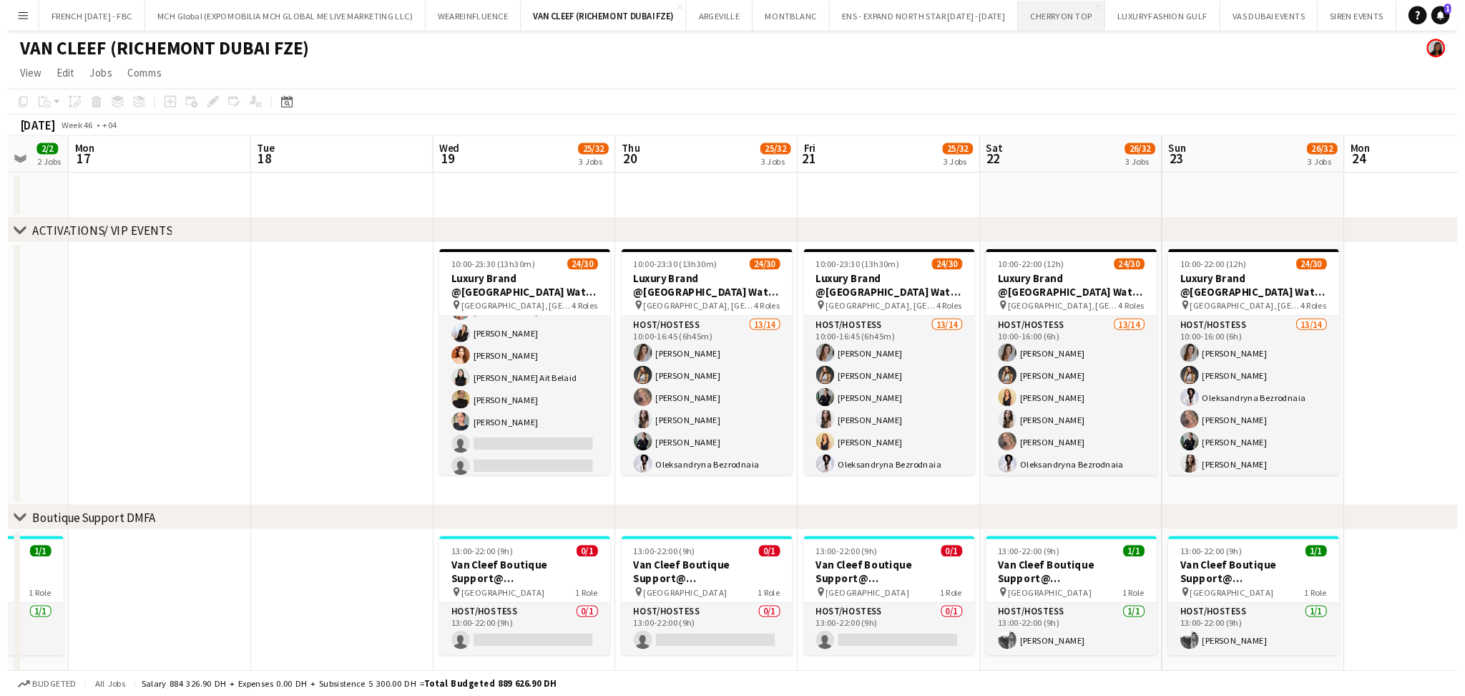
scroll to position [477, 0]
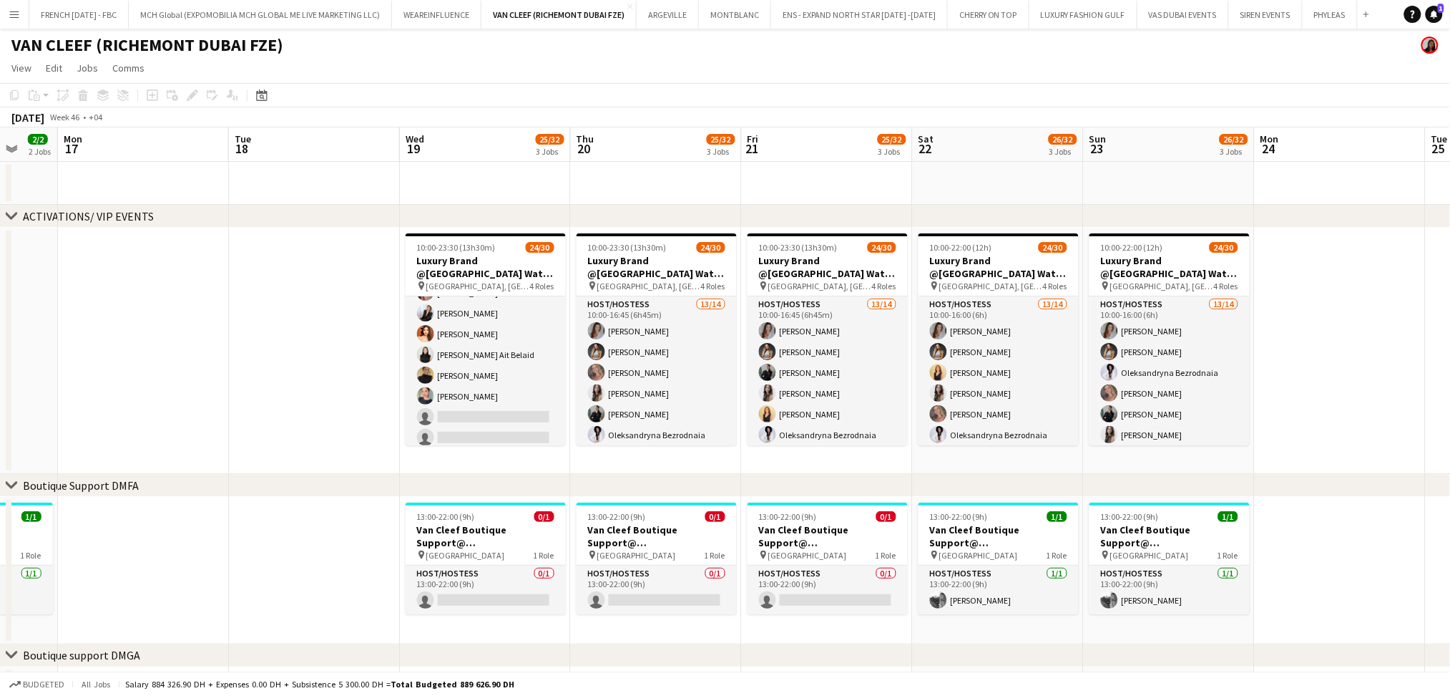
click at [1280, 62] on app-page-menu "View Day view expanded Day view collapsed Month view Date picker Jump to [DATE]…" at bounding box center [725, 69] width 1450 height 27
click at [1269, 28] on div "FRENCH [DATE] - FBC Close MCH Global (EXPOMOBILIA MCH GLOBAL ME LIVE MARKETING …" at bounding box center [702, 14] width 1347 height 29
click at [1266, 18] on button "SIREN EVENTS Close" at bounding box center [1266, 15] width 74 height 28
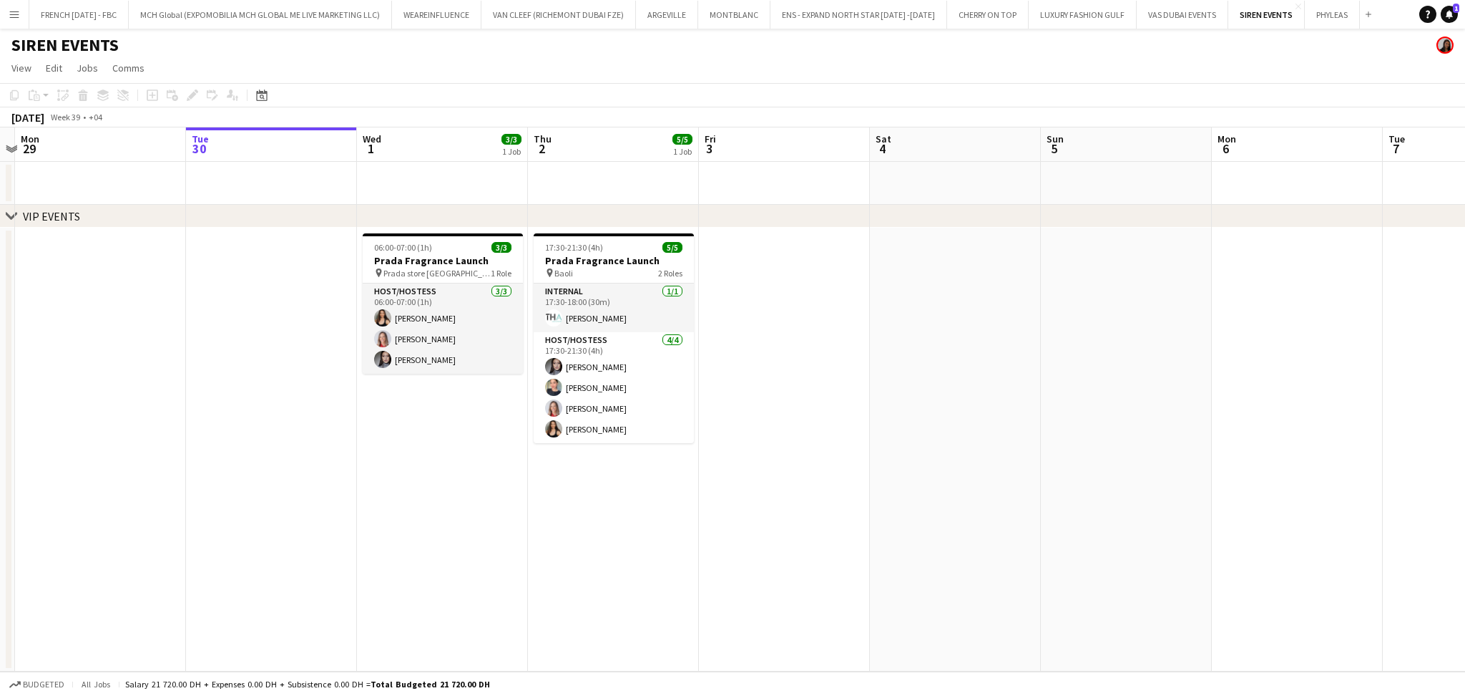
scroll to position [0, 311]
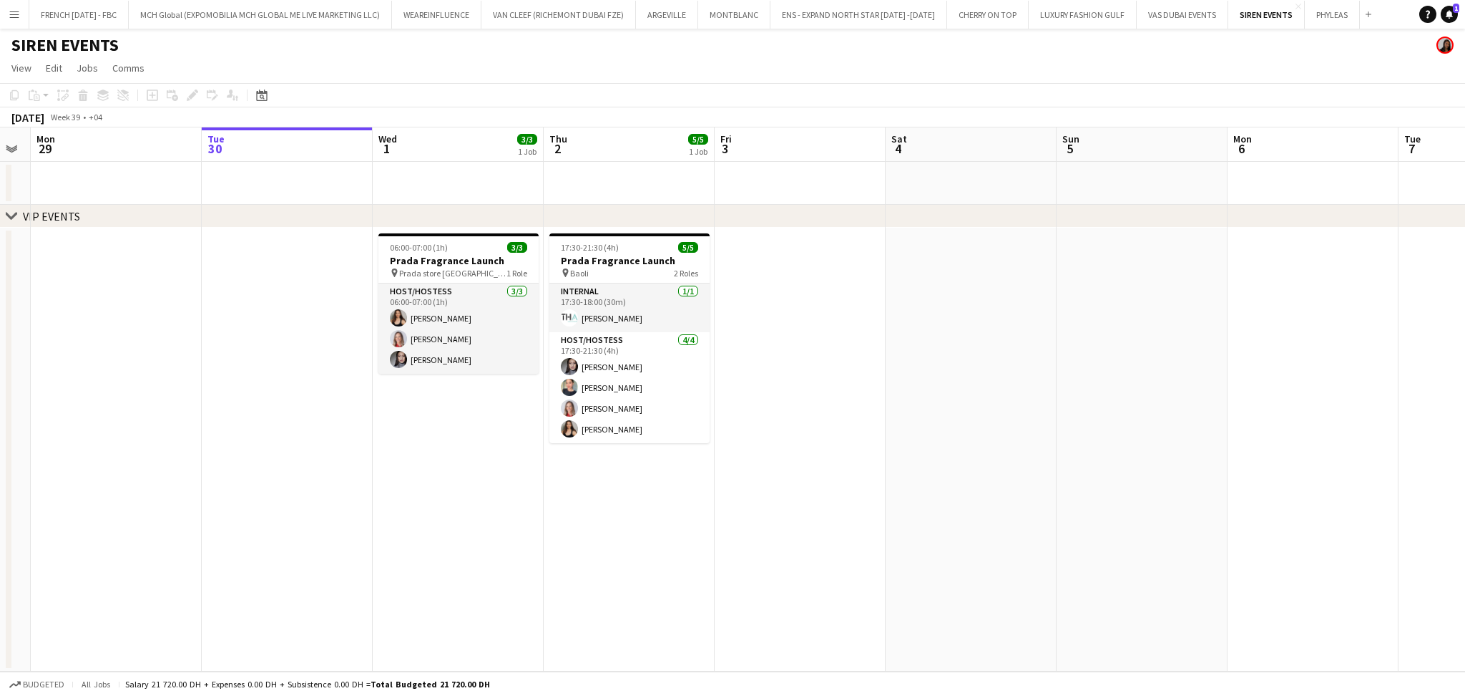
drag, startPoint x: 774, startPoint y: 442, endPoint x: 804, endPoint y: 437, distance: 30.5
click at [804, 437] on app-calendar-viewport "Sat 27 Sun 28 Mon 29 Tue 30 Wed 1 3/3 1 Job Thu 2 5/5 1 Job Fri 3 Sat 4 Sun 5 M…" at bounding box center [732, 399] width 1465 height 544
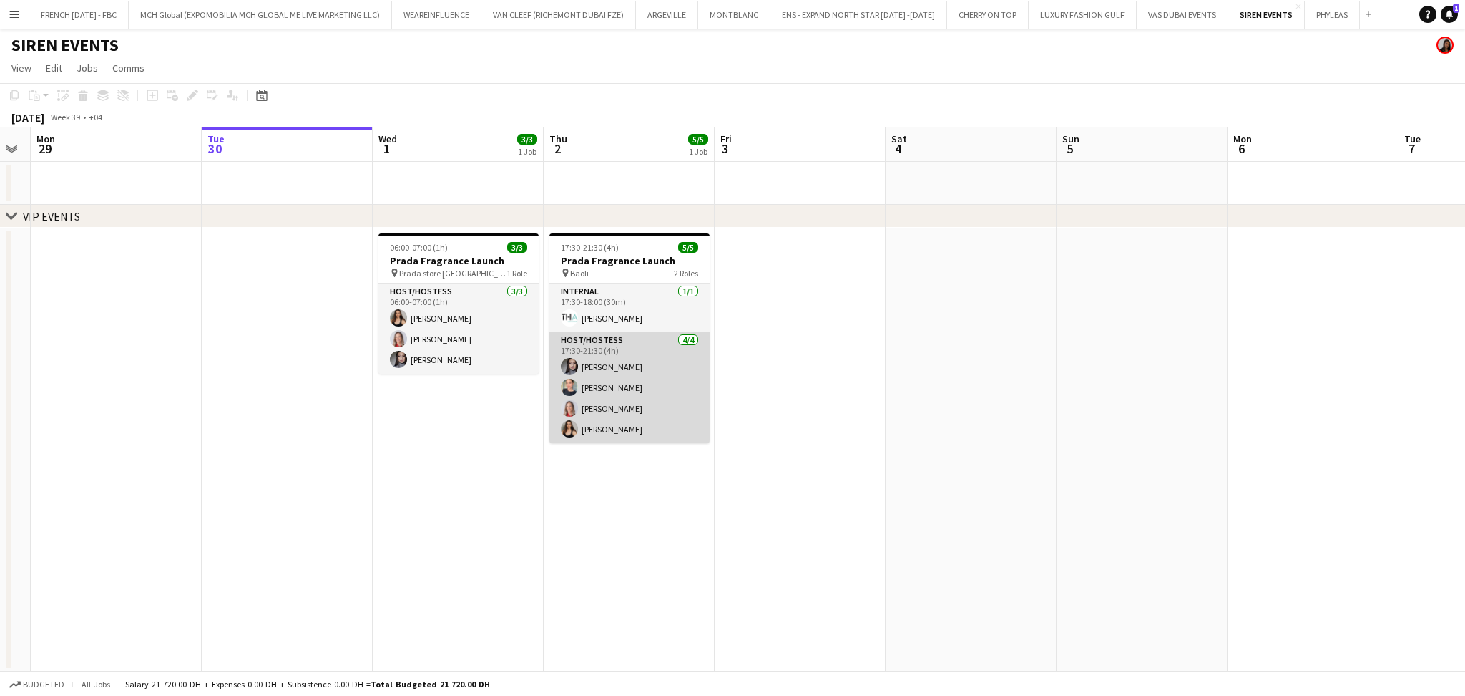
click at [654, 398] on app-card-role "Host/Hostess [DATE] 17:30-21:30 (4h) [PERSON_NAME] Popsui Tanyarat Prachuabsin …" at bounding box center [630, 387] width 160 height 111
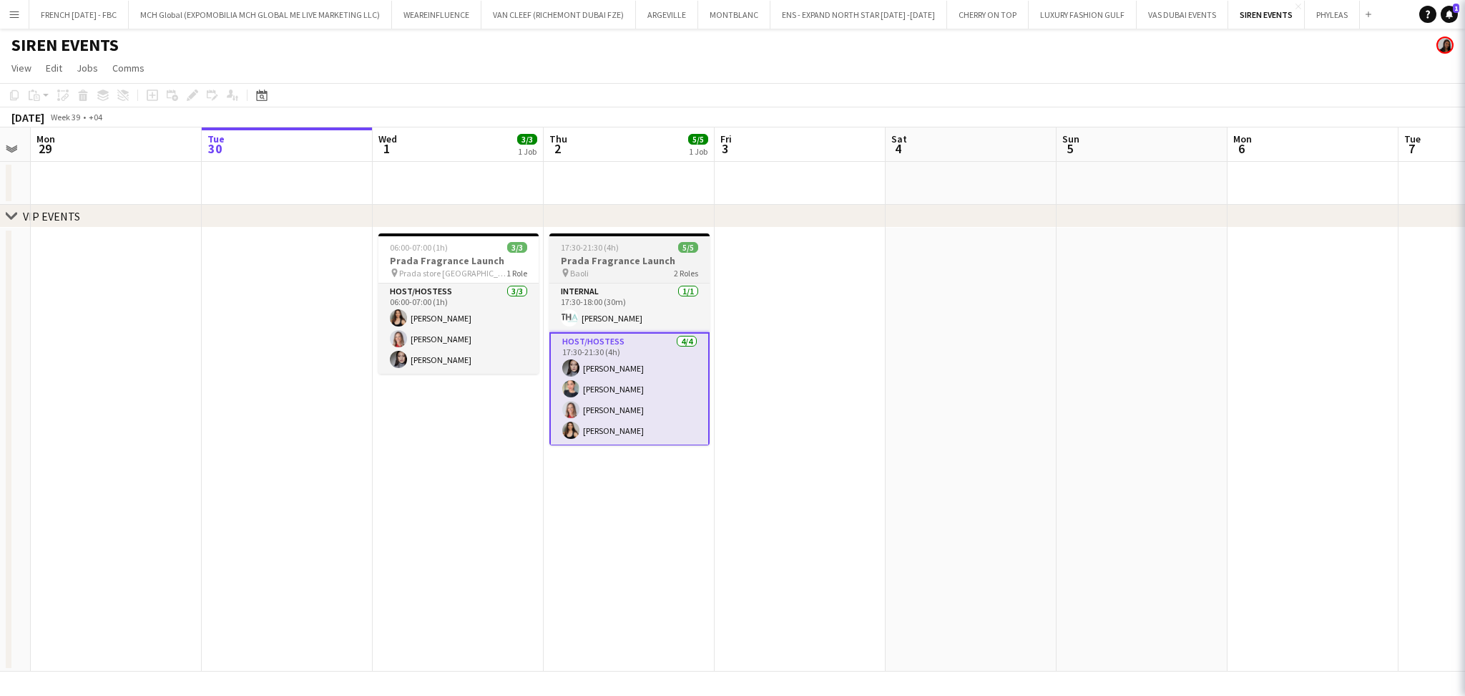
click at [636, 255] on h3 "Prada Fragrance Launch" at bounding box center [630, 260] width 160 height 13
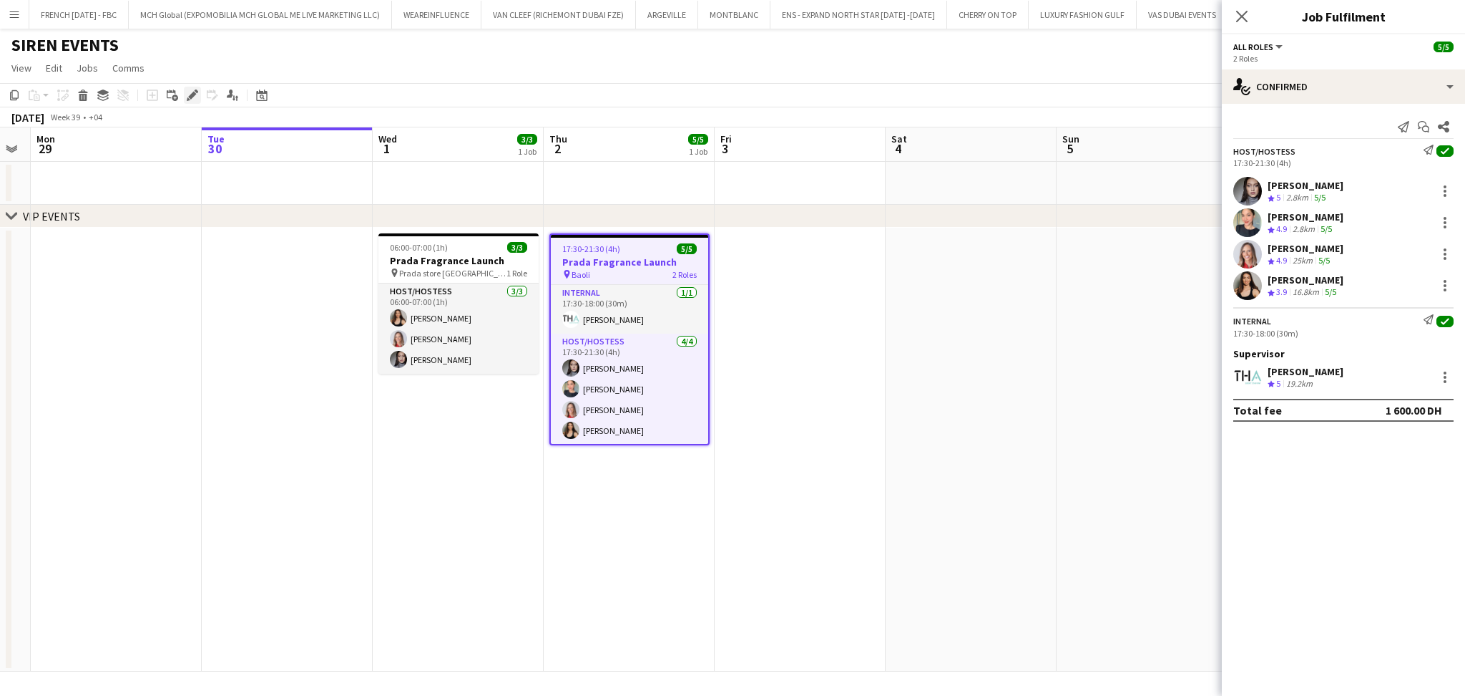
click at [195, 93] on icon "Edit" at bounding box center [192, 94] width 11 height 11
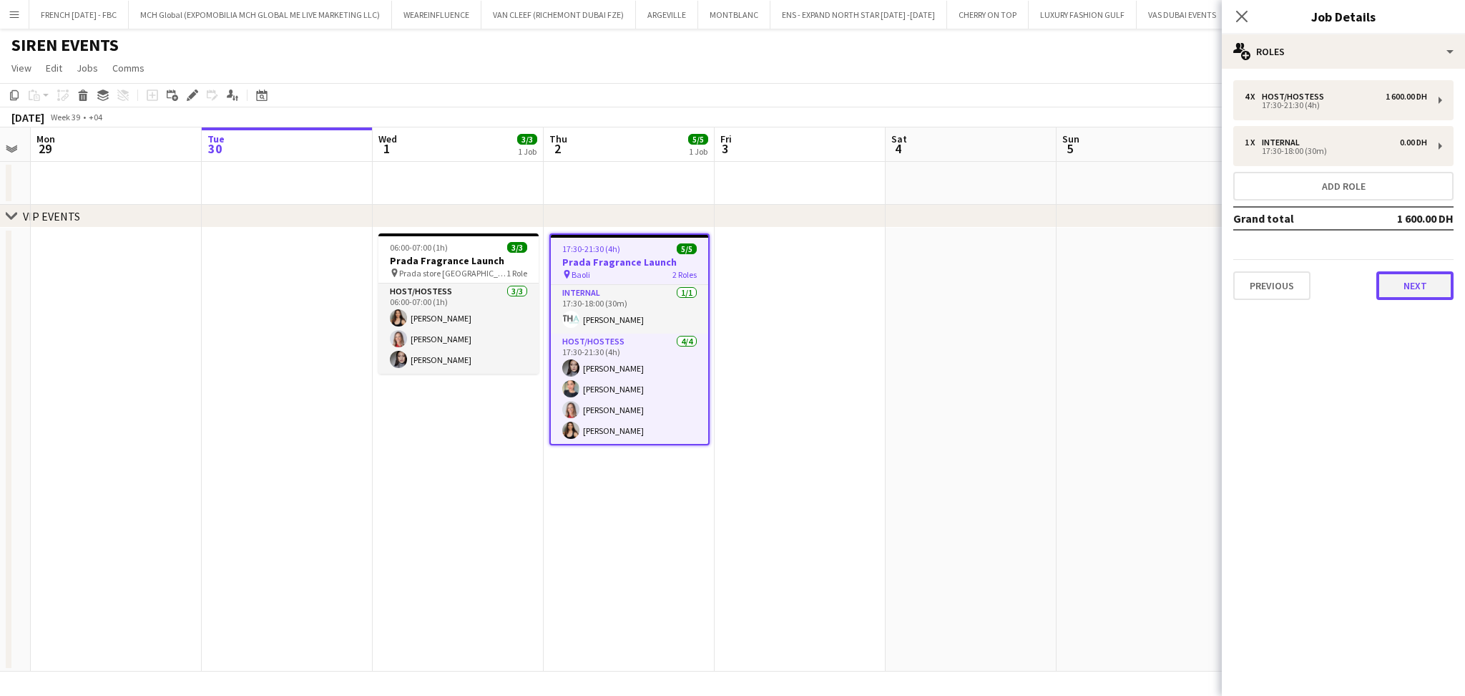
click at [1435, 291] on button "Next" at bounding box center [1415, 285] width 77 height 29
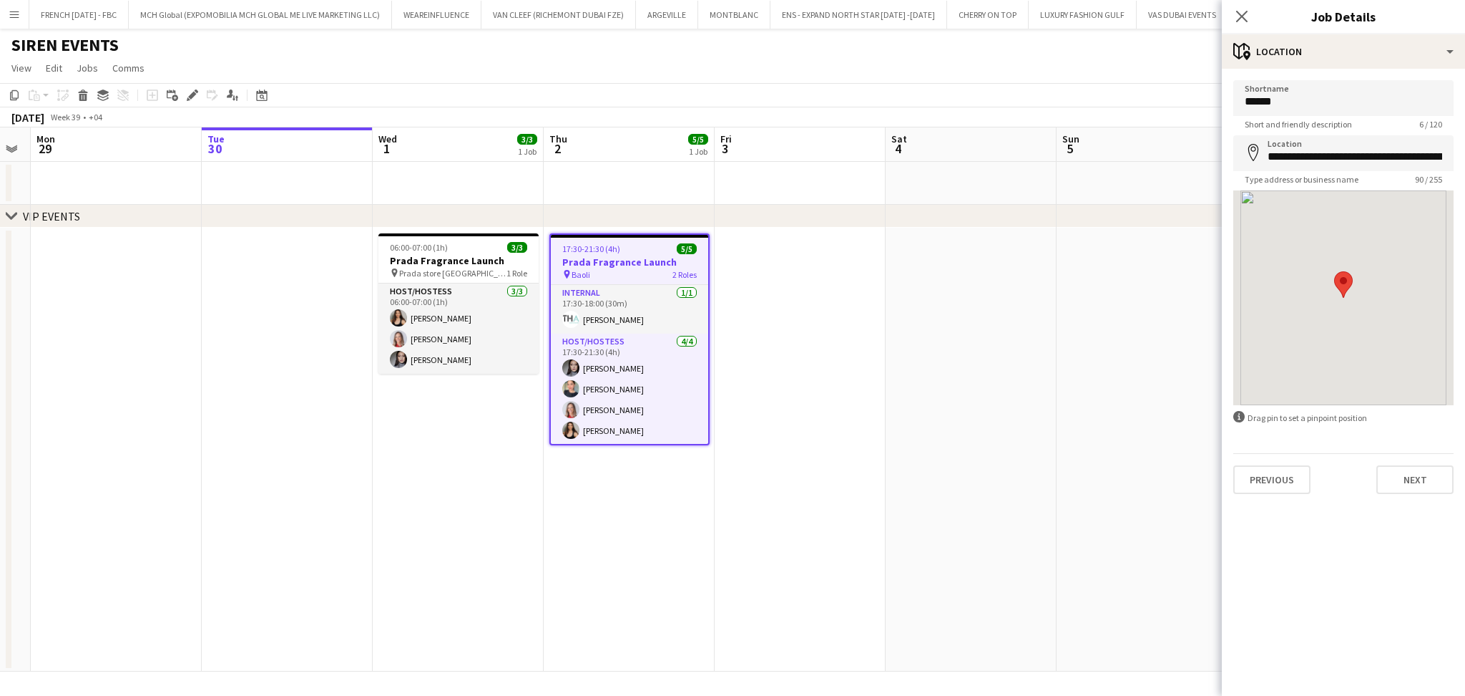
click at [1437, 496] on div "**********" at bounding box center [1343, 287] width 243 height 437
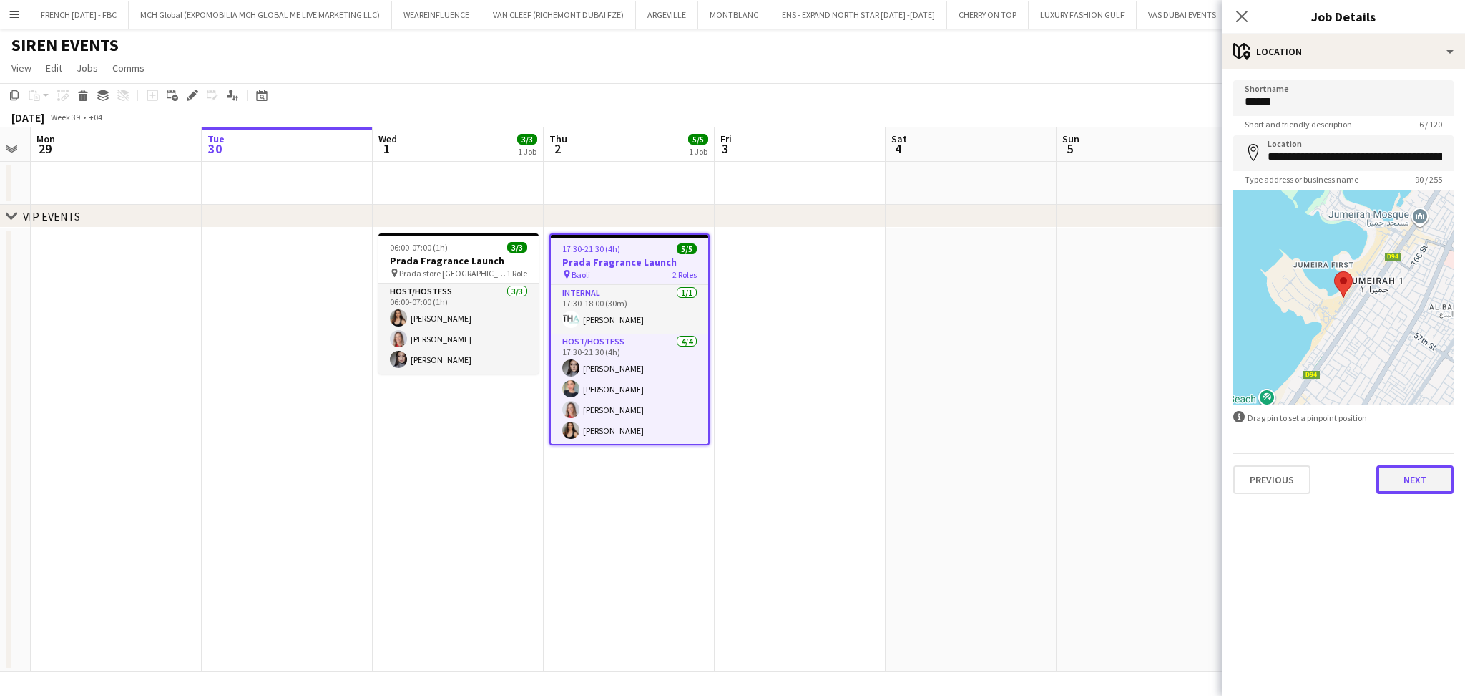
click at [1431, 469] on button "Next" at bounding box center [1415, 479] width 77 height 29
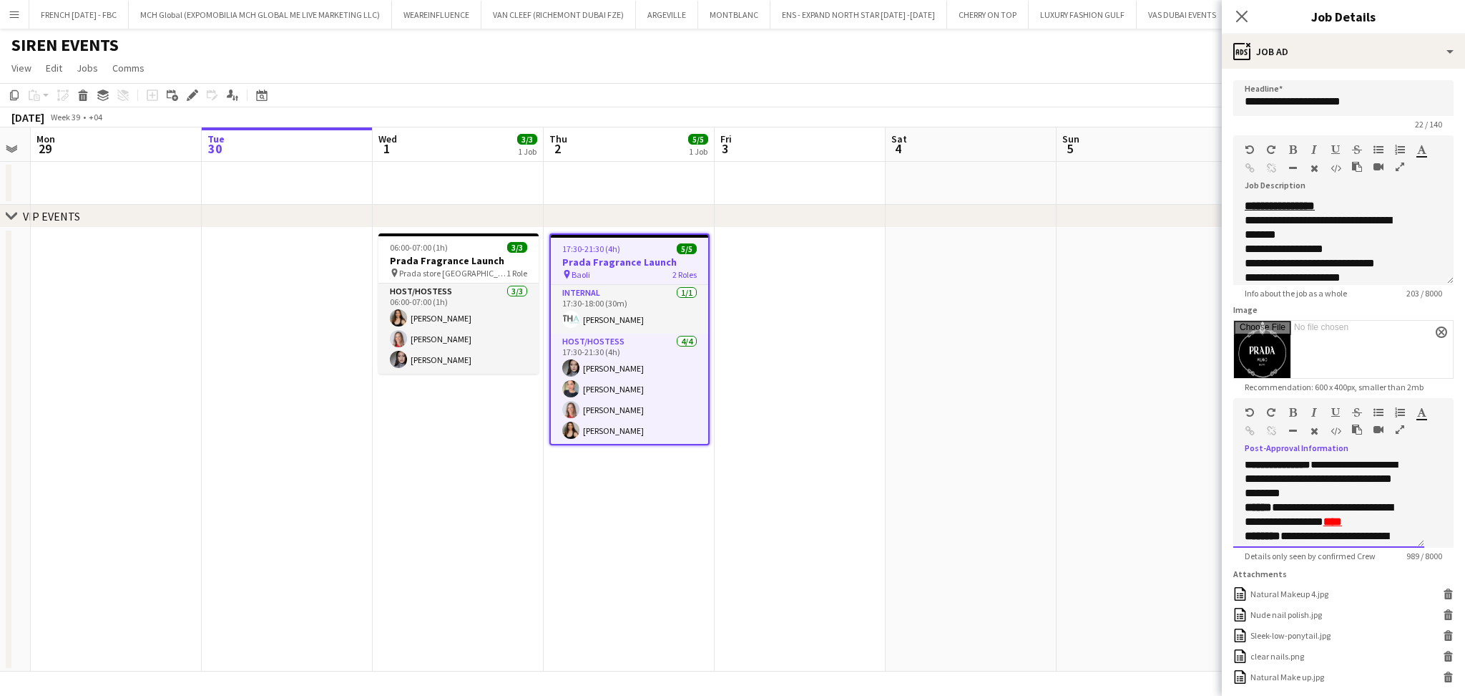
scroll to position [496, 0]
click at [1389, 538] on p "**********" at bounding box center [1322, 516] width 154 height 43
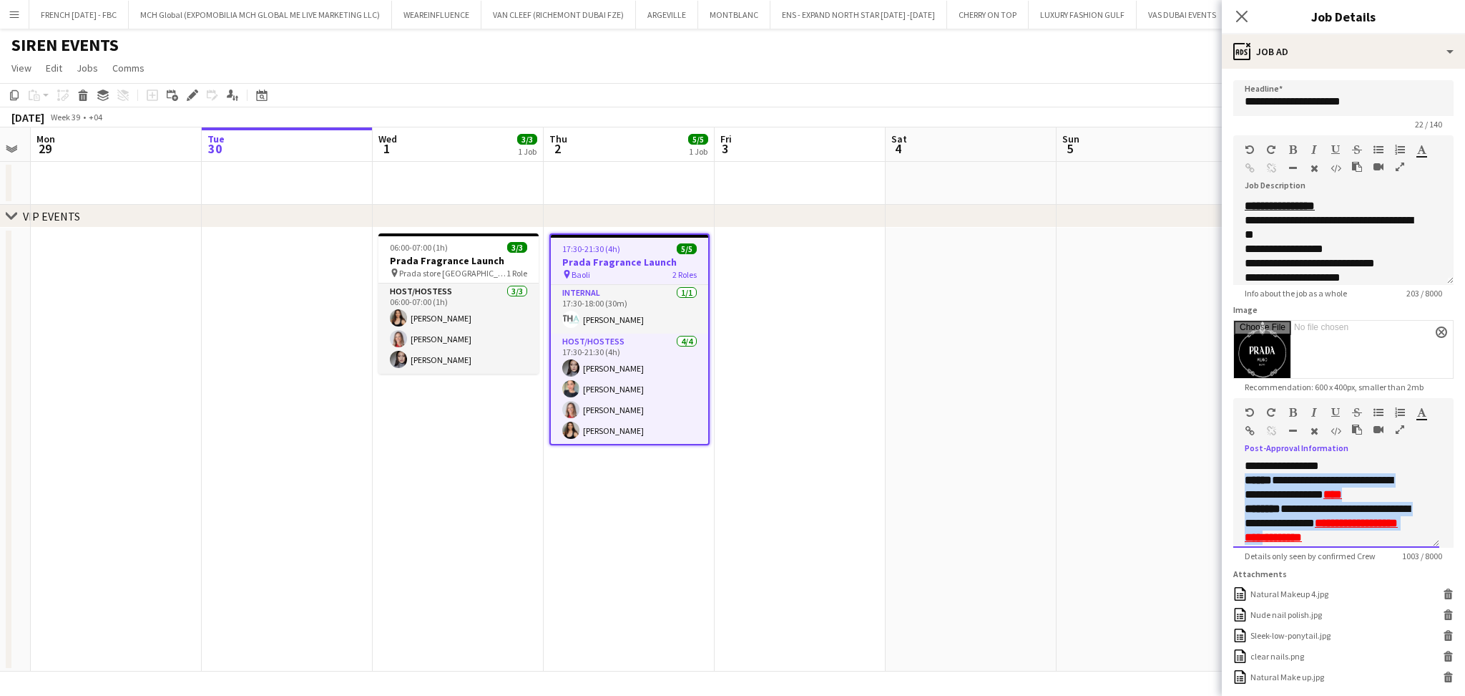
scroll to position [523, 0]
drag, startPoint x: 1410, startPoint y: 533, endPoint x: 1369, endPoint y: 527, distance: 42.0
click at [1369, 527] on div "**********" at bounding box center [1337, 505] width 206 height 86
click at [1410, 507] on p "**********" at bounding box center [1329, 525] width 168 height 57
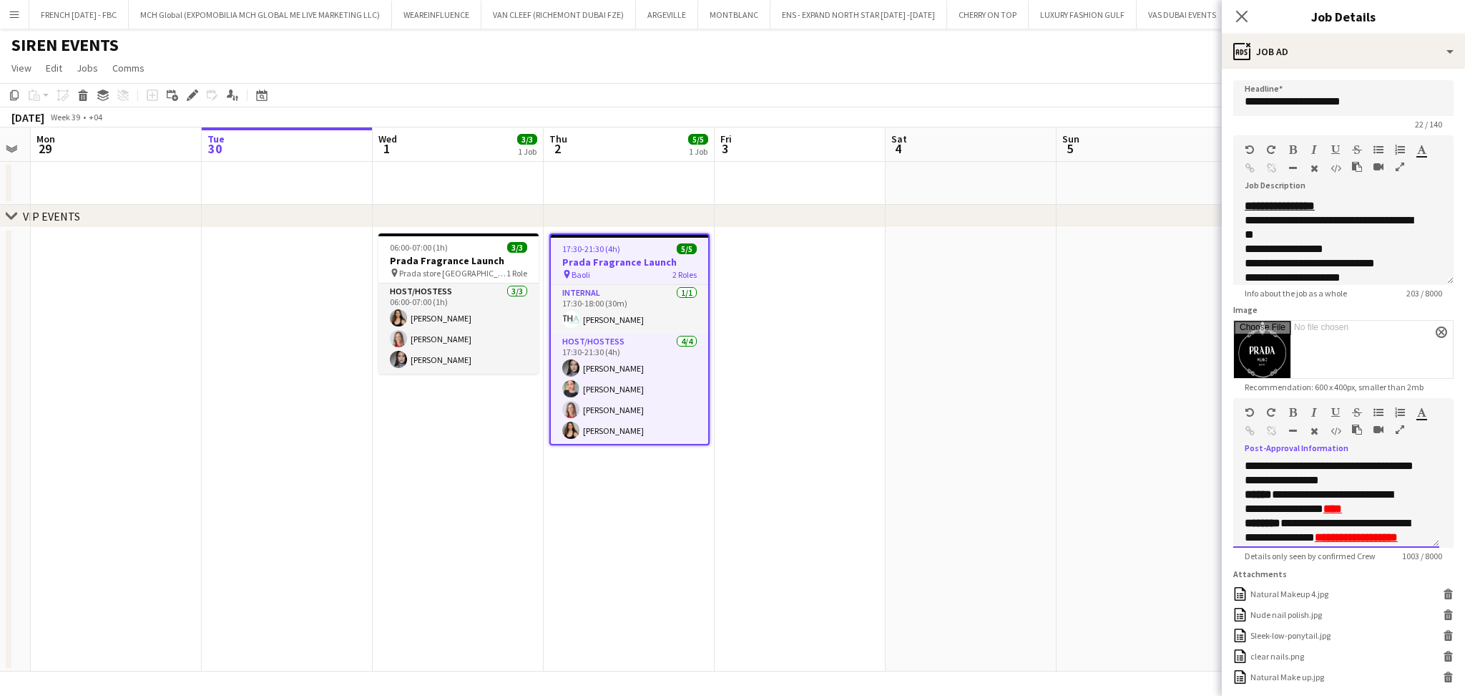
scroll to position [485, 0]
drag, startPoint x: 1409, startPoint y: 502, endPoint x: 1353, endPoint y: 499, distance: 55.9
click at [1353, 499] on p "**********" at bounding box center [1329, 484] width 168 height 43
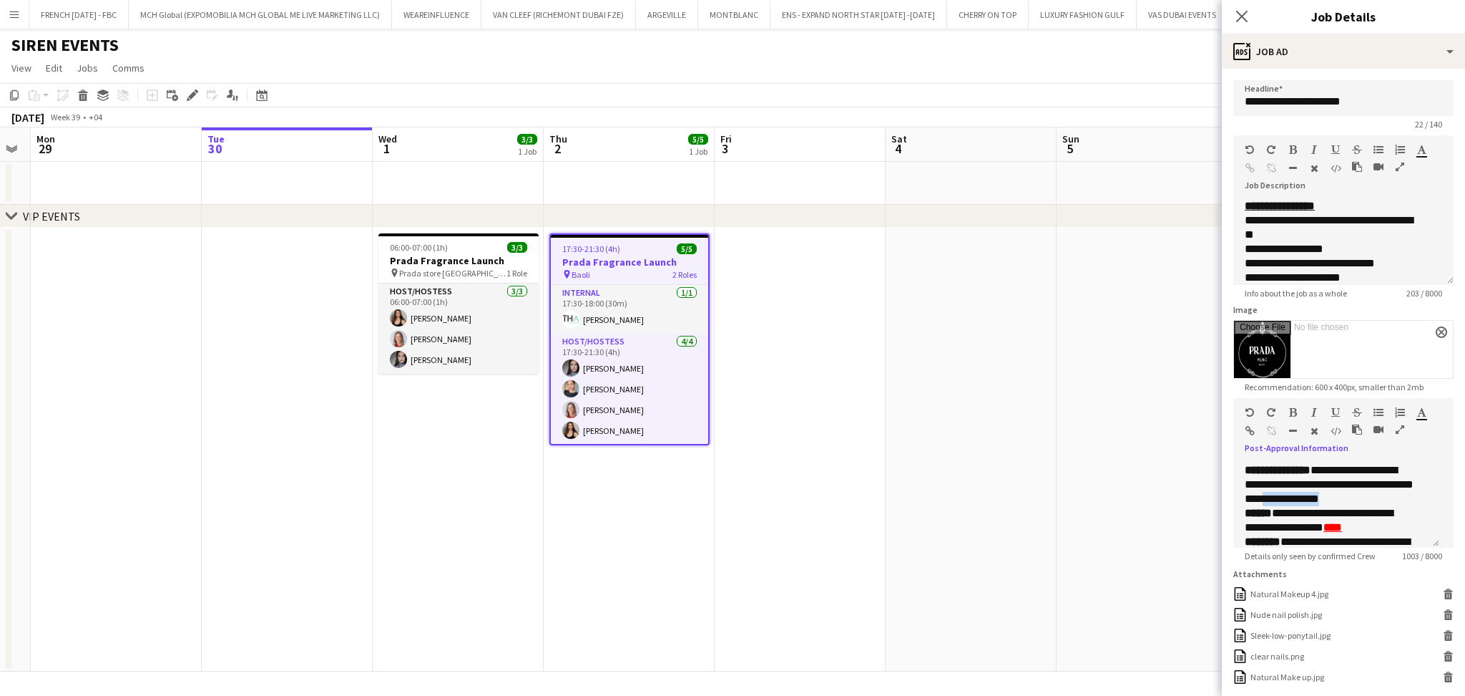
click at [1418, 416] on icon "button" at bounding box center [1422, 412] width 9 height 10
type input "*******"
click at [1380, 398] on div "Paragraph Heading 1 Heading 2 Heading 3 Heading 4 Heading 5 Heading 6 Heading 7…" at bounding box center [1344, 425] width 220 height 54
click at [1337, 411] on icon "button" at bounding box center [1336, 412] width 9 height 10
click at [1404, 522] on p "**********" at bounding box center [1329, 520] width 168 height 29
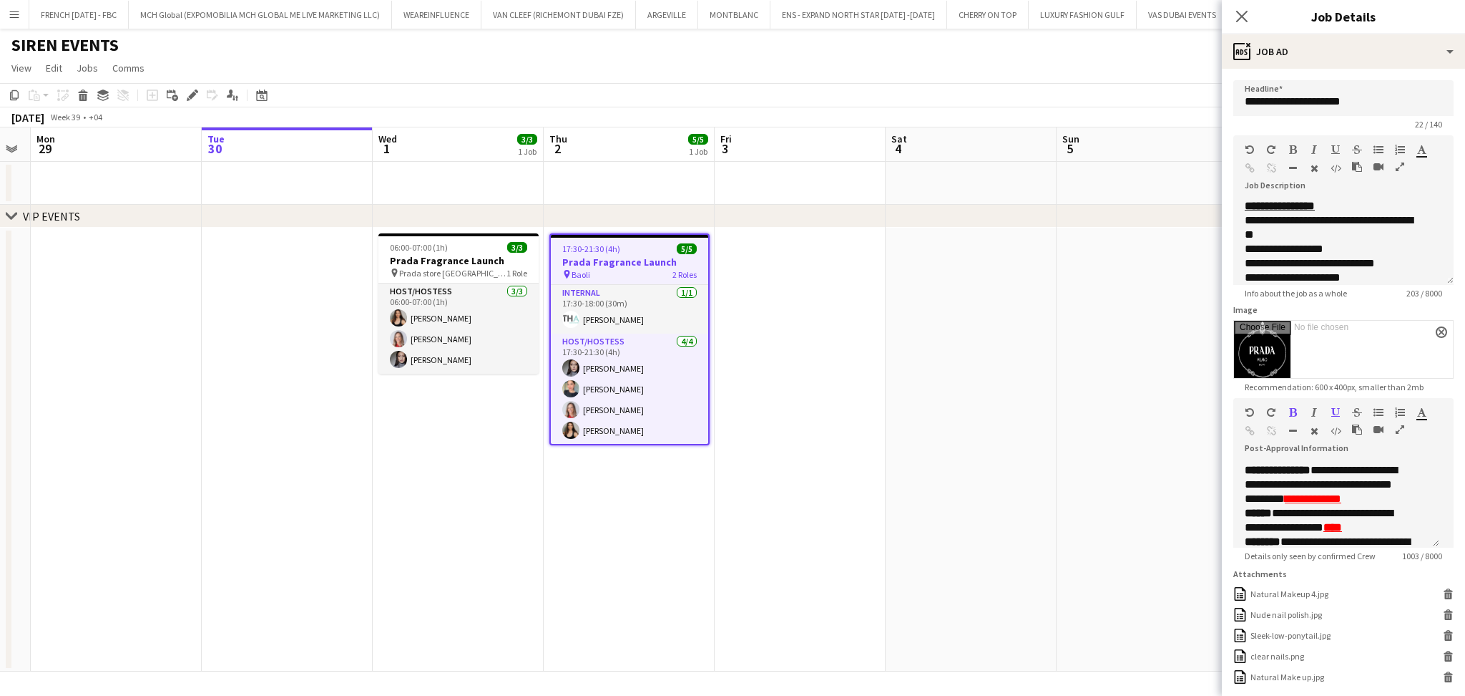
click at [794, 391] on app-date-cell at bounding box center [800, 450] width 171 height 444
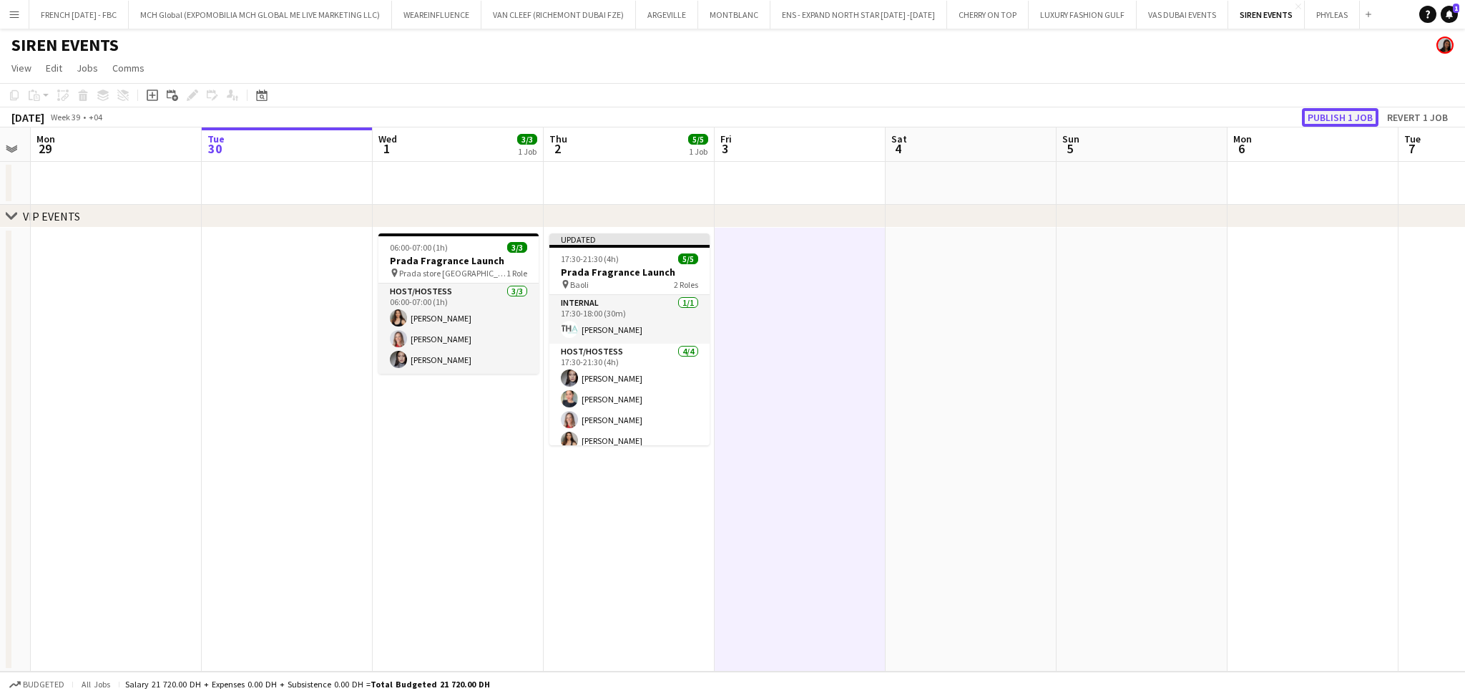
click at [1370, 117] on button "Publish 1 job" at bounding box center [1340, 117] width 77 height 19
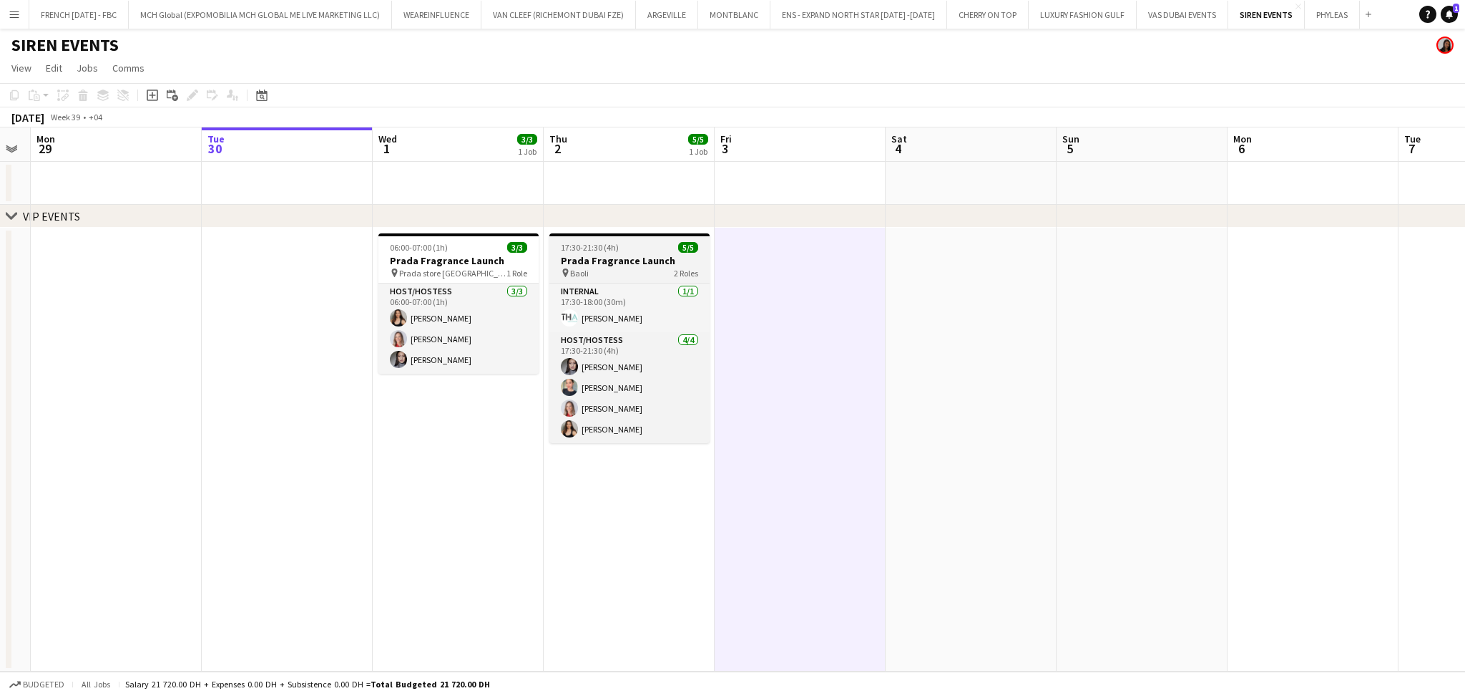
click at [616, 256] on h3 "Prada Fragrance Launch" at bounding box center [630, 260] width 160 height 13
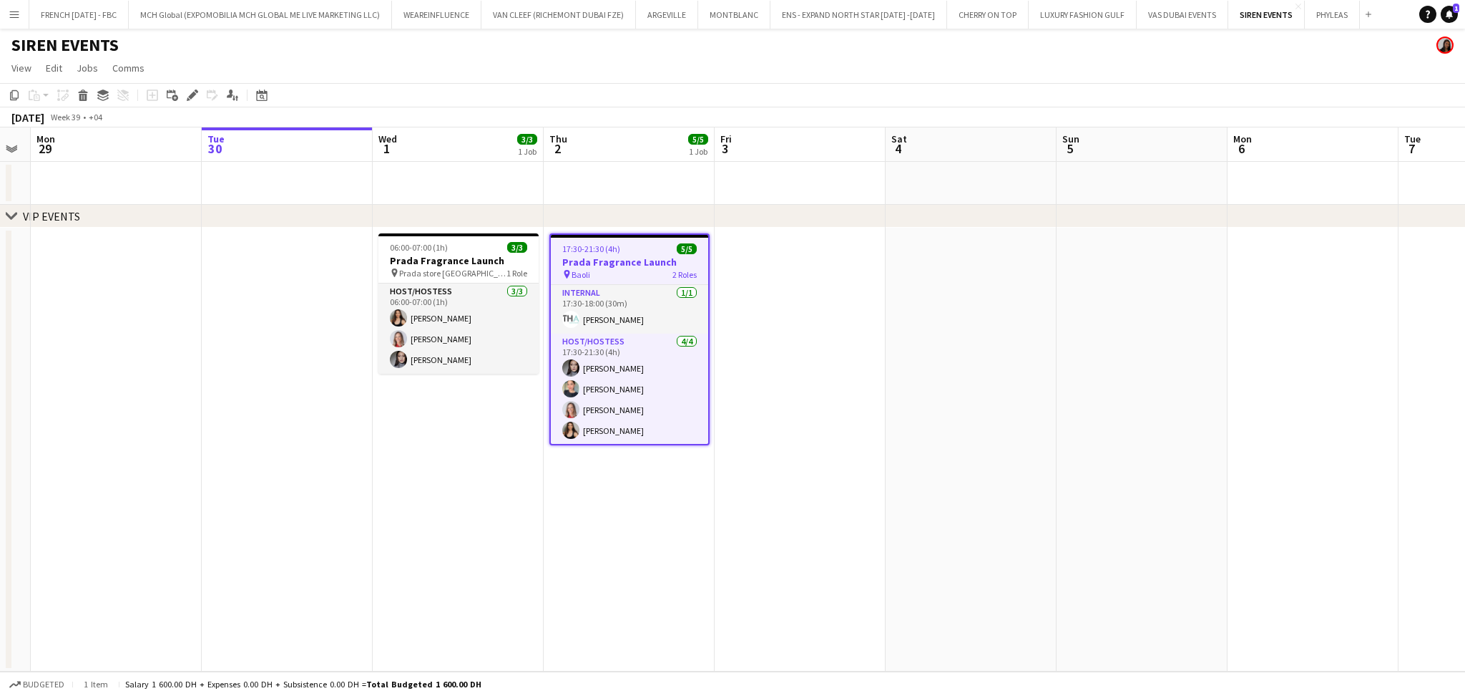
click at [195, 98] on icon "Edit" at bounding box center [192, 94] width 11 height 11
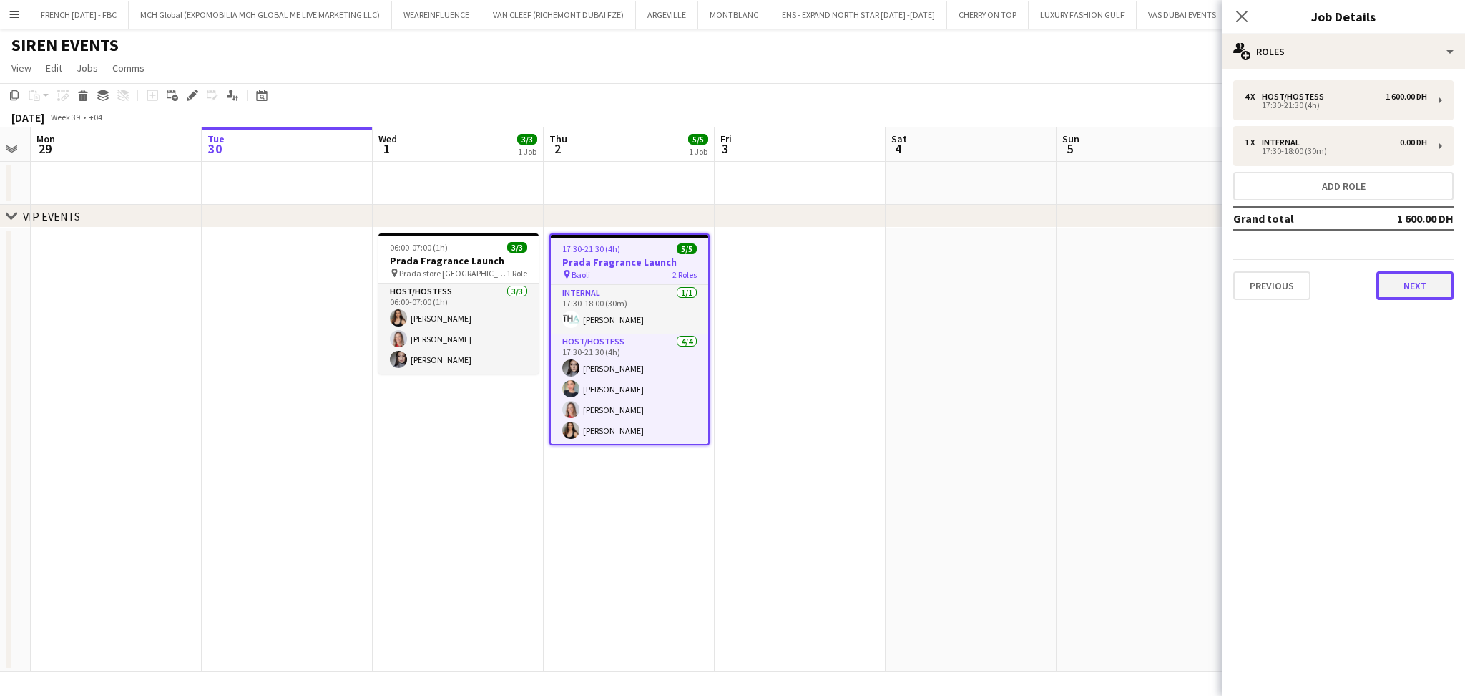
click at [1408, 291] on button "Next" at bounding box center [1415, 285] width 77 height 29
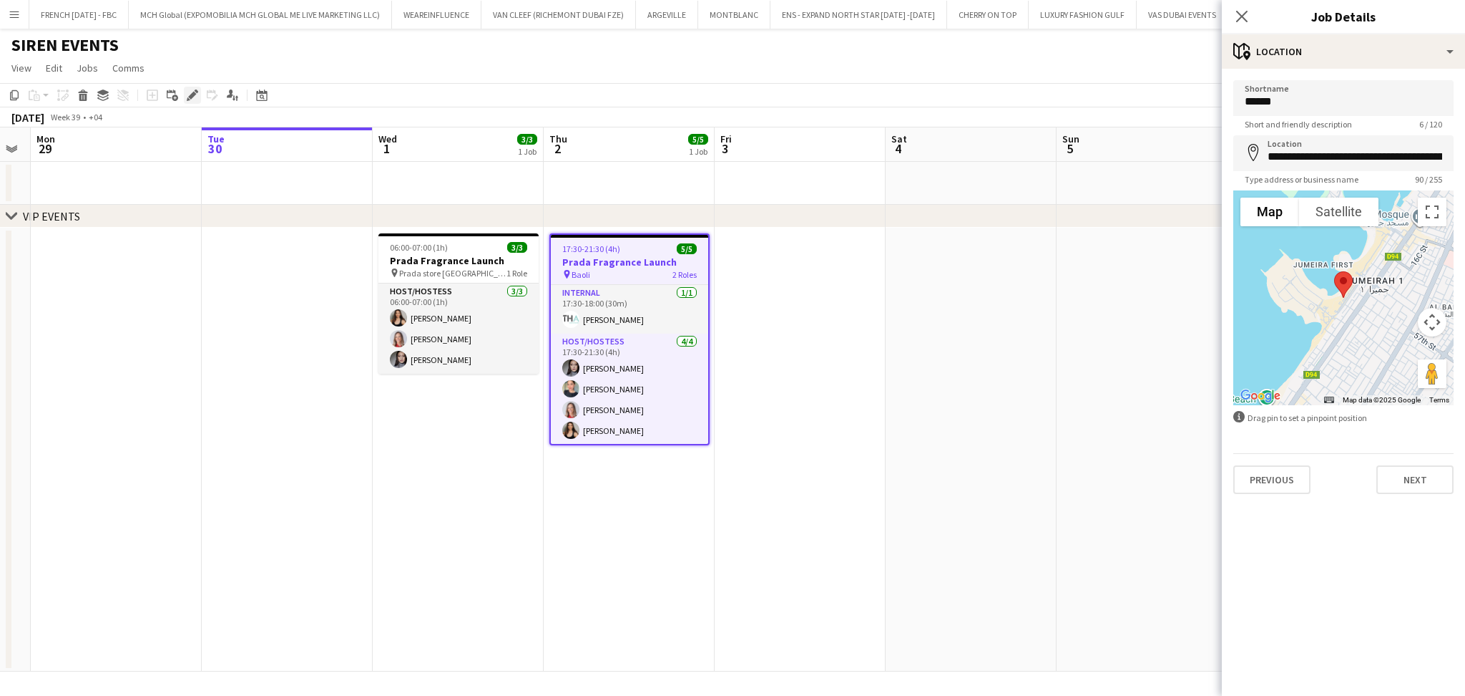
click at [192, 97] on icon "Edit" at bounding box center [192, 94] width 11 height 11
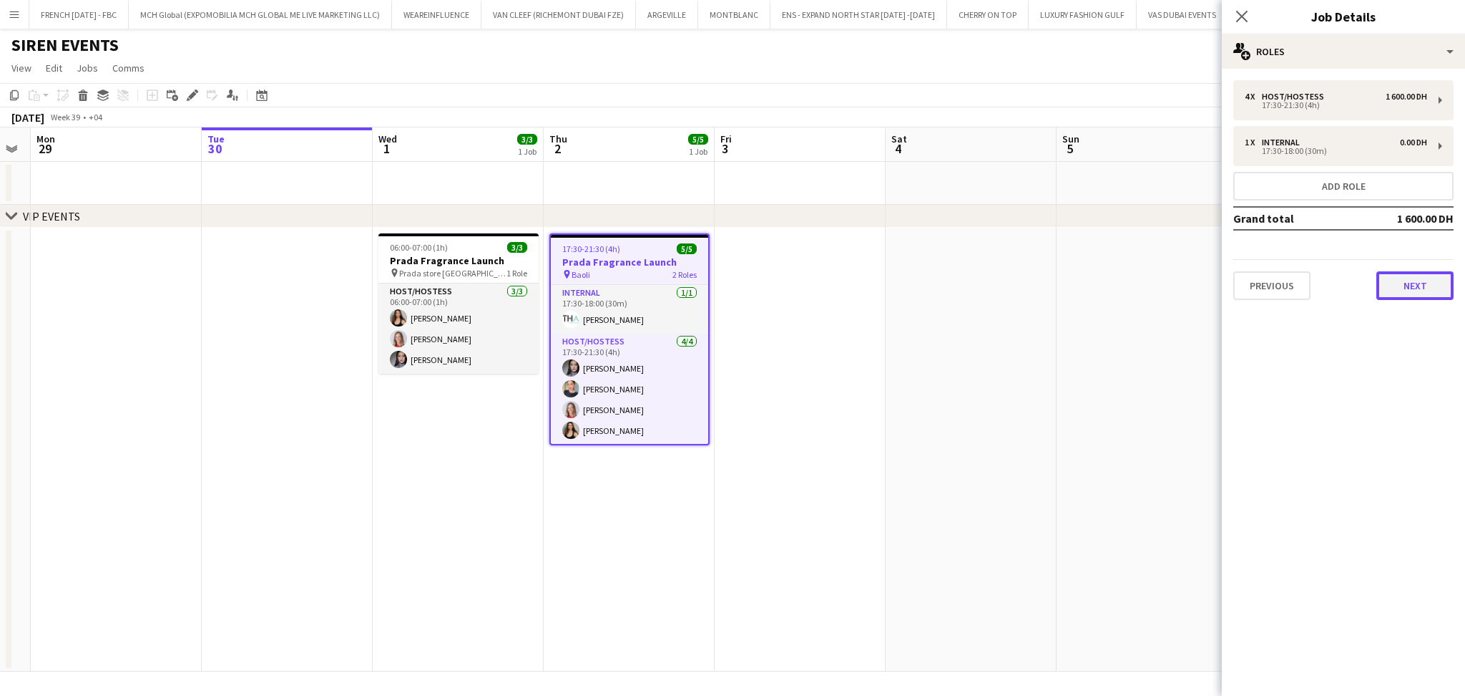
click at [1422, 293] on button "Next" at bounding box center [1415, 285] width 77 height 29
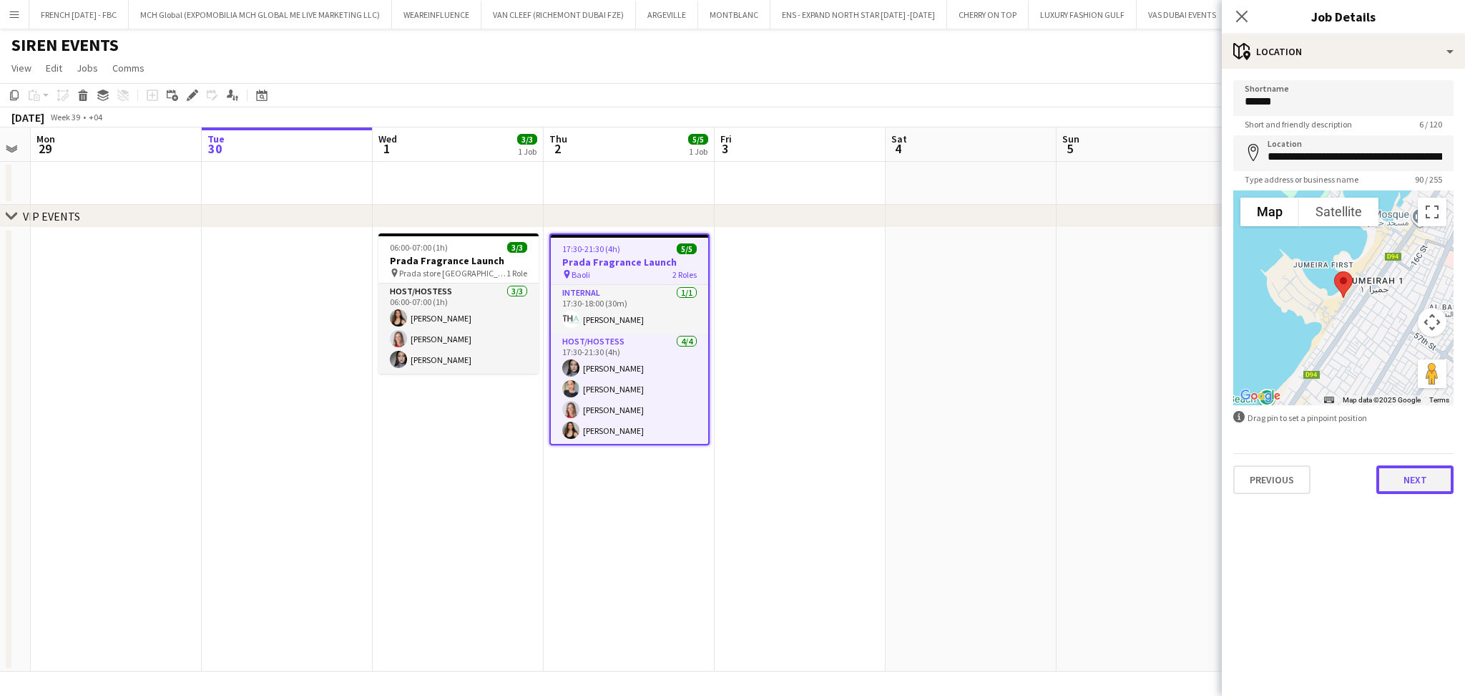
click at [1421, 474] on button "Next" at bounding box center [1415, 479] width 77 height 29
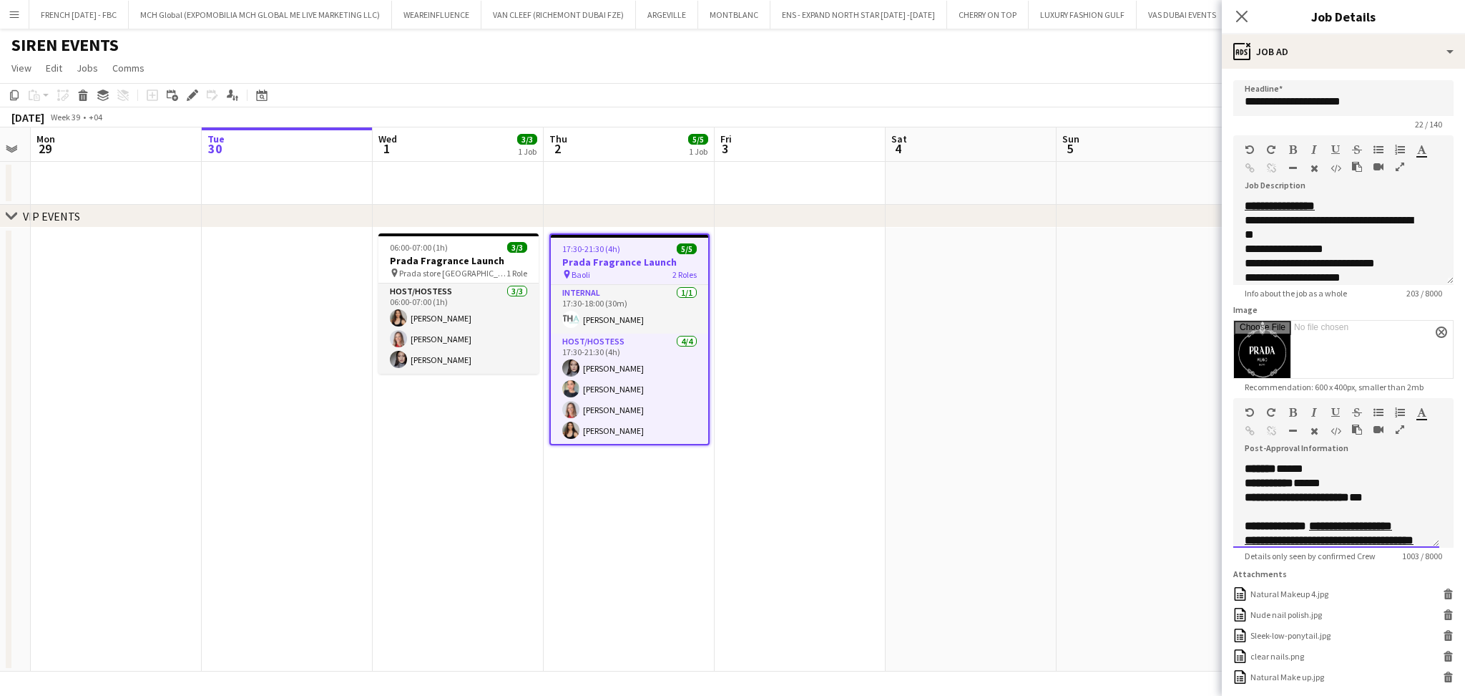
click at [1402, 492] on p "**********" at bounding box center [1329, 497] width 168 height 14
click at [1362, 497] on p "**********" at bounding box center [1329, 497] width 168 height 14
paste div
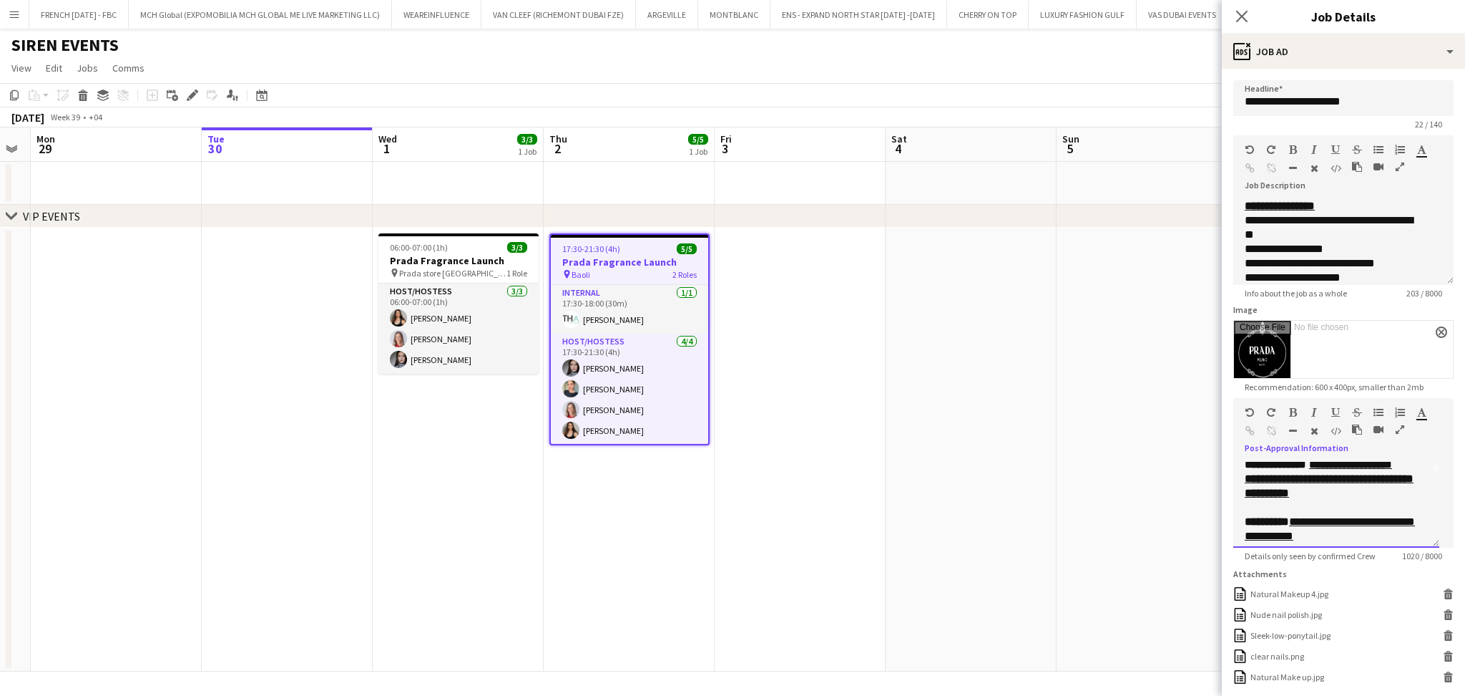
scroll to position [114, 0]
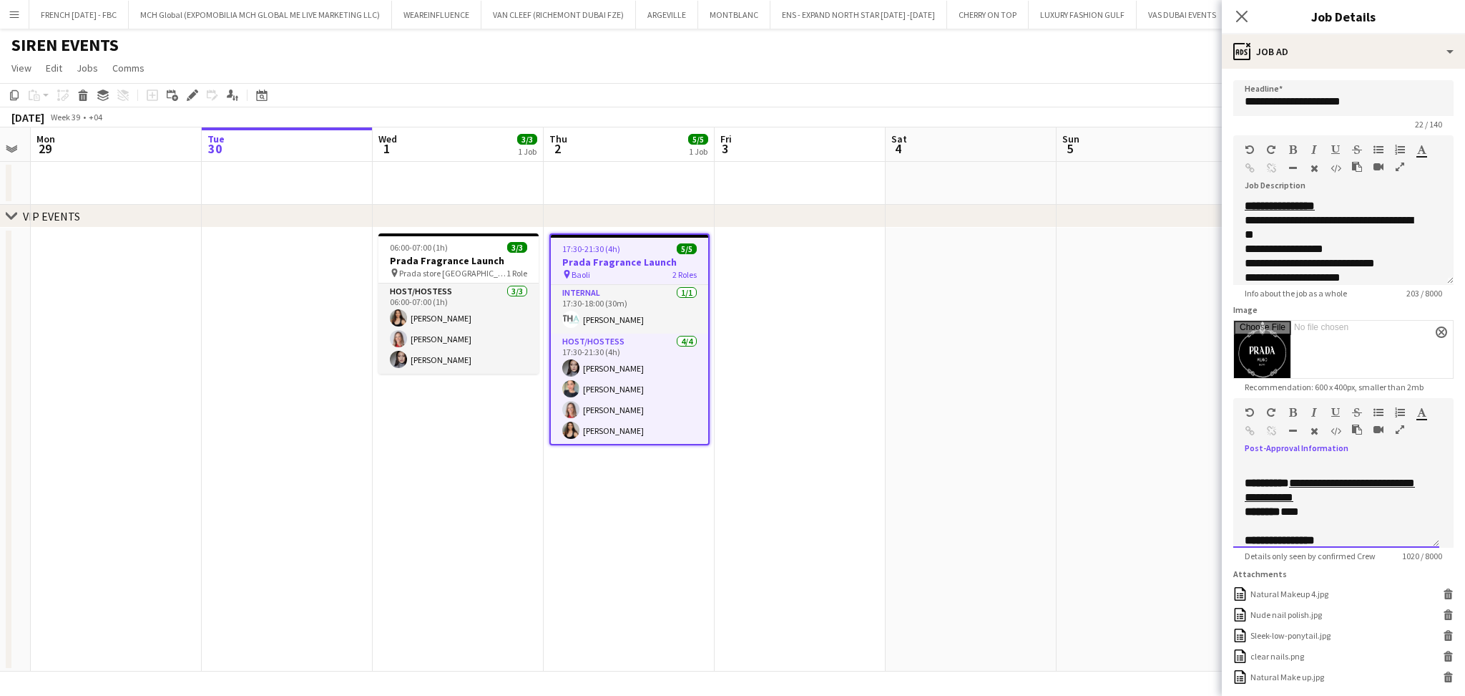
click at [1299, 510] on p "******** ***" at bounding box center [1329, 511] width 168 height 14
click at [1420, 504] on div "**********" at bounding box center [1337, 505] width 206 height 86
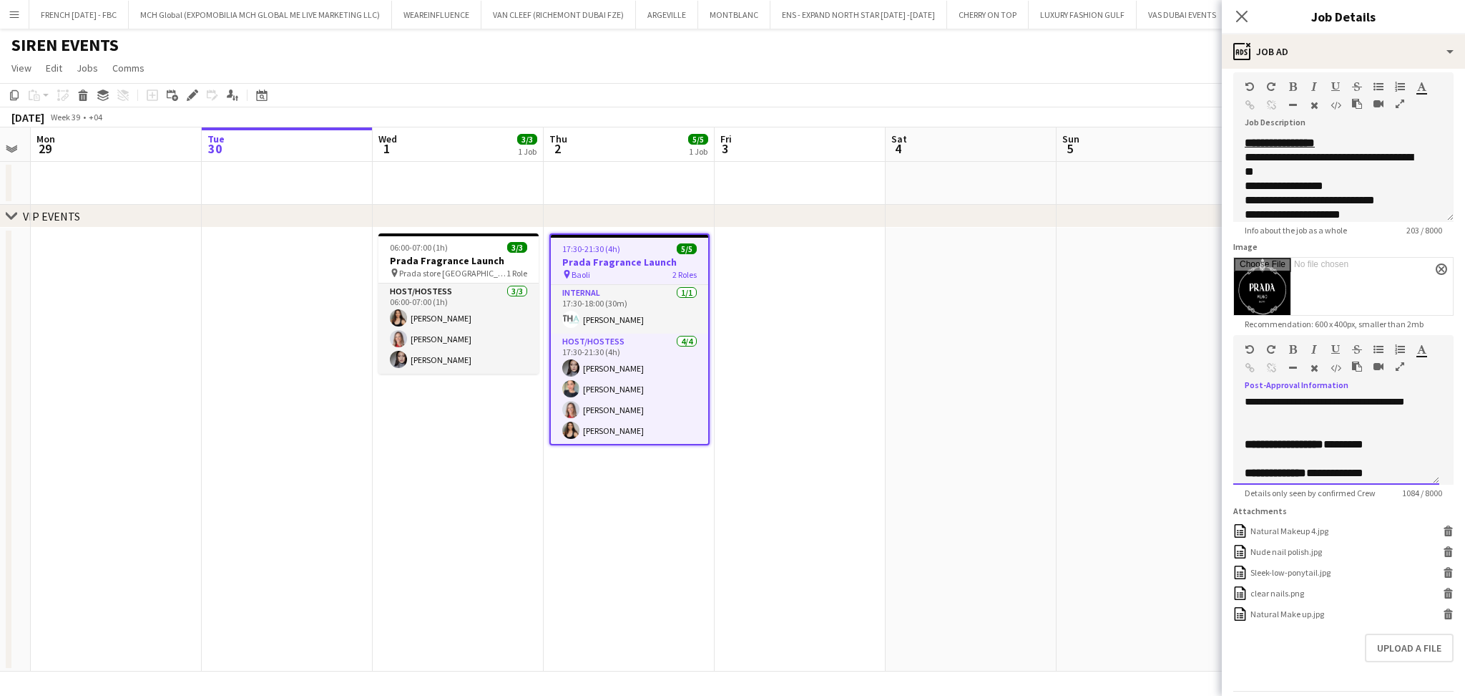
scroll to position [117, 0]
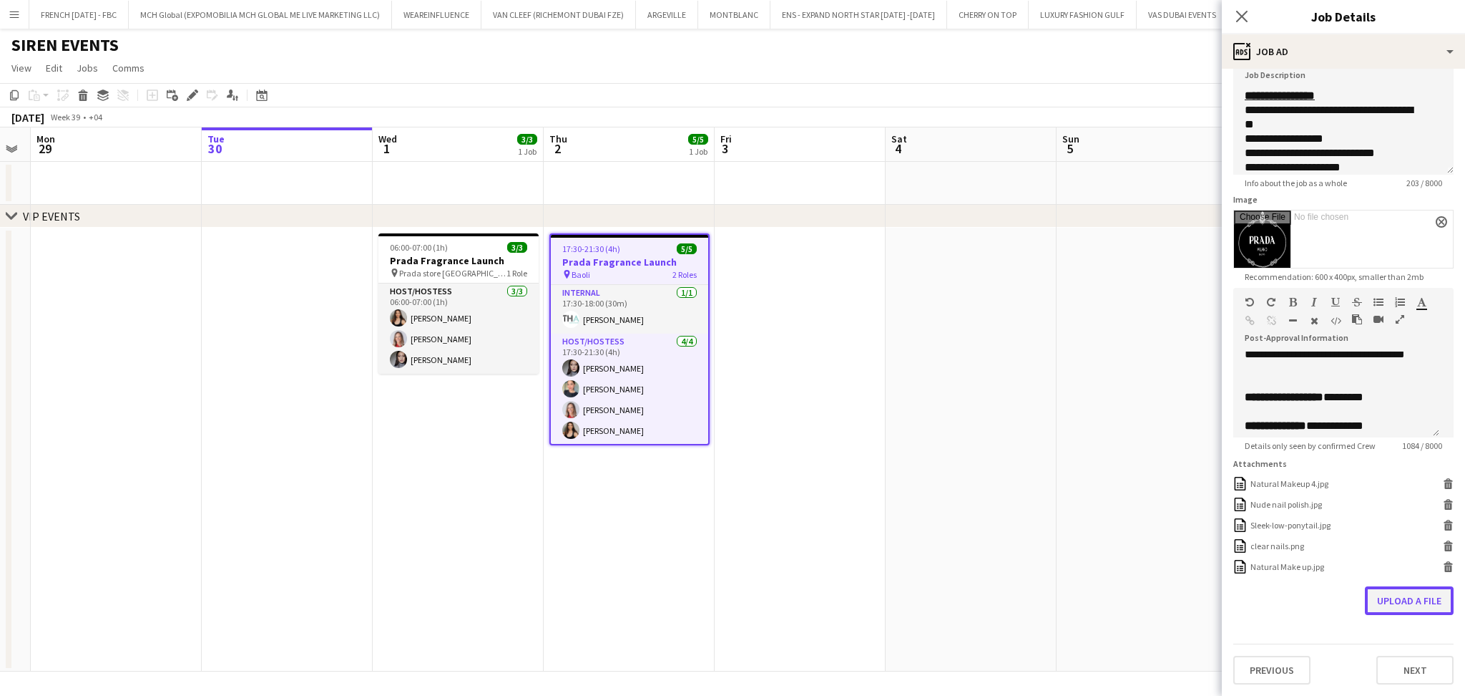
click at [1379, 608] on button "Upload a file" at bounding box center [1409, 600] width 89 height 29
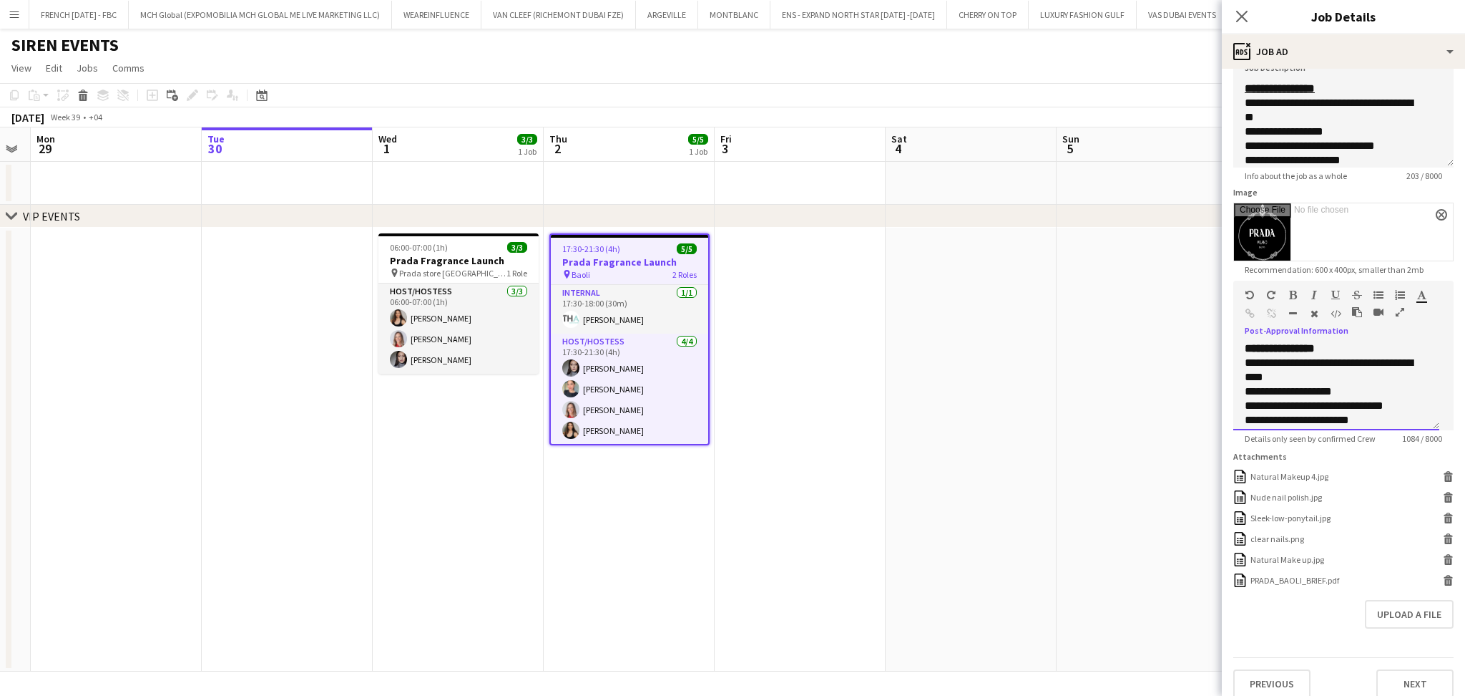
scroll to position [190, 0]
drag, startPoint x: 1435, startPoint y: 415, endPoint x: 1433, endPoint y: 406, distance: 9.1
click at [1433, 414] on div "**********" at bounding box center [1337, 387] width 206 height 86
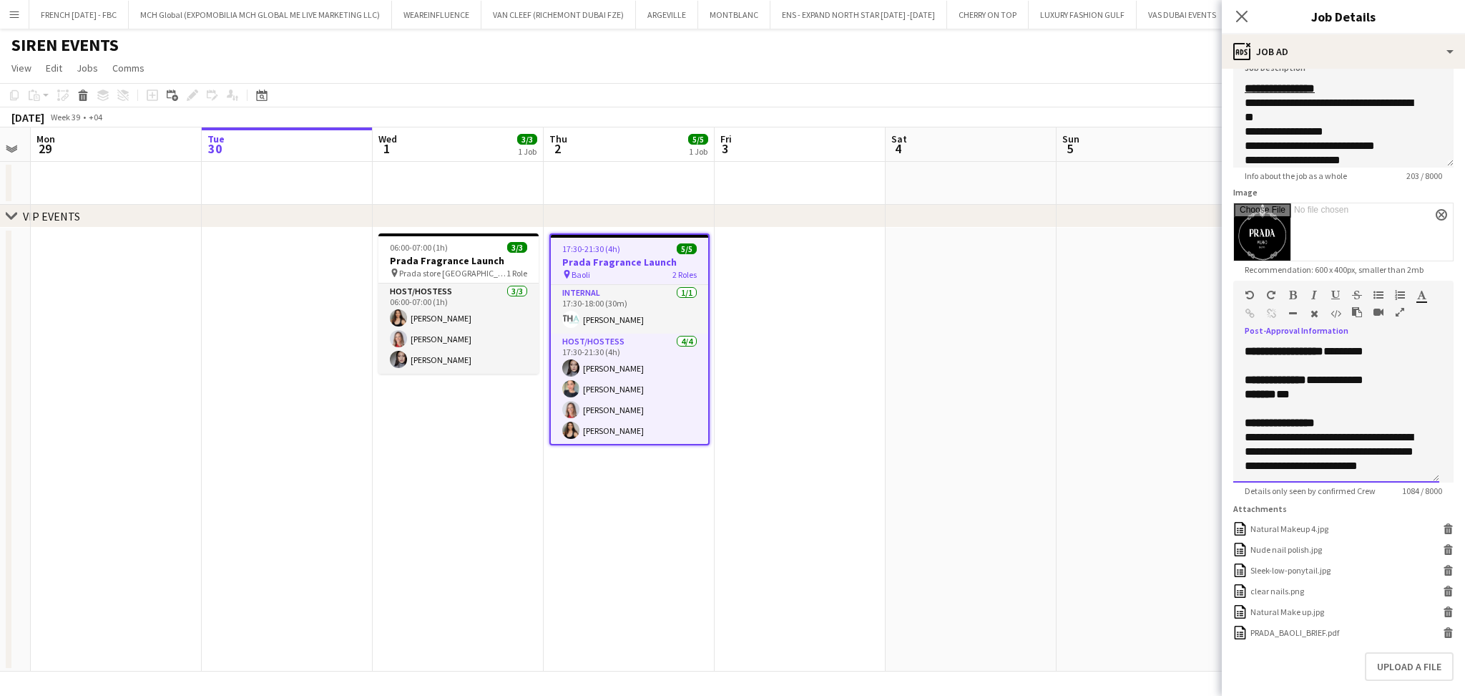
drag, startPoint x: 1428, startPoint y: 426, endPoint x: 1425, endPoint y: 479, distance: 53.0
click at [1425, 479] on div "**********" at bounding box center [1337, 413] width 206 height 138
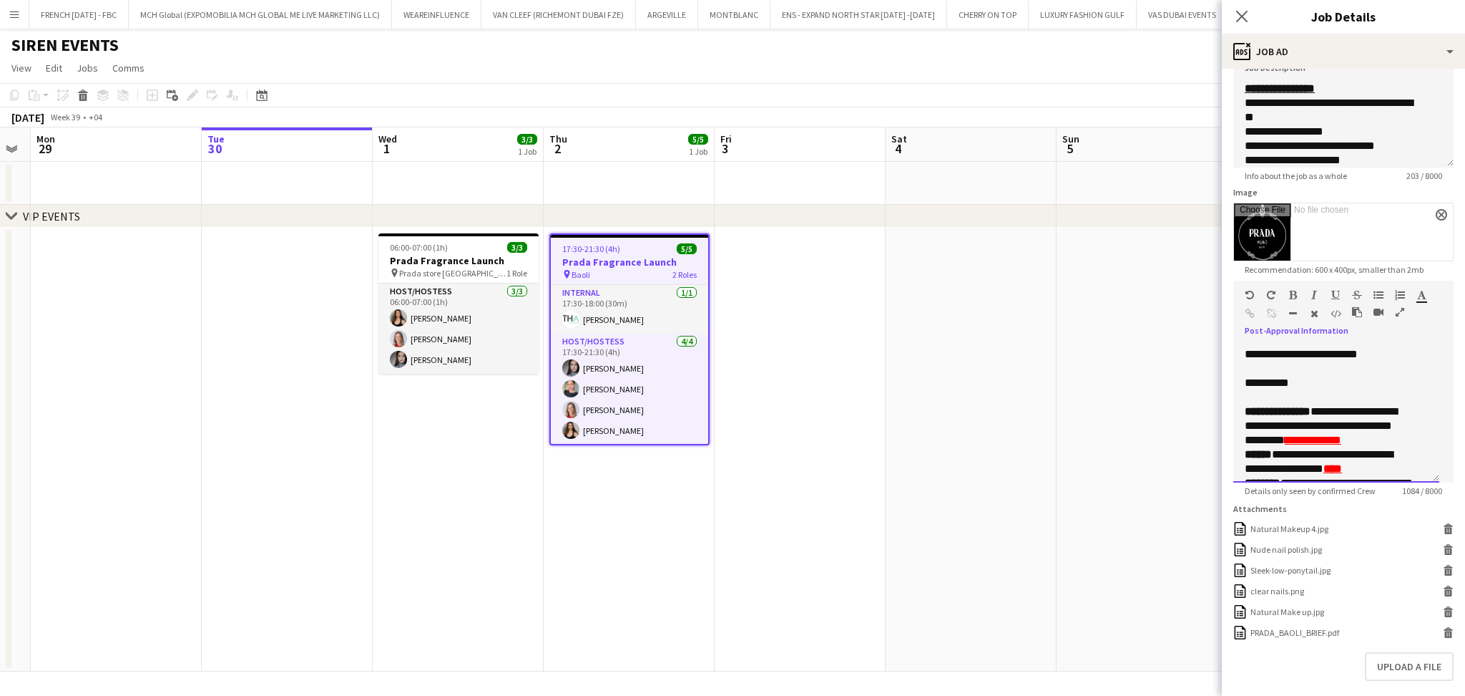
scroll to position [458, 0]
click at [1332, 377] on p "**********" at bounding box center [1329, 380] width 168 height 14
click at [1342, 441] on u "**********" at bounding box center [1313, 436] width 57 height 11
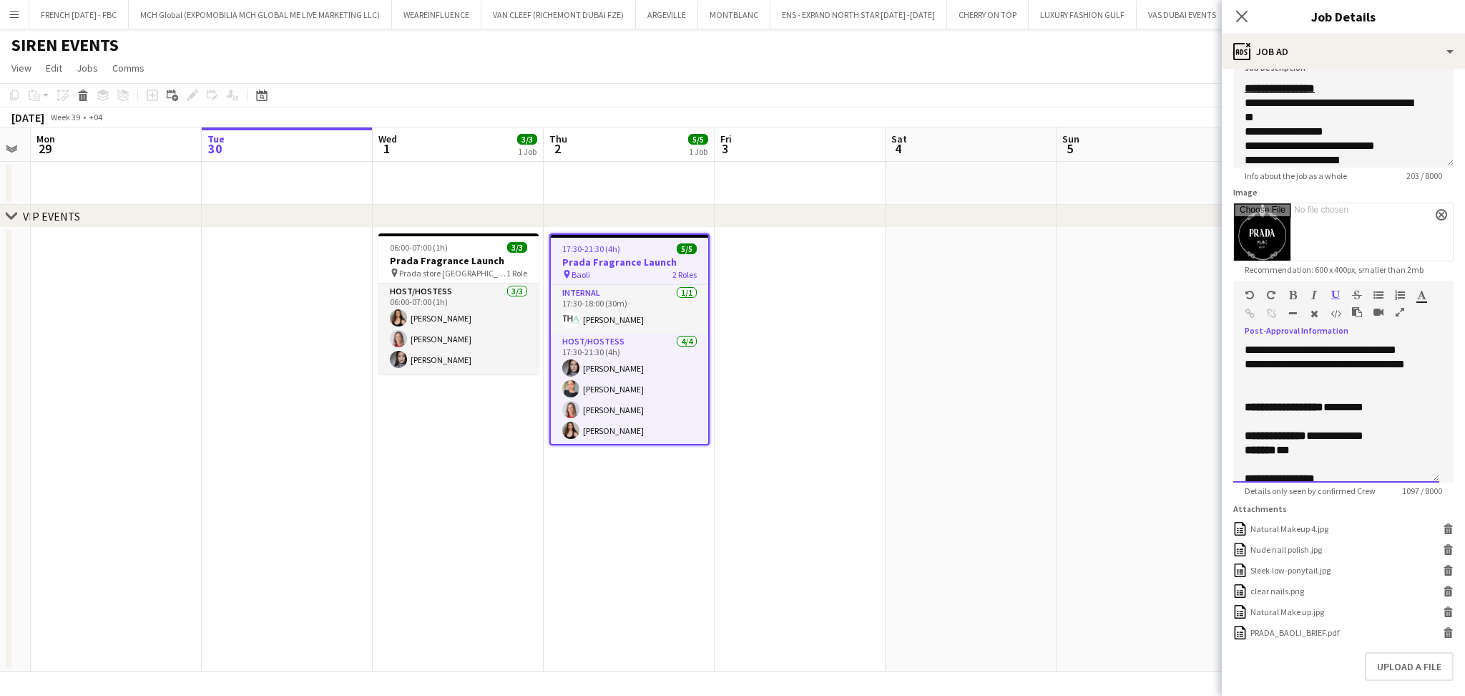
scroll to position [287, 0]
click at [1401, 406] on p "**********" at bounding box center [1329, 408] width 168 height 14
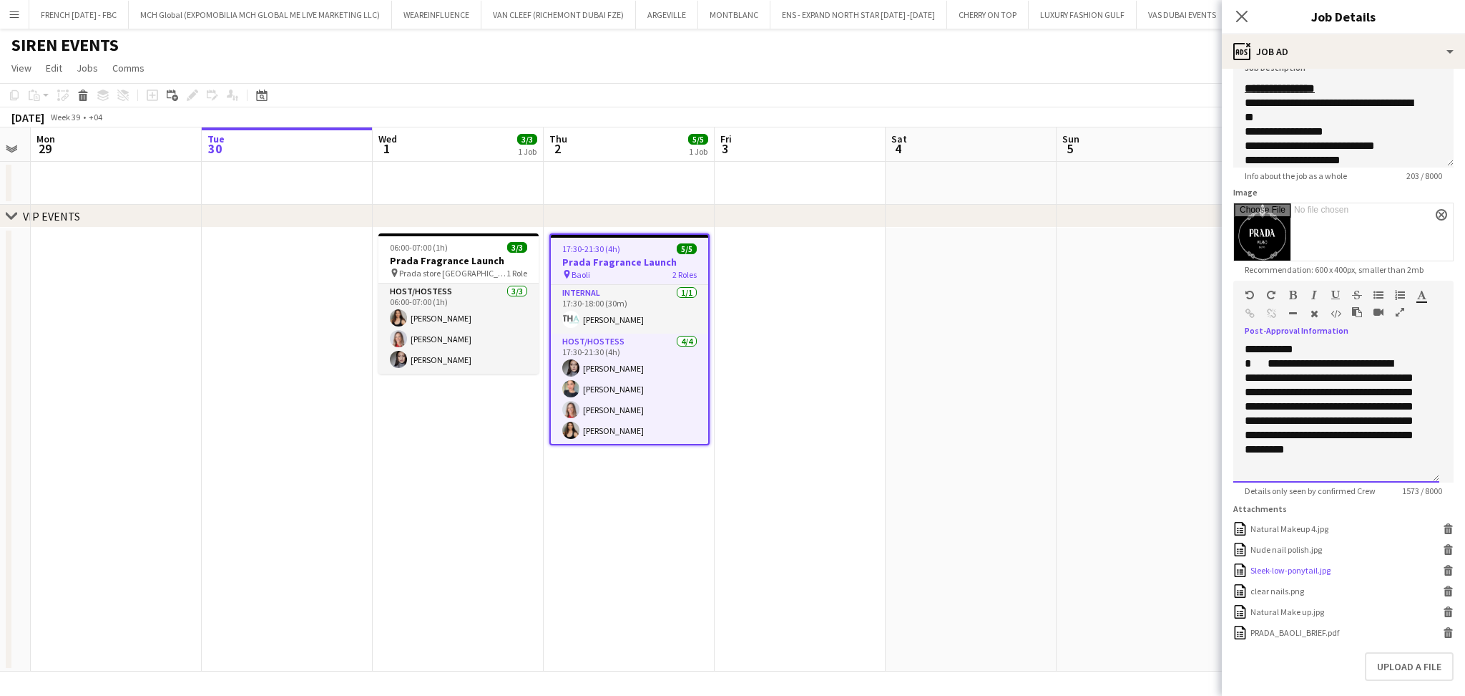
scroll to position [502, 0]
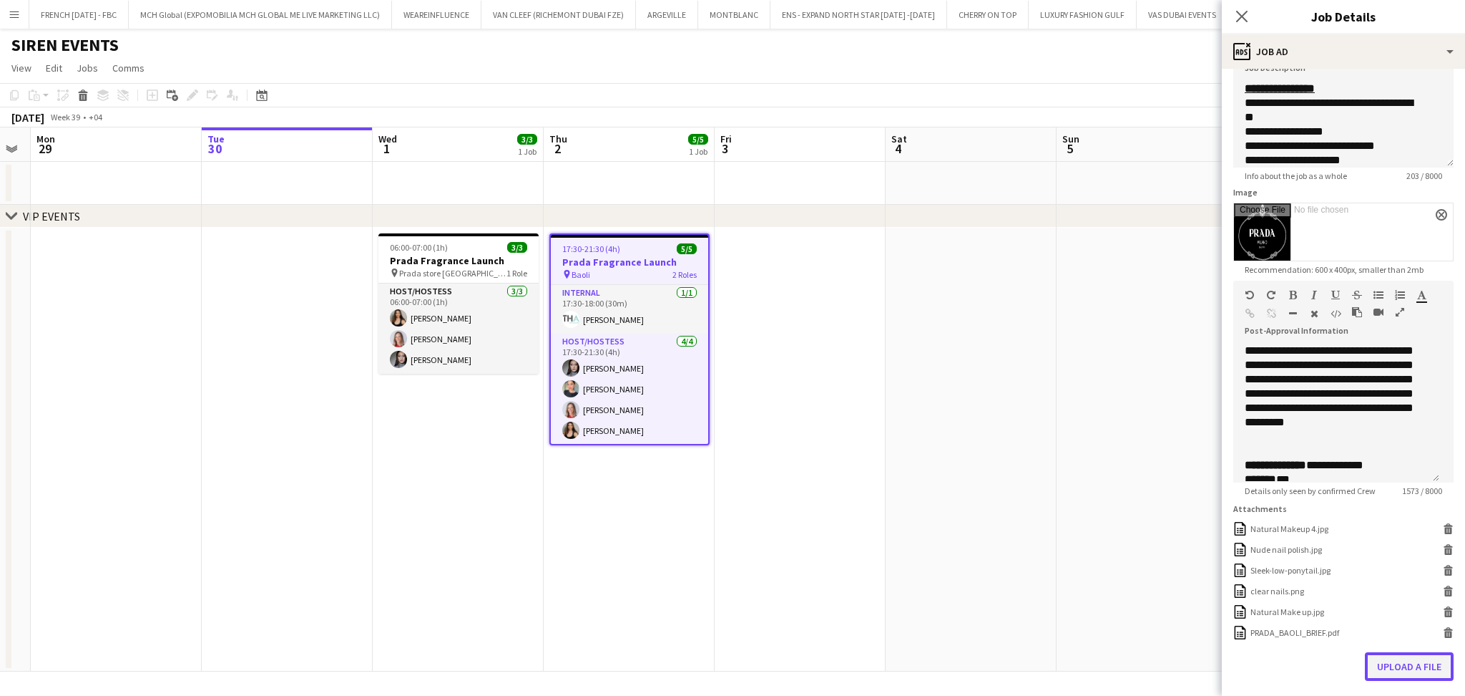
click at [1400, 680] on button "Upload a file" at bounding box center [1409, 666] width 89 height 29
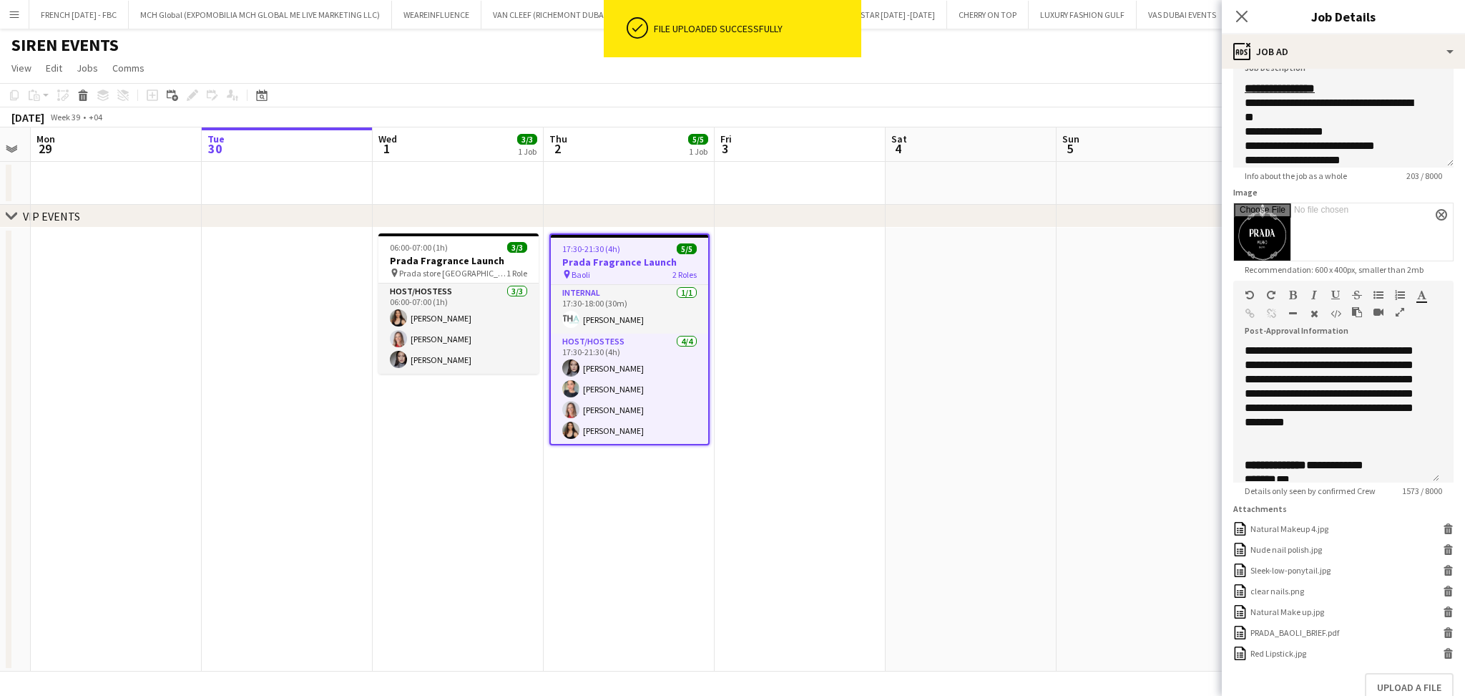
click at [849, 356] on app-date-cell at bounding box center [800, 450] width 171 height 444
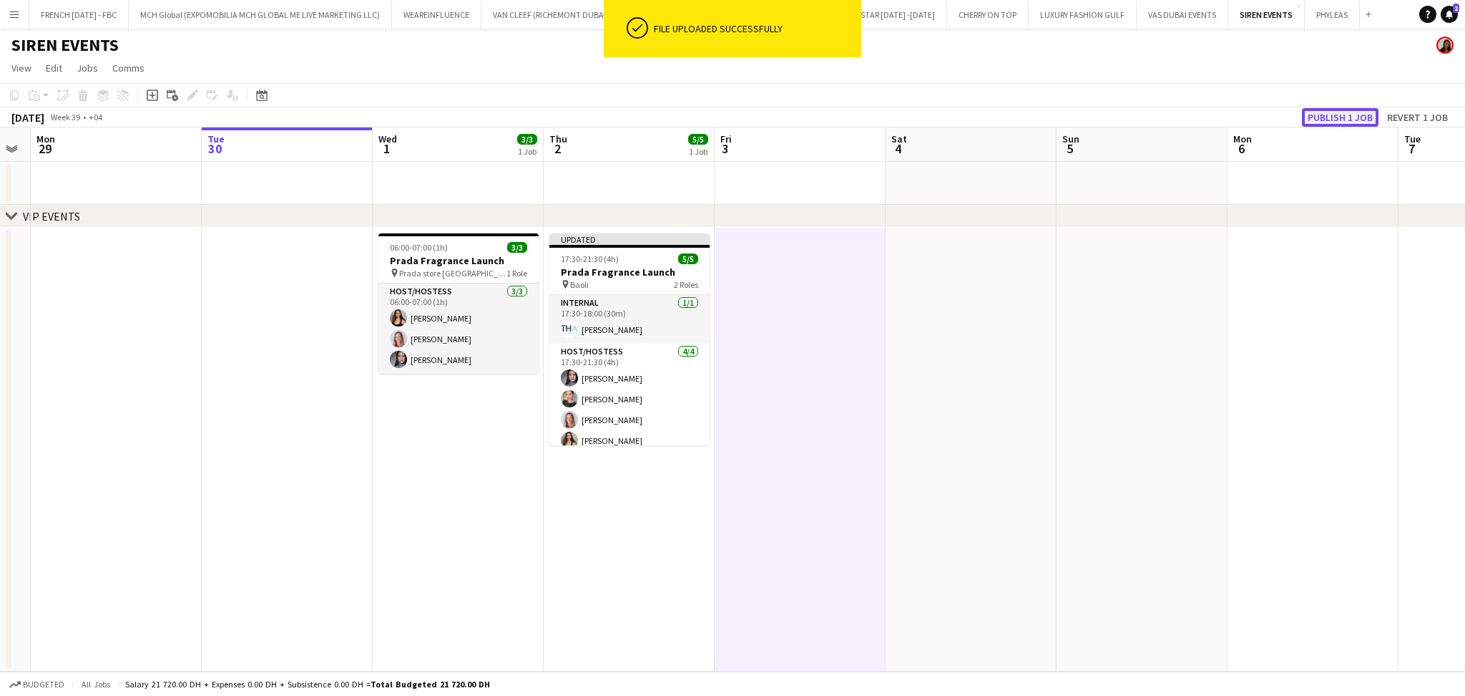
click at [1324, 117] on button "Publish 1 job" at bounding box center [1340, 117] width 77 height 19
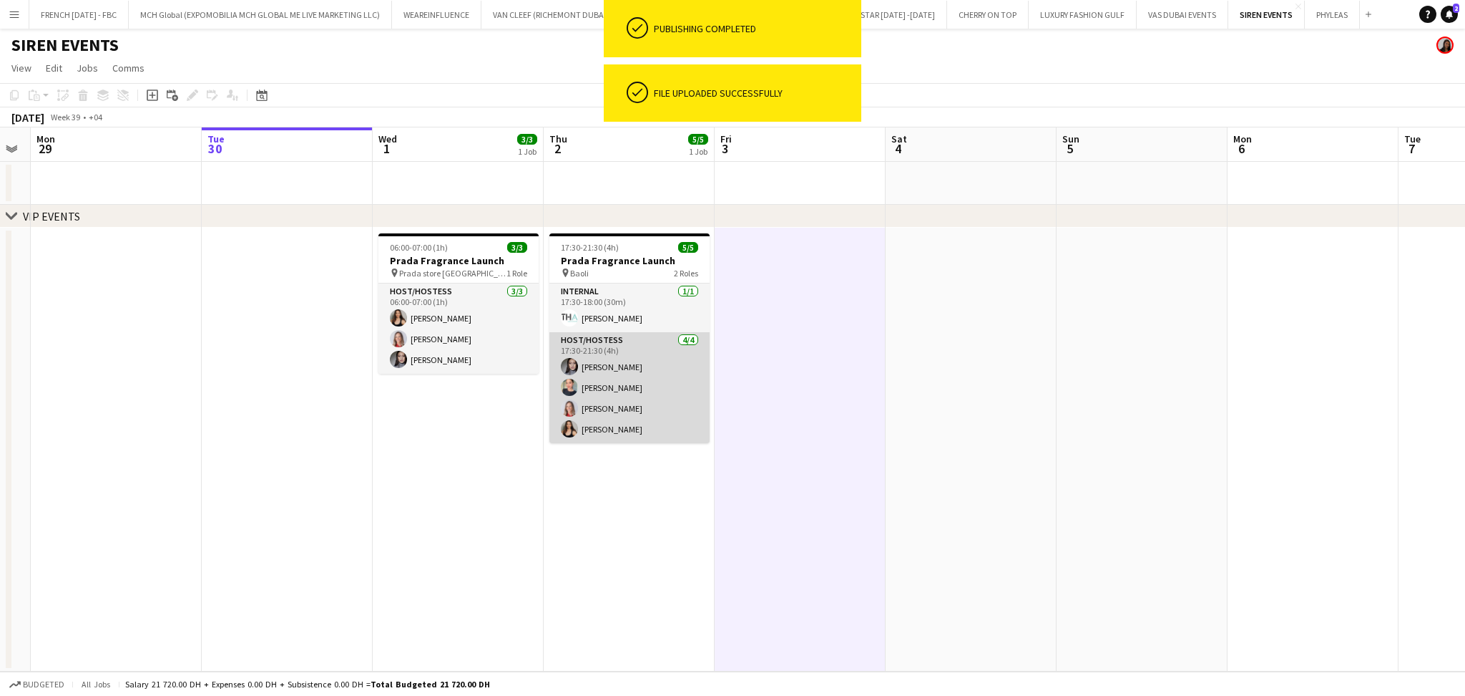
click at [638, 400] on app-card-role "Host/Hostess [DATE] 17:30-21:30 (4h) [PERSON_NAME] Popsui Tanyarat Prachuabsin …" at bounding box center [630, 387] width 160 height 111
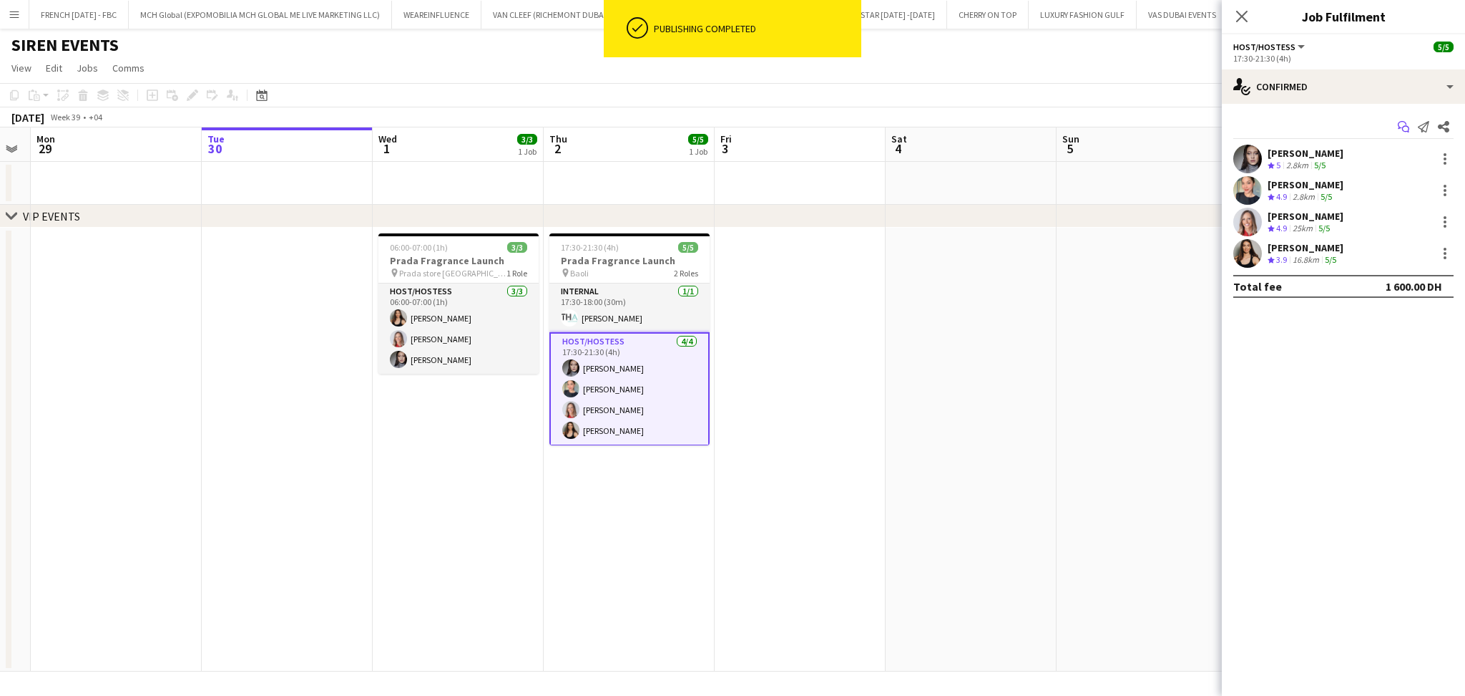
click at [1403, 127] on icon at bounding box center [1406, 129] width 7 height 7
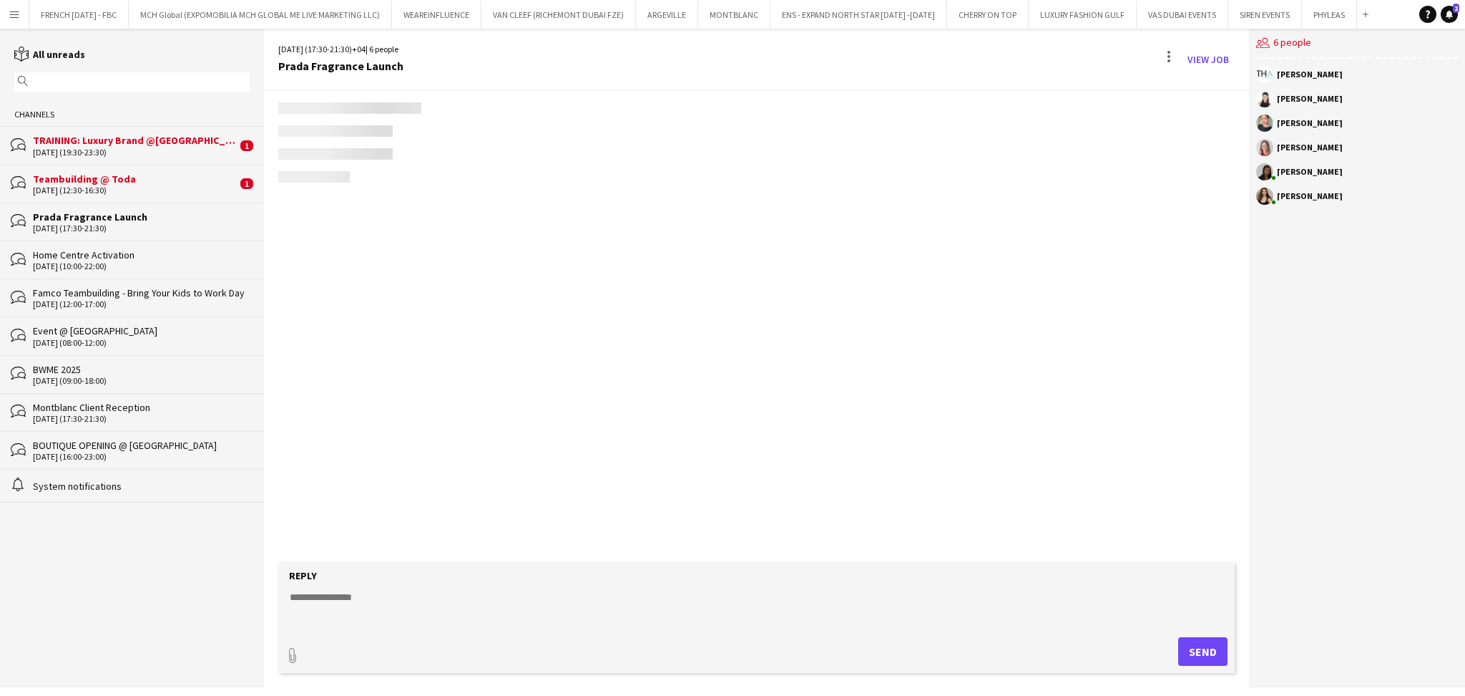
scroll to position [1008, 0]
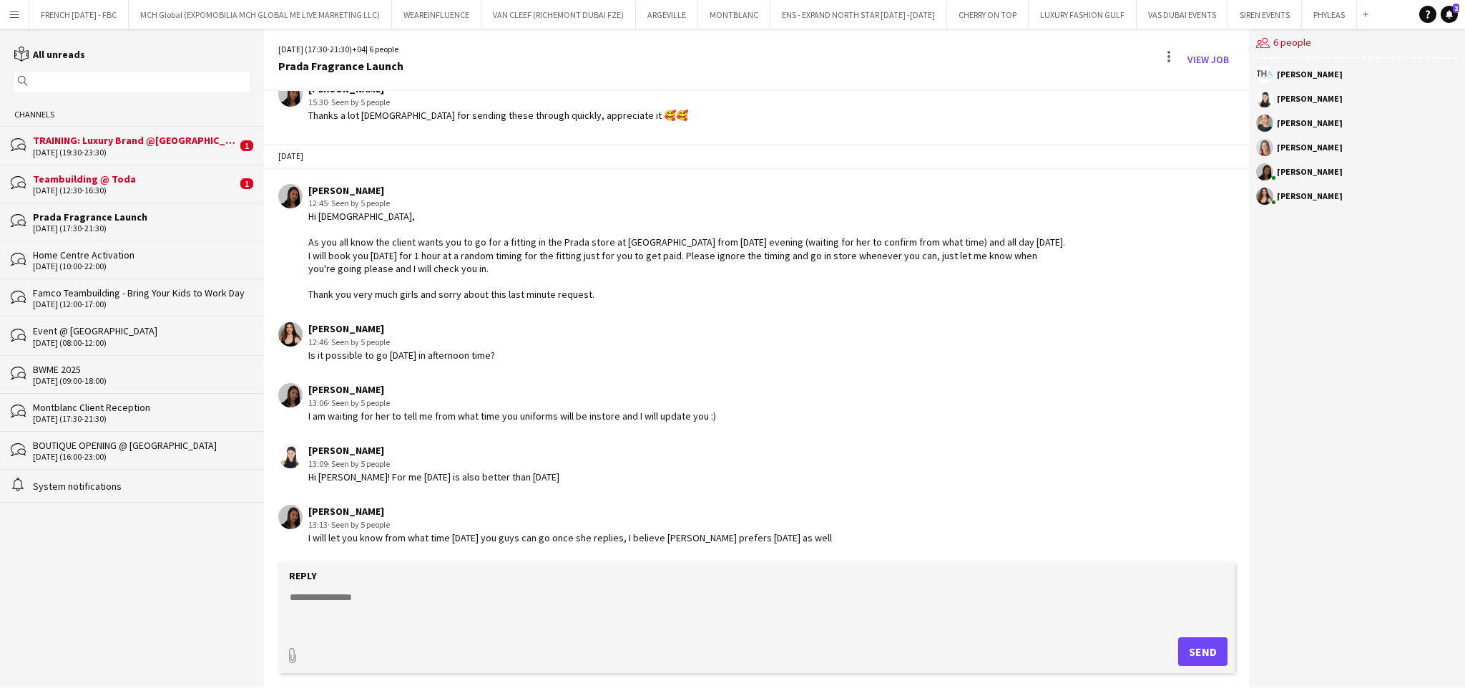
click at [868, 580] on div "Reply" at bounding box center [757, 575] width 942 height 13
click at [868, 583] on form "Reply paperclip Send" at bounding box center [756, 617] width 957 height 111
click at [859, 598] on textarea at bounding box center [759, 608] width 942 height 37
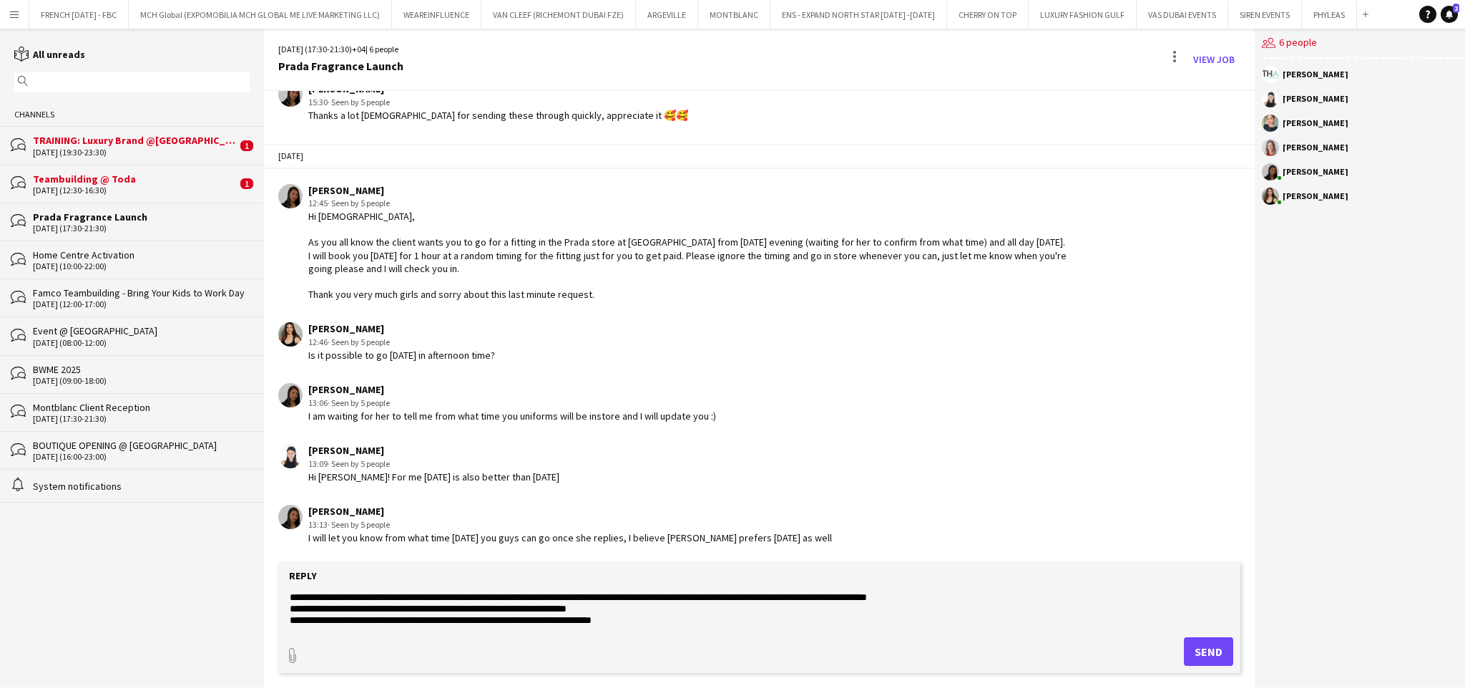
scroll to position [46, 0]
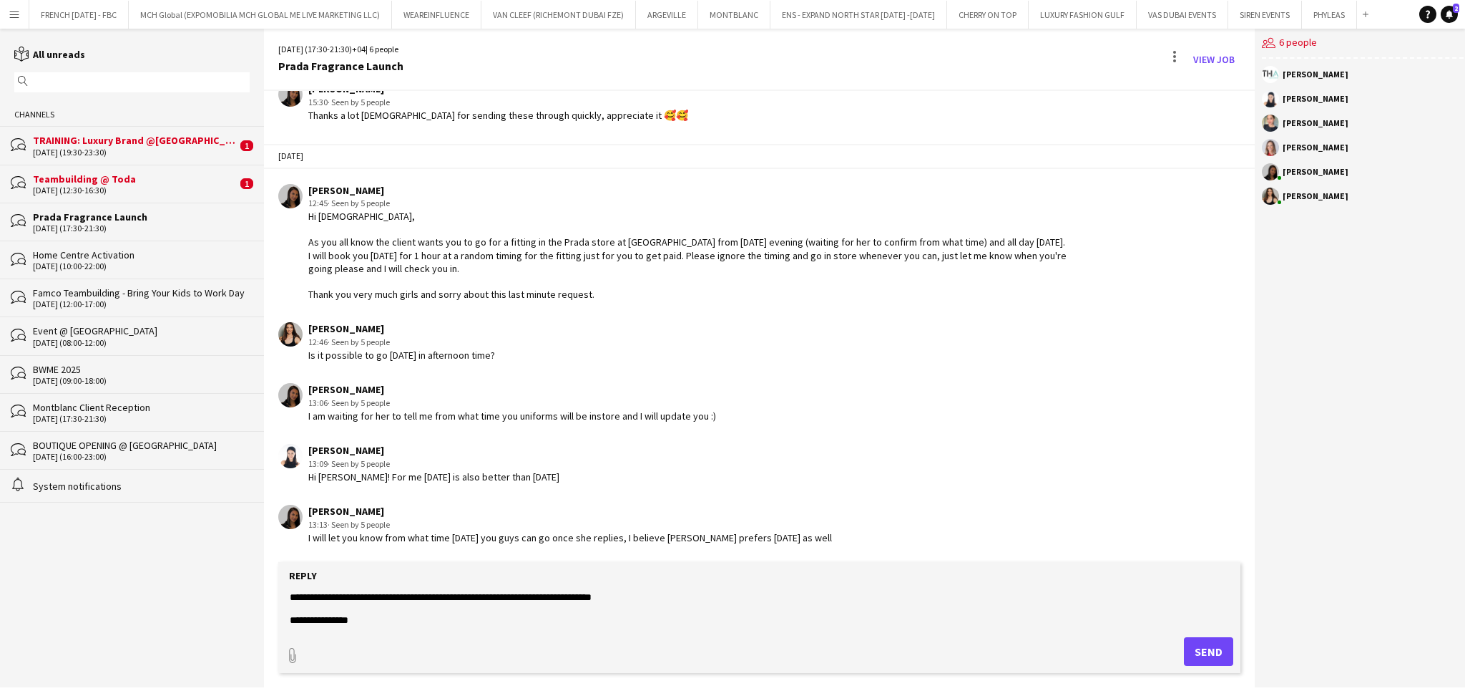
type textarea "**********"
click at [1211, 643] on button "Send" at bounding box center [1208, 651] width 49 height 29
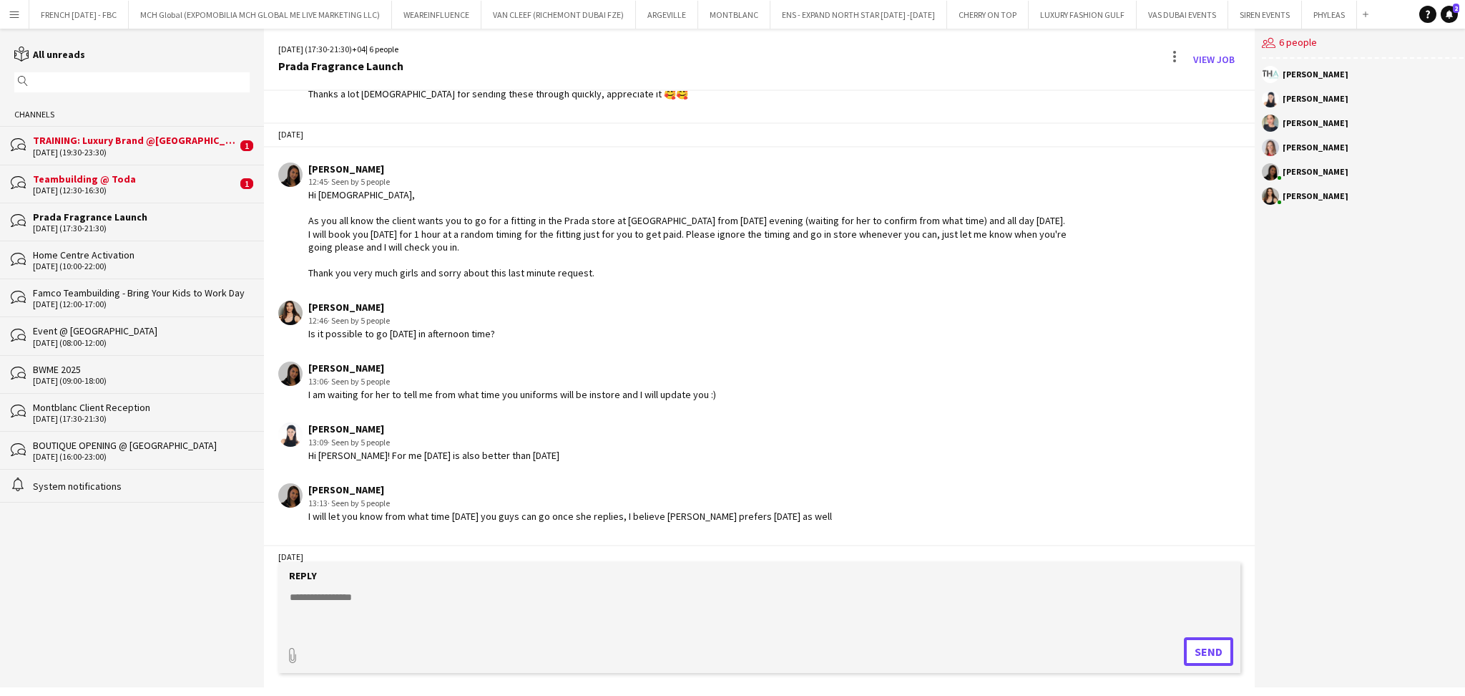
scroll to position [1172, 0]
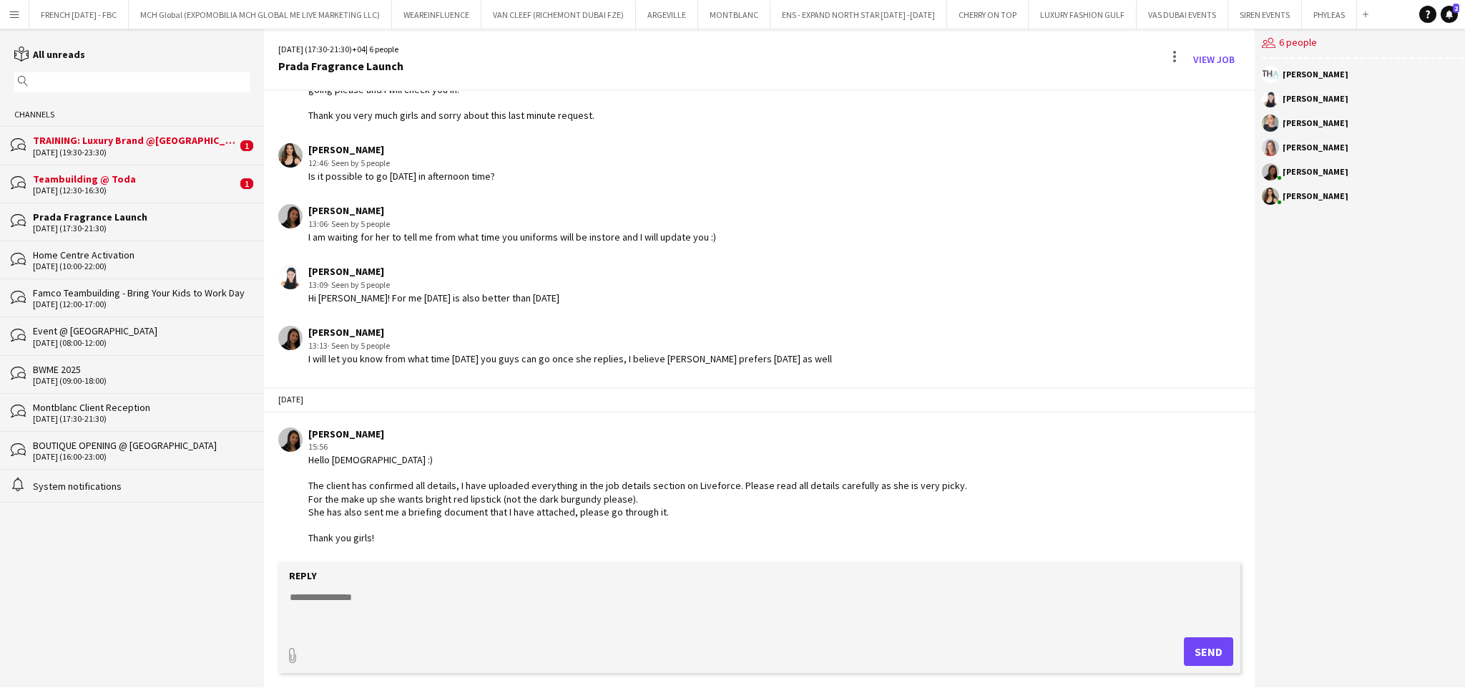
click at [147, 190] on div "[DATE] (12:30-16:30)" at bounding box center [135, 190] width 204 height 10
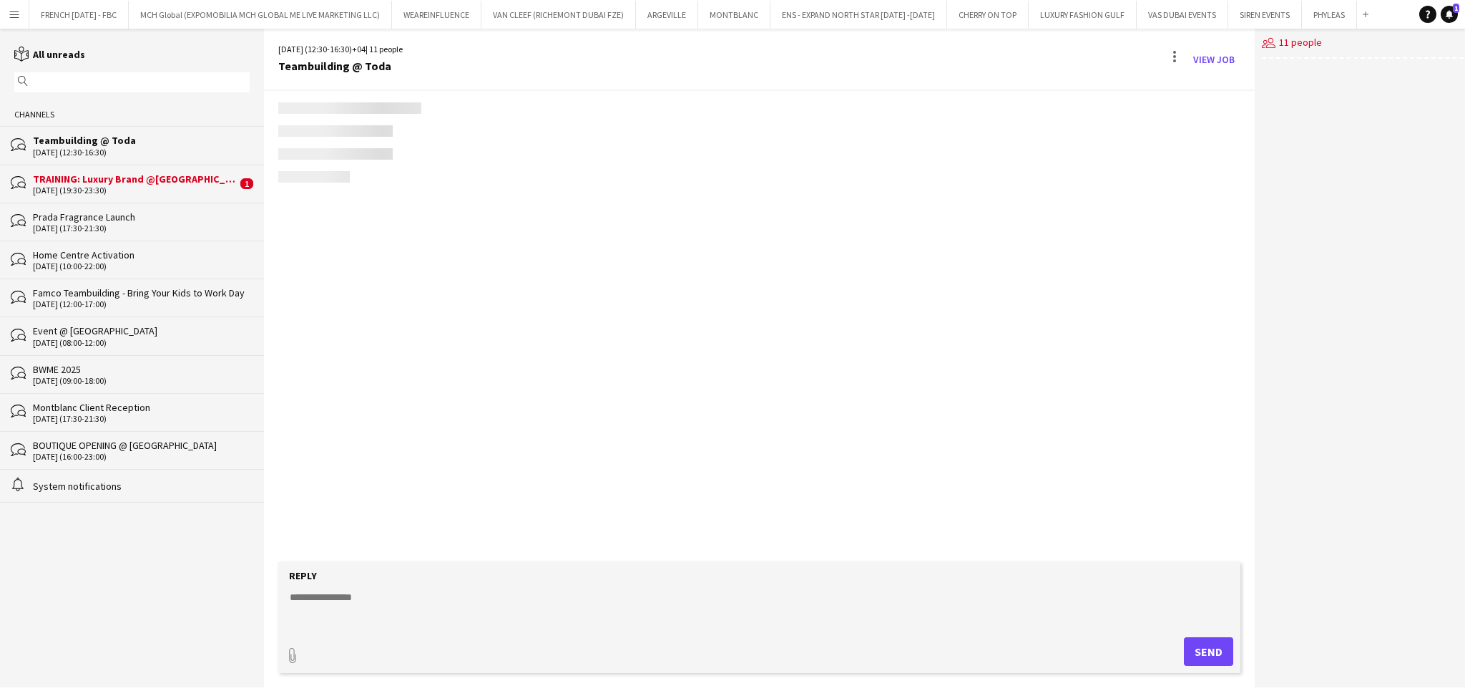
scroll to position [1340, 0]
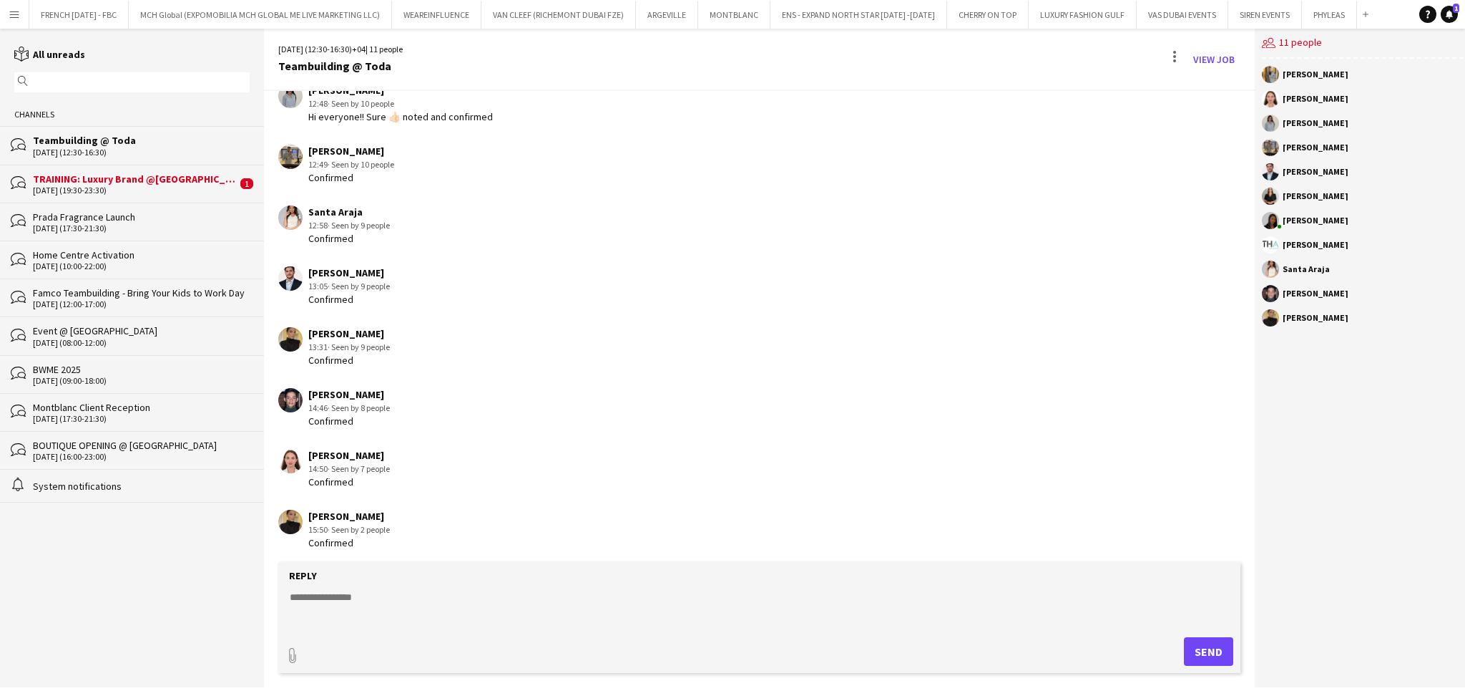
click at [113, 179] on div "TRAINING: Luxury Brand @[GEOGRAPHIC_DATA] Watch Week 2025" at bounding box center [135, 178] width 204 height 13
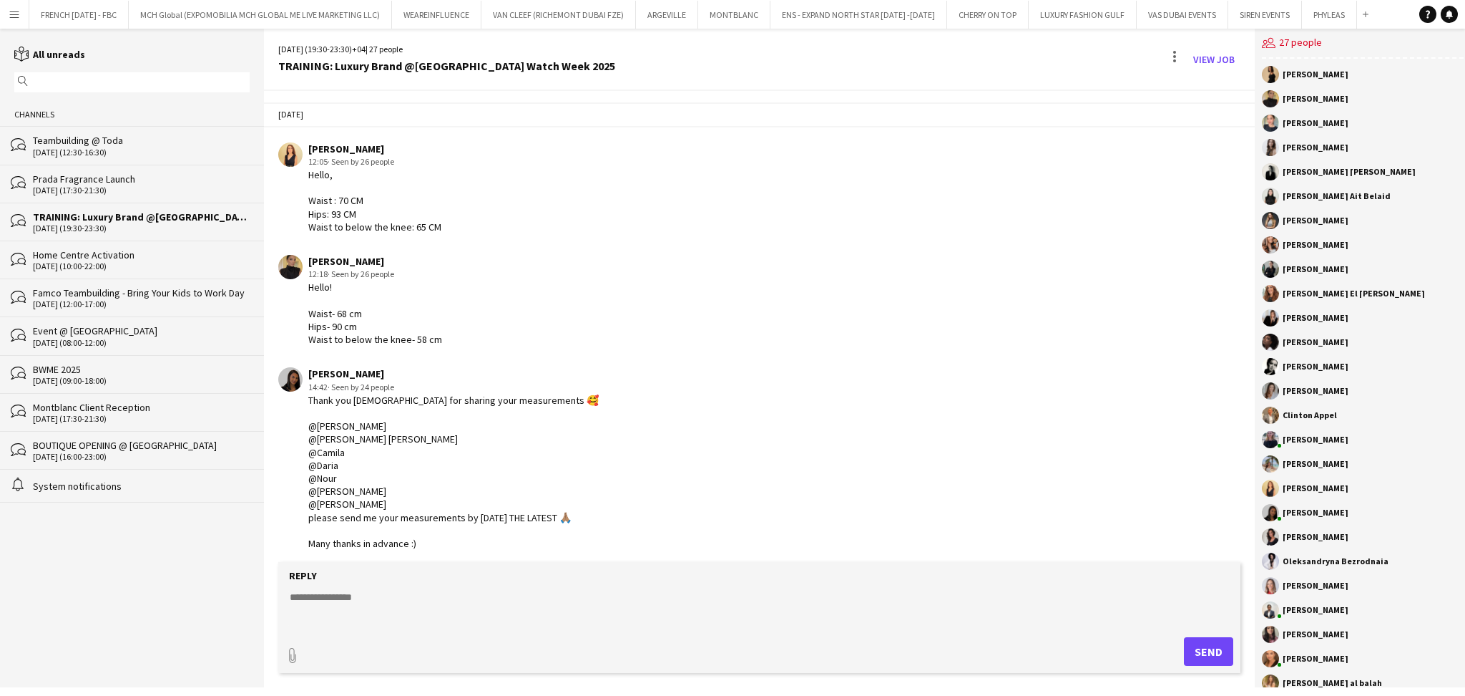
scroll to position [2577, 0]
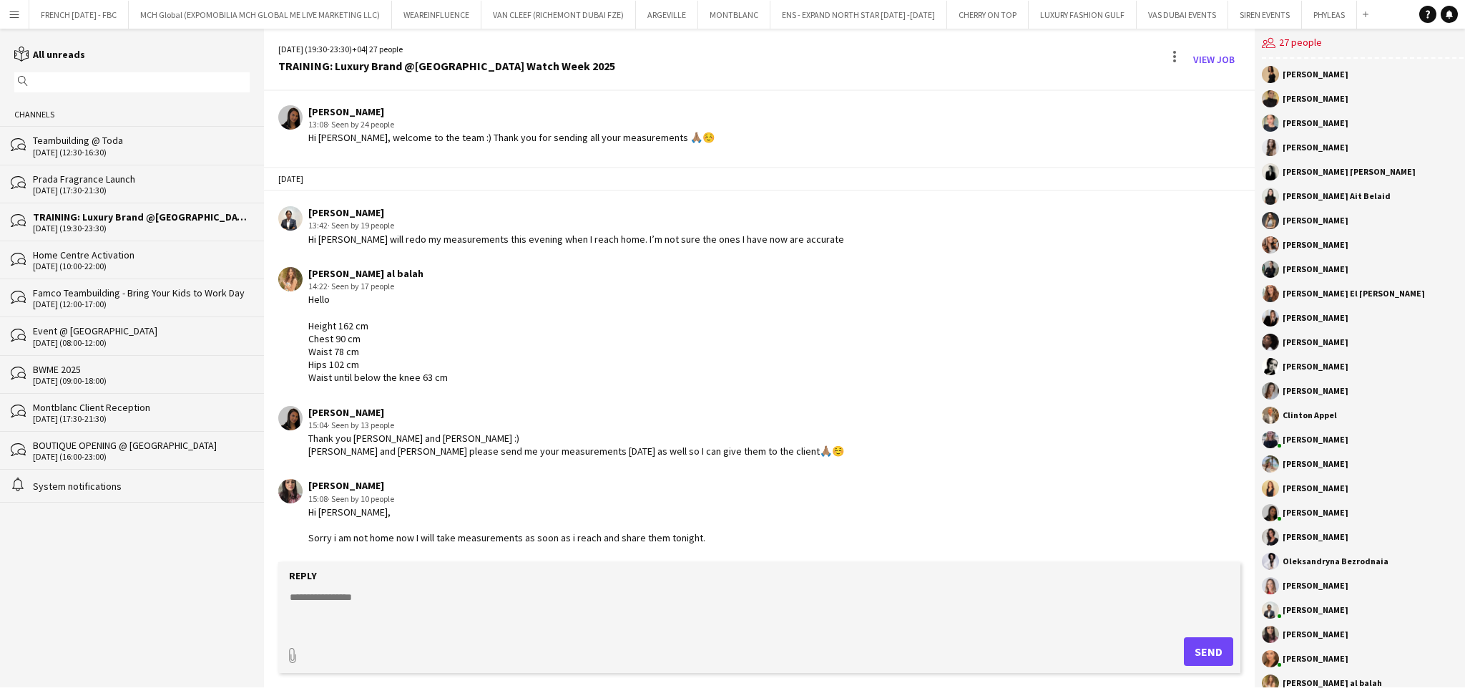
click at [667, 608] on textarea at bounding box center [759, 608] width 942 height 37
type textarea "**********"
click at [1210, 634] on form "**********" at bounding box center [759, 617] width 962 height 111
click at [1208, 640] on button "Send" at bounding box center [1208, 651] width 49 height 29
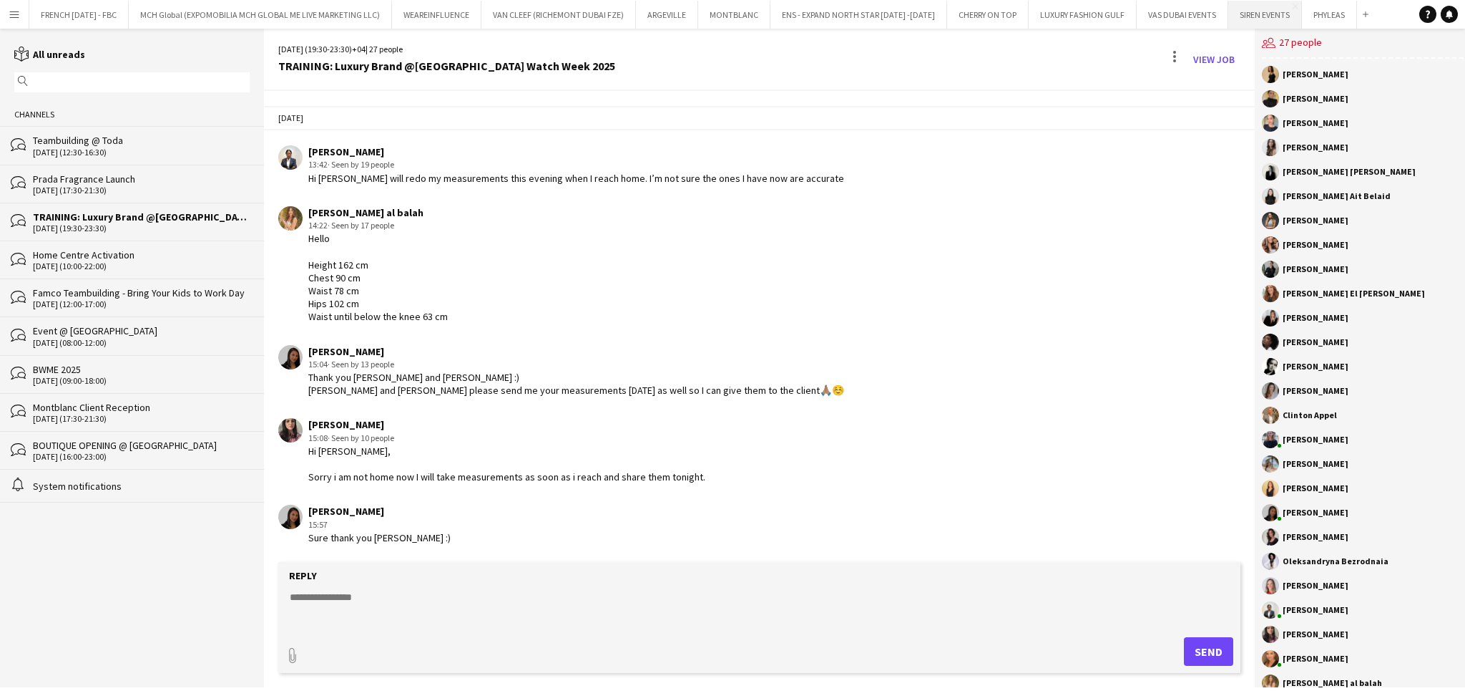
click at [1245, 18] on button "SIREN EVENTS Close" at bounding box center [1266, 15] width 74 height 28
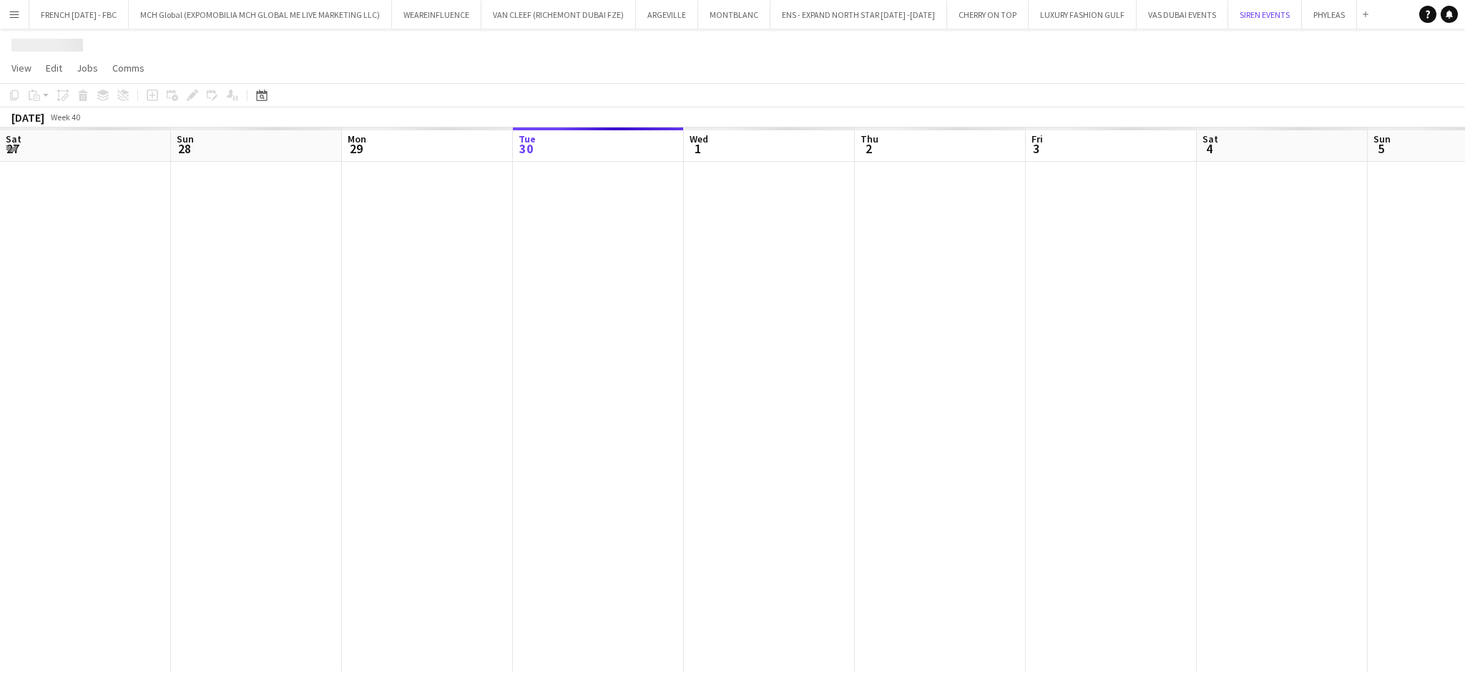
scroll to position [0, 341]
